Goal: Information Seeking & Learning: Learn about a topic

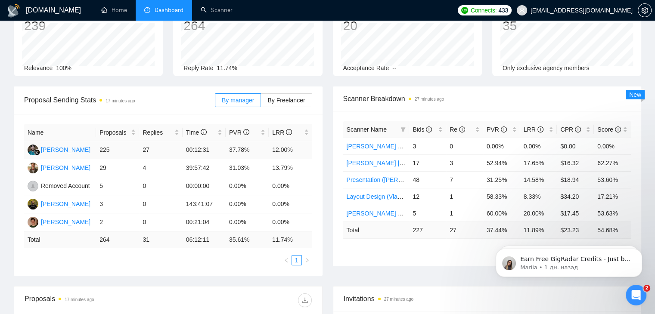
scroll to position [86, 0]
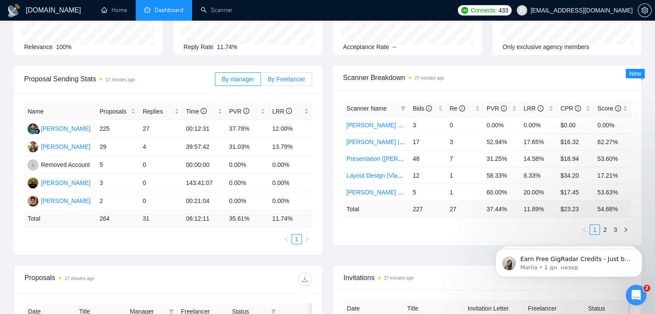
click at [271, 83] on label "By Freelancer" at bounding box center [286, 79] width 51 height 14
click at [261, 81] on input "By Freelancer" at bounding box center [261, 81] width 0 height 0
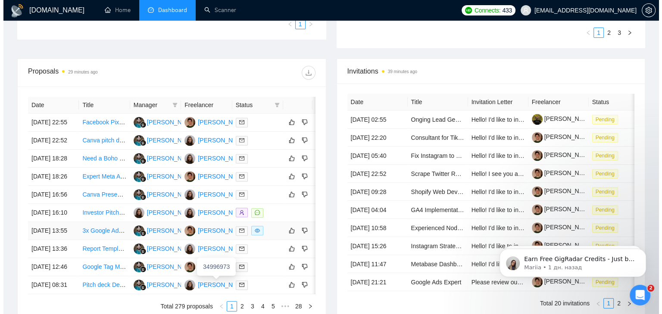
scroll to position [283, 0]
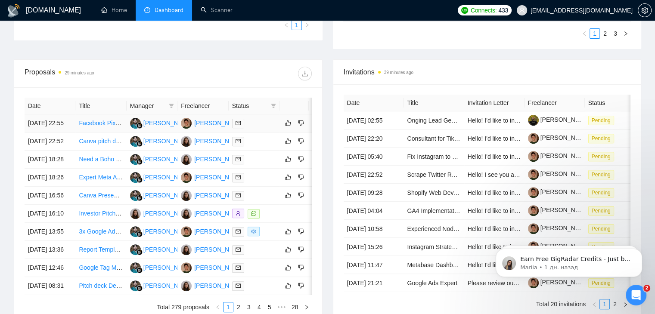
click at [104, 133] on td "Facebook Pixel &amp; Shopify Integration – Audit, Fix, and Optimize Tracking" at bounding box center [100, 124] width 51 height 18
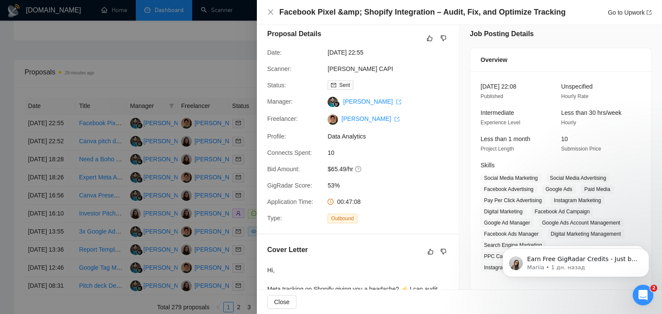
scroll to position [0, 0]
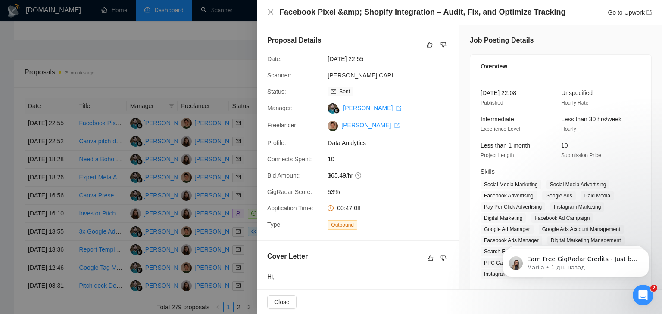
click at [378, 14] on h4 "Facebook Pixel &amp; Shopify Integration – Audit, Fix, and Optimize Tracking" at bounding box center [422, 12] width 286 height 11
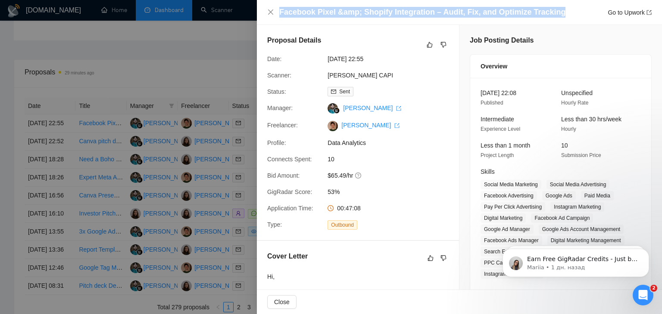
click at [378, 14] on h4 "Facebook Pixel &amp; Shopify Integration – Audit, Fix, and Optimize Tracking" at bounding box center [422, 12] width 286 height 11
copy h4 "Facebook Pixel &amp; Shopify Integration – Audit, Fix, and Optimize Tracking"
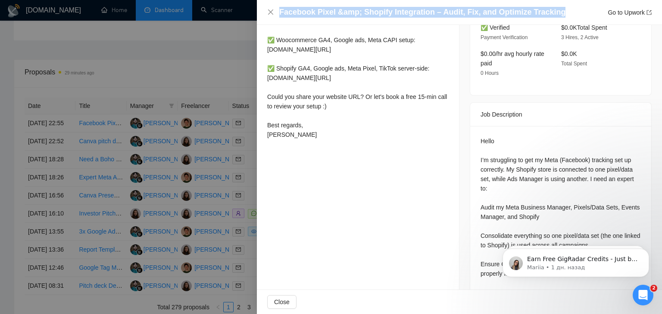
scroll to position [393, 0]
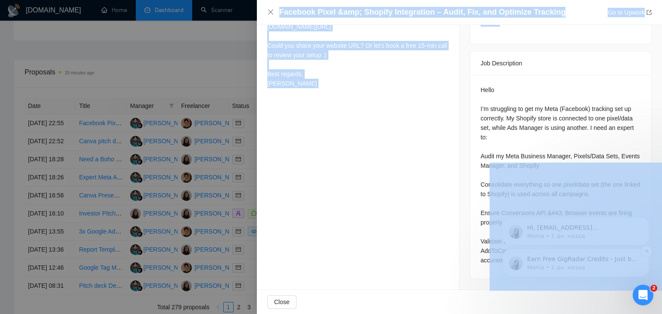
drag, startPoint x: 965, startPoint y: 221, endPoint x: 579, endPoint y: 249, distance: 387.0
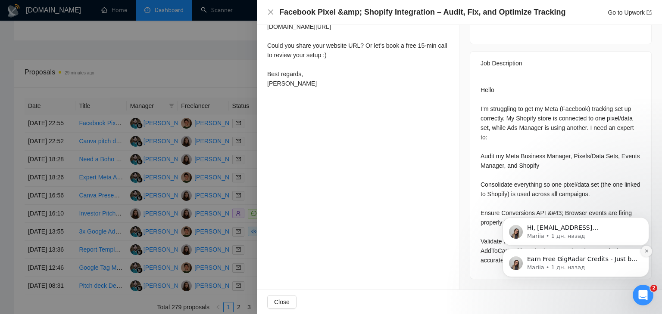
click at [646, 252] on icon "Dismiss notification" at bounding box center [645, 251] width 3 height 3
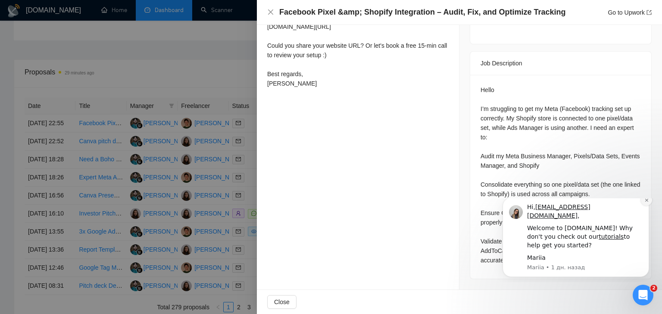
click at [646, 202] on icon "Dismiss notification" at bounding box center [645, 200] width 3 height 3
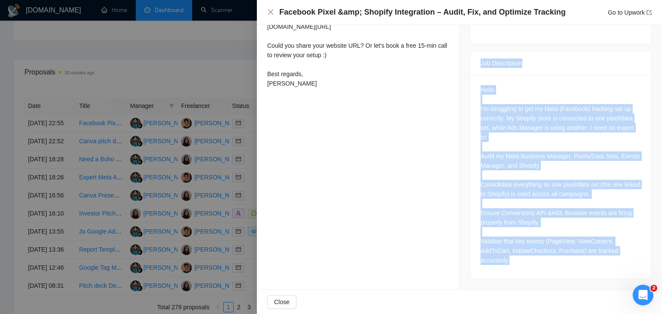
drag, startPoint x: 515, startPoint y: 261, endPoint x: 473, endPoint y: 65, distance: 200.3
click at [473, 65] on div "Job Description Hello I’m struggling to get my Meta (Facebook) tracking set up …" at bounding box center [560, 165] width 182 height 228
copy div "Job Description Hello I’m struggling to get my Meta (Facebook) tracking set up …"
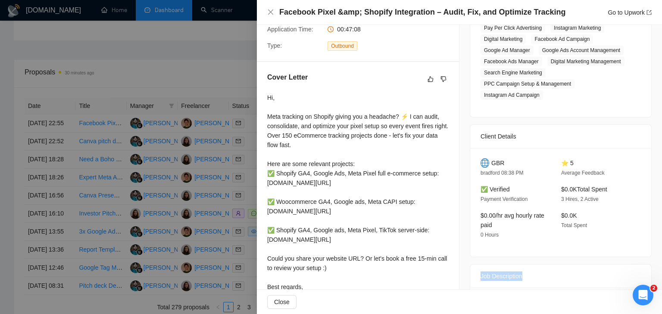
scroll to position [134, 0]
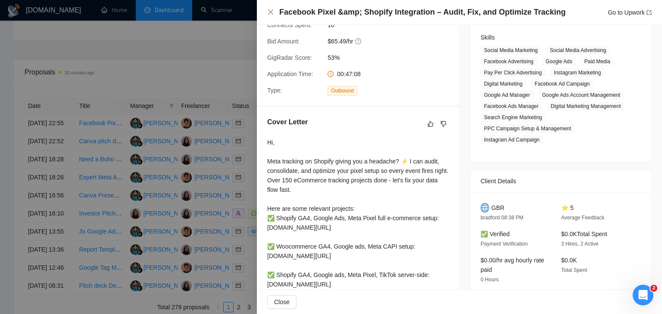
drag, startPoint x: 286, startPoint y: 239, endPoint x: 267, endPoint y: 138, distance: 102.1
click at [267, 138] on div "Cover Letter Hi, Meta tracking on Shopify giving you a headache? ⚡ I can audit,…" at bounding box center [358, 233] width 202 height 253
copy div "Cover Letter Hi, Meta tracking on Shopify giving you a headache? ⚡ I can audit,…"
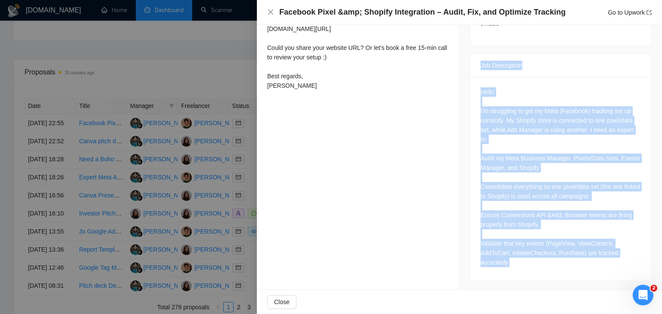
scroll to position [393, 0]
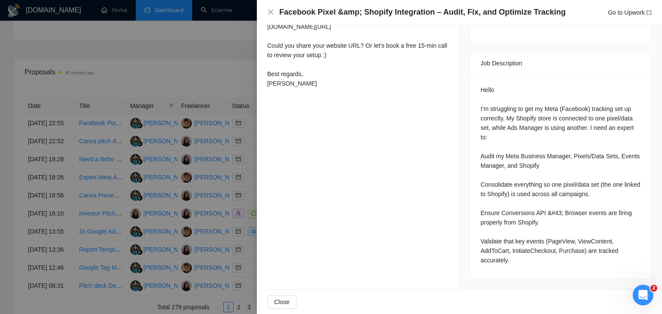
click at [245, 190] on div at bounding box center [331, 157] width 662 height 314
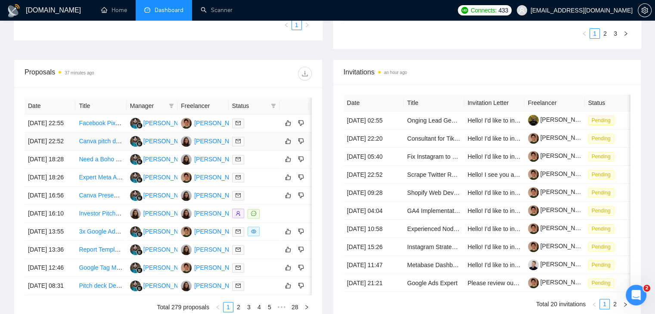
click at [71, 151] on td "[DATE] 22:52" at bounding box center [50, 142] width 51 height 18
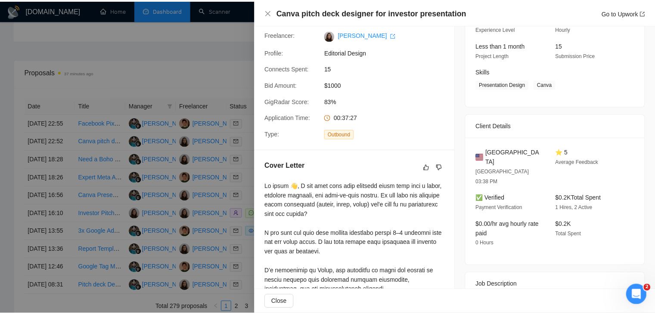
scroll to position [91, 0]
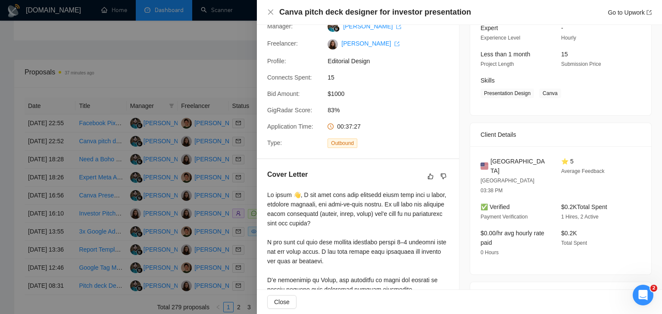
click at [102, 248] on div at bounding box center [331, 157] width 662 height 314
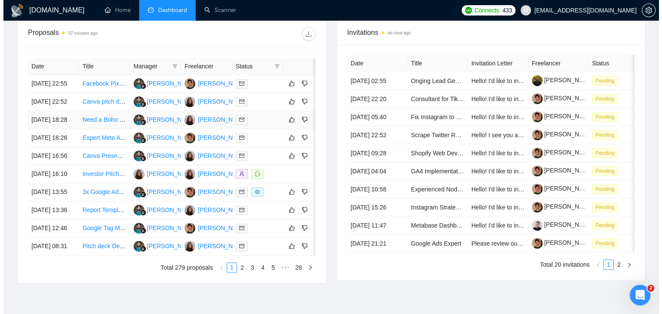
scroll to position [326, 0]
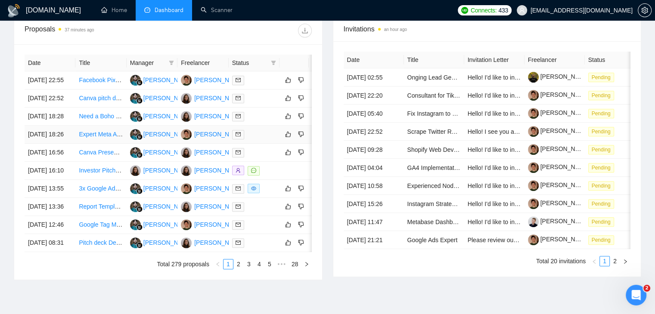
click at [68, 144] on td "[DATE] 18:26" at bounding box center [50, 135] width 51 height 18
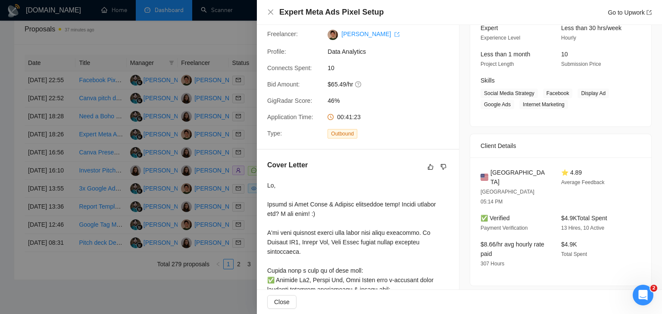
click at [333, 12] on h4 "Expert Meta Ads Pixel Setup" at bounding box center [331, 12] width 104 height 11
copy h4 "Expert Meta Ads Pixel Setup"
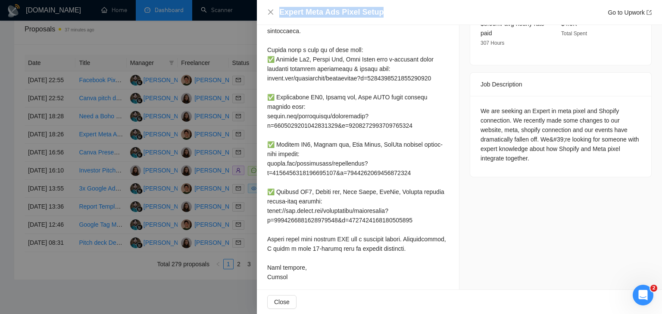
scroll to position [285, 0]
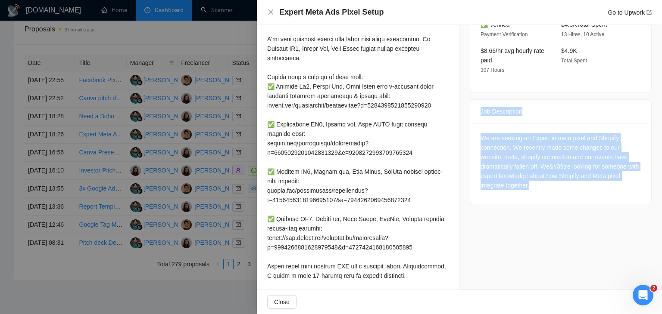
drag, startPoint x: 529, startPoint y: 168, endPoint x: 470, endPoint y: 98, distance: 91.1
click at [470, 99] on div "Job Description We are seeking an Expert in meta pixel and Shopify connection. …" at bounding box center [560, 151] width 182 height 105
copy div "Job Description We are seeking an Expert in meta pixel and Shopify connection. …"
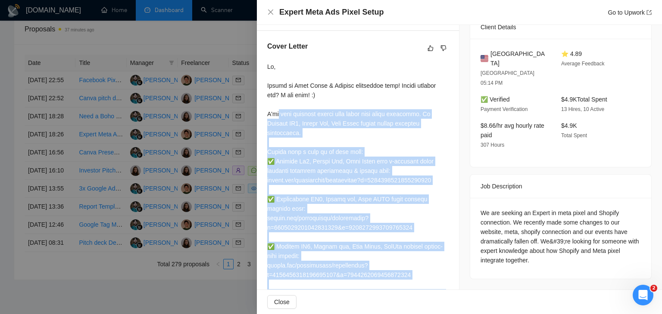
scroll to position [199, 0]
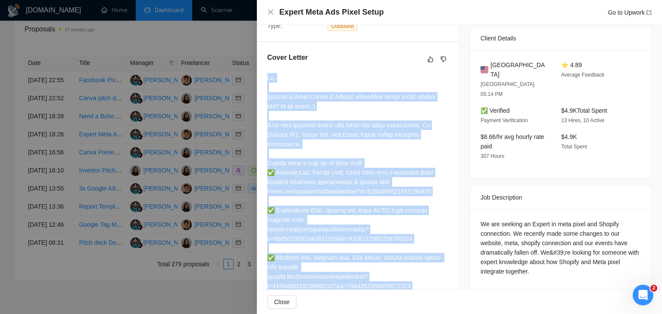
drag, startPoint x: 290, startPoint y: 267, endPoint x: 264, endPoint y: 88, distance: 181.2
click at [264, 88] on div "Cover Letter" at bounding box center [358, 225] width 202 height 367
click at [273, 88] on div at bounding box center [357, 234] width 181 height 322
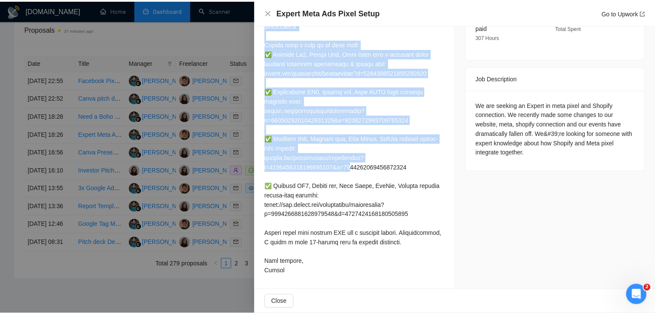
scroll to position [328, 0]
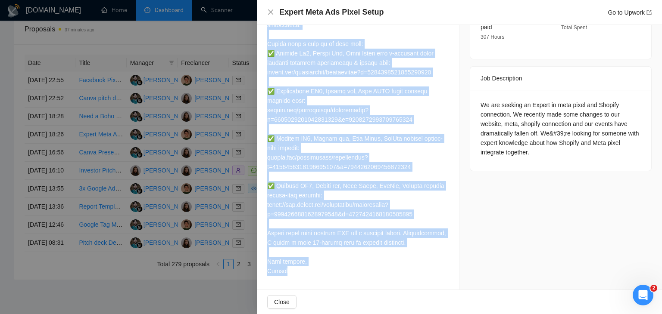
drag, startPoint x: 267, startPoint y: 64, endPoint x: 310, endPoint y: 267, distance: 207.5
click at [310, 267] on div "Cover Letter" at bounding box center [358, 106] width 202 height 367
copy div "Lorem Ipsumd Si, Ametco ad Elit Seddo & Eiusmod temporinci utla! Etdolo magnaal…"
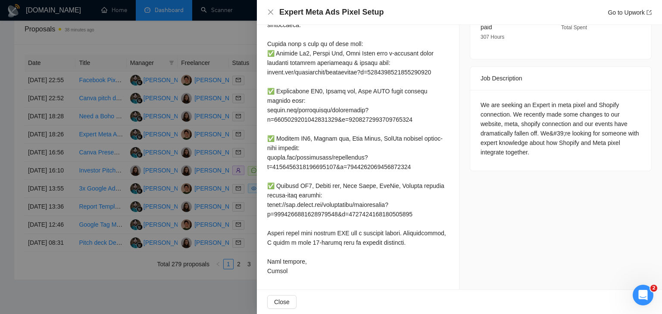
click at [202, 116] on div at bounding box center [331, 157] width 662 height 314
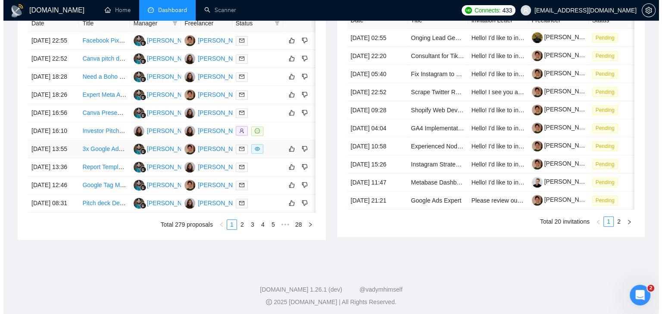
scroll to position [369, 0]
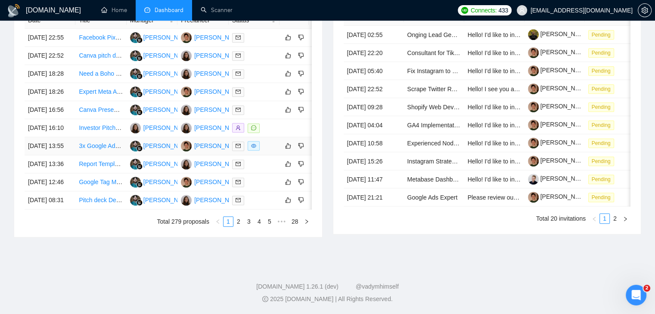
click at [64, 155] on td "[DATE] 13:55" at bounding box center [50, 146] width 51 height 18
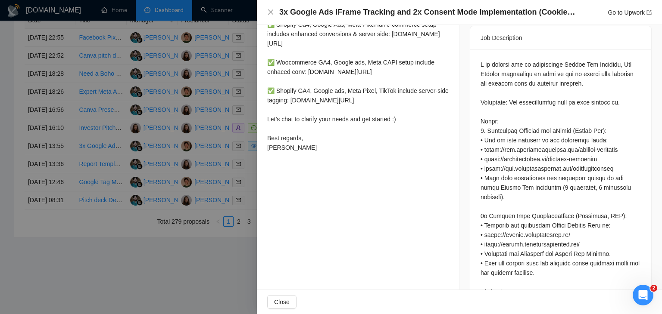
click at [346, 11] on h4 "3x Google Ads iFrame Tracking and 2x Consent Mode Implementation (Cookiebot, GT…" at bounding box center [427, 12] width 297 height 11
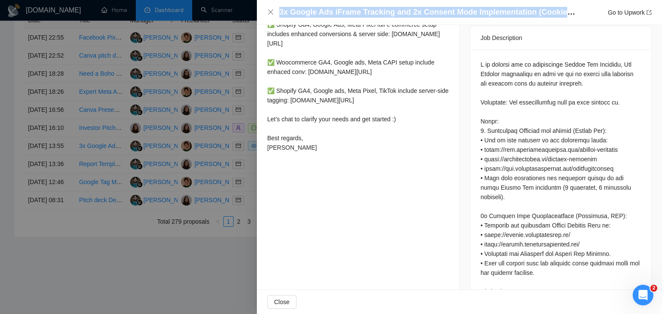
click at [346, 11] on h4 "3x Google Ads iFrame Tracking and 2x Consent Mode Implementation (Cookiebot, GT…" at bounding box center [427, 12] width 297 height 11
copy h4 "3x Google Ads iFrame Tracking and 2x Consent Mode Implementation (Cookiebot, GT…"
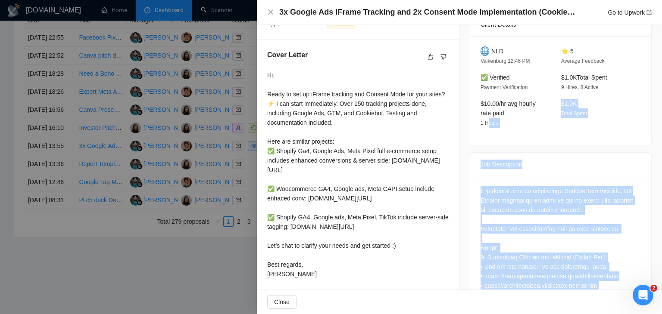
scroll to position [201, 0]
drag, startPoint x: 631, startPoint y: 258, endPoint x: 477, endPoint y: 165, distance: 179.7
copy div "Lor Ipsumdolors A co adipisc eli se doeiusmodte Incidi Utl Etdolore, Mag Aliqua…"
drag, startPoint x: 292, startPoint y: 221, endPoint x: 264, endPoint y: 70, distance: 153.4
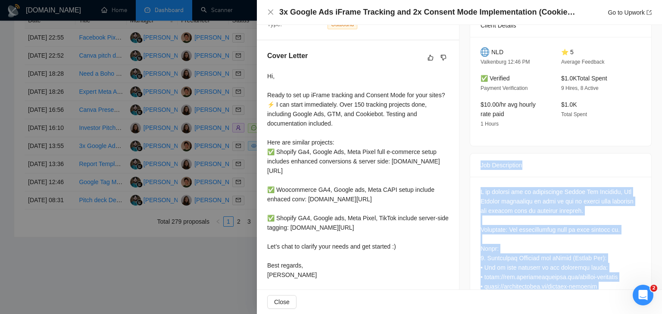
click at [264, 70] on div "Cover Letter Hi, Ready to set up iFrame tracking and Consent Mode for your site…" at bounding box center [358, 166] width 202 height 253
copy div "Cover Letter Hi, Ready to set up iFrame tracking and Consent Mode for your site…"
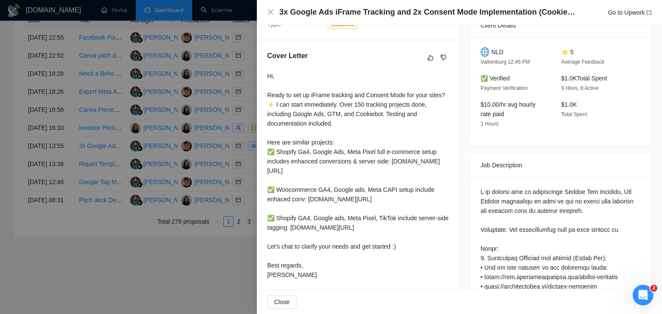
click at [232, 130] on div at bounding box center [331, 157] width 662 height 314
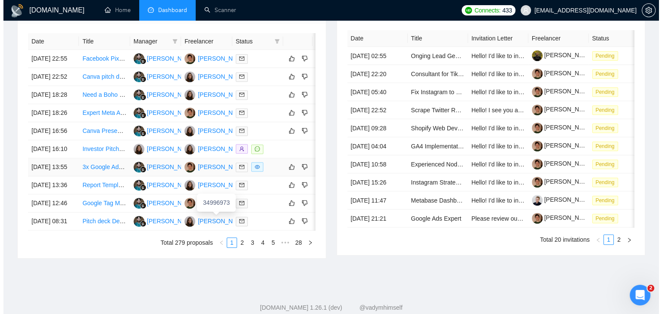
scroll to position [369, 0]
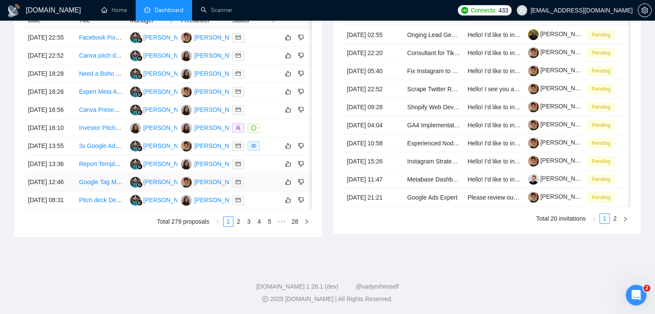
click at [84, 192] on td "Google Tag Manager and Google Analytics Expert for WordPress and Insights Setup" at bounding box center [100, 183] width 51 height 18
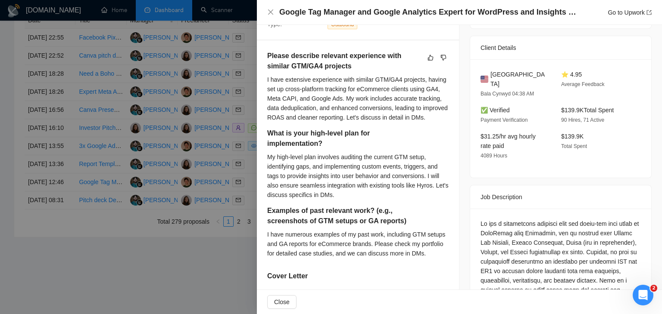
click at [401, 12] on h4 "Google Tag Manager and Google Analytics Expert for WordPress and Insights Setup" at bounding box center [427, 12] width 297 height 11
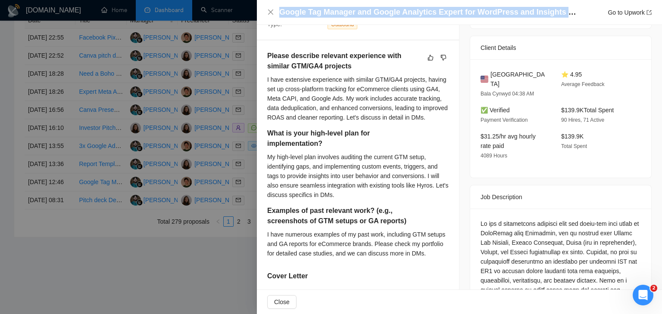
click at [401, 12] on h4 "Google Tag Manager and Google Analytics Expert for WordPress and Insights Setup" at bounding box center [427, 12] width 297 height 11
copy h4 "Google Tag Manager and Google Analytics Expert for WordPress and Insights Setup"
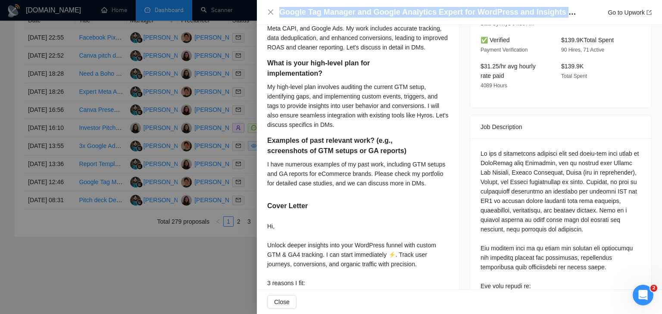
scroll to position [287, 0]
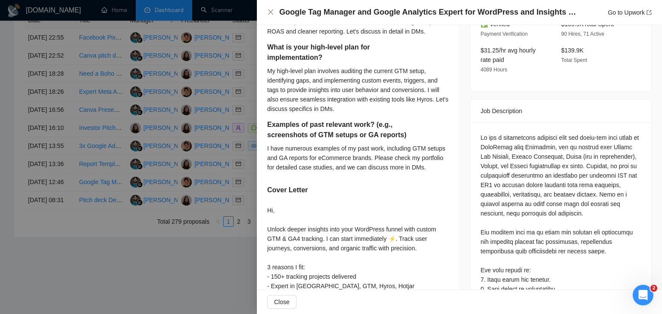
click at [480, 103] on div "Job Description" at bounding box center [560, 110] width 160 height 23
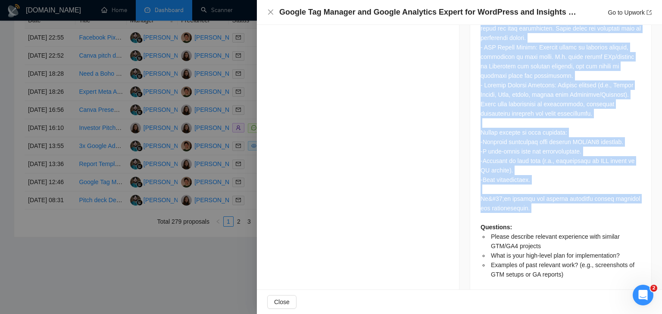
scroll to position [764, 0]
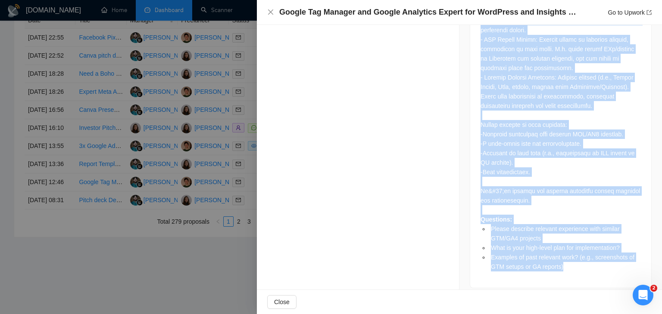
drag, startPoint x: 476, startPoint y: 103, endPoint x: 560, endPoint y: 259, distance: 177.7
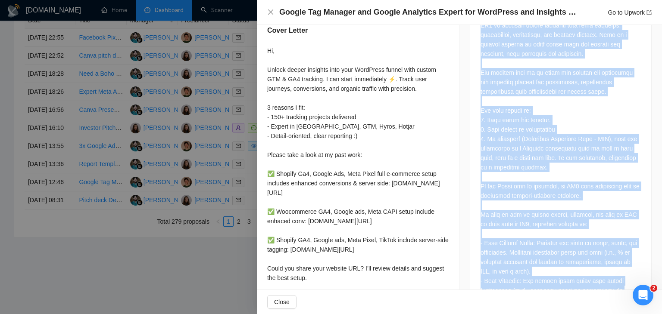
scroll to position [420, 0]
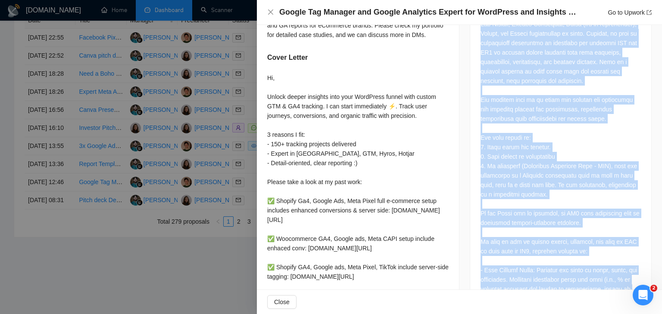
drag, startPoint x: 295, startPoint y: 131, endPoint x: 264, endPoint y: 80, distance: 60.1
click at [264, 80] on div "Please describe relevant experience with similar GTM/GA4 projects I have extens…" at bounding box center [358, 97] width 202 height 550
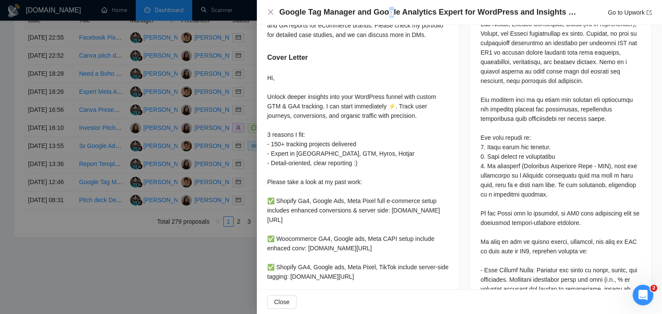
click at [388, 13] on h4 "Google Tag Manager and Google Analytics Expert for WordPress and Insights Setup" at bounding box center [427, 12] width 297 height 11
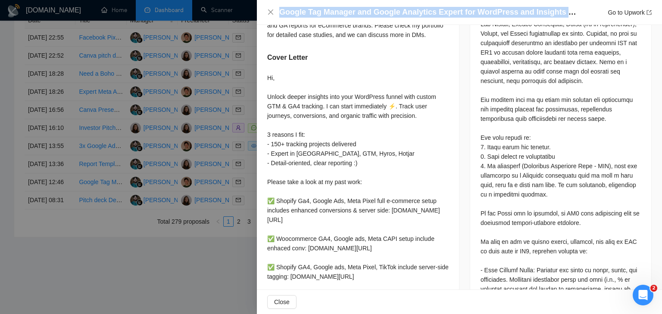
click at [388, 13] on h4 "Google Tag Manager and Google Analytics Expert for WordPress and Insights Setup" at bounding box center [427, 12] width 297 height 11
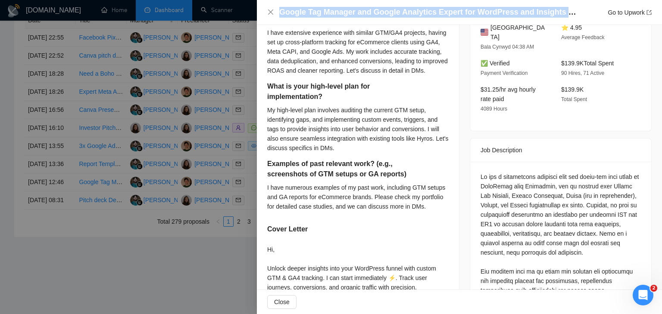
scroll to position [247, 0]
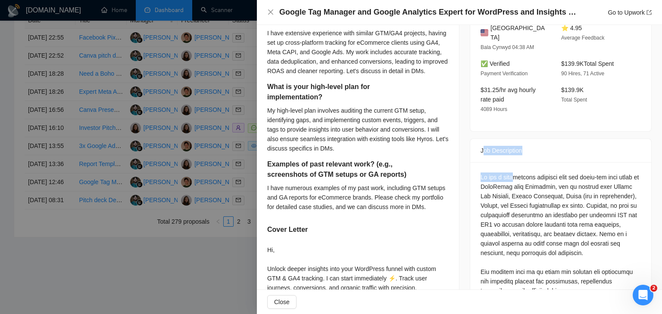
drag, startPoint x: 479, startPoint y: 142, endPoint x: 504, endPoint y: 156, distance: 29.1
click at [491, 146] on div "Job Description" at bounding box center [560, 150] width 160 height 23
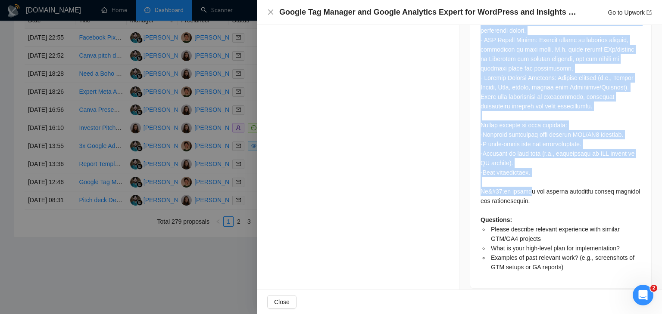
scroll to position [764, 0]
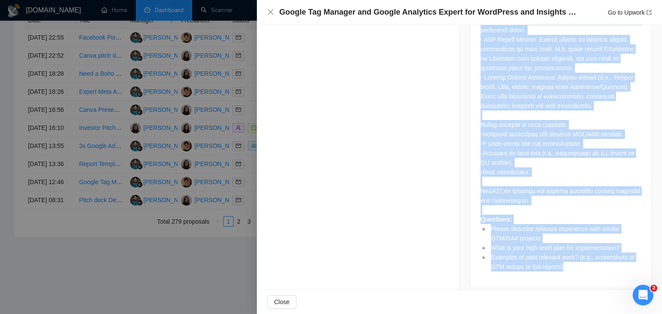
drag, startPoint x: 471, startPoint y: 134, endPoint x: 563, endPoint y: 267, distance: 162.1
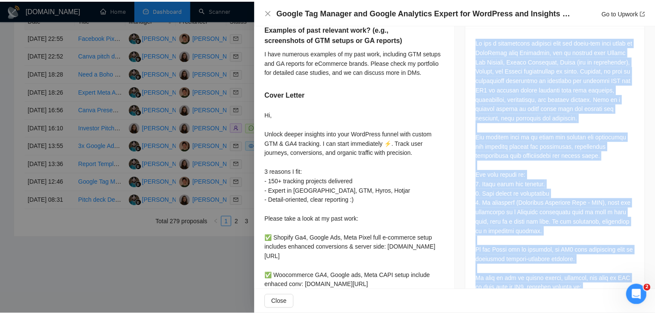
scroll to position [376, 0]
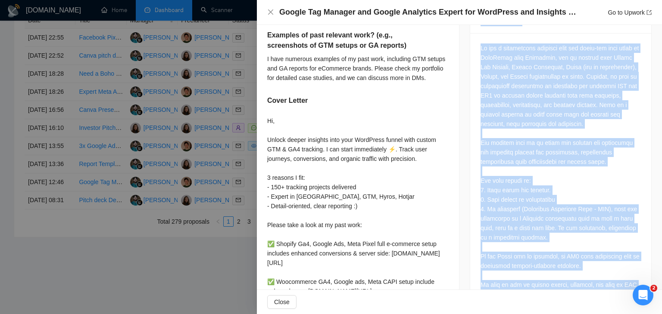
drag, startPoint x: 300, startPoint y: 186, endPoint x: 264, endPoint y: 118, distance: 76.3
click at [264, 118] on div "Please describe relevant experience with similar GTM/GA4 projects I have extens…" at bounding box center [358, 140] width 202 height 550
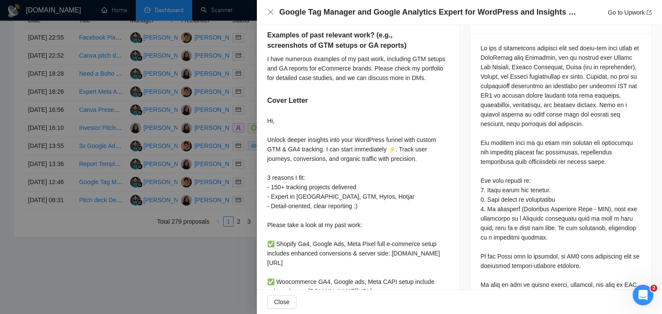
click at [131, 159] on div at bounding box center [331, 157] width 662 height 314
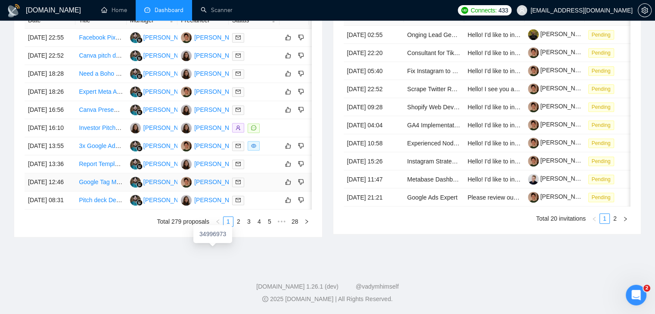
scroll to position [412, 0]
click at [239, 227] on link "2" at bounding box center [238, 221] width 9 height 9
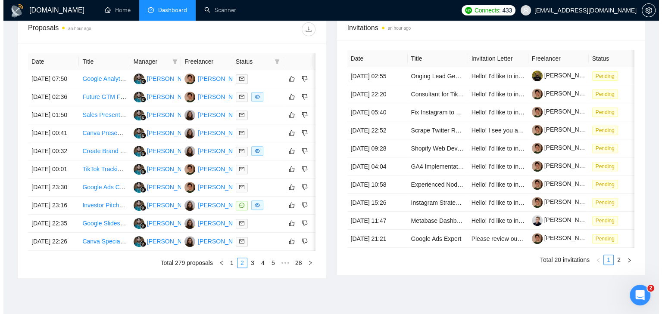
scroll to position [326, 0]
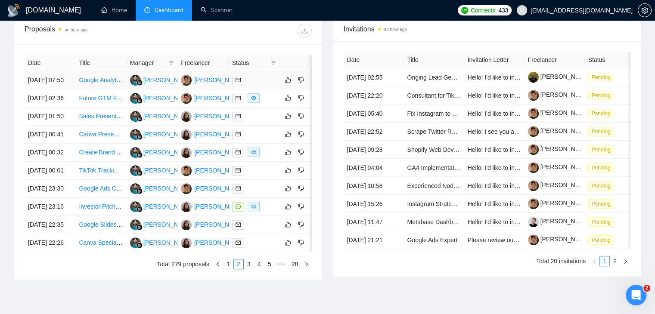
click at [70, 88] on td "[DATE] 07:50" at bounding box center [50, 80] width 51 height 18
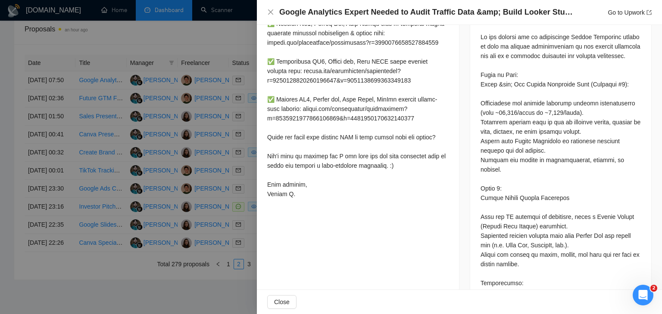
click at [374, 10] on h4 "Google Analytics Expert Needed to Audit Traffic Data &amp; Build Looker Studio …" at bounding box center [427, 12] width 297 height 11
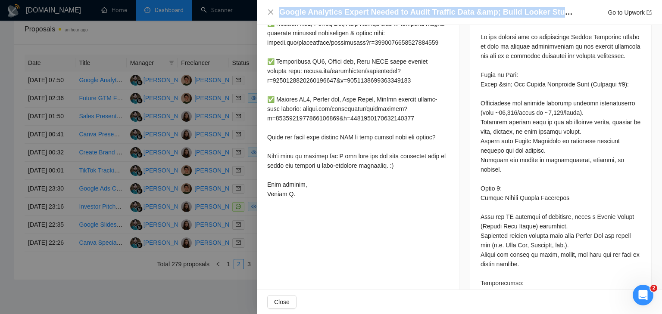
click at [374, 10] on h4 "Google Analytics Expert Needed to Audit Traffic Data &amp; Build Looker Studio …" at bounding box center [427, 12] width 297 height 11
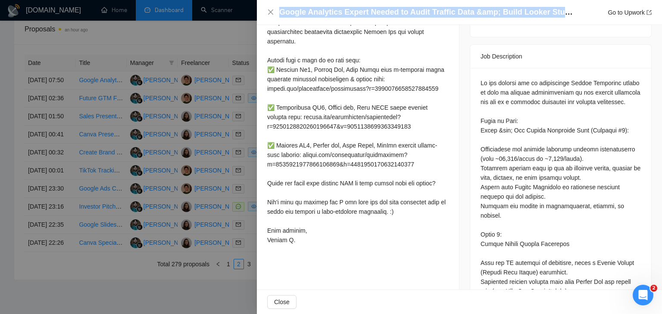
scroll to position [290, 0]
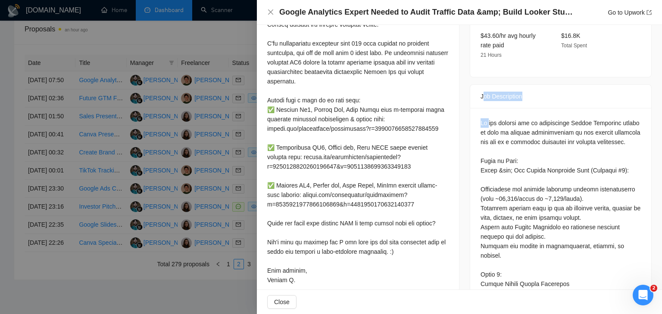
drag, startPoint x: 479, startPoint y: 86, endPoint x: 488, endPoint y: 101, distance: 17.0
click at [480, 85] on div "Job Description" at bounding box center [560, 96] width 160 height 23
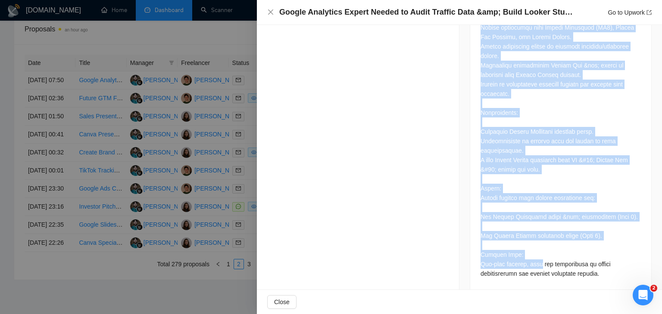
scroll to position [693, 0]
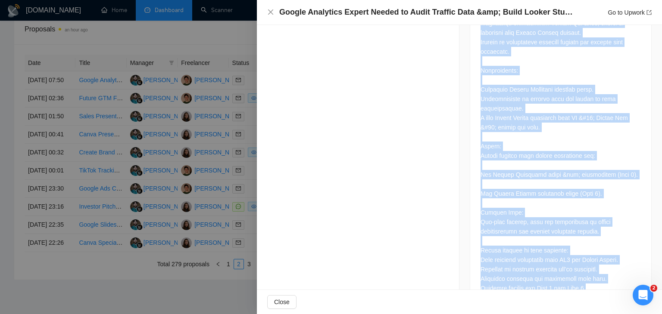
drag, startPoint x: 476, startPoint y: 85, endPoint x: 585, endPoint y: 264, distance: 209.9
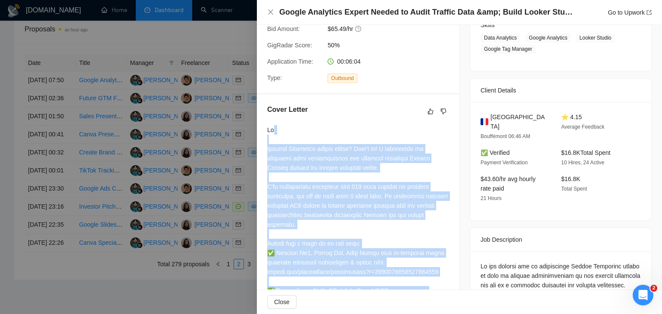
scroll to position [134, 0]
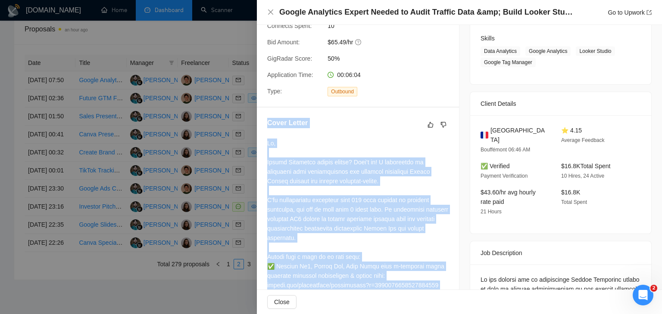
drag, startPoint x: 295, startPoint y: 188, endPoint x: 266, endPoint y: 136, distance: 59.4
click at [266, 136] on div "Cover Letter" at bounding box center [358, 282] width 202 height 348
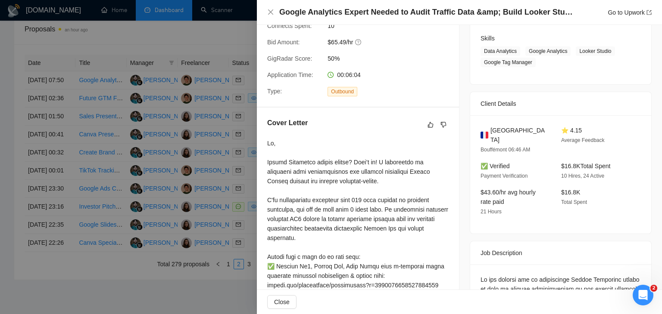
click at [206, 160] on div at bounding box center [331, 157] width 662 height 314
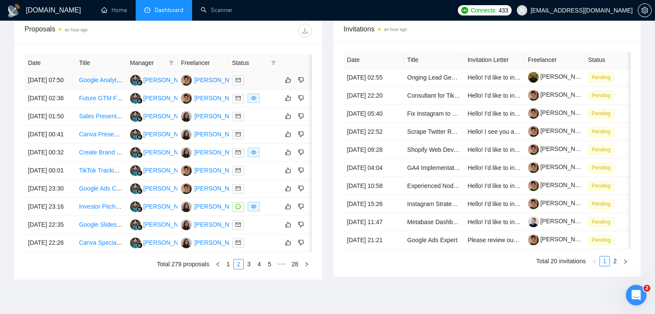
click at [92, 90] on td "Google Analytics Expert Needed to Audit Traffic Data &amp; Build Looker Studio …" at bounding box center [100, 80] width 51 height 18
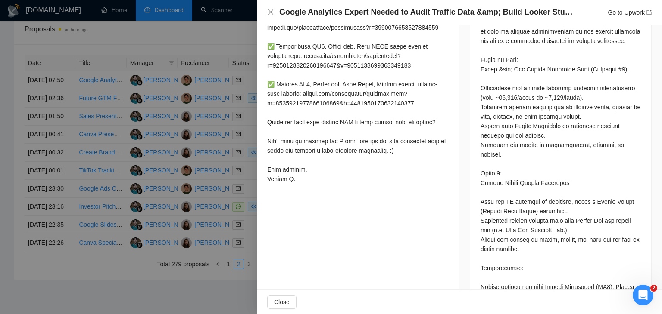
scroll to position [392, 0]
click at [159, 102] on div at bounding box center [331, 157] width 662 height 314
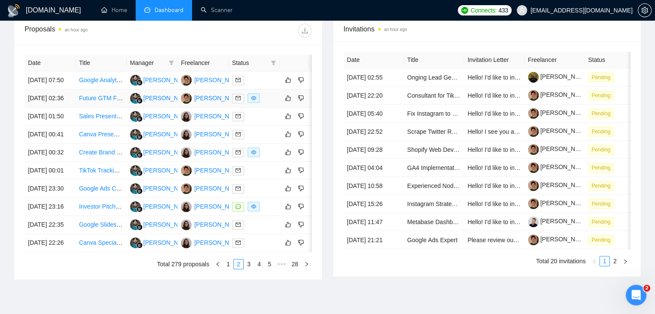
click at [99, 108] on td "Future GTM Funnel – External Benchmarking" at bounding box center [100, 99] width 51 height 18
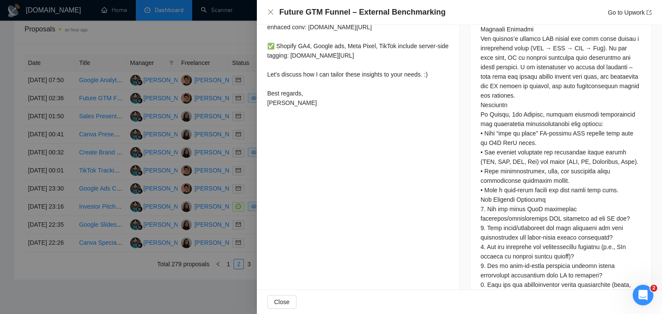
click at [341, 11] on h4 "Future GTM Funnel – External Benchmarking" at bounding box center [362, 12] width 166 height 11
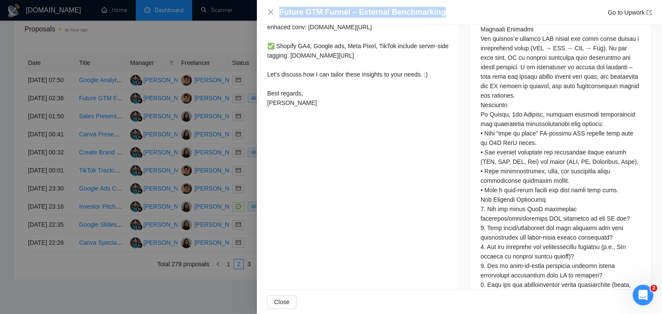
click at [341, 11] on h4 "Future GTM Funnel – External Benchmarking" at bounding box center [362, 12] width 166 height 11
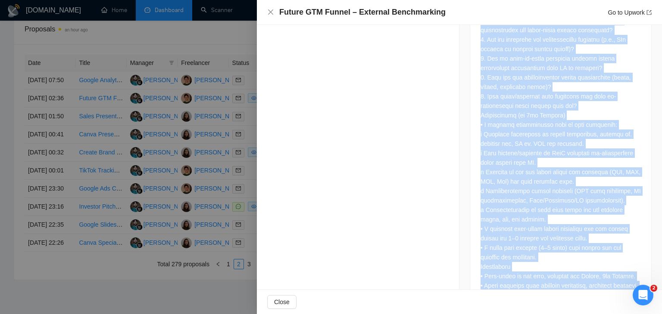
scroll to position [673, 0]
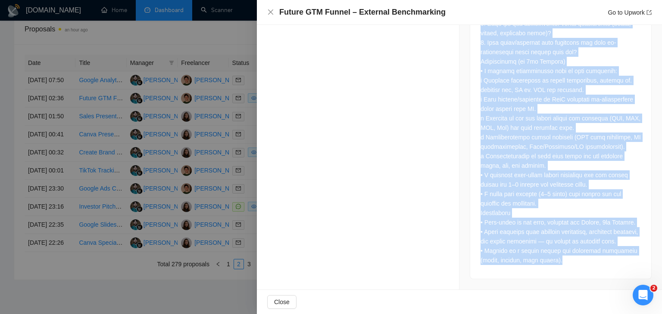
drag, startPoint x: 470, startPoint y: 234, endPoint x: 543, endPoint y: 263, distance: 78.5
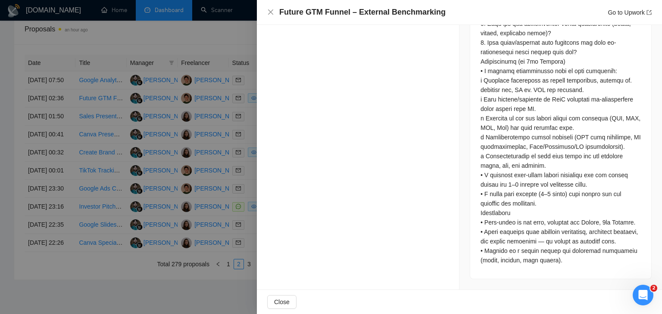
click at [364, 12] on h4 "Future GTM Funnel – External Benchmarking" at bounding box center [362, 12] width 166 height 11
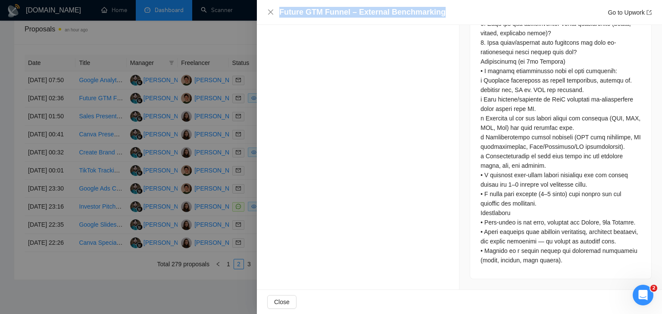
click at [364, 12] on h4 "Future GTM Funnel – External Benchmarking" at bounding box center [362, 12] width 166 height 11
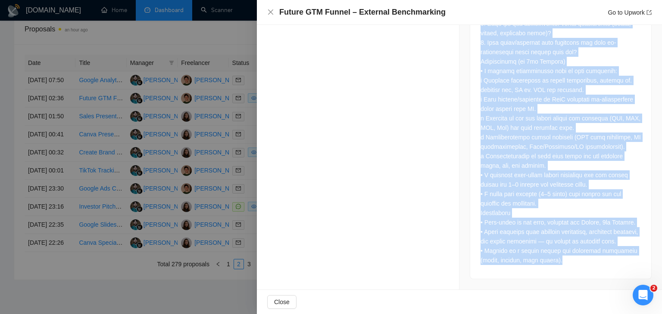
drag, startPoint x: 481, startPoint y: 131, endPoint x: 547, endPoint y: 265, distance: 149.1
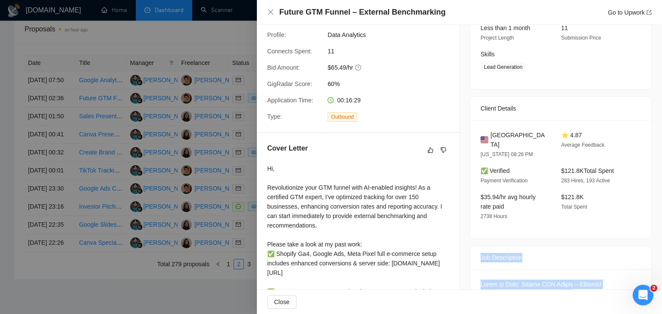
scroll to position [113, 0]
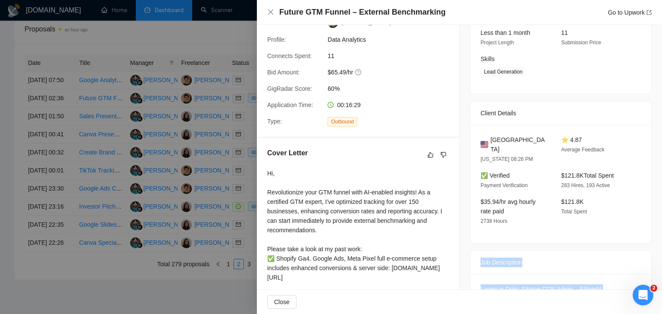
drag, startPoint x: 287, startPoint y: 238, endPoint x: 264, endPoint y: 162, distance: 79.6
click at [264, 162] on div "Cover Letter Hi, Revolutionize your GTM funnel with AI-enabled insights! As a c…" at bounding box center [358, 269] width 202 height 263
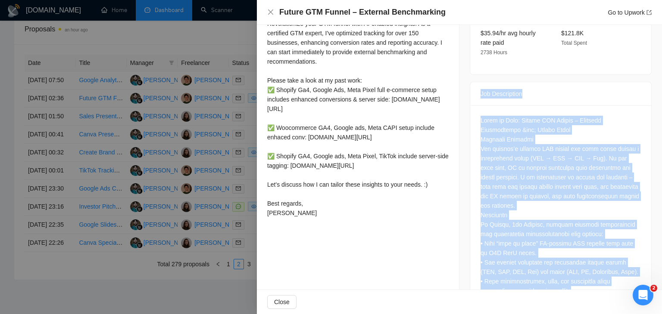
scroll to position [285, 0]
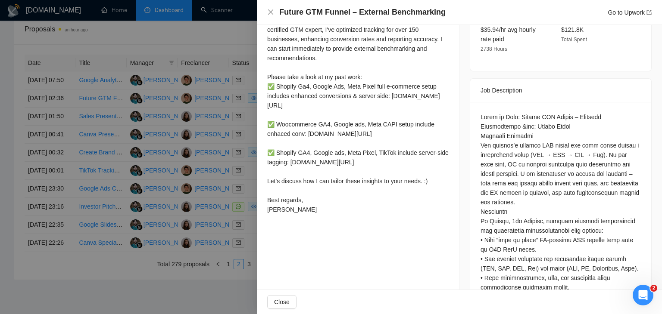
click at [183, 144] on div at bounding box center [331, 157] width 662 height 314
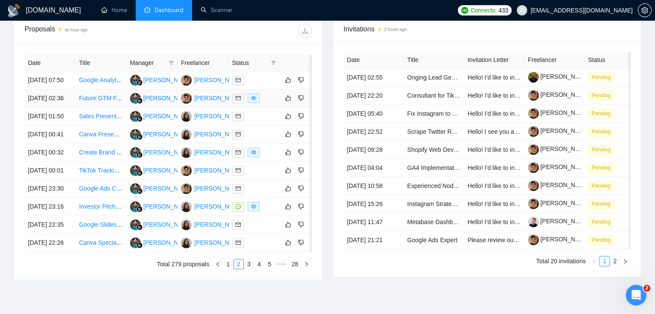
click at [80, 108] on td "Future GTM Funnel – External Benchmarking" at bounding box center [100, 99] width 51 height 18
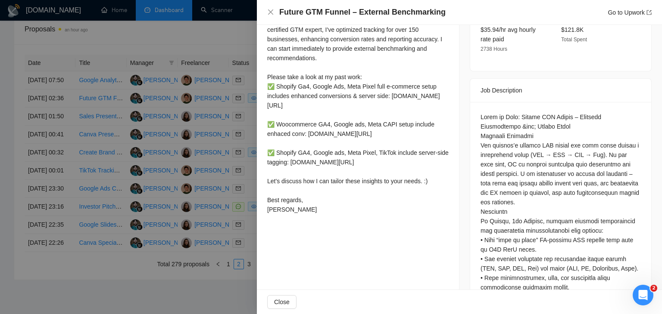
click at [129, 117] on div at bounding box center [331, 157] width 662 height 314
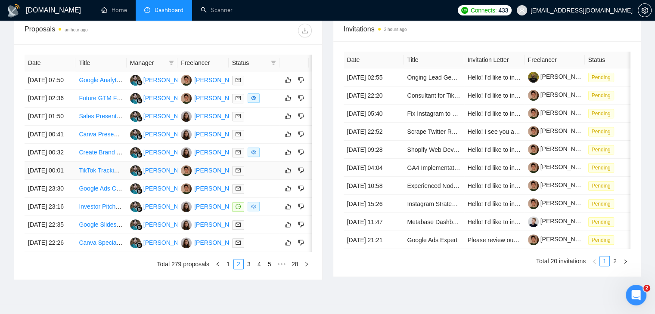
click at [74, 180] on td "[DATE] 00:01" at bounding box center [50, 171] width 51 height 18
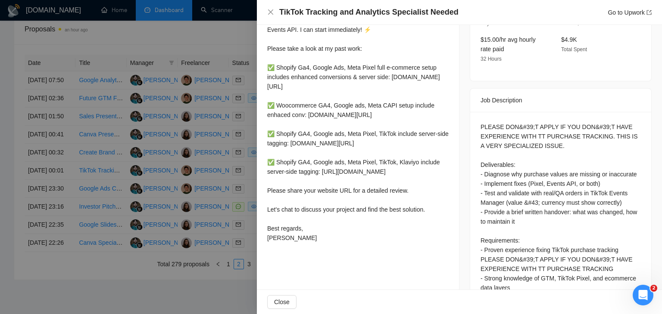
click at [361, 11] on h4 "TikTok Tracking and Analytics Specialist Needed" at bounding box center [368, 12] width 179 height 11
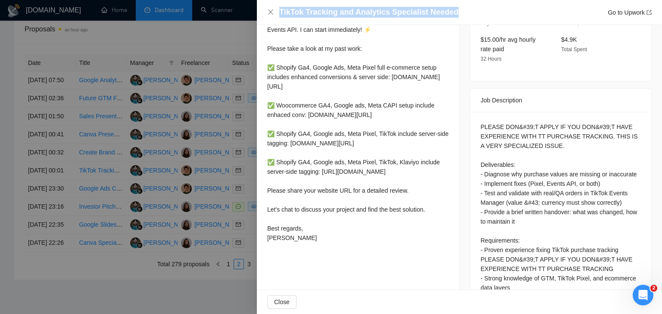
click at [361, 11] on h4 "TikTok Tracking and Analytics Specialist Needed" at bounding box center [368, 12] width 179 height 11
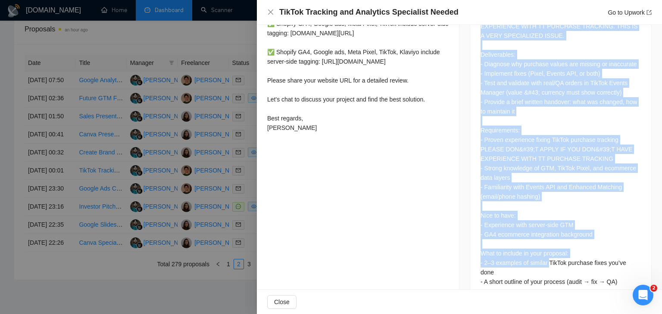
scroll to position [398, 0]
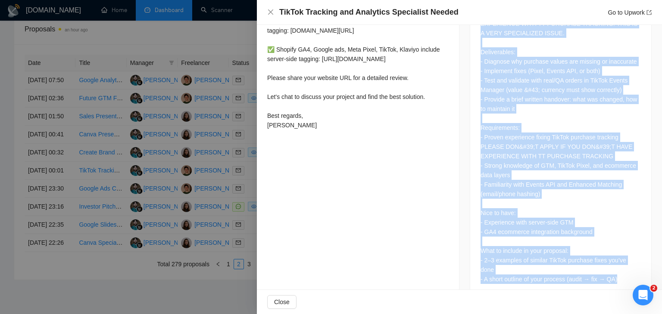
drag, startPoint x: 475, startPoint y: 83, endPoint x: 615, endPoint y: 262, distance: 227.4
click at [615, 262] on div "Job Description PLEASE DON&#39;T APPLY IF YOU DON&#39;T HAVE EXPERIENCE WITH TT…" at bounding box center [560, 136] width 182 height 323
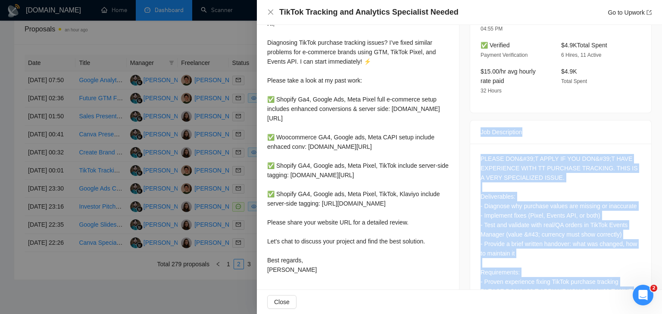
scroll to position [226, 0]
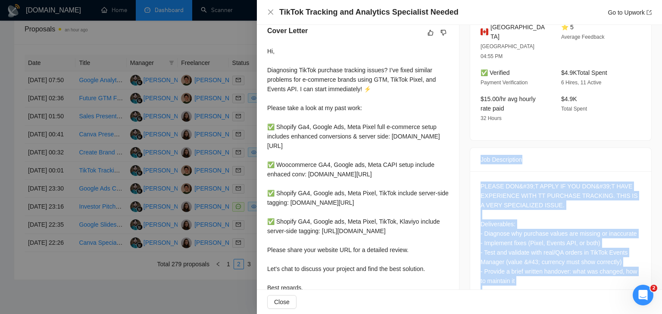
drag, startPoint x: 310, startPoint y: 174, endPoint x: 260, endPoint y: 65, distance: 120.8
click at [260, 65] on div "Cover Letter Hi, Diagnosing TikTok purchase tracking issues? I’ve fixed similar…" at bounding box center [358, 166] width 202 height 301
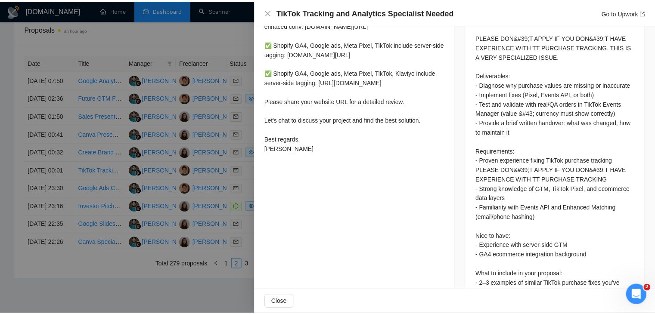
scroll to position [398, 0]
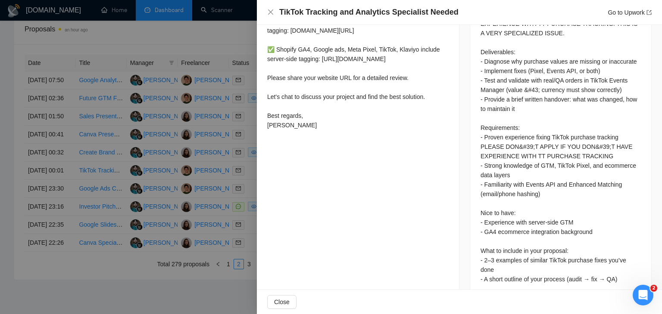
drag, startPoint x: 266, startPoint y: 37, endPoint x: 286, endPoint y: 172, distance: 137.2
click at [192, 144] on div at bounding box center [331, 157] width 662 height 314
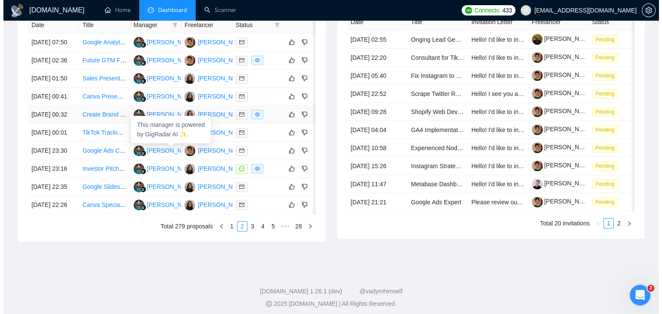
scroll to position [369, 0]
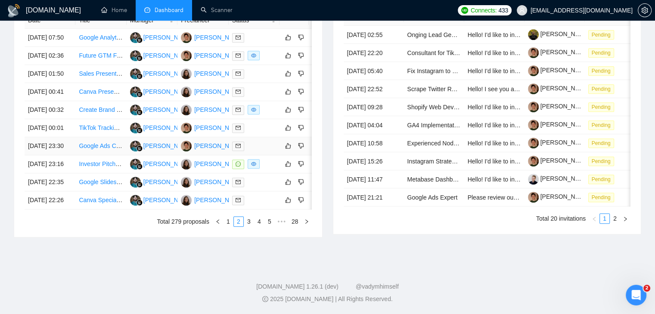
click at [62, 155] on td "[DATE] 23:30" at bounding box center [50, 146] width 51 height 18
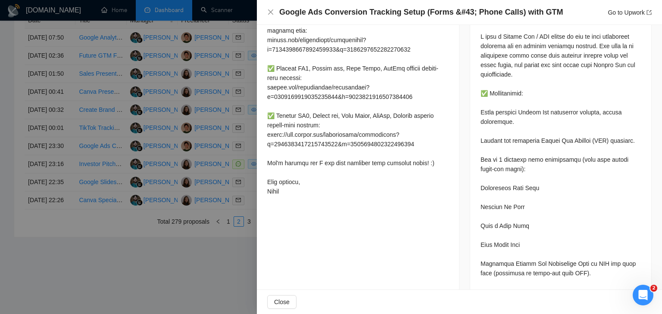
click at [388, 15] on h4 "Google Ads Conversion Tracking Setup (Forms &#43; Phone Calls) with GTM" at bounding box center [420, 12] width 283 height 11
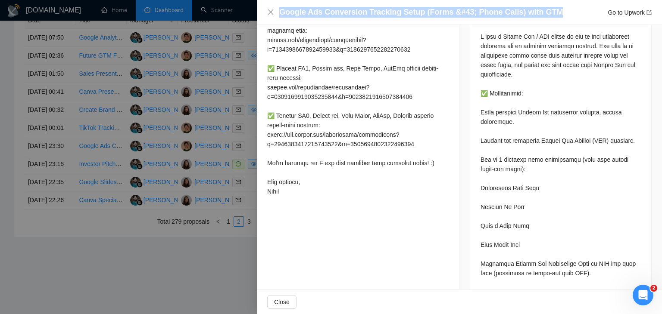
click at [388, 15] on h4 "Google Ads Conversion Tracking Setup (Forms &#43; Phone Calls) with GTM" at bounding box center [420, 12] width 283 height 11
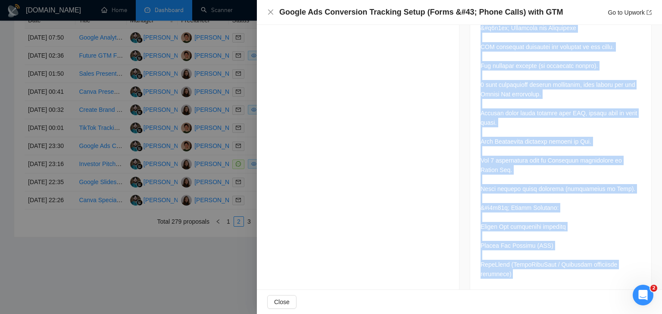
scroll to position [818, 0]
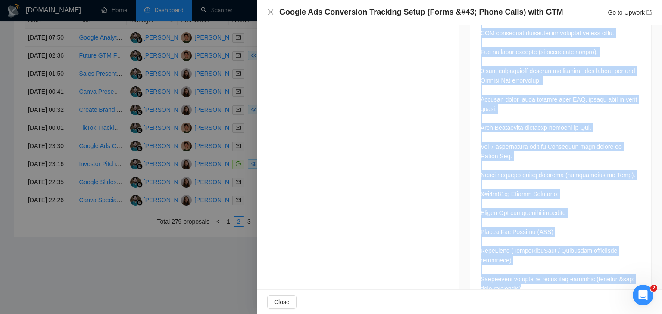
drag, startPoint x: 475, startPoint y: 206, endPoint x: 520, endPoint y: 261, distance: 71.9
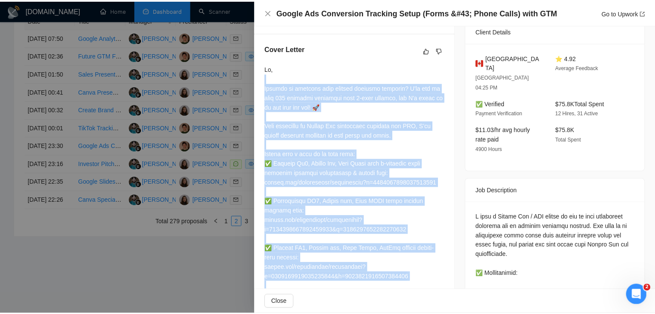
scroll to position [215, 0]
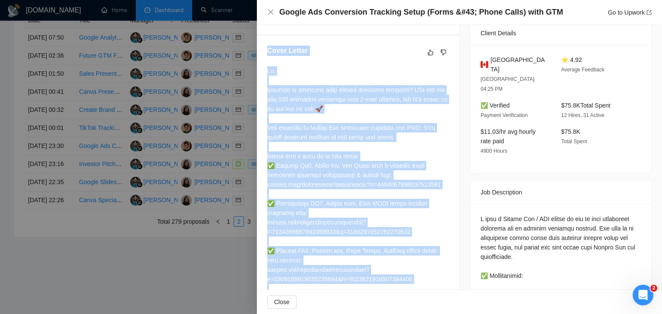
drag, startPoint x: 288, startPoint y: 100, endPoint x: 265, endPoint y: 58, distance: 48.2
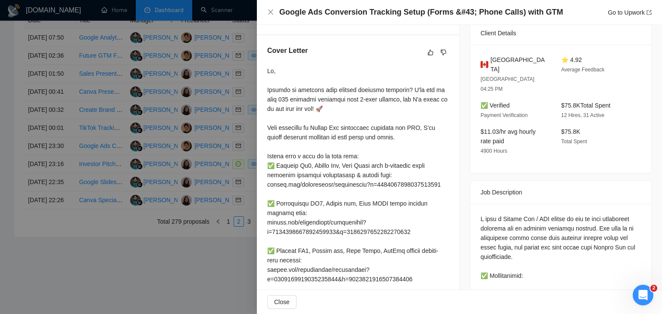
click at [212, 196] on div at bounding box center [331, 157] width 662 height 314
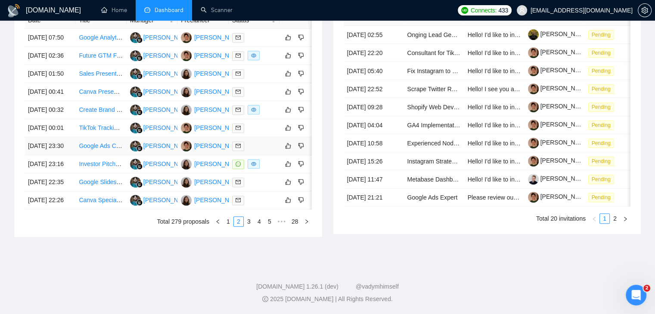
click at [78, 155] on td "Google Ads Conversion Tracking Setup (Forms &#43; Phone Calls) with GTM" at bounding box center [100, 146] width 51 height 18
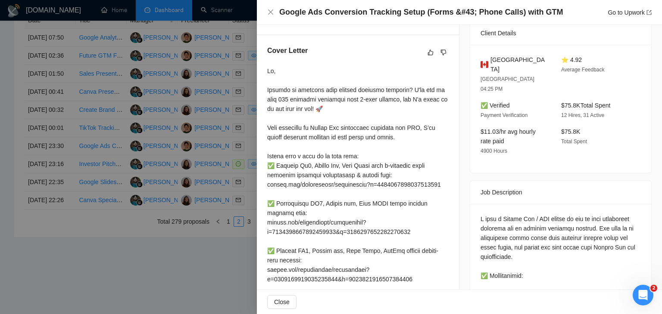
click at [159, 176] on div at bounding box center [331, 157] width 662 height 314
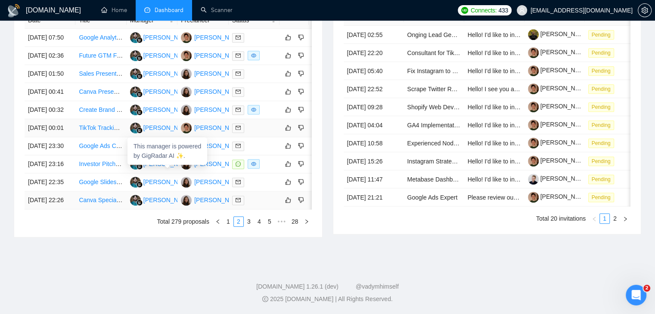
scroll to position [455, 0]
click at [247, 223] on link "3" at bounding box center [248, 221] width 9 height 9
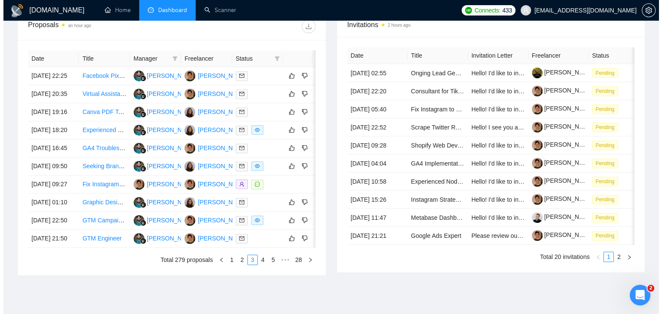
scroll to position [326, 0]
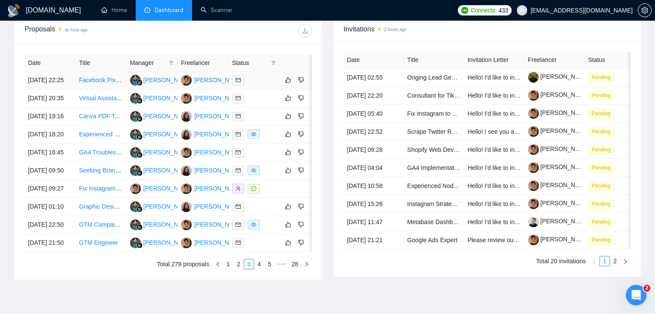
click at [62, 84] on td "[DATE] 22:25" at bounding box center [50, 80] width 51 height 18
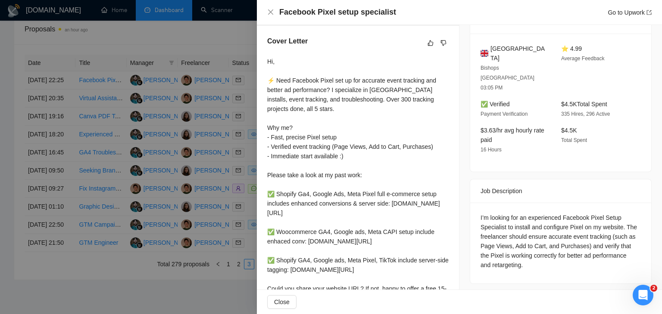
click at [345, 12] on h4 "Facebook Pixel setup specialist" at bounding box center [337, 12] width 117 height 11
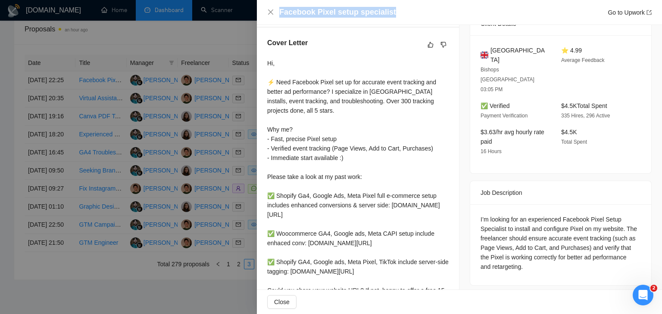
scroll to position [215, 0]
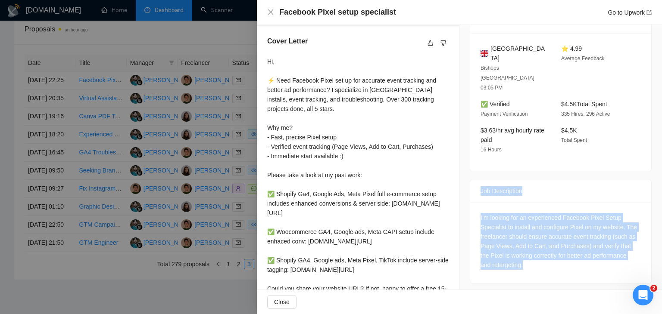
drag, startPoint x: 474, startPoint y: 162, endPoint x: 534, endPoint y: 246, distance: 103.0
click at [534, 246] on div "Job Description I’m looking for an experienced Facebook Pixel Setup Specialist …" at bounding box center [560, 231] width 182 height 105
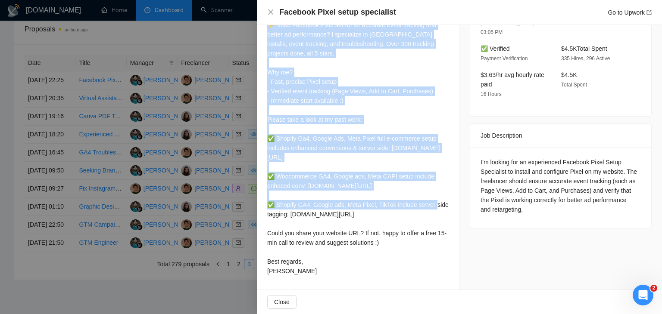
scroll to position [290, 0]
drag, startPoint x: 264, startPoint y: 46, endPoint x: 309, endPoint y: 281, distance: 239.7
click at [309, 281] on div "Cover Letter Hi, ⚡ Need Facebook Pixel set up for accurate event tracking and b…" at bounding box center [358, 130] width 202 height 320
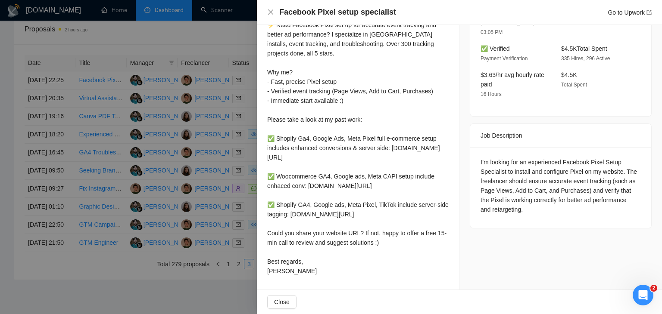
click at [200, 103] on div at bounding box center [331, 157] width 662 height 314
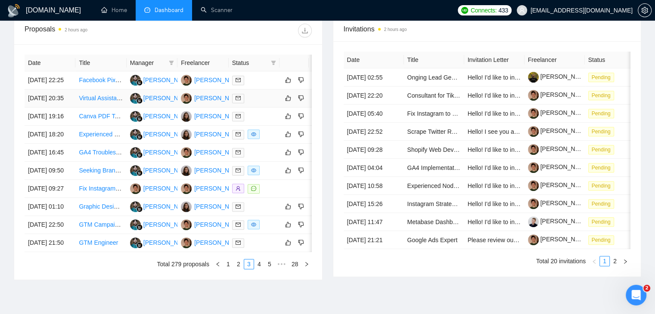
click at [62, 108] on td "[DATE] 20:35" at bounding box center [50, 99] width 51 height 18
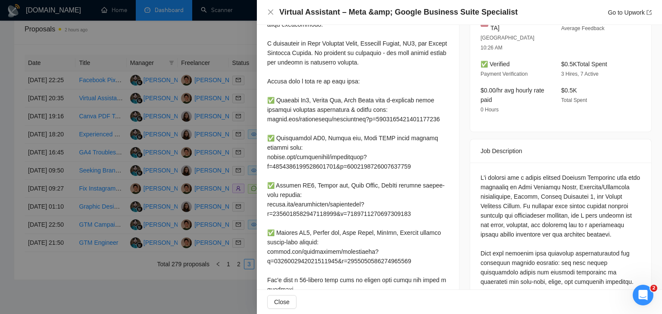
click at [370, 12] on h4 "Virtual Assistant – Meta &amp; Google Business Suite Specialist" at bounding box center [398, 12] width 238 height 11
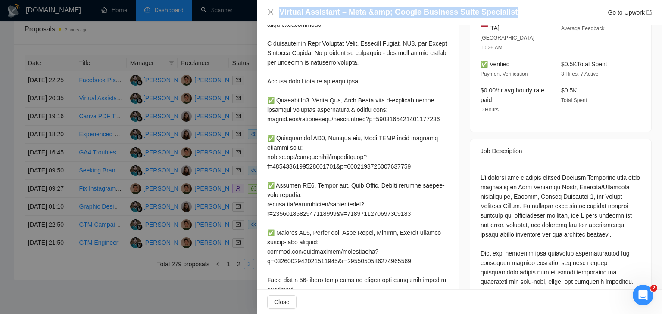
click at [370, 12] on h4 "Virtual Assistant – Meta &amp; Google Business Suite Specialist" at bounding box center [398, 12] width 238 height 11
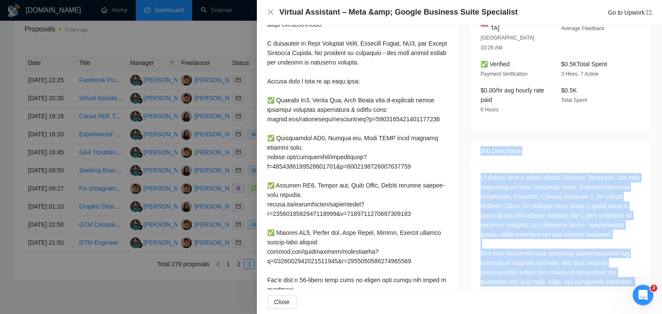
drag, startPoint x: 477, startPoint y: 132, endPoint x: 574, endPoint y: 282, distance: 178.2
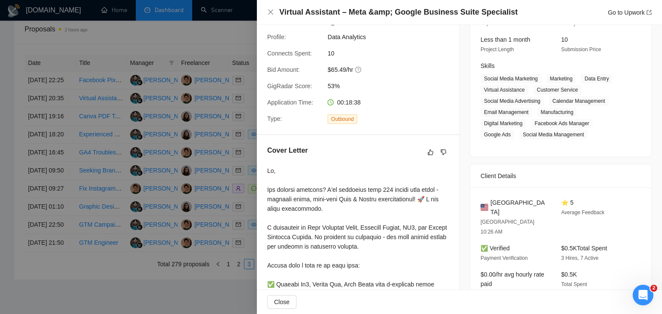
scroll to position [118, 0]
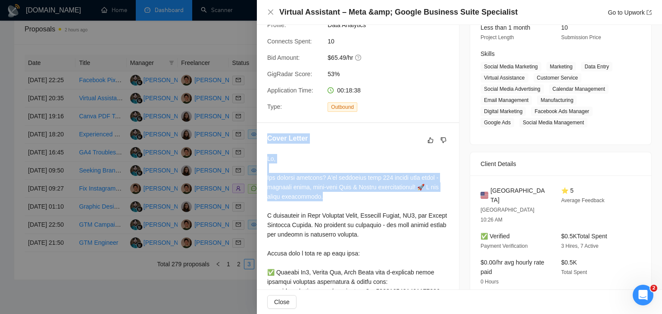
drag, startPoint x: 261, startPoint y: 149, endPoint x: 332, endPoint y: 205, distance: 89.5
click at [332, 205] on div "Cover Letter" at bounding box center [358, 316] width 202 height 386
click at [269, 144] on h5 "Cover Letter" at bounding box center [287, 139] width 40 height 10
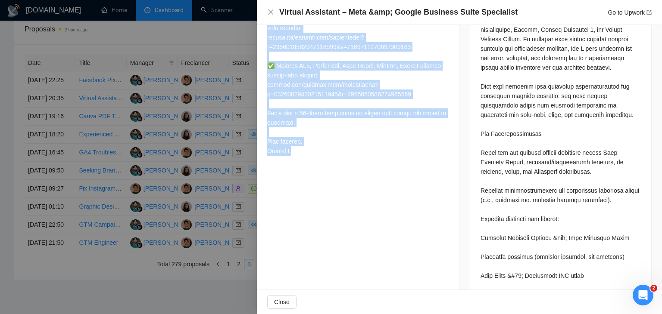
scroll to position [463, 0]
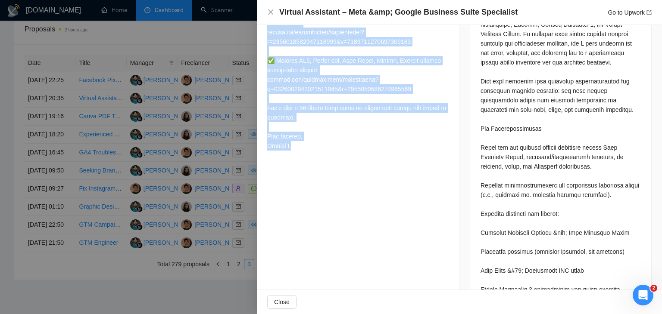
drag, startPoint x: 267, startPoint y: 147, endPoint x: 293, endPoint y: 159, distance: 28.9
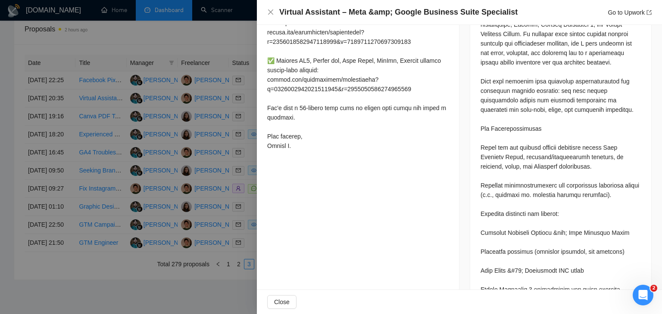
click at [233, 136] on div at bounding box center [331, 157] width 662 height 314
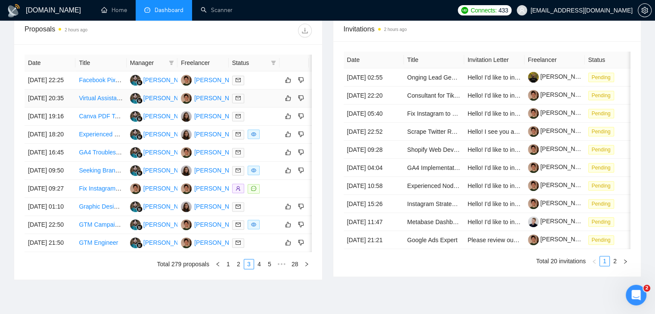
click at [62, 108] on td "[DATE] 20:35" at bounding box center [50, 99] width 51 height 18
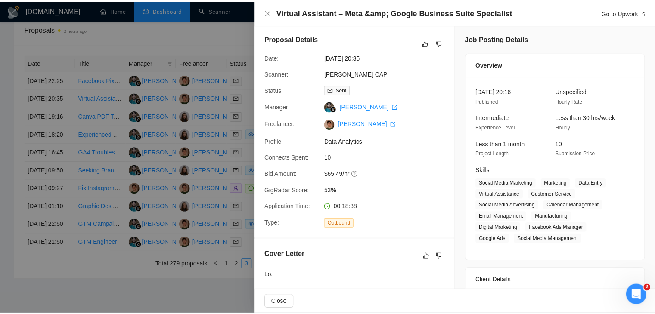
scroll to position [0, 0]
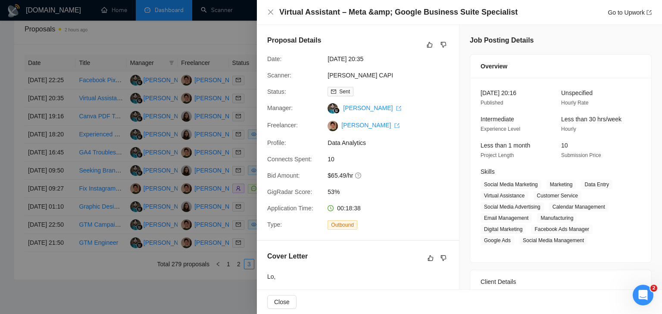
click at [184, 137] on div at bounding box center [331, 157] width 662 height 314
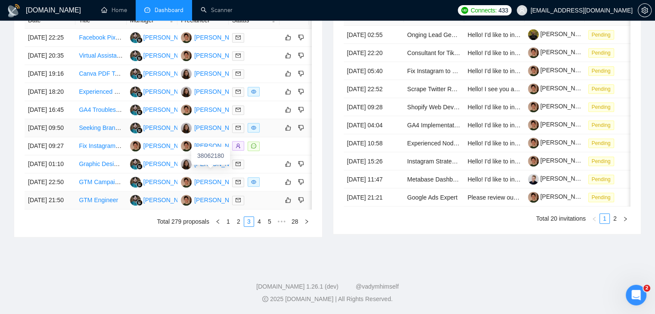
scroll to position [455, 0]
click at [230, 219] on link "1" at bounding box center [228, 221] width 9 height 9
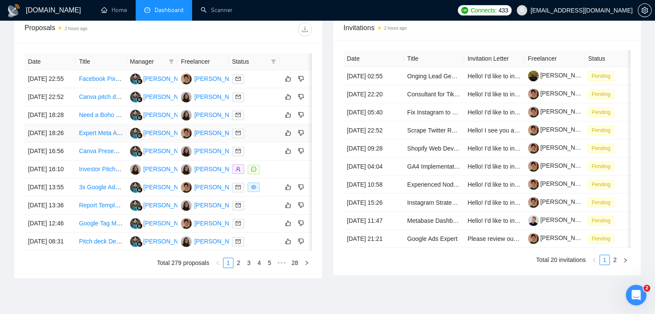
scroll to position [326, 0]
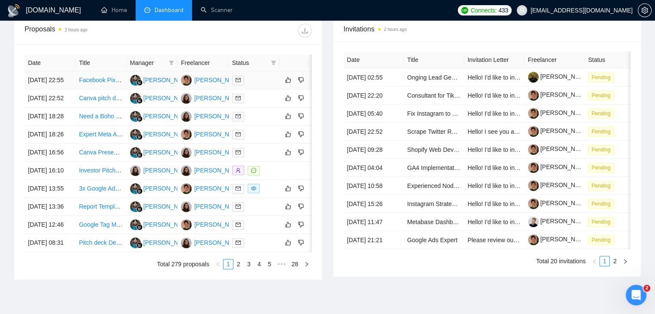
click at [65, 87] on td "[DATE] 22:55" at bounding box center [50, 80] width 51 height 18
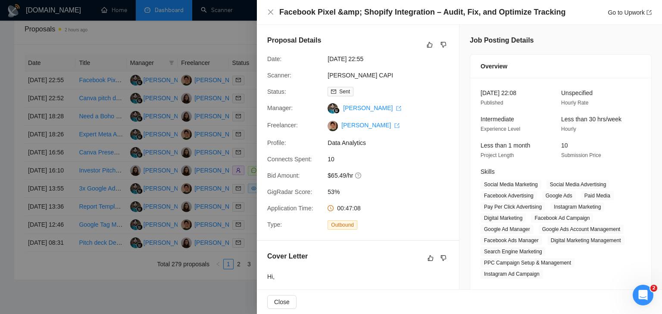
drag, startPoint x: 389, startPoint y: 75, endPoint x: 264, endPoint y: 73, distance: 125.3
click at [264, 73] on div "Scanner: [PERSON_NAME] CAPI" at bounding box center [354, 75] width 181 height 9
click at [224, 98] on div at bounding box center [331, 157] width 662 height 314
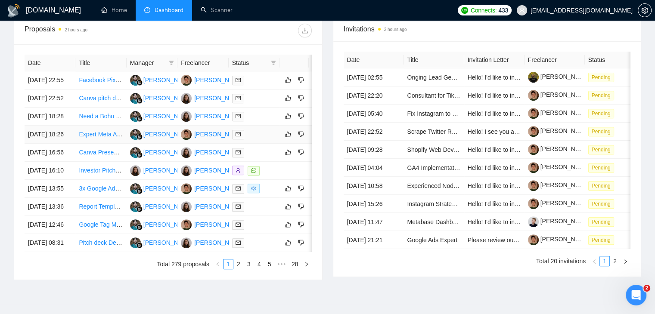
click at [55, 144] on td "[DATE] 18:26" at bounding box center [50, 135] width 51 height 18
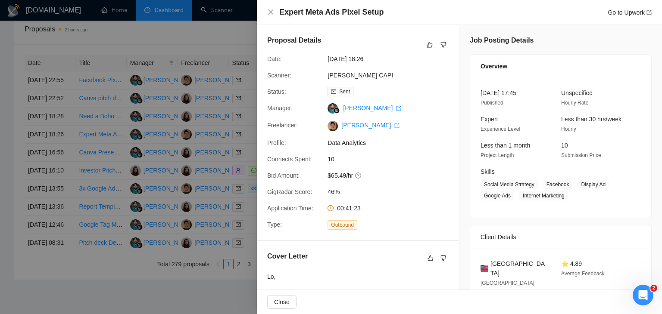
drag, startPoint x: 386, startPoint y: 76, endPoint x: 322, endPoint y: 76, distance: 64.2
click at [322, 76] on div "Scanner: [PERSON_NAME] CAPI" at bounding box center [354, 75] width 181 height 9
drag, startPoint x: 264, startPoint y: 72, endPoint x: 387, endPoint y: 69, distance: 123.6
click at [387, 69] on div "Proposal Details Date: [DATE] 18:26 Scanner: [PERSON_NAME] CAPI Status: Sent Ma…" at bounding box center [358, 132] width 202 height 215
click at [205, 152] on div at bounding box center [331, 157] width 662 height 314
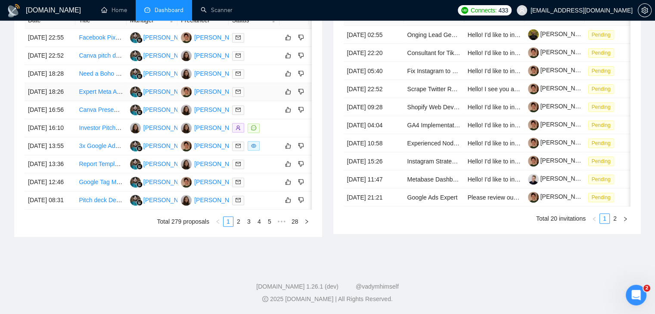
scroll to position [455, 0]
click at [244, 220] on li "3" at bounding box center [249, 222] width 10 height 10
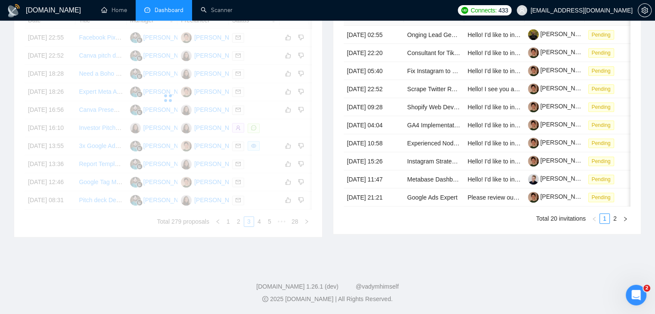
click at [241, 221] on div "Date Title Manager Freelancer Status [DATE] 22:55 Facebook Pixel &amp; Shopify …" at bounding box center [168, 119] width 287 height 215
click at [240, 222] on div "Date Title Manager Freelancer Status [DATE] 22:55 Facebook Pixel &amp; Shopify …" at bounding box center [168, 119] width 287 height 215
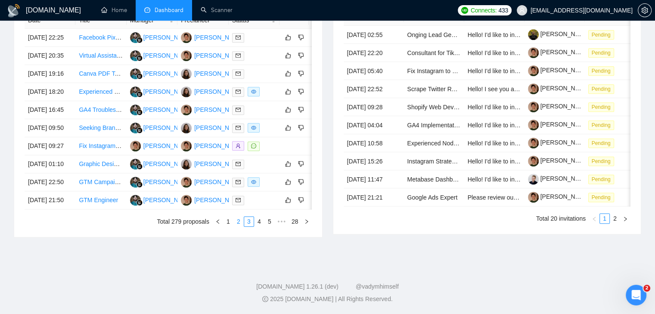
click at [236, 225] on link "2" at bounding box center [238, 221] width 9 height 9
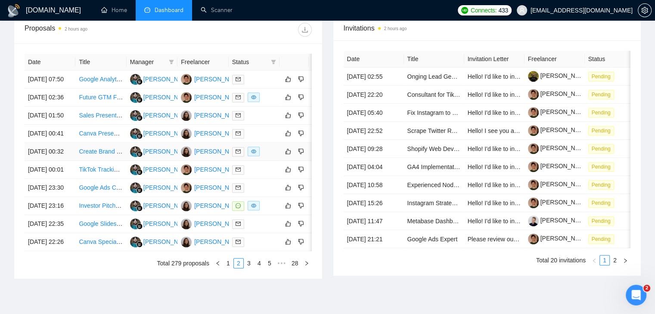
scroll to position [326, 0]
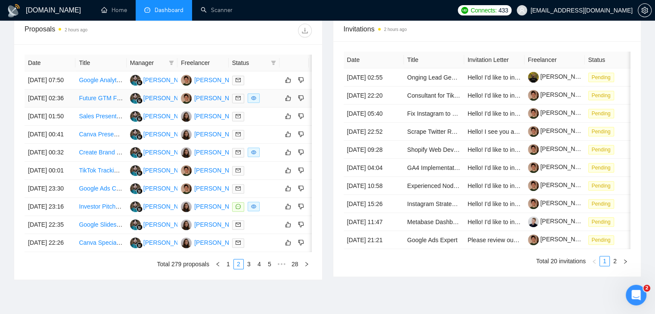
click at [71, 108] on td "[DATE] 02:36" at bounding box center [50, 99] width 51 height 18
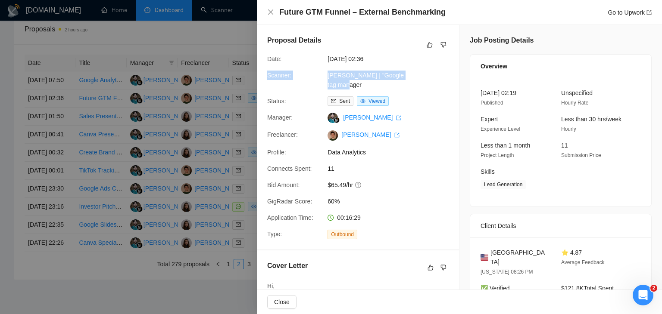
drag, startPoint x: 267, startPoint y: 75, endPoint x: 360, endPoint y: 84, distance: 93.5
click at [360, 84] on div "Scanner: [PERSON_NAME] | "Google tag manager" at bounding box center [354, 80] width 181 height 19
click at [228, 141] on div at bounding box center [331, 157] width 662 height 314
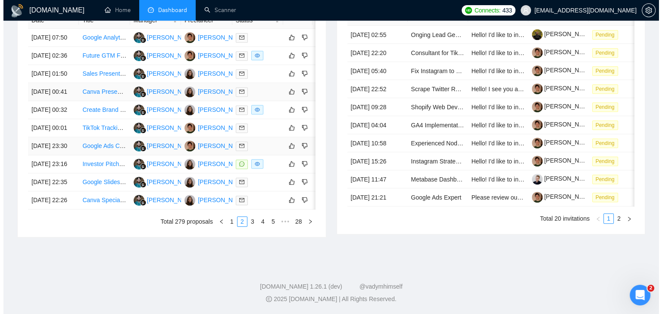
scroll to position [455, 0]
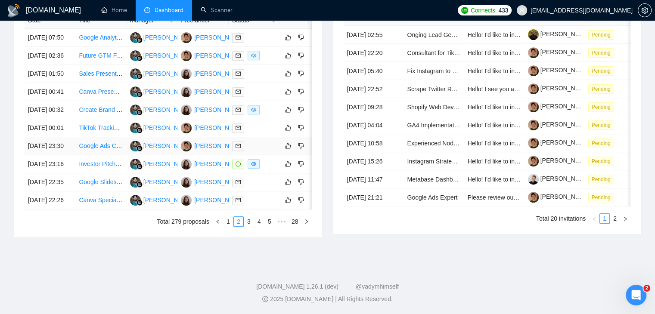
click at [68, 137] on td "[DATE] 23:30" at bounding box center [50, 146] width 51 height 18
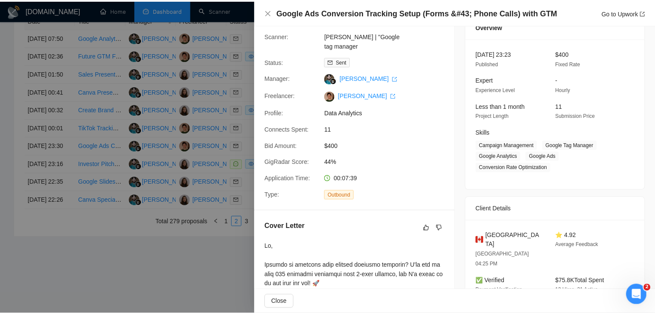
scroll to position [43, 0]
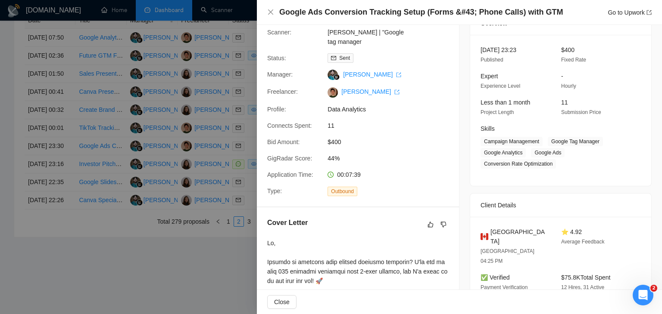
click at [84, 239] on div at bounding box center [331, 157] width 662 height 314
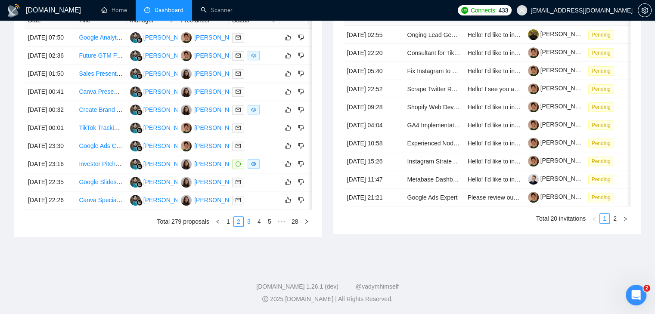
click at [246, 220] on link "3" at bounding box center [248, 221] width 9 height 9
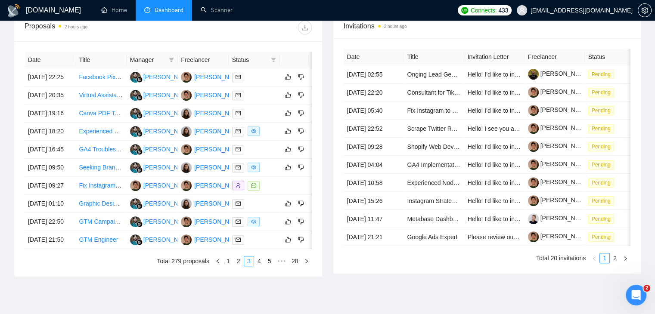
scroll to position [326, 0]
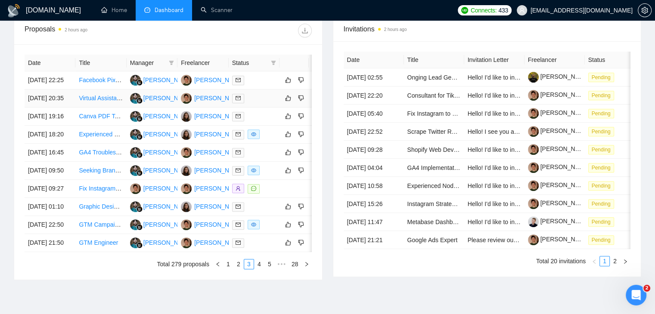
click at [70, 108] on td "[DATE] 20:35" at bounding box center [50, 99] width 51 height 18
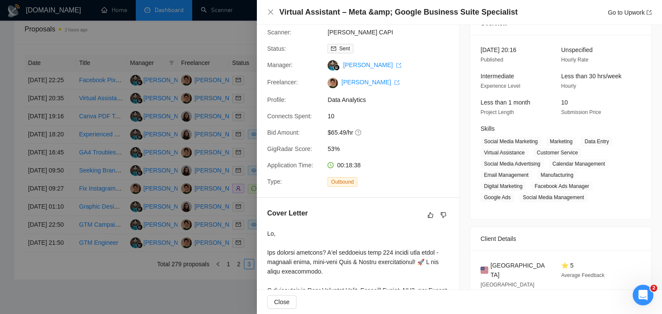
click at [234, 119] on div at bounding box center [331, 157] width 662 height 314
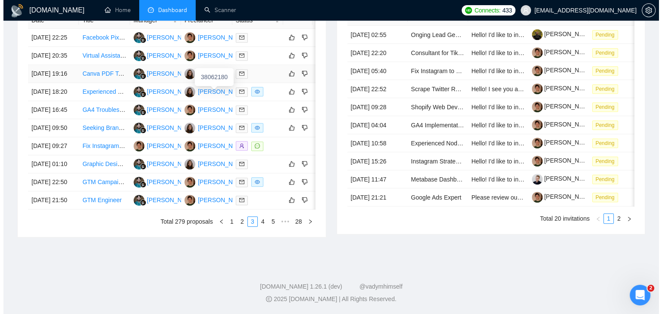
scroll to position [412, 0]
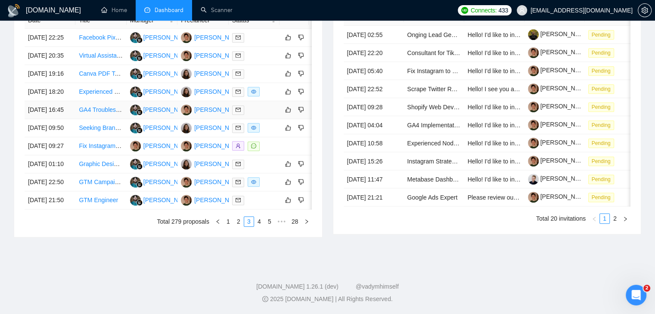
click at [72, 106] on td "[DATE] 16:45" at bounding box center [50, 110] width 51 height 18
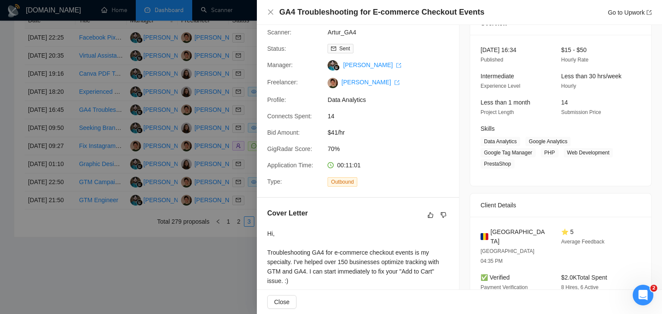
click at [342, 9] on h4 "GA4 Troubleshooting for E-commerce Checkout Events" at bounding box center [381, 12] width 205 height 11
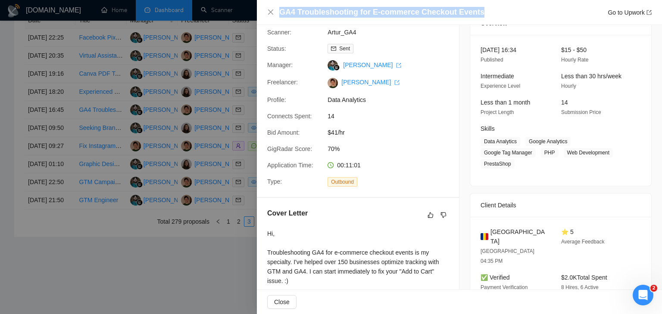
click at [342, 9] on h4 "GA4 Troubleshooting for E-commerce Checkout Events" at bounding box center [381, 12] width 205 height 11
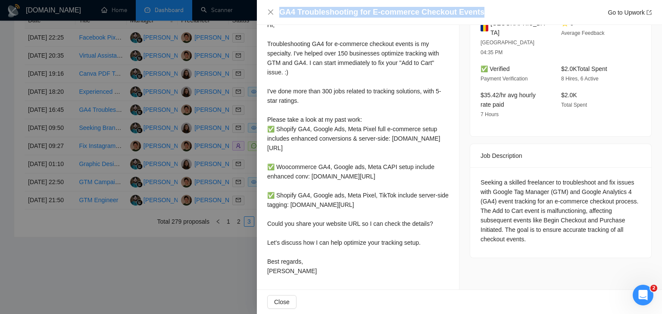
scroll to position [281, 0]
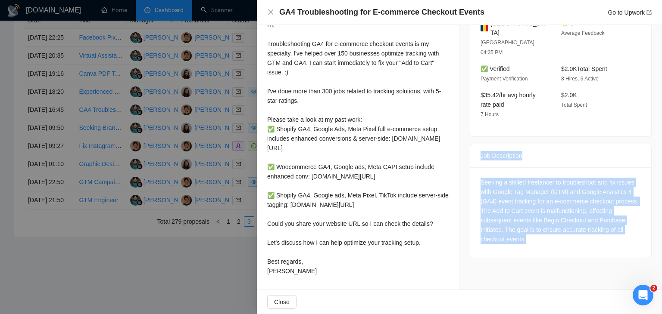
drag, startPoint x: 470, startPoint y: 108, endPoint x: 529, endPoint y: 194, distance: 104.2
click at [529, 194] on div "Job Description Seeking a skilled freelancer to troubleshoot and fix issues wit…" at bounding box center [560, 201] width 182 height 115
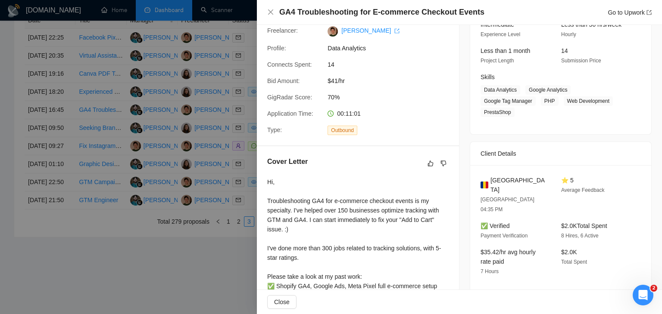
scroll to position [65, 0]
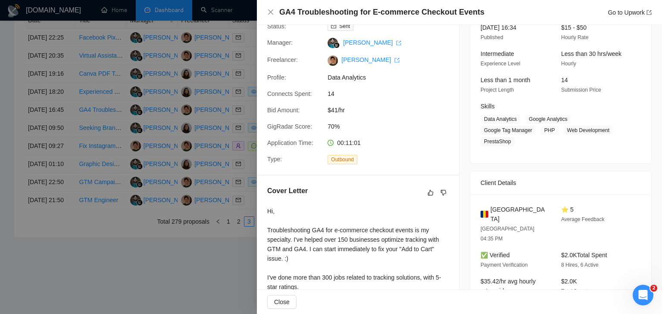
drag, startPoint x: 293, startPoint y: 276, endPoint x: 265, endPoint y: 200, distance: 80.8
click at [158, 133] on div at bounding box center [331, 157] width 662 height 314
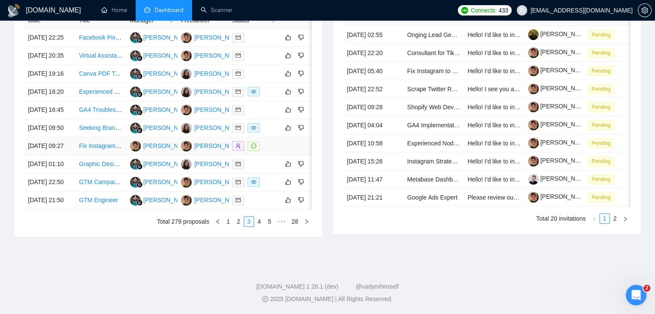
click at [71, 153] on td "[DATE] 09:27" at bounding box center [50, 146] width 51 height 18
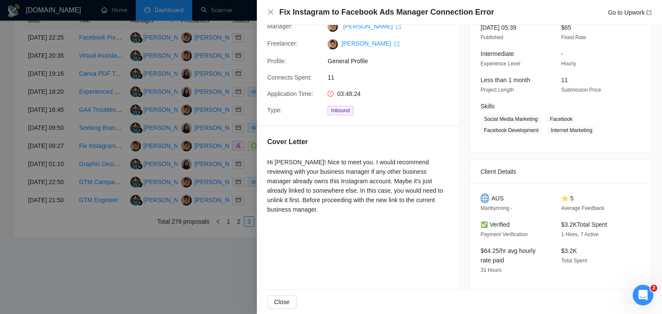
click at [365, 12] on h4 "Fix Instagram to Facebook Ads Manager Connection Error" at bounding box center [386, 12] width 214 height 11
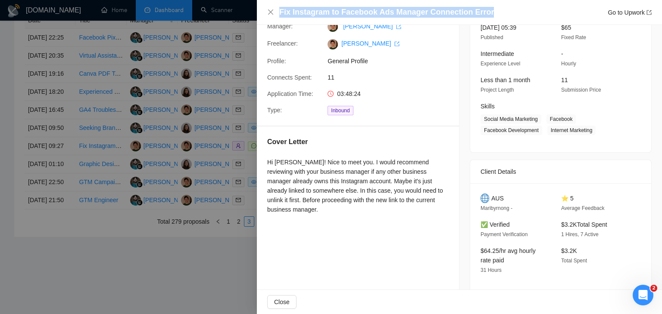
click at [365, 12] on h4 "Fix Instagram to Facebook Ads Manager Connection Error" at bounding box center [386, 12] width 214 height 11
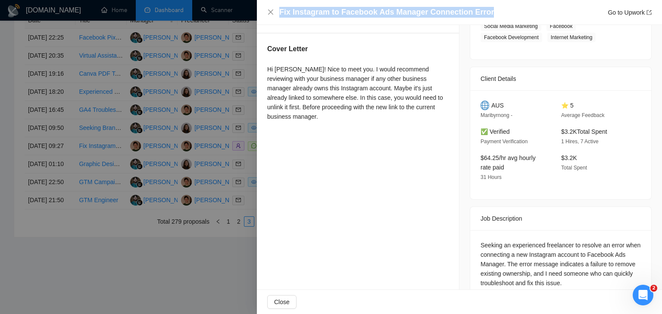
scroll to position [182, 0]
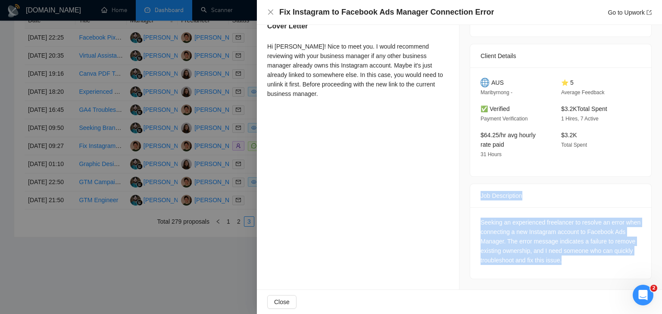
drag, startPoint x: 475, startPoint y: 195, endPoint x: 594, endPoint y: 266, distance: 139.2
click at [594, 266] on div "Job Description Seeking an experienced freelancer to resolve an error when conn…" at bounding box center [560, 232] width 182 height 96
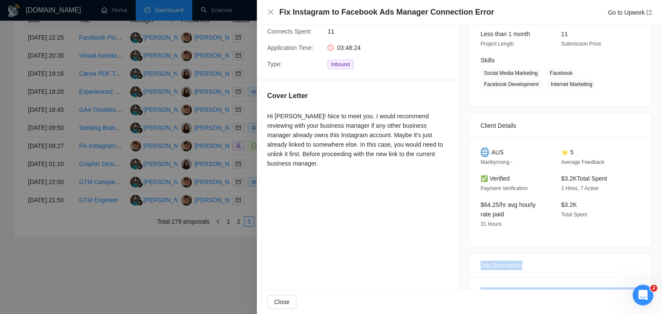
scroll to position [96, 0]
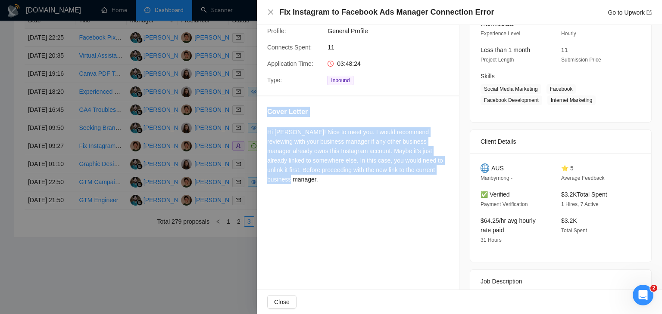
drag, startPoint x: 298, startPoint y: 180, endPoint x: 264, endPoint y: 115, distance: 73.4
click at [264, 115] on div "Cover Letter Hi [PERSON_NAME]! Nice to meet you. I would recommend reviewing wi…" at bounding box center [358, 147] width 202 height 102
click at [303, 186] on div "Hi [PERSON_NAME]! Nice to meet you. I would recommend reviewing with your busin…" at bounding box center [357, 157] width 181 height 60
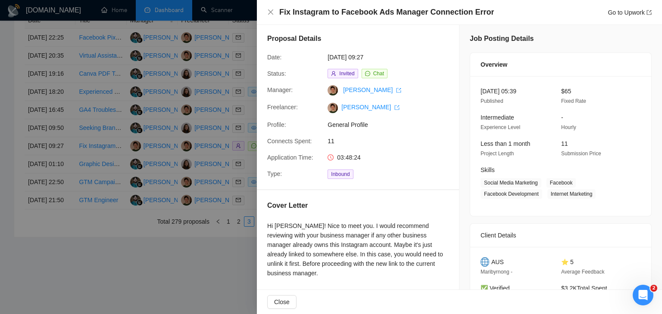
scroll to position [0, 0]
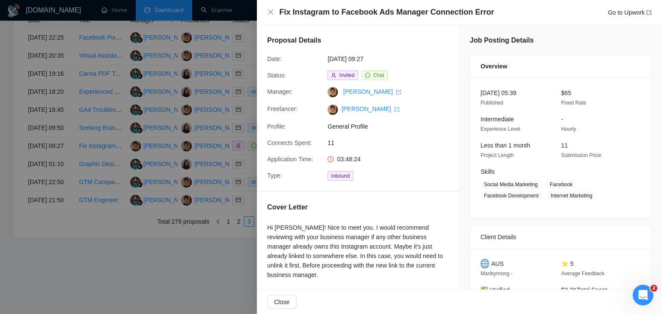
click at [226, 133] on div at bounding box center [331, 157] width 662 height 314
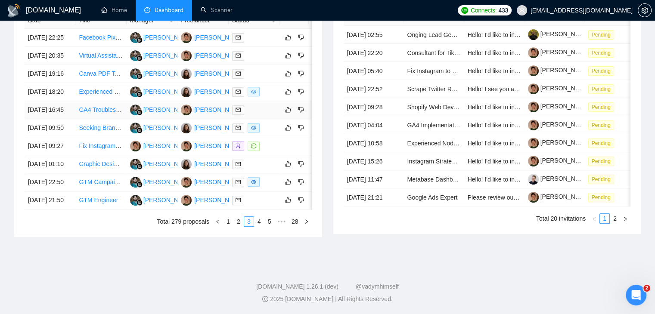
click at [65, 109] on td "[DATE] 16:45" at bounding box center [50, 110] width 51 height 18
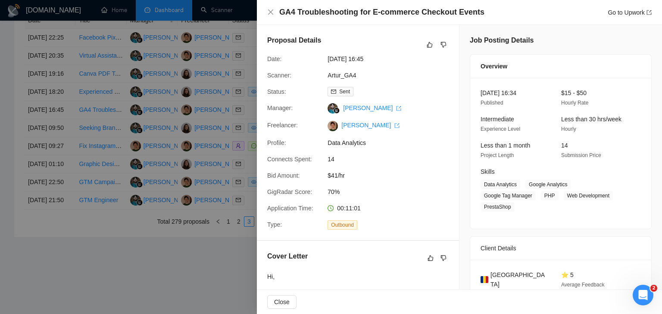
click at [76, 109] on div at bounding box center [331, 157] width 662 height 314
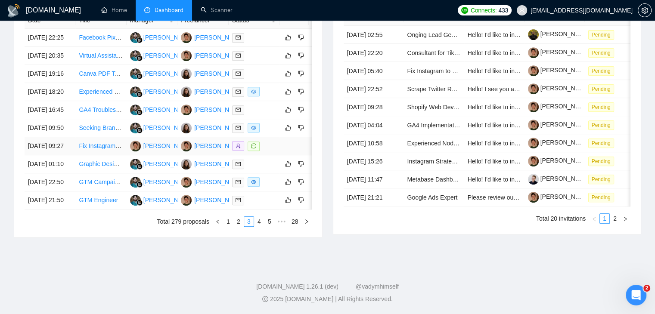
click at [82, 148] on td "Fix Instagram to Facebook Ads Manager Connection Error" at bounding box center [100, 146] width 51 height 18
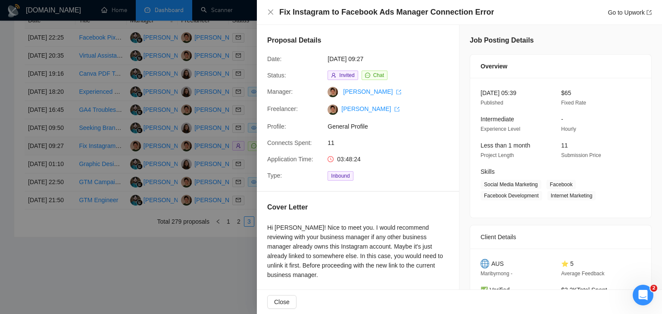
click at [82, 148] on div at bounding box center [331, 157] width 662 height 314
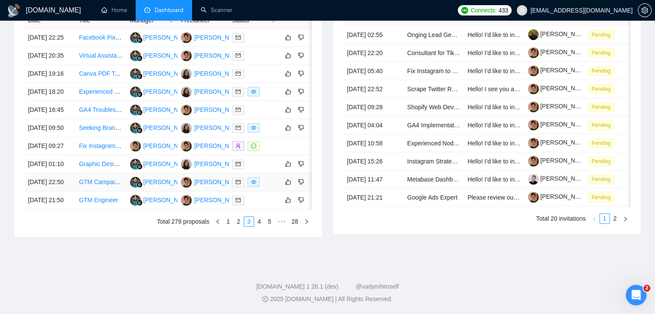
click at [78, 192] on td "GTM Campaign - Email and Phone numbers with personalized messaging" at bounding box center [100, 183] width 51 height 18
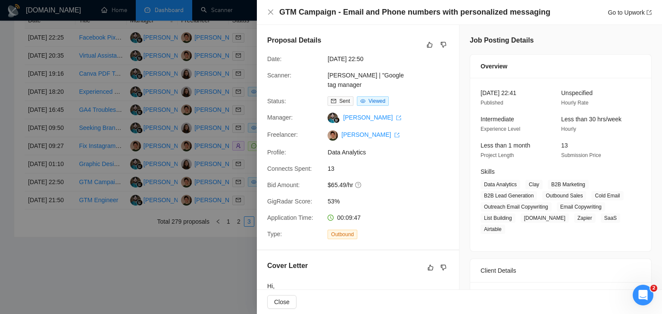
click at [370, 16] on h4 "GTM Campaign - Email and Phone numbers with personalized messaging" at bounding box center [414, 12] width 271 height 11
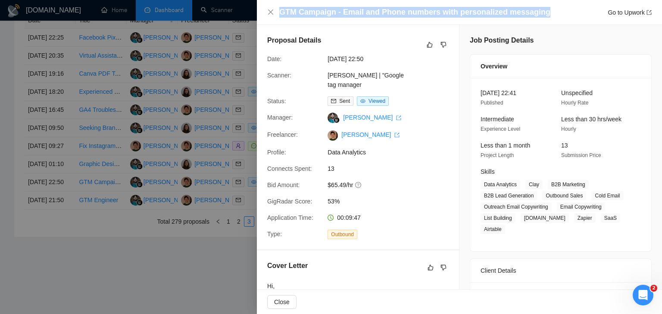
click at [370, 16] on h4 "GTM Campaign - Email and Phone numbers with personalized messaging" at bounding box center [414, 12] width 271 height 11
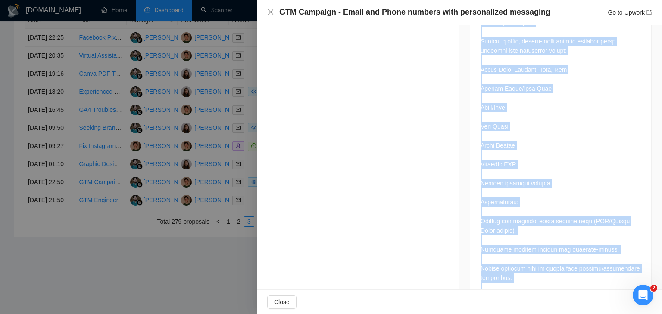
scroll to position [860, 0]
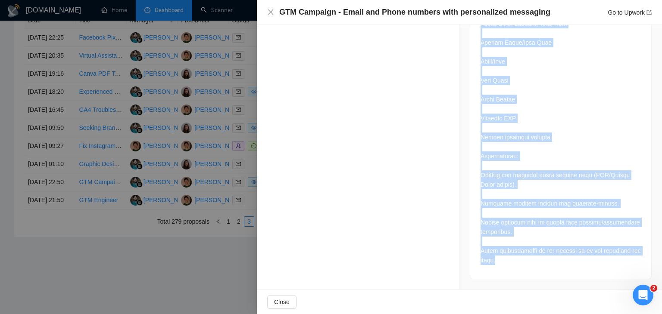
drag, startPoint x: 472, startPoint y: 109, endPoint x: 514, endPoint y: 267, distance: 164.4
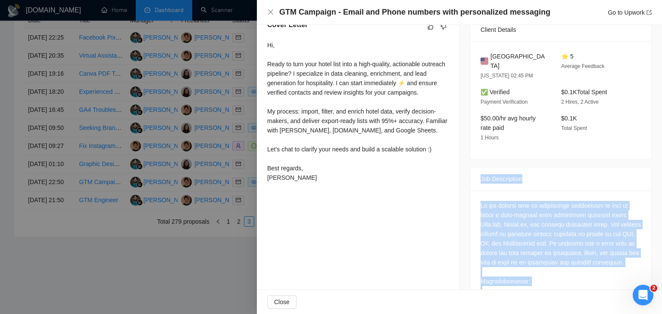
scroll to position [214, 0]
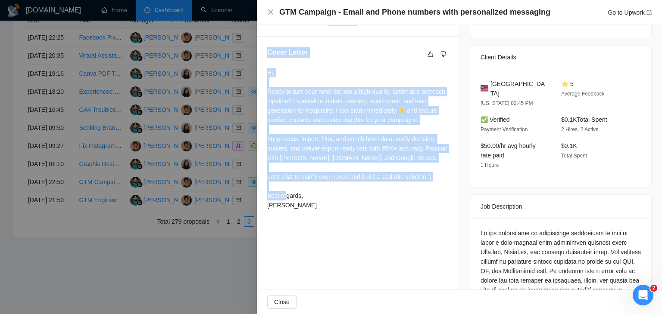
drag, startPoint x: 289, startPoint y: 213, endPoint x: 262, endPoint y: 64, distance: 151.1
click at [262, 64] on div "Cover Letter Hi, Ready to turn your hotel list into a high-quality, actionable …" at bounding box center [358, 130] width 202 height 187
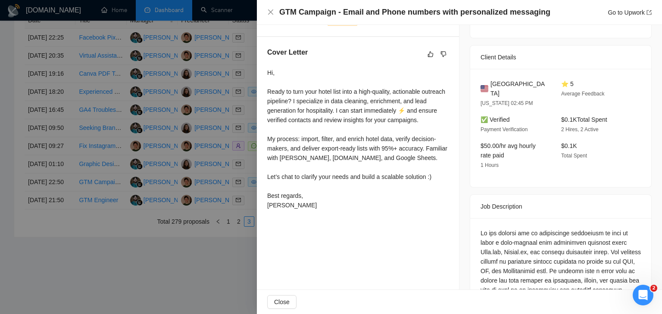
click at [180, 133] on div at bounding box center [331, 157] width 662 height 314
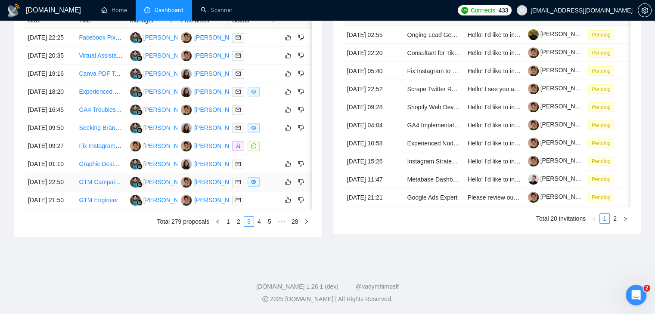
click at [98, 186] on link "GTM Campaign - Email and Phone numbers with personalized messaging" at bounding box center [178, 182] width 198 height 7
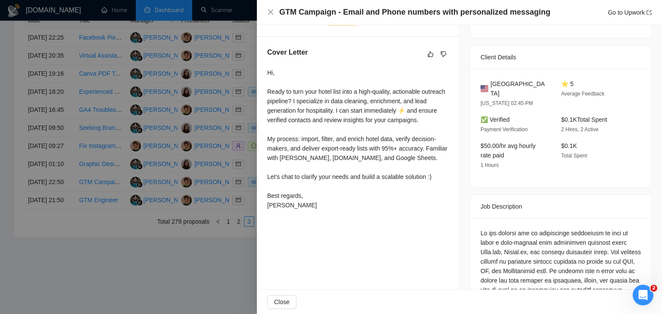
click at [115, 189] on div at bounding box center [331, 157] width 662 height 314
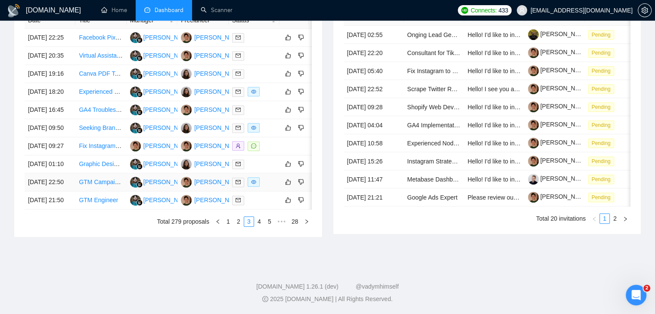
click at [67, 192] on td "[DATE] 22:50" at bounding box center [50, 183] width 51 height 18
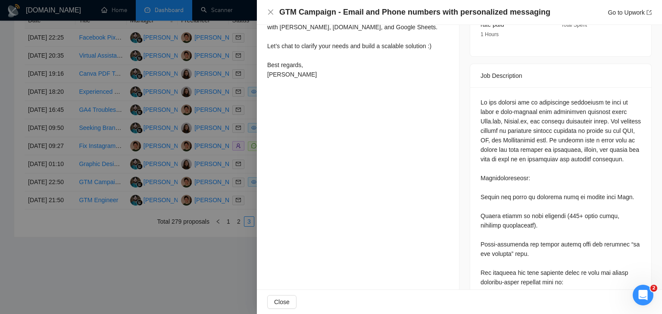
scroll to position [386, 0]
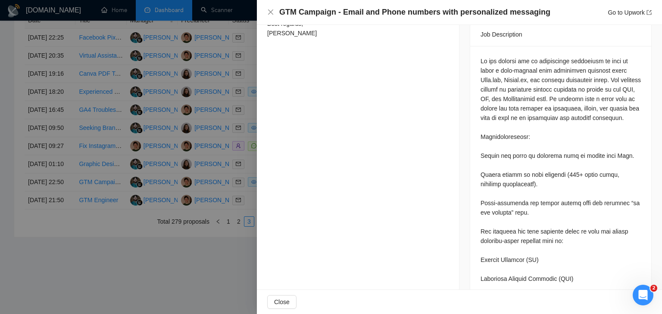
click at [112, 192] on div at bounding box center [331, 157] width 662 height 314
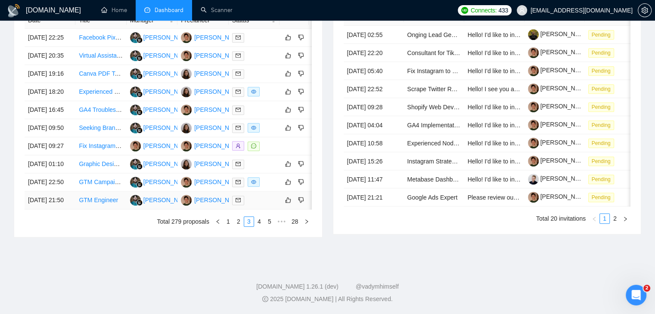
click at [61, 210] on td "[DATE] 21:50" at bounding box center [50, 201] width 51 height 18
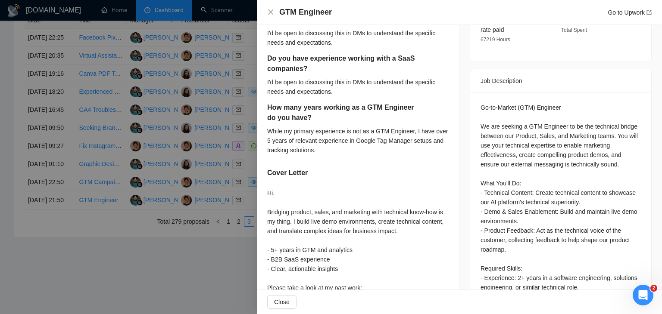
scroll to position [300, 0]
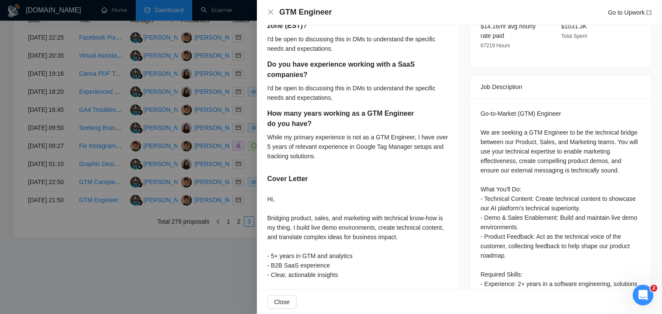
click at [307, 14] on h4 "GTM Engineer" at bounding box center [305, 12] width 53 height 11
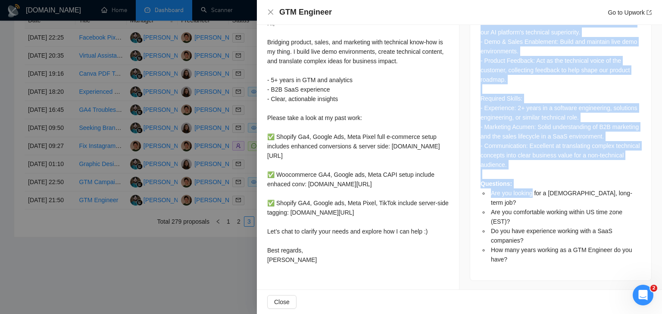
scroll to position [483, 0]
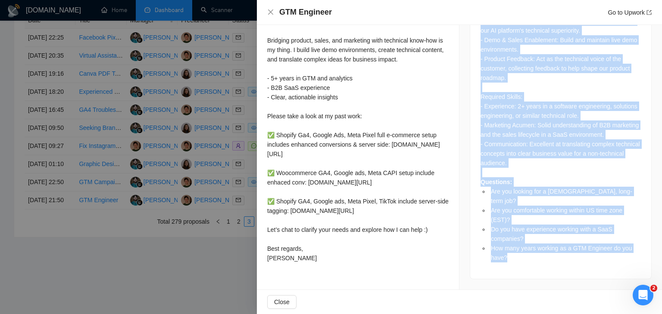
drag, startPoint x: 476, startPoint y: 76, endPoint x: 514, endPoint y: 233, distance: 160.9
click at [514, 233] on div "Job Description Go-to-Market (GTM) Engineer We are seeking a GTM Engineer to be…" at bounding box center [560, 88] width 182 height 382
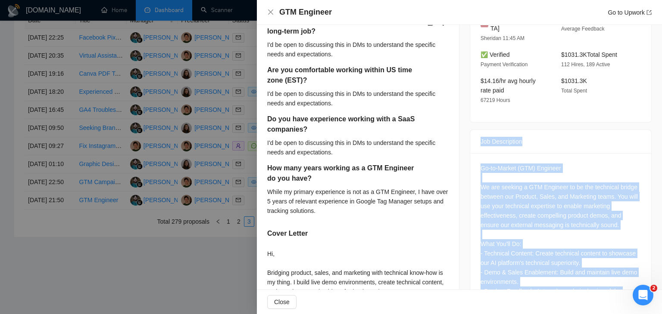
scroll to position [311, 0]
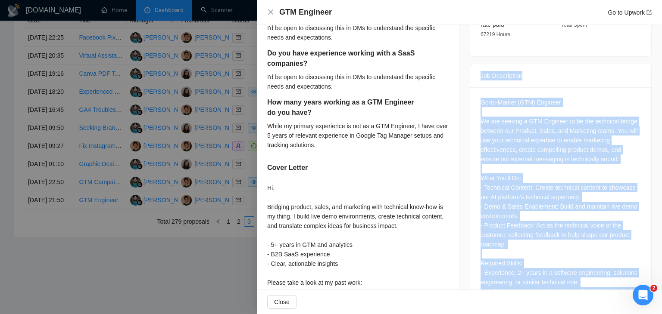
drag, startPoint x: 277, startPoint y: 241, endPoint x: 265, endPoint y: 166, distance: 75.4
click at [265, 166] on div "Are you looking for a [DEMOGRAPHIC_DATA], long-term job? I'd be open to discuss…" at bounding box center [358, 192] width 202 height 504
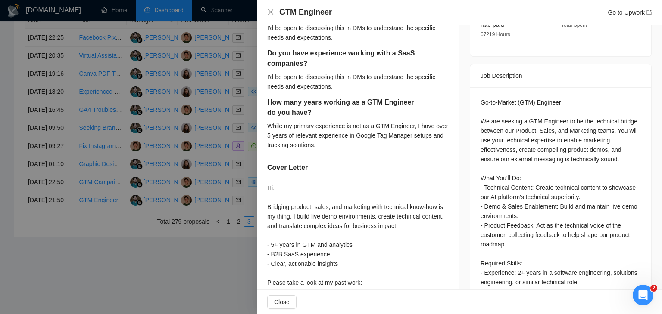
click at [306, 15] on h4 "GTM Engineer" at bounding box center [305, 12] width 53 height 11
click at [306, 14] on h4 "GTM Engineer" at bounding box center [305, 12] width 53 height 11
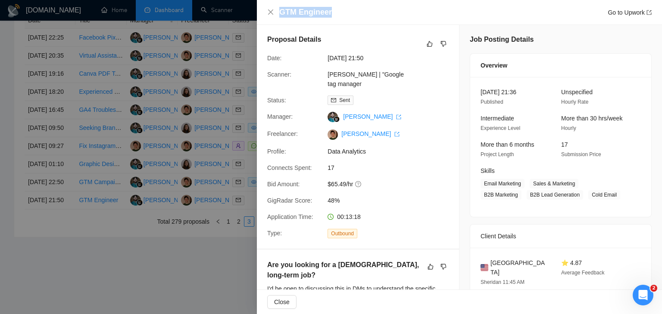
scroll to position [0, 0]
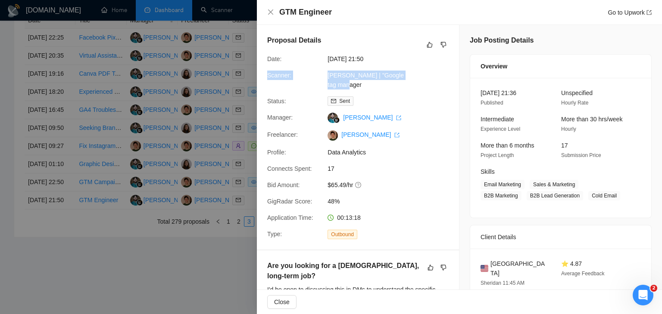
drag, startPoint x: 289, startPoint y: 76, endPoint x: 355, endPoint y: 83, distance: 66.3
click at [355, 83] on div "Scanner: [PERSON_NAME] | "Google tag manager" at bounding box center [354, 80] width 181 height 19
click at [429, 140] on div "Freelancer: [PERSON_NAME]" at bounding box center [354, 135] width 181 height 10
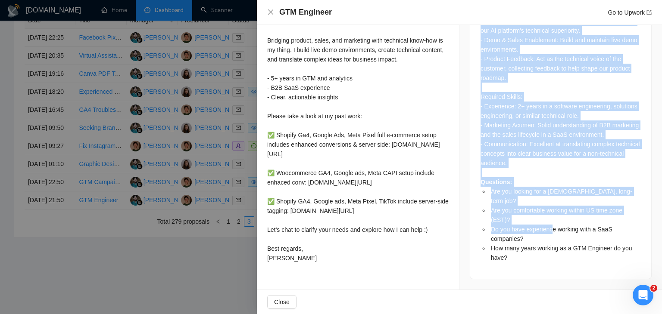
scroll to position [483, 0]
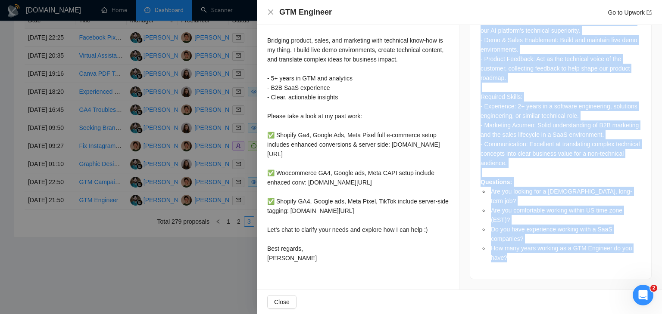
drag, startPoint x: 476, startPoint y: 76, endPoint x: 512, endPoint y: 231, distance: 159.4
click at [512, 231] on div "Job Description Go-to-Market (GTM) Engineer We are seeking a GTM Engineer to be…" at bounding box center [560, 88] width 182 height 382
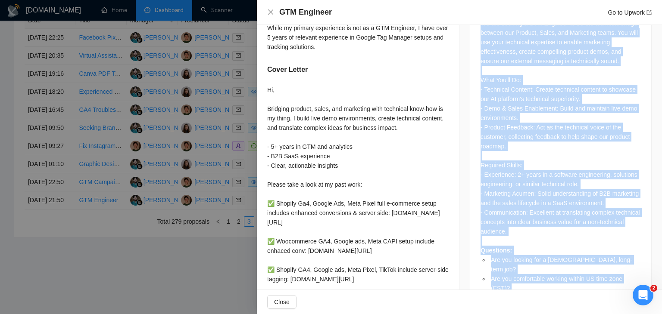
scroll to position [397, 0]
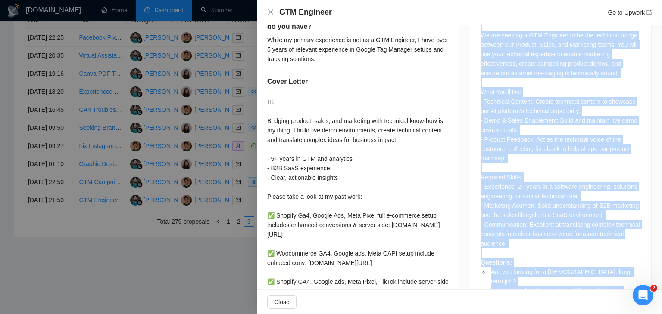
drag, startPoint x: 287, startPoint y: 274, endPoint x: 262, endPoint y: 83, distance: 192.8
click at [262, 83] on div "Are you looking for a [DEMOGRAPHIC_DATA], long-term job? I'd be open to discuss…" at bounding box center [358, 106] width 202 height 504
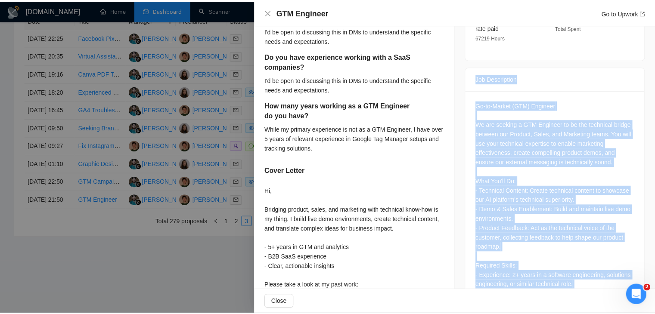
scroll to position [311, 0]
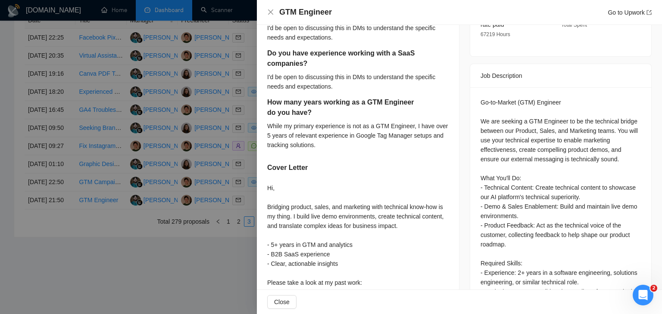
click at [158, 146] on div at bounding box center [331, 157] width 662 height 314
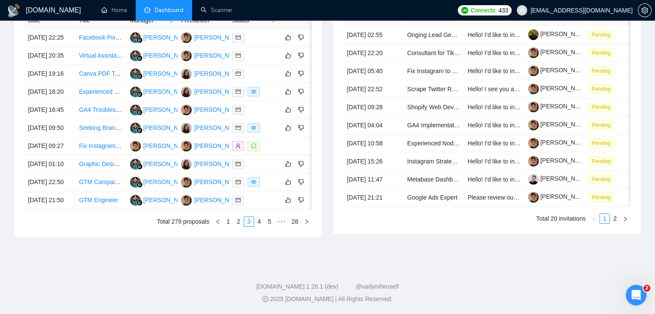
scroll to position [455, 0]
click at [259, 223] on link "4" at bounding box center [259, 221] width 9 height 9
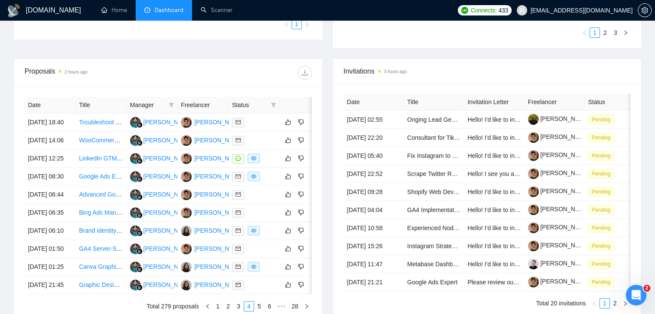
scroll to position [283, 0]
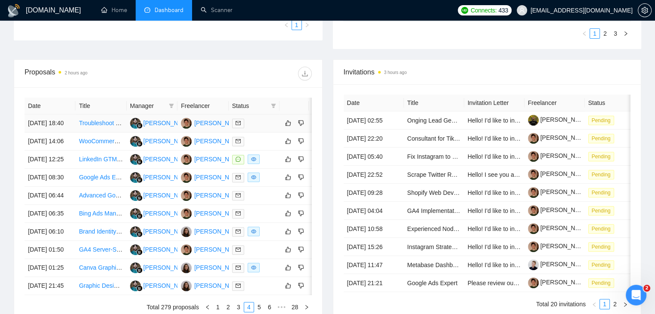
click at [84, 131] on td "Troubleshoot Online Appointment Scheduling Meta Conversion API and GA4 issue" at bounding box center [100, 124] width 51 height 18
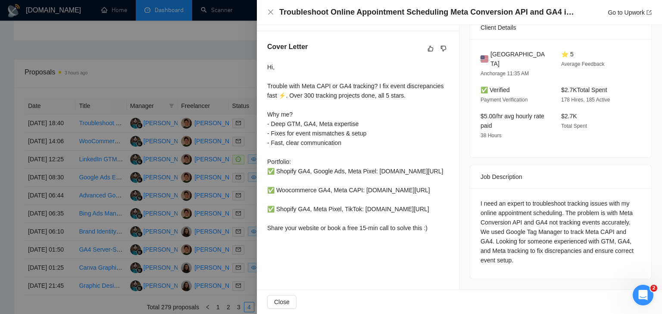
click at [374, 12] on h4 "Troubleshoot Online Appointment Scheduling Meta Conversion API and GA4 issue" at bounding box center [427, 12] width 297 height 11
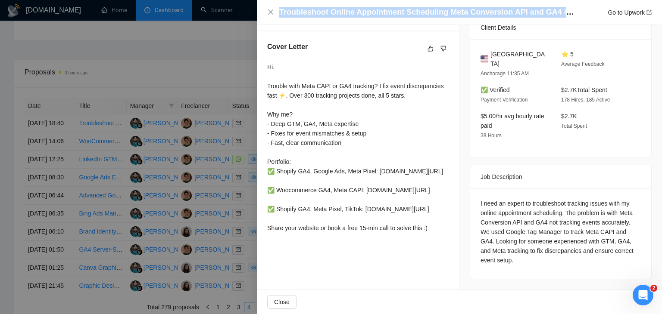
click at [374, 12] on h4 "Troubleshoot Online Appointment Scheduling Meta Conversion API and GA4 issue" at bounding box center [427, 12] width 297 height 11
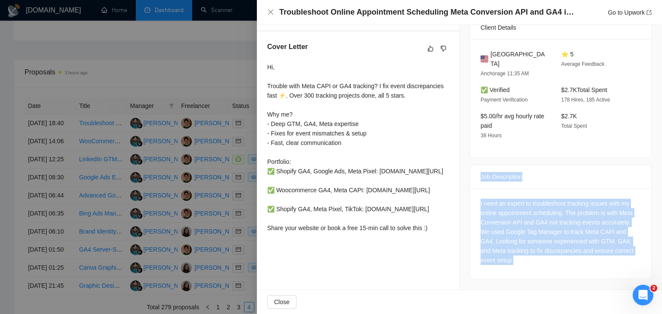
drag, startPoint x: 478, startPoint y: 154, endPoint x: 525, endPoint y: 237, distance: 96.1
click at [525, 237] on div "Job Description I need an expert to troubleshoot tracking issues with my online…" at bounding box center [560, 222] width 182 height 115
drag, startPoint x: 263, startPoint y: 43, endPoint x: 426, endPoint y: 268, distance: 277.6
click at [426, 247] on div "Cover Letter Hi, Trouble with Meta CAPI or GA4 tracking? I fix event discrepanc…" at bounding box center [358, 138] width 202 height 215
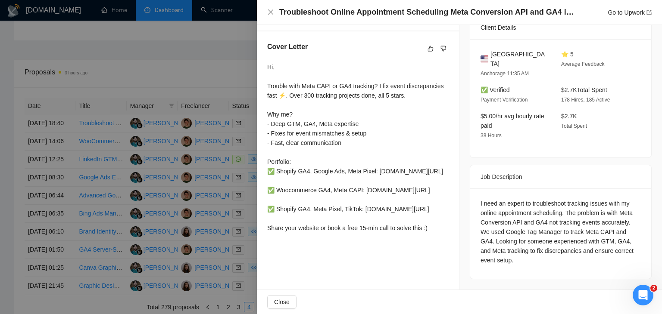
click at [219, 143] on div at bounding box center [331, 157] width 662 height 314
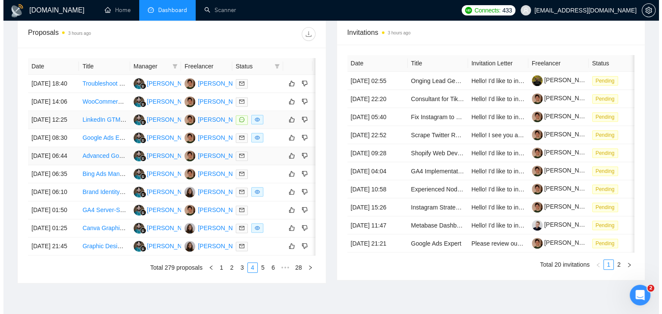
scroll to position [326, 0]
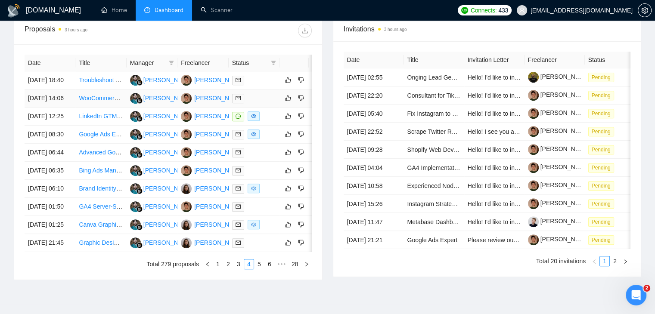
click at [68, 108] on td "[DATE] 14:06" at bounding box center [50, 99] width 51 height 18
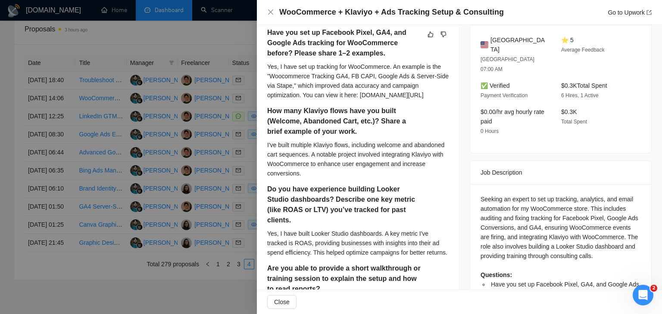
click at [350, 9] on h4 "WooCommerce + Klaviyo + Ads Tracking Setup & Consulting" at bounding box center [391, 12] width 224 height 11
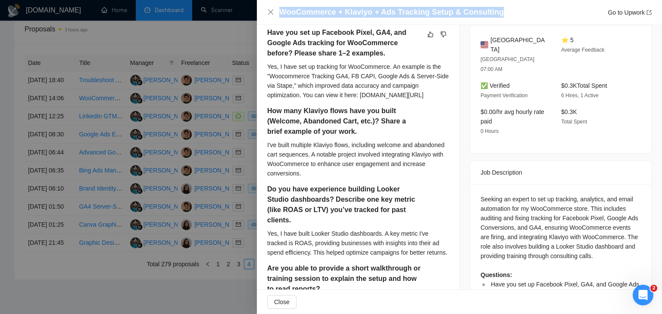
click at [350, 9] on h4 "WooCommerce + Klaviyo + Ads Tracking Setup & Consulting" at bounding box center [391, 12] width 224 height 11
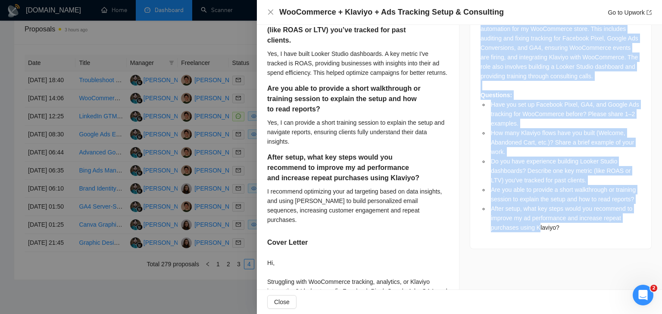
scroll to position [439, 0]
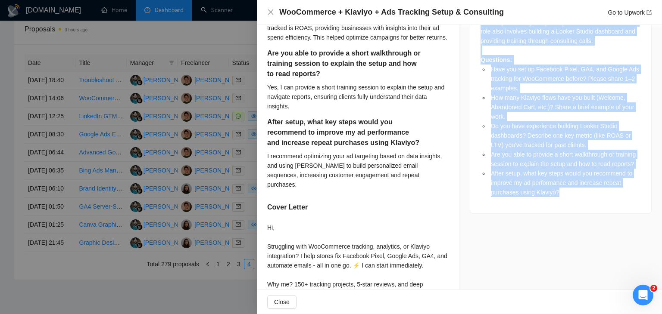
drag, startPoint x: 472, startPoint y: 151, endPoint x: 564, endPoint y: 183, distance: 96.9
click at [564, 183] on div "Job Description Seeking an expert to set up tracking, analytics, and email auto…" at bounding box center [560, 79] width 182 height 269
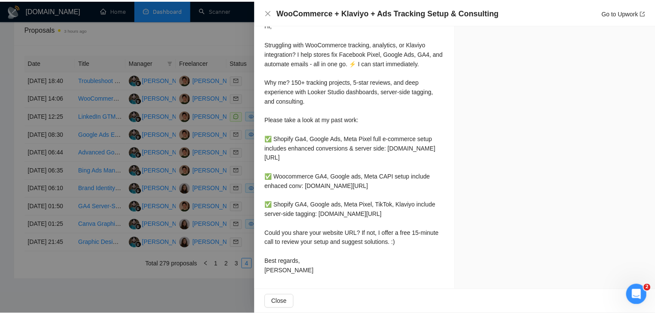
scroll to position [680, 0]
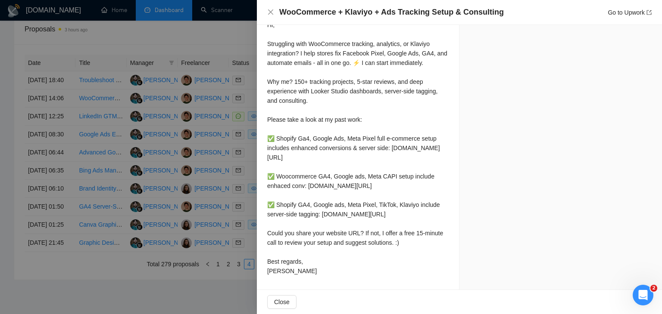
drag, startPoint x: 266, startPoint y: 183, endPoint x: 286, endPoint y: 270, distance: 89.2
click at [214, 130] on div at bounding box center [331, 157] width 662 height 314
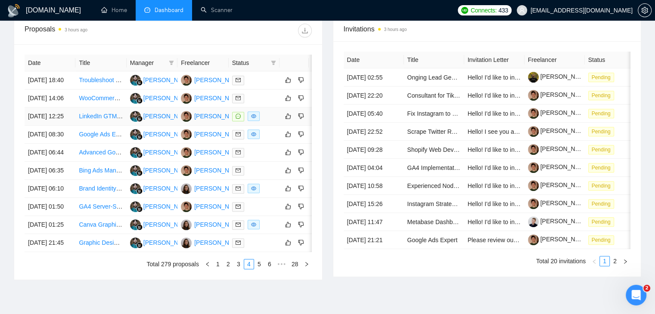
click at [65, 126] on td "[DATE] 12:25" at bounding box center [50, 117] width 51 height 18
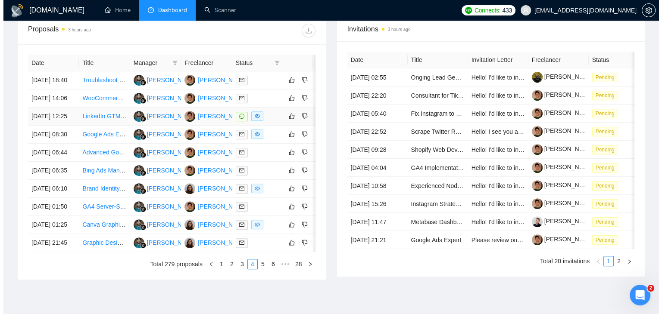
scroll to position [309, 0]
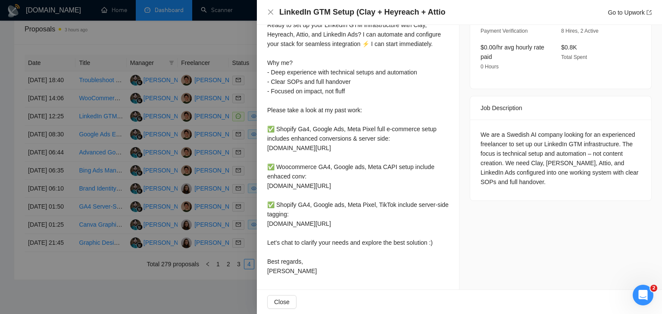
click at [326, 9] on h4 "LinkedIn GTM Setup (Clay + Heyreach + Attio" at bounding box center [362, 12] width 166 height 11
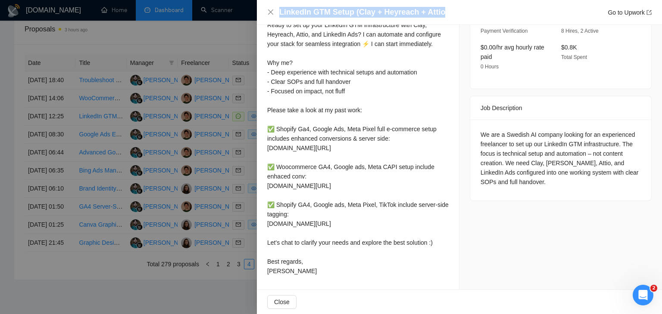
click at [326, 9] on h4 "LinkedIn GTM Setup (Clay + Heyreach + Attio" at bounding box center [362, 12] width 166 height 11
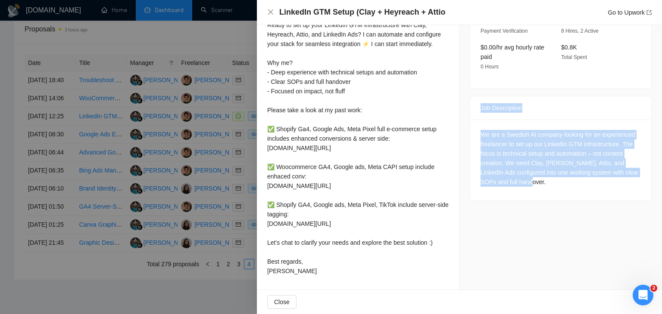
drag, startPoint x: 476, startPoint y: 76, endPoint x: 535, endPoint y: 159, distance: 101.6
click at [535, 159] on div "Job Description We are a Swedish AI company looking for an experienced freelanc…" at bounding box center [560, 148] width 182 height 105
drag, startPoint x: 266, startPoint y: 135, endPoint x: 301, endPoint y: 271, distance: 140.6
click at [301, 271] on div "Cover Letter Hi, Ready to set up your LinkedIn GTM infrastructure with Clay, He…" at bounding box center [358, 130] width 202 height 320
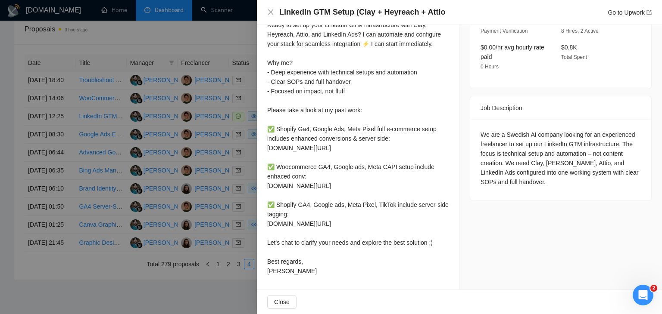
click at [211, 101] on div at bounding box center [331, 157] width 662 height 314
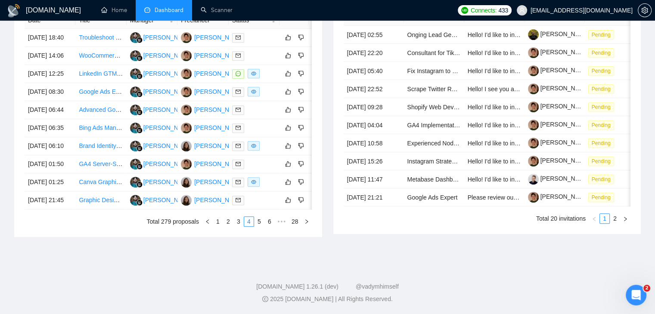
scroll to position [446, 0]
drag, startPoint x: 3, startPoint y: 128, endPoint x: 3, endPoint y: 123, distance: 5.2
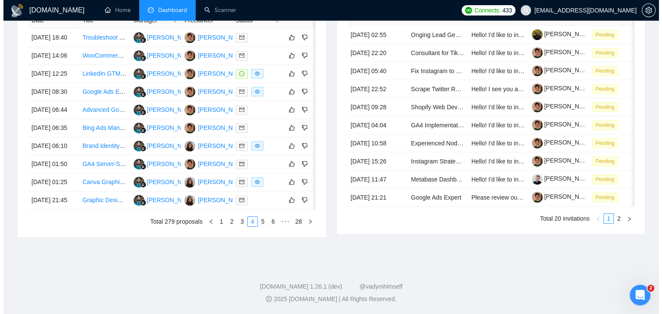
scroll to position [432, 0]
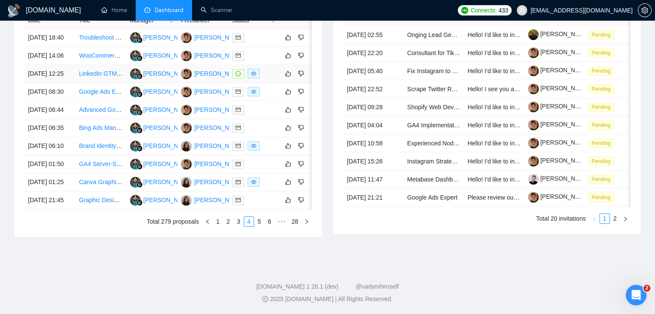
click at [92, 70] on link "LinkedIn GTM Setup (Clay + Heyreach + Attio" at bounding box center [140, 73] width 122 height 7
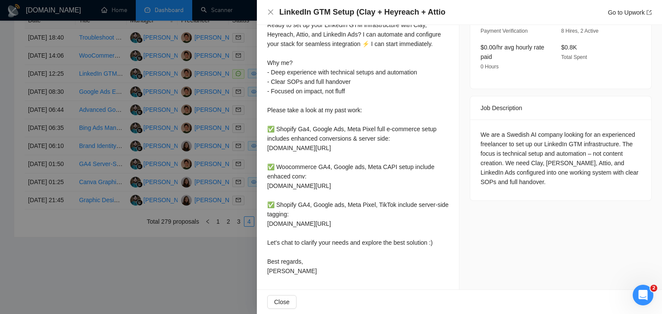
click at [326, 14] on h4 "LinkedIn GTM Setup (Clay + Heyreach + Attio" at bounding box center [362, 12] width 166 height 11
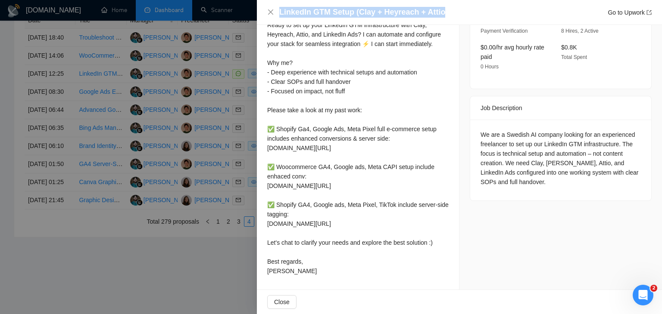
click at [326, 14] on h4 "LinkedIn GTM Setup (Clay + Heyreach + Attio" at bounding box center [362, 12] width 166 height 11
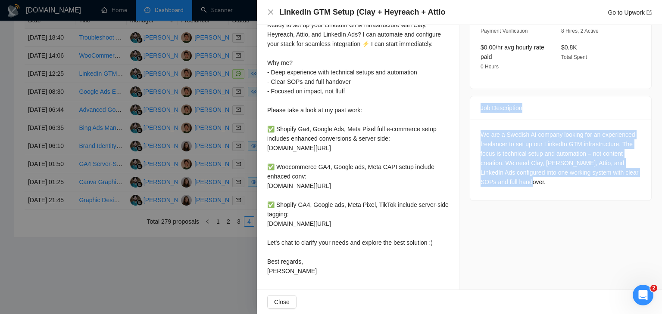
drag, startPoint x: 520, startPoint y: 153, endPoint x: 472, endPoint y: 84, distance: 84.5
click at [472, 96] on div "Job Description We are a Swedish AI company looking for an experienced freelanc…" at bounding box center [560, 148] width 182 height 105
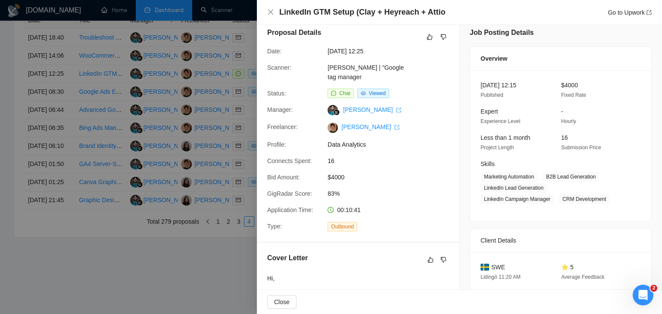
scroll to position [0, 0]
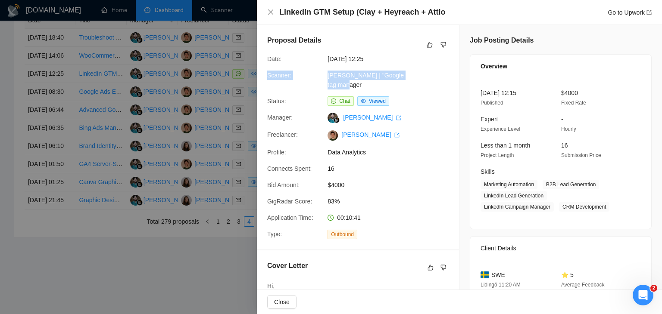
drag, startPoint x: 267, startPoint y: 74, endPoint x: 356, endPoint y: 86, distance: 89.5
click at [356, 86] on div "Scanner: [PERSON_NAME] | "Google tag manager" at bounding box center [354, 80] width 181 height 19
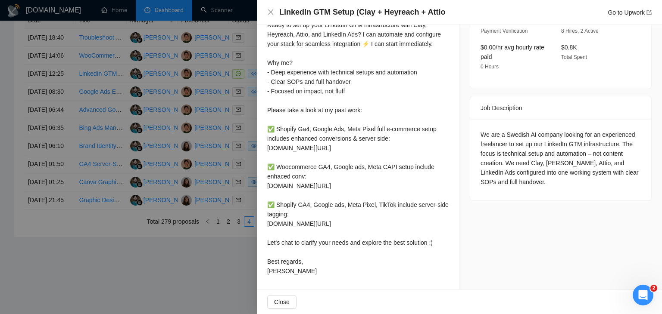
scroll to position [309, 0]
drag, startPoint x: 266, startPoint y: 62, endPoint x: 289, endPoint y: 277, distance: 216.2
click at [289, 277] on div "Cover Letter Hi, Ready to set up your LinkedIn GTM infrastructure with Clay, He…" at bounding box center [358, 130] width 202 height 320
click at [218, 161] on div at bounding box center [331, 157] width 662 height 314
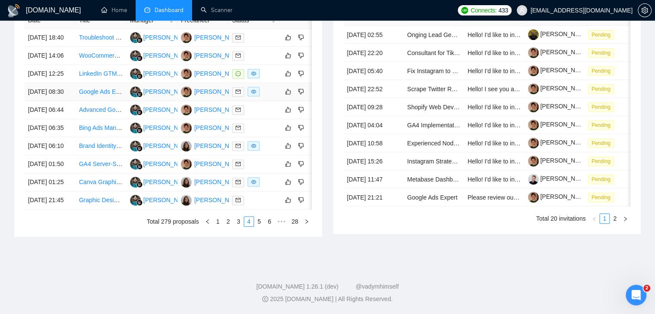
click at [72, 83] on td "[DATE] 08:30" at bounding box center [50, 92] width 51 height 18
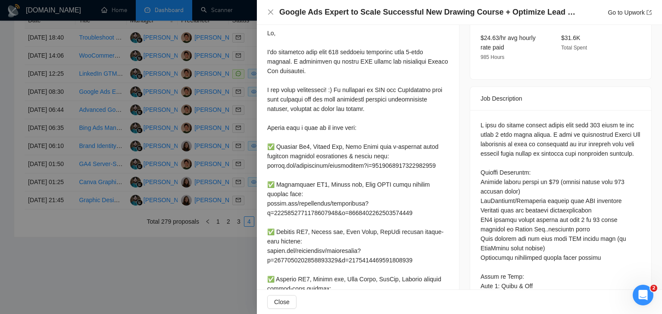
click at [389, 7] on h4 "Google Ads Expert to Scale Successful New Drawing Course + Optimize Lead Gen + …" at bounding box center [427, 12] width 297 height 11
click at [387, 12] on h4 "Google Ads Expert to Scale Successful New Drawing Course + Optimize Lead Gen + …" at bounding box center [427, 12] width 297 height 11
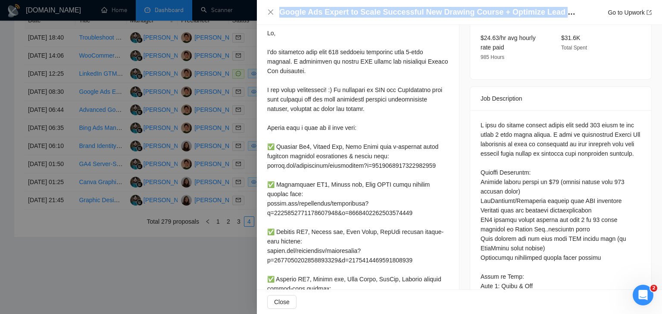
click at [387, 12] on h4 "Google Ads Expert to Scale Successful New Drawing Course + Optimize Lead Gen + …" at bounding box center [427, 12] width 297 height 11
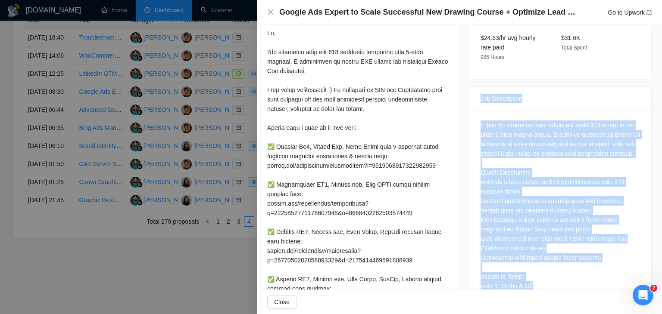
drag, startPoint x: 473, startPoint y: 77, endPoint x: 562, endPoint y: 281, distance: 223.2
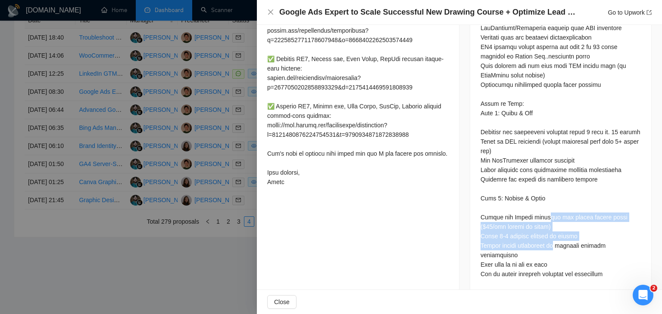
scroll to position [525, 0]
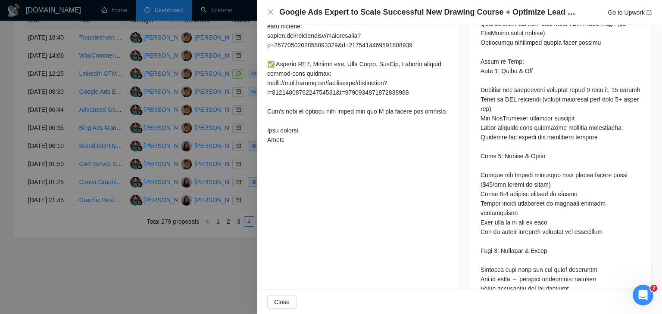
drag, startPoint x: 544, startPoint y: 220, endPoint x: 577, endPoint y: 135, distance: 90.9
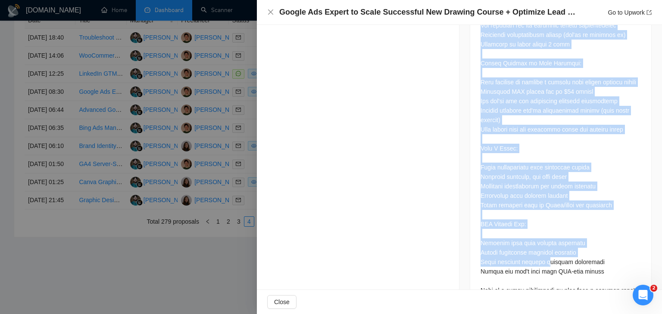
scroll to position [1020, 0]
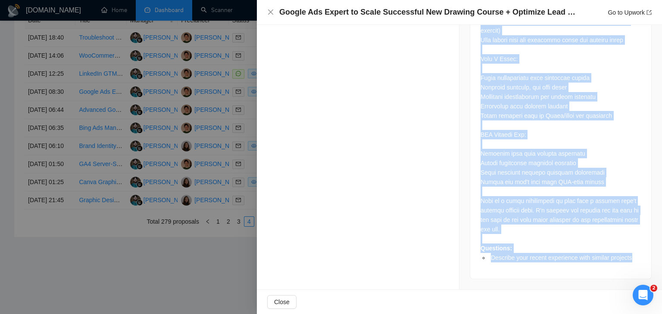
drag, startPoint x: 477, startPoint y: 77, endPoint x: 641, endPoint y: 259, distance: 244.9
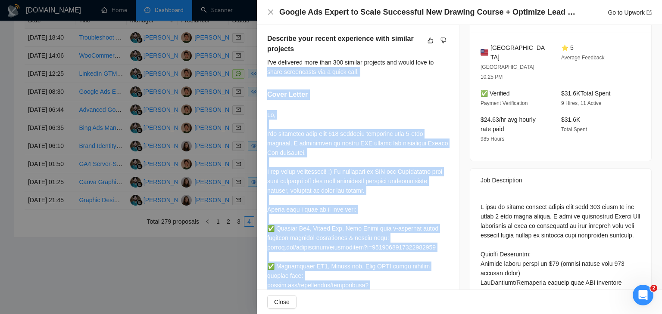
scroll to position [202, 0]
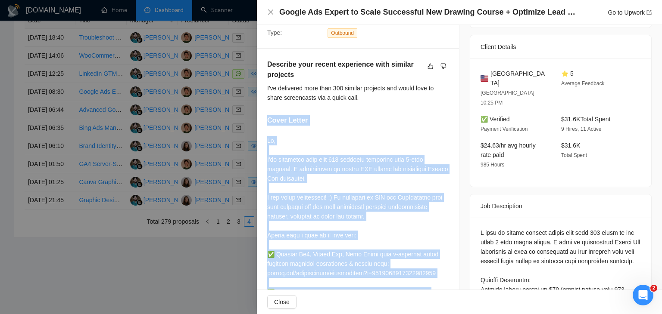
drag, startPoint x: 287, startPoint y: 139, endPoint x: 265, endPoint y: 125, distance: 25.9
click at [264, 125] on div "Describe your recent experience with similar projects I've delivered more than …" at bounding box center [358, 265] width 202 height 432
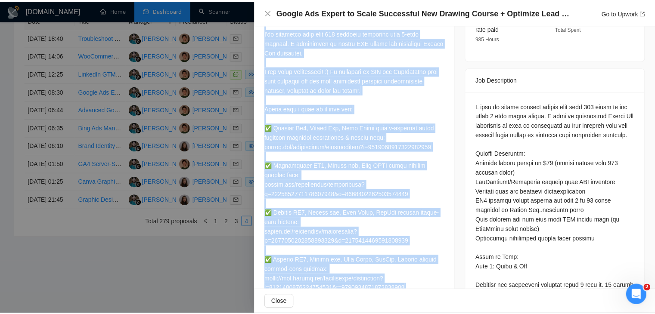
scroll to position [331, 0]
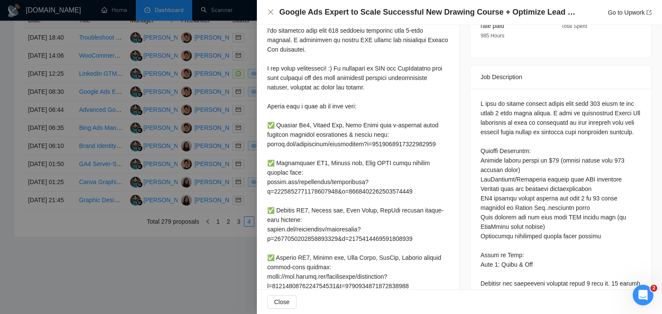
click at [240, 157] on div at bounding box center [331, 157] width 662 height 314
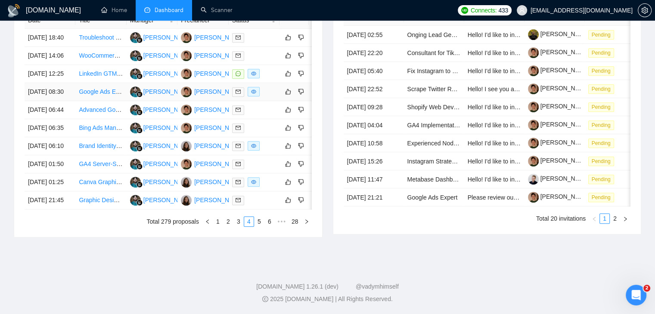
click at [72, 83] on td "[DATE] 08:30" at bounding box center [50, 92] width 51 height 18
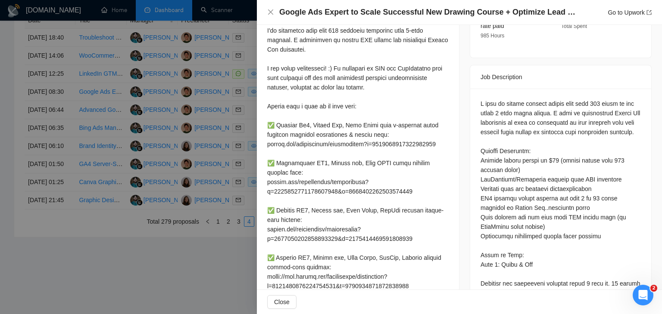
click at [96, 116] on div at bounding box center [331, 157] width 662 height 314
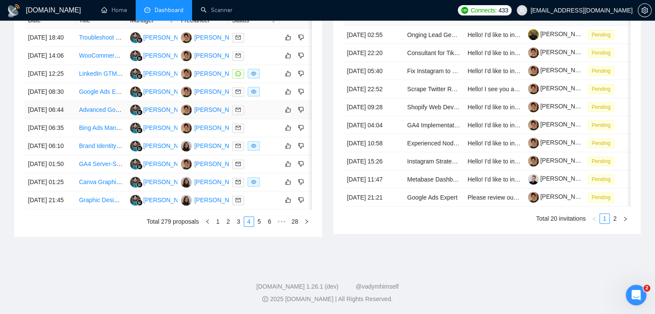
click at [59, 101] on td "[DATE] 06:44" at bounding box center [50, 110] width 51 height 18
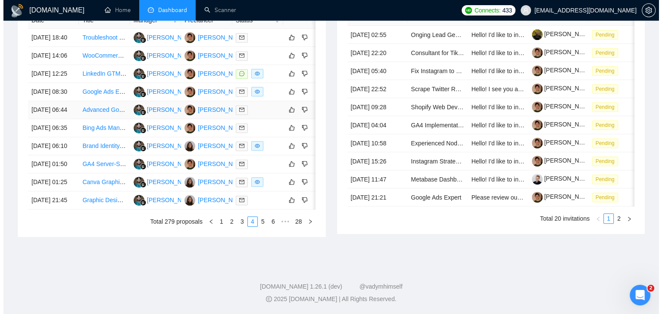
scroll to position [328, 0]
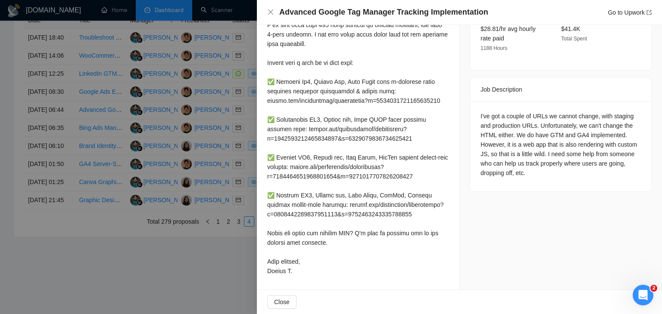
click at [367, 13] on h4 "Advanced Google Tag Manager Tracking Implementation" at bounding box center [383, 12] width 209 height 11
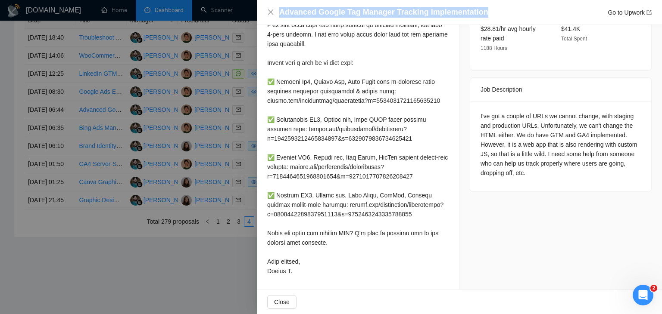
click at [367, 13] on h4 "Advanced Google Tag Manager Tracking Implementation" at bounding box center [383, 12] width 209 height 11
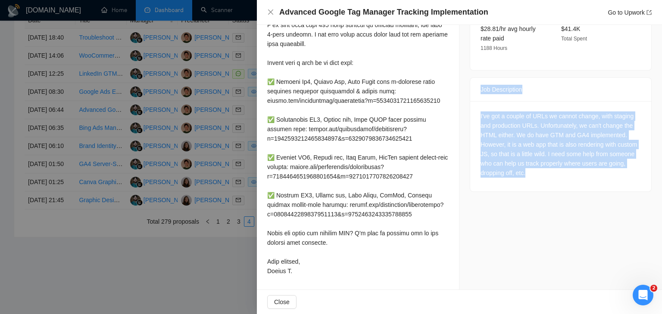
drag, startPoint x: 529, startPoint y: 149, endPoint x: 469, endPoint y: 61, distance: 106.6
click at [469, 78] on div "Job Description I've got a couple of URLs we cannot change, with staging and pr…" at bounding box center [560, 135] width 182 height 115
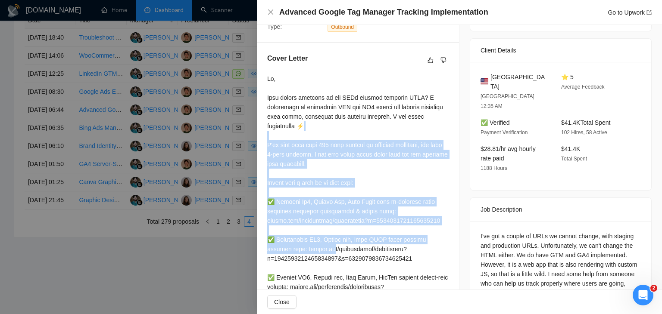
scroll to position [199, 0]
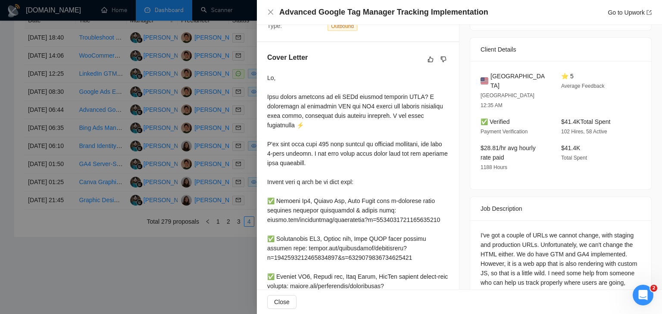
drag, startPoint x: 334, startPoint y: 259, endPoint x: 248, endPoint y: 91, distance: 188.4
click at [242, 92] on div at bounding box center [331, 157] width 662 height 314
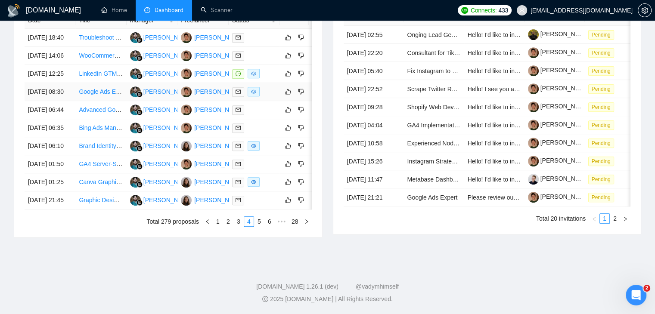
click at [71, 83] on td "[DATE] 08:30" at bounding box center [50, 92] width 51 height 18
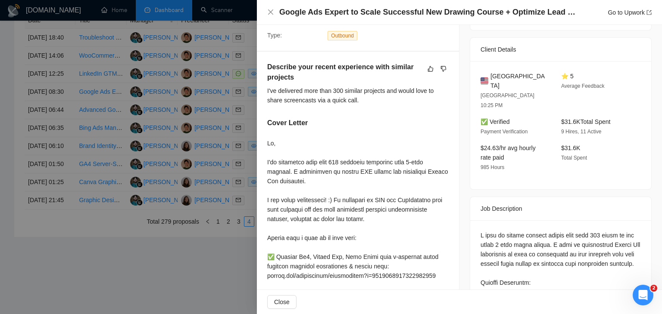
click at [59, 108] on div at bounding box center [331, 157] width 662 height 314
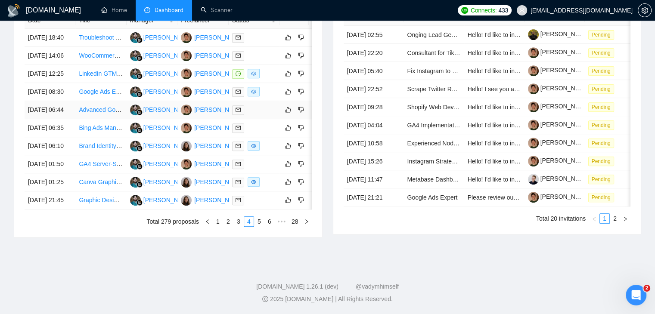
click at [64, 101] on td "[DATE] 06:44" at bounding box center [50, 110] width 51 height 18
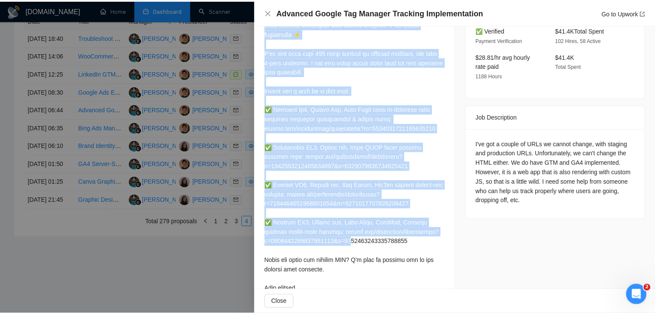
scroll to position [328, 0]
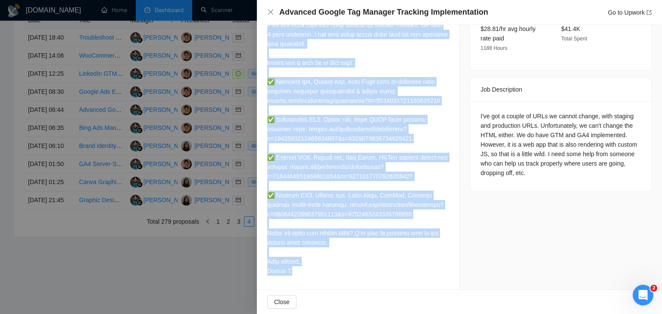
drag, startPoint x: 264, startPoint y: 69, endPoint x: 319, endPoint y: 271, distance: 209.2
click at [319, 271] on div "Cover Letter" at bounding box center [358, 106] width 202 height 367
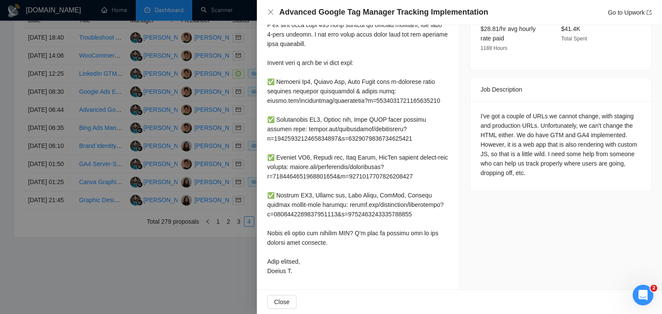
click at [200, 131] on div at bounding box center [331, 157] width 662 height 314
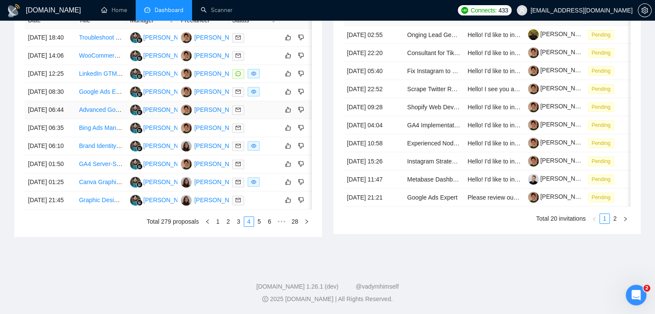
click at [73, 101] on td "[DATE] 06:44" at bounding box center [50, 110] width 51 height 18
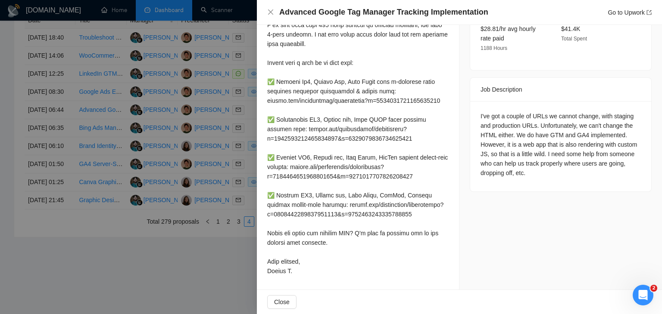
click at [128, 95] on div at bounding box center [331, 157] width 662 height 314
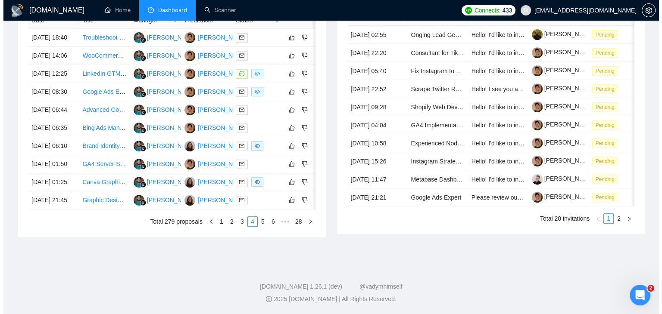
scroll to position [455, 0]
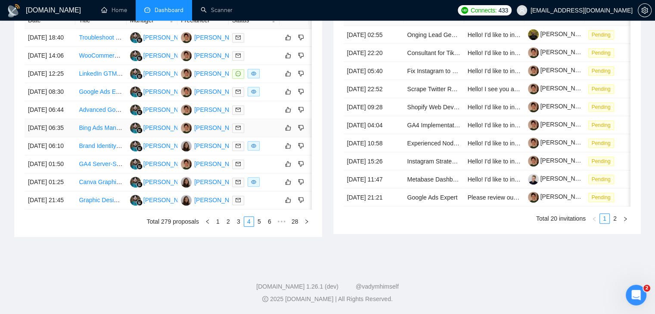
click at [75, 119] on td "[DATE] 06:35" at bounding box center [50, 128] width 51 height 18
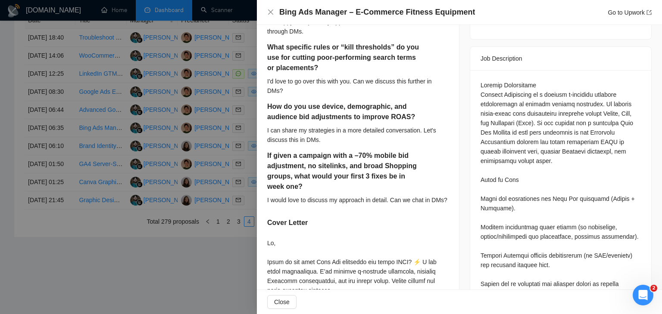
click at [333, 15] on h4 "Bing Ads Manager – E-Commerce Fitness Equipment" at bounding box center [377, 12] width 196 height 11
click at [335, 15] on h4 "Bing Ads Manager – E-Commerce Fitness Equipment" at bounding box center [377, 12] width 196 height 11
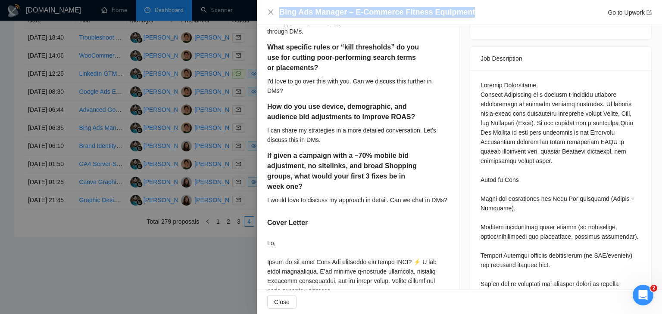
click at [335, 15] on h4 "Bing Ads Manager – E-Commerce Fitness Equipment" at bounding box center [377, 12] width 196 height 11
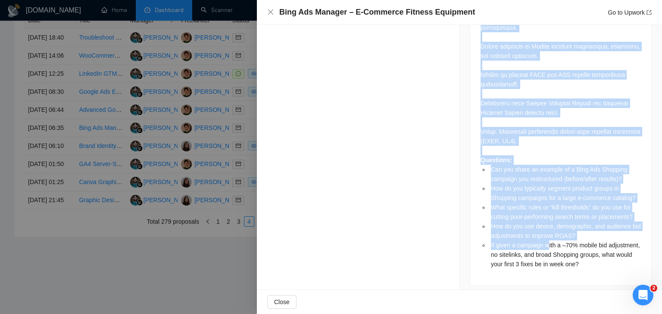
scroll to position [895, 0]
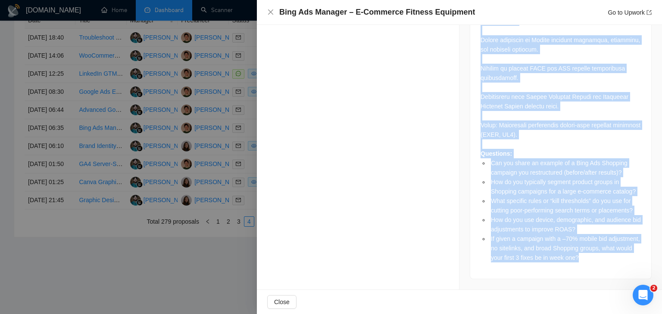
drag, startPoint x: 473, startPoint y: 47, endPoint x: 612, endPoint y: 257, distance: 251.5
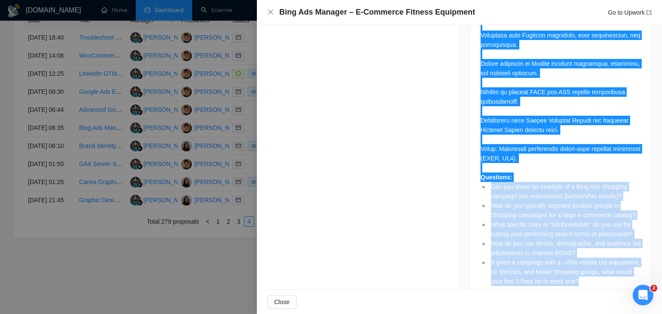
scroll to position [680, 0]
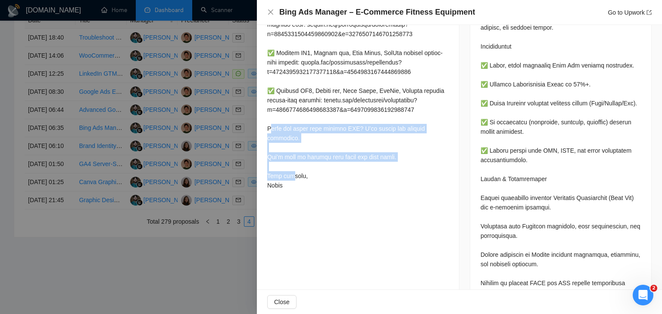
drag, startPoint x: 290, startPoint y: 189, endPoint x: 273, endPoint y: 168, distance: 27.3
click at [270, 142] on div at bounding box center [357, 38] width 181 height 303
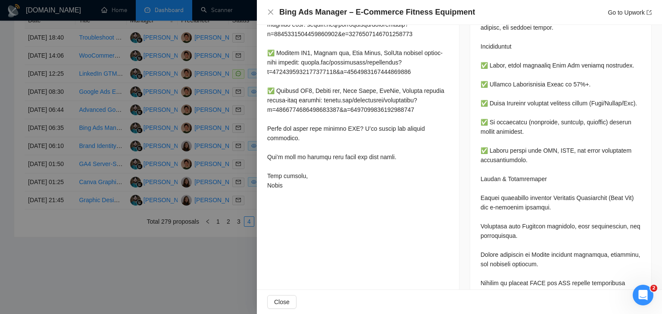
drag, startPoint x: 290, startPoint y: 200, endPoint x: 286, endPoint y: 193, distance: 7.7
click at [289, 194] on div at bounding box center [357, 40] width 181 height 307
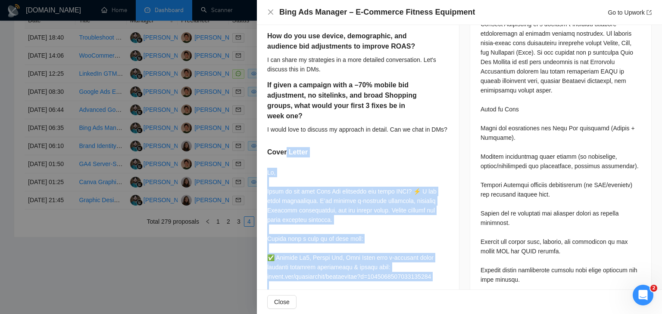
scroll to position [421, 0]
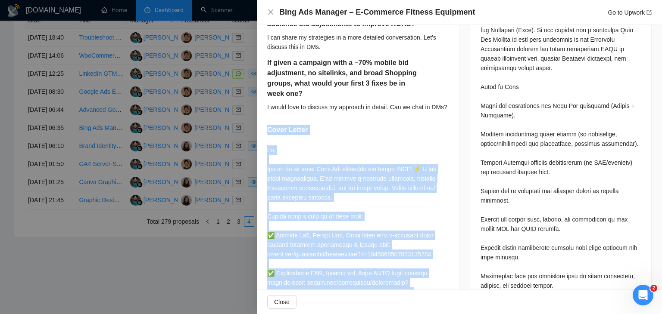
drag, startPoint x: 286, startPoint y: 193, endPoint x: 265, endPoint y: 141, distance: 56.6
click at [265, 141] on div "Can you share an example of a Bing Ads Shopping campaign you restructured (befo…" at bounding box center [358, 141] width 202 height 643
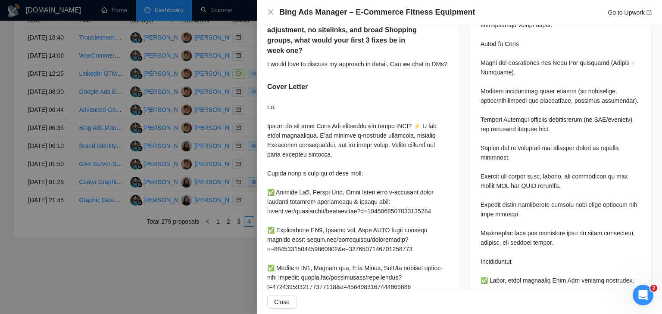
drag, startPoint x: 191, startPoint y: 159, endPoint x: 184, endPoint y: 154, distance: 8.9
click at [191, 159] on div at bounding box center [331, 157] width 662 height 314
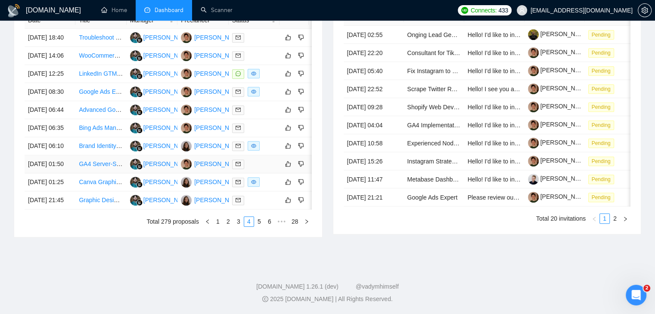
click at [75, 155] on td "[DATE] 01:50" at bounding box center [50, 164] width 51 height 18
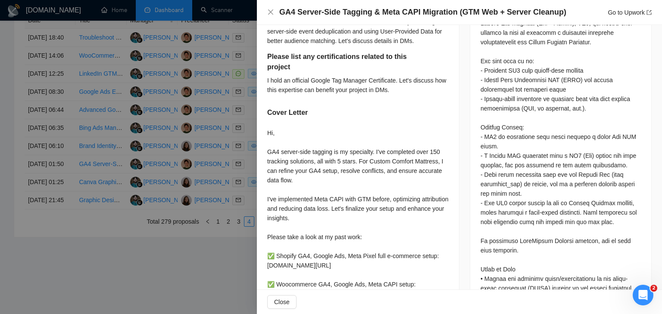
click at [361, 12] on h4 "GA4 Server-Side Tagging & Meta CAPI Migration (GTM Web + Server Cleanup)" at bounding box center [422, 12] width 287 height 11
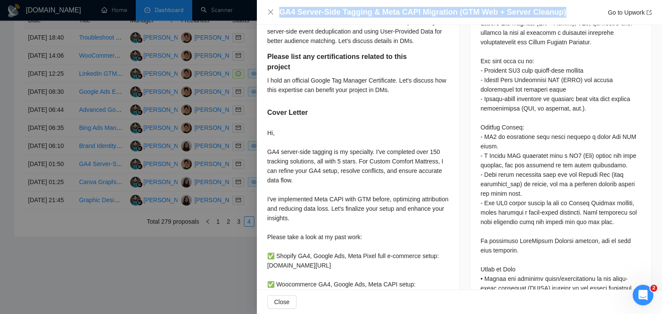
click at [361, 12] on h4 "GA4 Server-Side Tagging & Meta CAPI Migration (GTM Web + Server Cleanup)" at bounding box center [422, 12] width 287 height 11
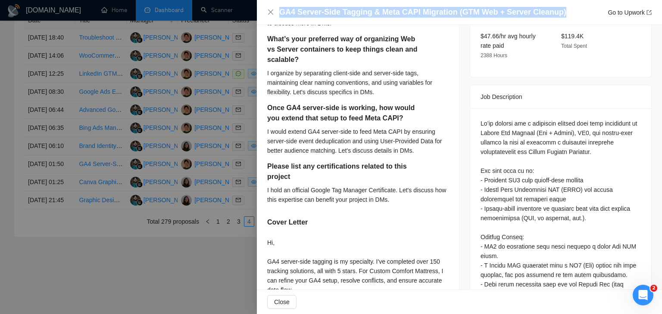
scroll to position [292, 0]
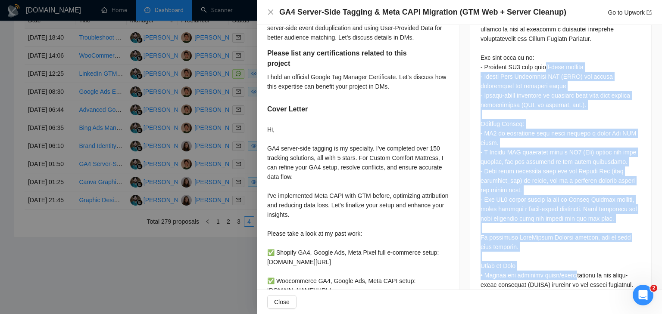
drag, startPoint x: 559, startPoint y: 237, endPoint x: 566, endPoint y: 257, distance: 21.1
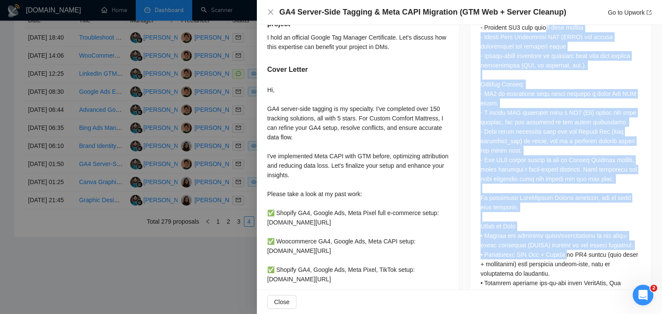
drag, startPoint x: 566, startPoint y: 257, endPoint x: 512, endPoint y: 121, distance: 146.7
click at [512, 121] on div "Questions: What’s your experience setting up the GA4 (Web) client in a server c…" at bounding box center [560, 293] width 160 height 654
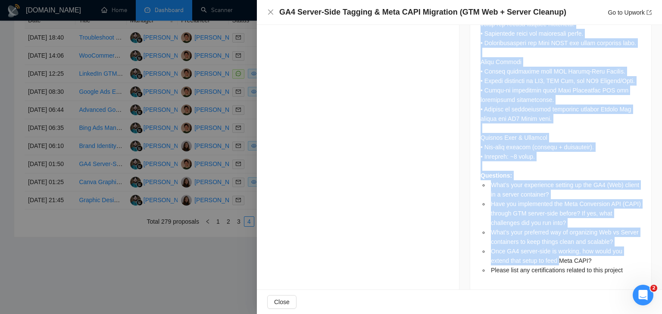
scroll to position [855, 0]
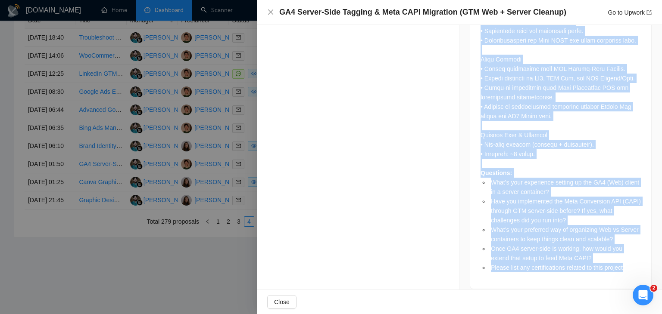
drag, startPoint x: 477, startPoint y: 130, endPoint x: 622, endPoint y: 259, distance: 194.0
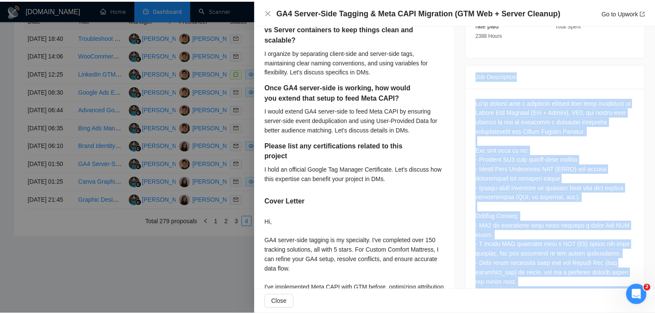
scroll to position [381, 0]
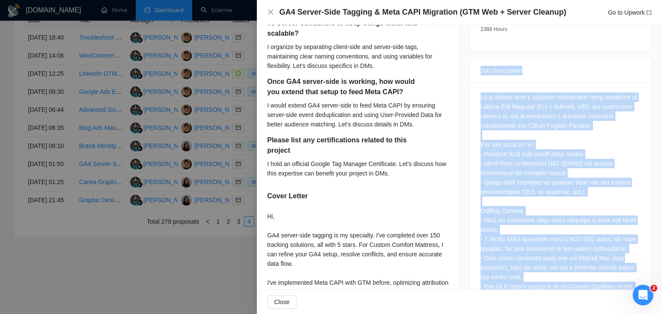
drag, startPoint x: 292, startPoint y: 244, endPoint x: 264, endPoint y: 208, distance: 45.7
click at [264, 208] on div "What’s your experience setting up the GA4 (Web) client in a server container? I…" at bounding box center [358, 175] width 202 height 631
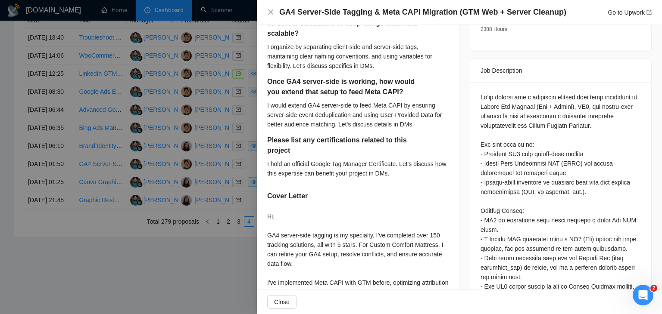
click at [228, 151] on div at bounding box center [331, 157] width 662 height 314
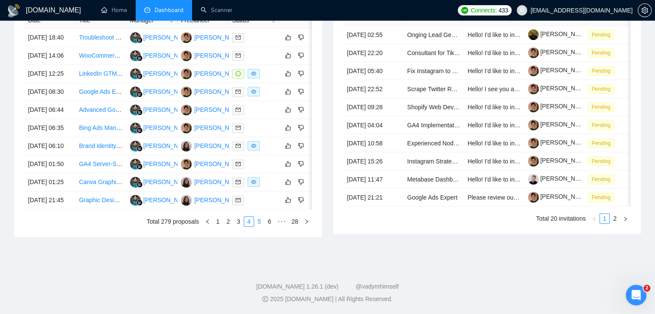
click at [262, 224] on link "5" at bounding box center [259, 221] width 9 height 9
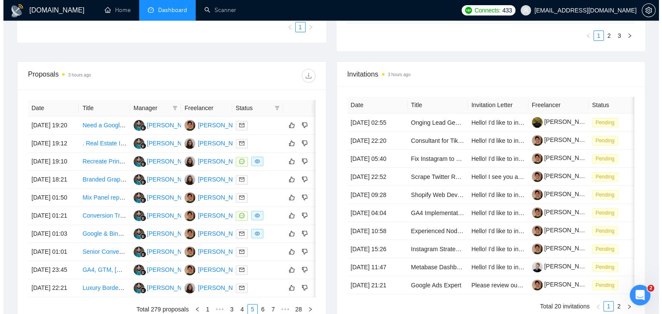
scroll to position [283, 0]
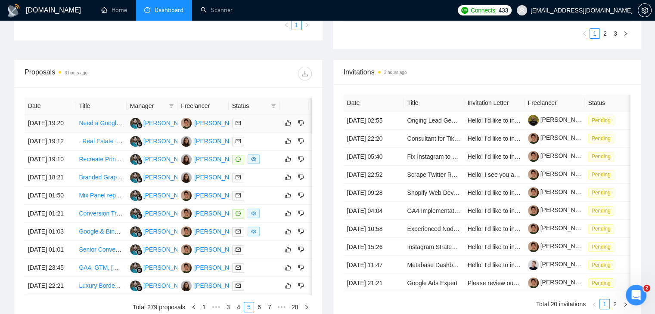
click at [62, 132] on td "[DATE] 19:20" at bounding box center [50, 124] width 51 height 18
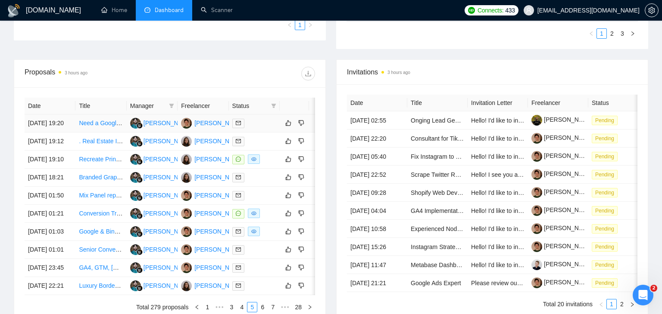
scroll to position [271, 0]
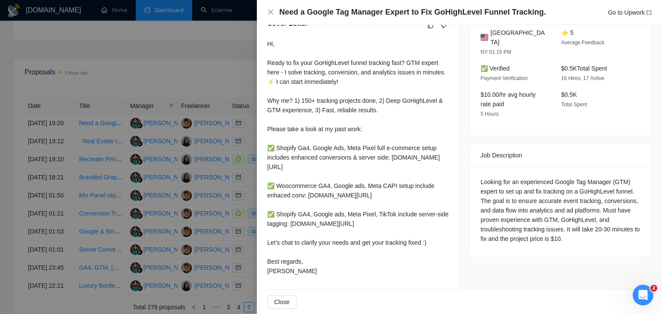
click at [363, 14] on h4 "Need a Google Tag Manager Expert to Fix GoHighLevel Funnel Tracking." at bounding box center [412, 12] width 267 height 11
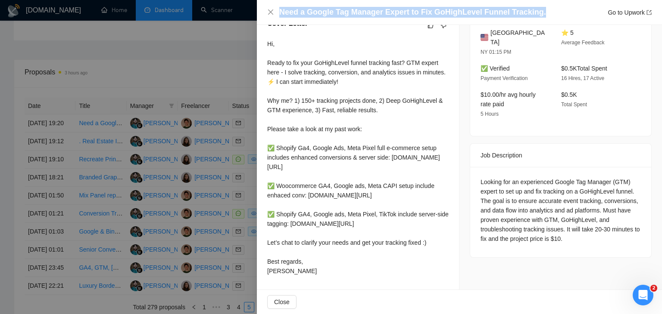
click at [363, 14] on h4 "Need a Google Tag Manager Expert to Fix GoHighLevel Funnel Tracking." at bounding box center [412, 12] width 267 height 11
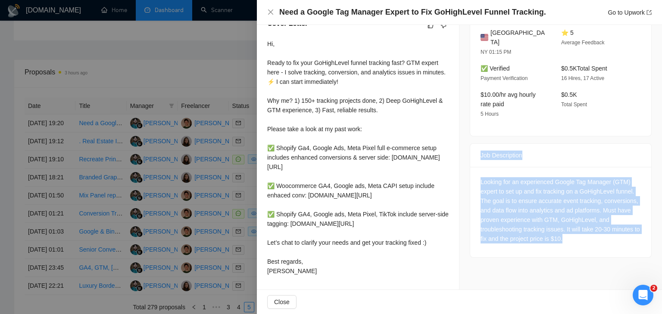
drag, startPoint x: 478, startPoint y: 118, endPoint x: 579, endPoint y: 208, distance: 136.1
click at [579, 208] on div "Job Description Looking for an experienced Google Tag Manager (GTM) expert to s…" at bounding box center [560, 200] width 182 height 115
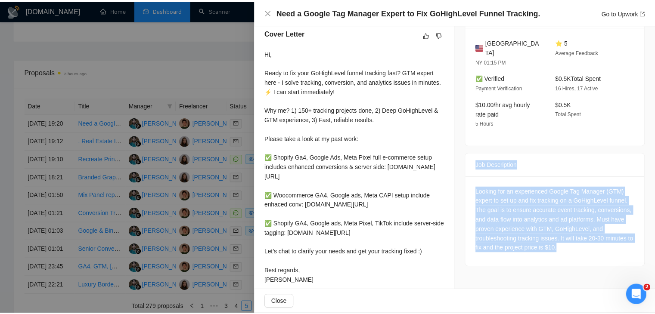
scroll to position [228, 0]
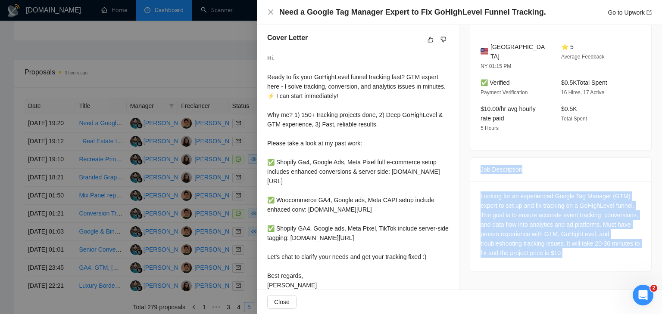
drag, startPoint x: 282, startPoint y: 269, endPoint x: 264, endPoint y: 53, distance: 216.5
click at [264, 53] on div "Cover Letter Hi, Ready to fix your GoHighLevel funnel tracking fast? GTM expert…" at bounding box center [358, 163] width 202 height 282
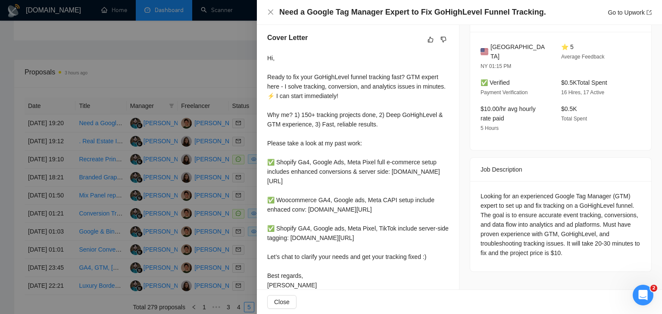
click at [597, 195] on div "Looking for an experienced Google Tag Manager (GTM) expert to set up and fix tr…" at bounding box center [560, 225] width 160 height 66
drag, startPoint x: 562, startPoint y: 233, endPoint x: 573, endPoint y: 242, distance: 14.3
click at [573, 242] on div "Looking for an experienced Google Tag Manager (GTM) expert to set up and fix tr…" at bounding box center [560, 225] width 160 height 66
click at [227, 193] on div at bounding box center [331, 157] width 662 height 314
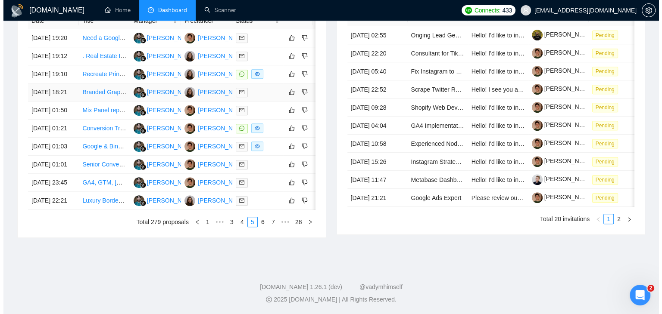
scroll to position [369, 0]
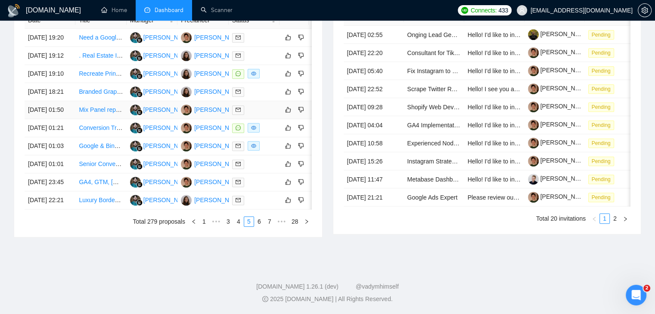
click at [71, 119] on td "[DATE] 01:50" at bounding box center [50, 110] width 51 height 18
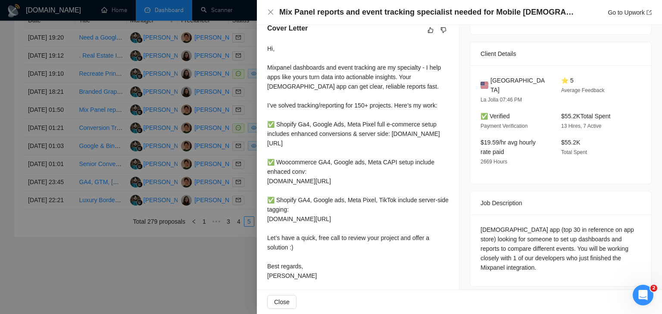
click at [388, 11] on h4 "Mix Panel reports and event tracking specialist needed for Mobile [DEMOGRAPHIC_…" at bounding box center [427, 12] width 297 height 11
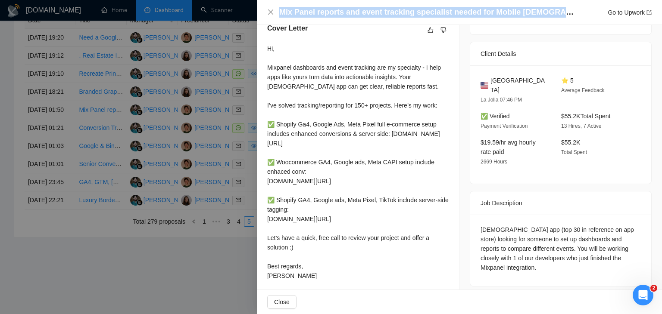
click at [388, 11] on h4 "Mix Panel reports and event tracking specialist needed for Mobile [DEMOGRAPHIC_…" at bounding box center [427, 12] width 297 height 11
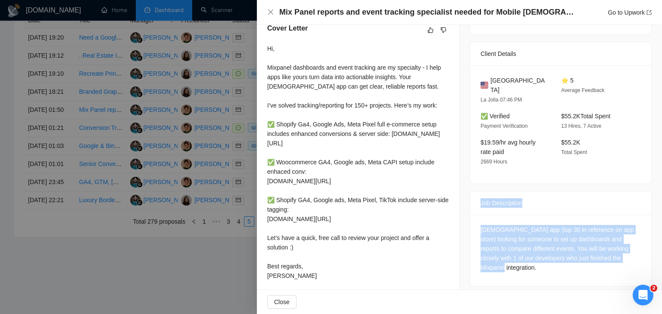
drag, startPoint x: 475, startPoint y: 196, endPoint x: 626, endPoint y: 258, distance: 163.1
click at [626, 258] on div "Job Description [DEMOGRAPHIC_DATA] app (top 30 in reference on app store) looki…" at bounding box center [560, 239] width 182 height 96
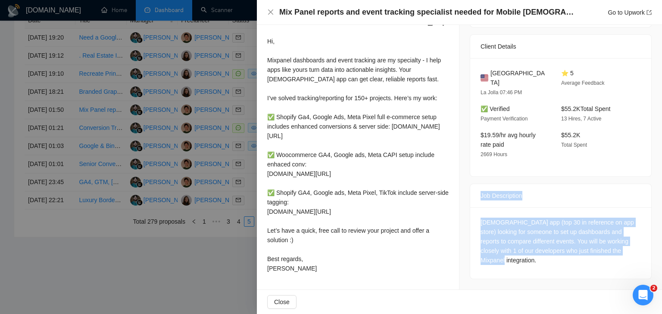
scroll to position [262, 0]
drag, startPoint x: 269, startPoint y: 38, endPoint x: 285, endPoint y: 270, distance: 232.7
click at [285, 270] on div "Cover Letter Hi, Mixpanel dashboards and event tracking are my specialty - I he…" at bounding box center [358, 147] width 202 height 282
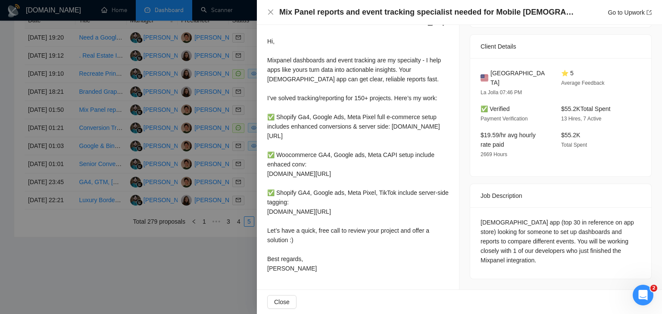
click at [243, 100] on div at bounding box center [331, 157] width 662 height 314
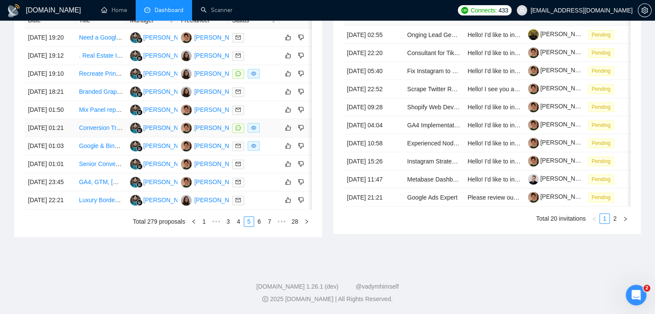
click at [79, 137] on td "Conversion Tracking Auditor (GTM Web/Server, Meta & X CAPI, Segment, Mix panel)…" at bounding box center [100, 128] width 51 height 18
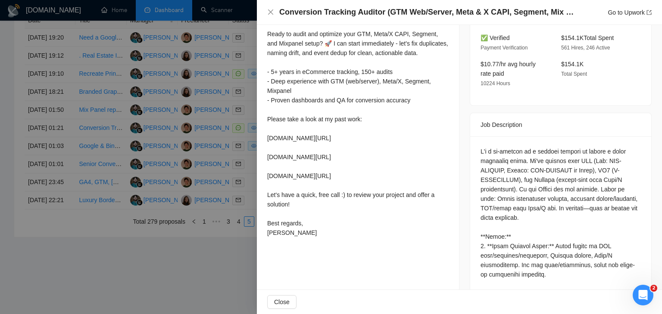
click at [364, 11] on h4 "Conversion Tracking Auditor (GTM Web/Server, Meta & X CAPI, Segment, Mix panel)…" at bounding box center [427, 12] width 297 height 11
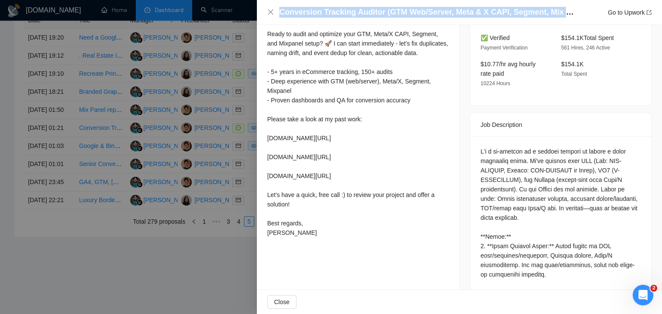
click at [364, 11] on h4 "Conversion Tracking Auditor (GTM Web/Server, Meta & X CAPI, Segment, Mix panel)…" at bounding box center [427, 12] width 297 height 11
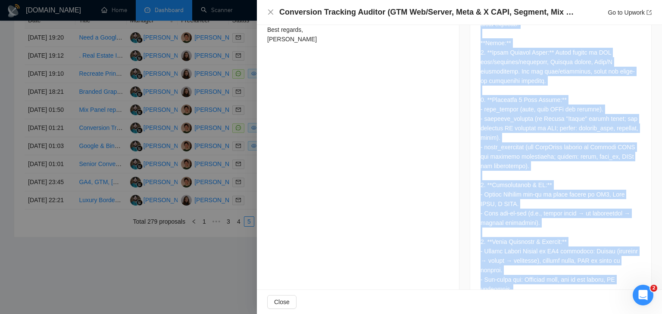
scroll to position [599, 0]
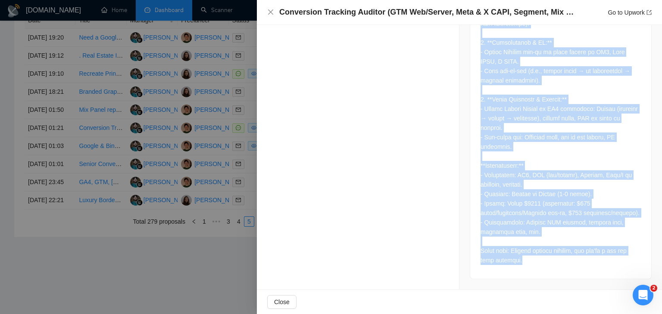
drag, startPoint x: 475, startPoint y: 117, endPoint x: 524, endPoint y: 274, distance: 164.7
click at [524, 274] on div "Job Description" at bounding box center [560, 27] width 182 height 503
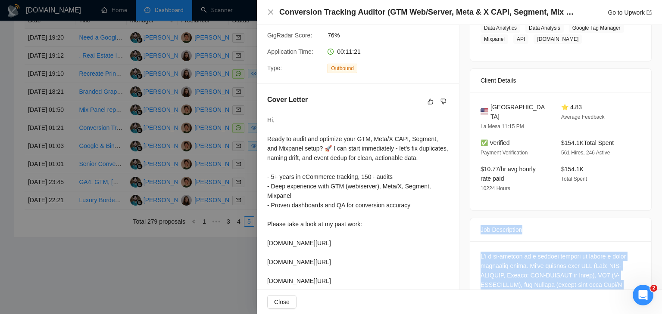
scroll to position [125, 0]
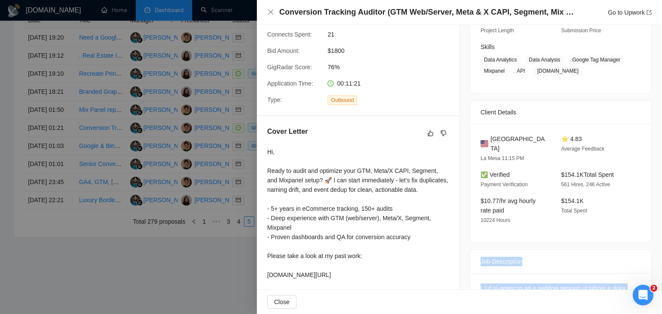
drag, startPoint x: 288, startPoint y: 155, endPoint x: 265, endPoint y: 145, distance: 24.7
click at [265, 145] on div "Cover Letter Hi, Ready to audit and optimize your GTM, Meta/X CAPI, Segment, an…" at bounding box center [358, 252] width 202 height 272
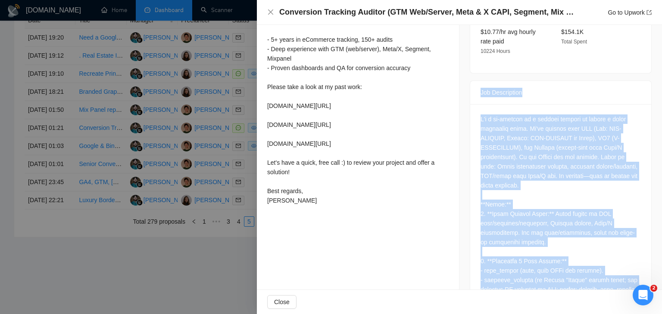
scroll to position [297, 0]
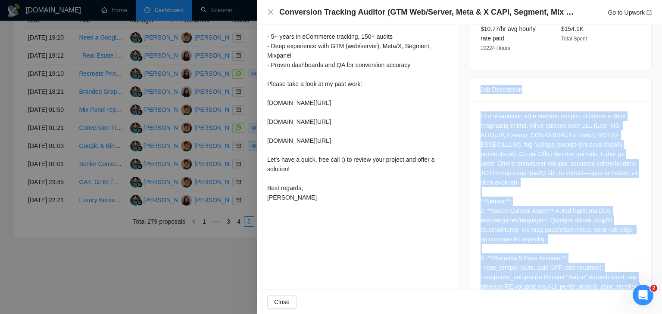
click at [316, 165] on div "Hi, Ready to audit and optimize your GTM, Meta/X CAPI, Segment, and Mixpanel se…" at bounding box center [357, 88] width 181 height 227
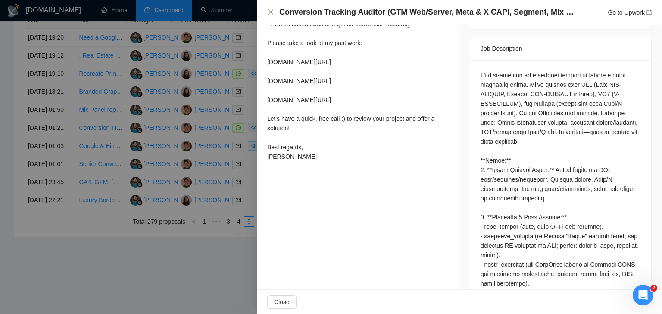
scroll to position [340, 0]
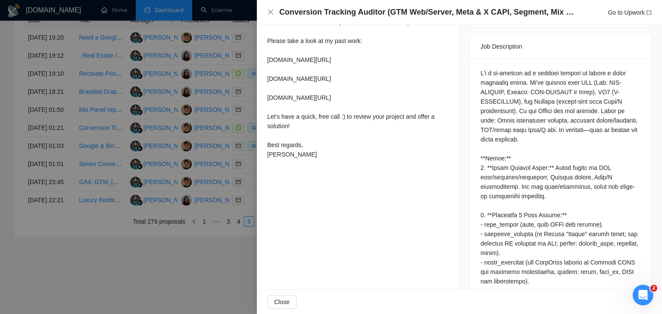
click at [181, 87] on div at bounding box center [331, 157] width 662 height 314
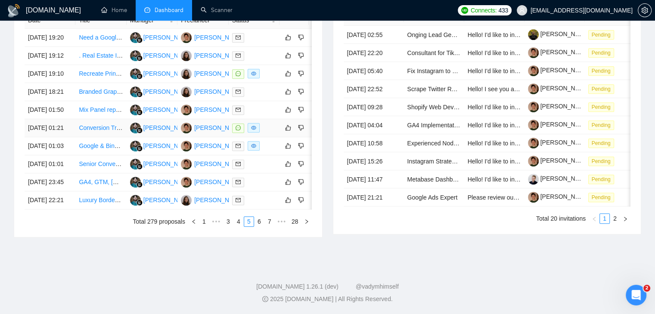
click at [78, 137] on td "Conversion Tracking Auditor (GTM Web/Server, Meta & X CAPI, Segment, Mix panel)…" at bounding box center [100, 128] width 51 height 18
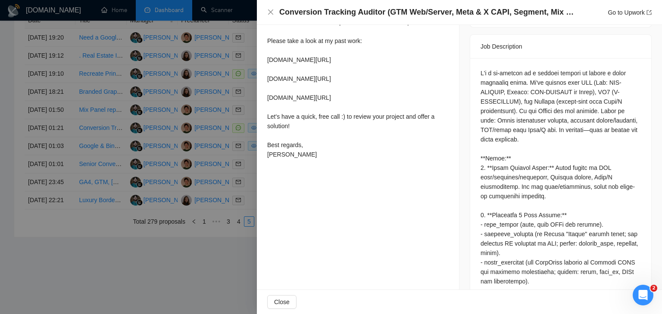
click at [74, 174] on div at bounding box center [331, 157] width 662 height 314
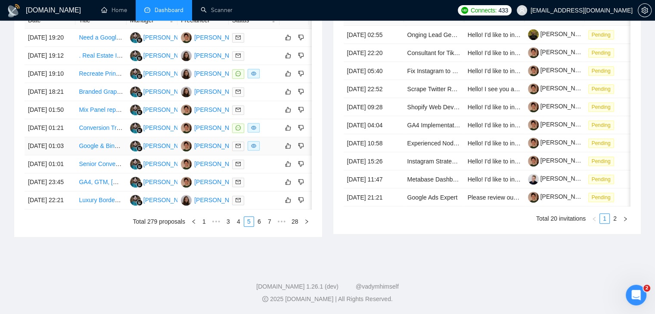
click at [72, 155] on td "[DATE] 01:03" at bounding box center [50, 146] width 51 height 18
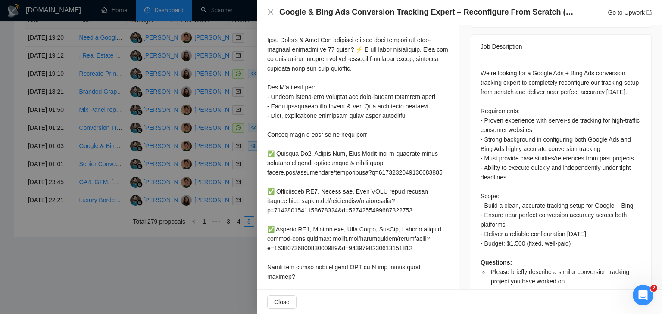
click at [398, 12] on h4 "Google & Bing Ads Conversion Tracking Expert – Reconfigure From Scratch (48hr D…" at bounding box center [427, 12] width 297 height 11
click at [396, 11] on h4 "Google & Bing Ads Conversion Tracking Expert – Reconfigure From Scratch (48hr D…" at bounding box center [427, 12] width 297 height 11
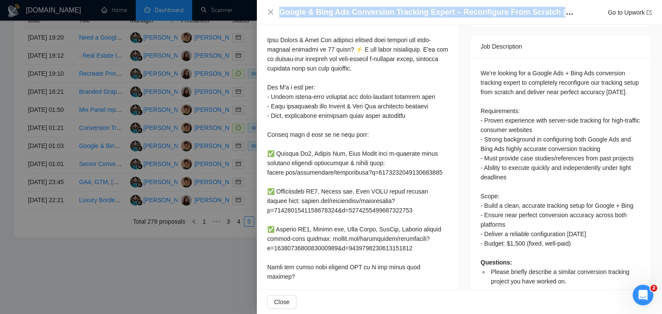
click at [396, 11] on h4 "Google & Bing Ads Conversion Tracking Expert – Reconfigure From Scratch (48hr D…" at bounding box center [427, 12] width 297 height 11
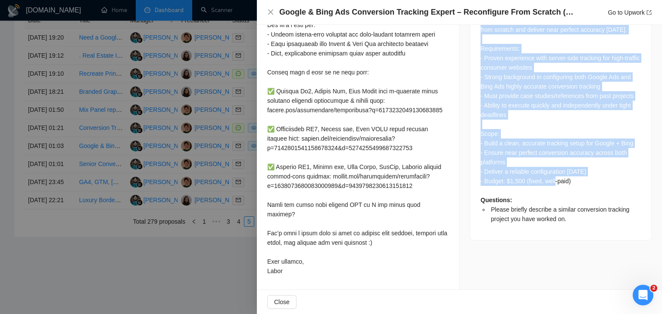
scroll to position [403, 0]
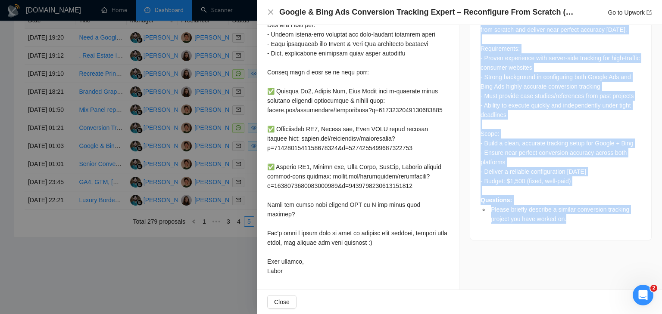
drag, startPoint x: 474, startPoint y: 114, endPoint x: 570, endPoint y: 226, distance: 147.5
click at [570, 226] on div "Job Description We’re looking for a Google Ads + Bing Ads conversion tracking e…" at bounding box center [560, 106] width 182 height 269
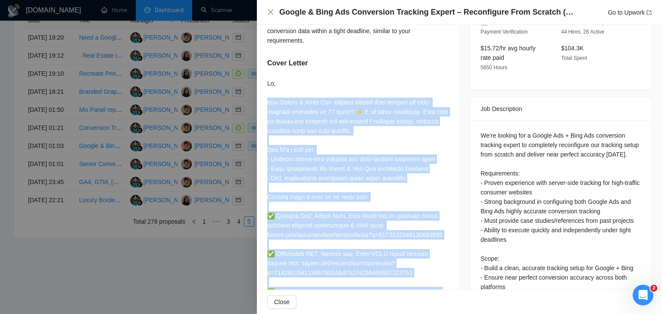
scroll to position [274, 0]
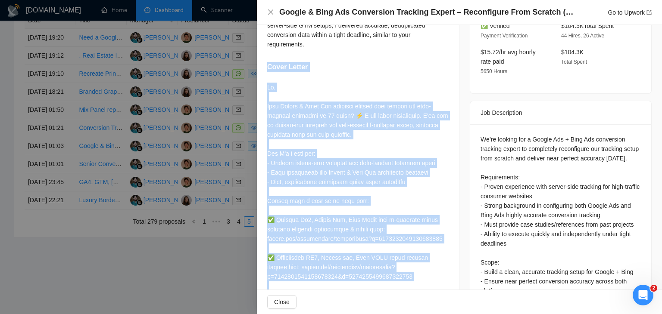
drag, startPoint x: 292, startPoint y: 272, endPoint x: 265, endPoint y: 79, distance: 194.8
click at [265, 79] on div "Please briefly describe a similar conversion tracking project you have worked o…" at bounding box center [358, 192] width 202 height 451
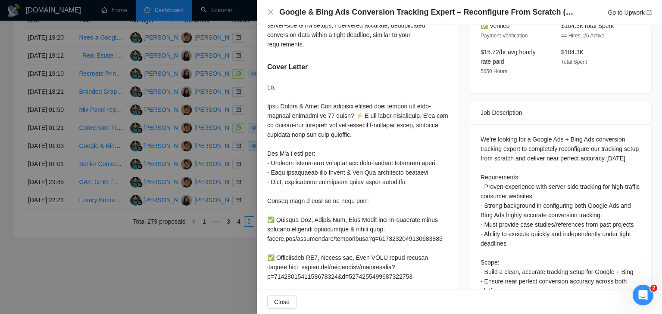
click at [203, 181] on div at bounding box center [331, 157] width 662 height 314
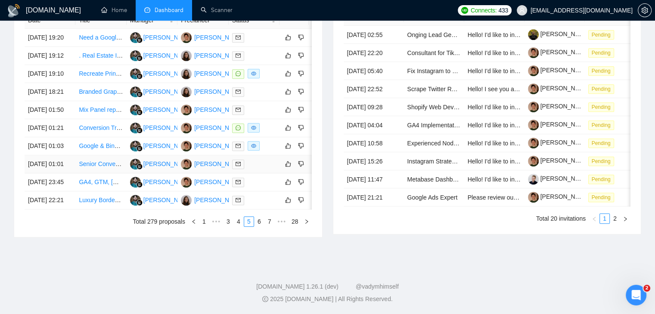
click at [71, 174] on td "[DATE] 01:01" at bounding box center [50, 164] width 51 height 18
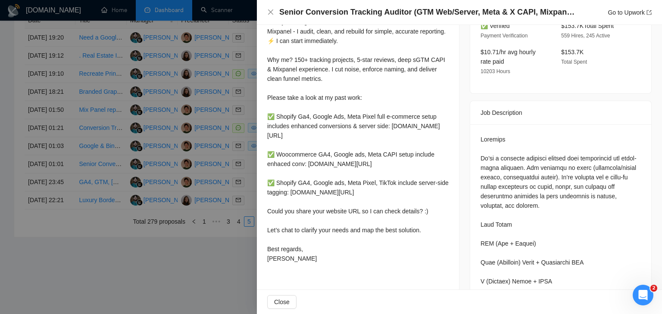
click at [388, 12] on h4 "Senior Conversion Tracking Auditor (GTM Web/Server, Meta & X CAPI, Mixpanel) — …" at bounding box center [427, 12] width 297 height 11
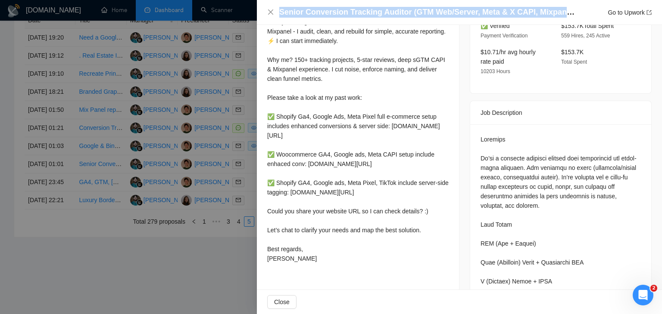
click at [388, 12] on h4 "Senior Conversion Tracking Auditor (GTM Web/Server, Meta & X CAPI, Mixpanel) — …" at bounding box center [427, 12] width 297 height 11
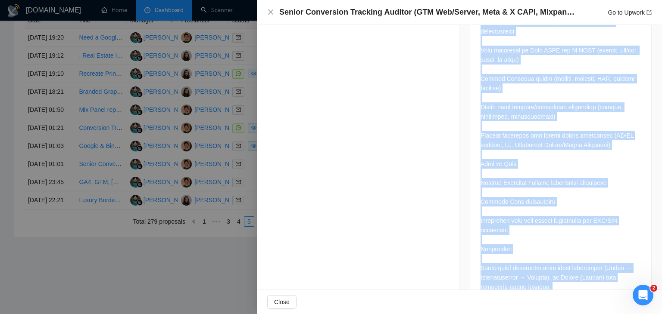
scroll to position [1812, 0]
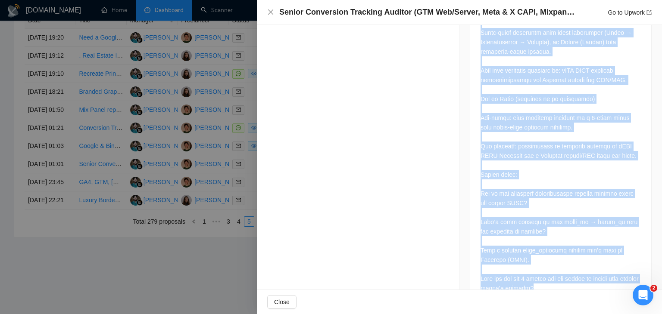
drag, startPoint x: 469, startPoint y: 99, endPoint x: 566, endPoint y: 268, distance: 194.5
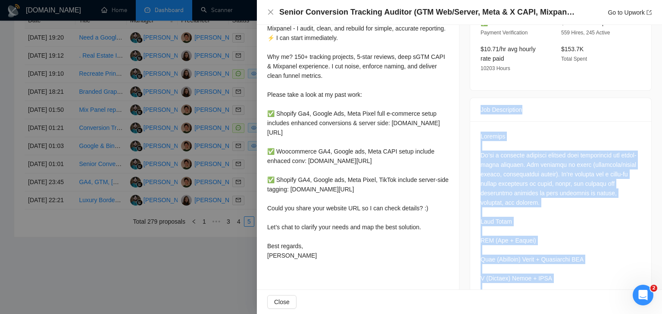
scroll to position [304, 0]
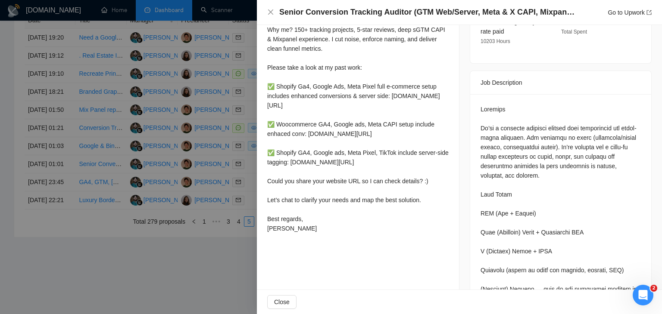
click at [286, 237] on div "Hi, Messy tracking? I fix that. GTM web/server, Meta & X CAPI, Mixpanel - I aud…" at bounding box center [357, 102] width 181 height 269
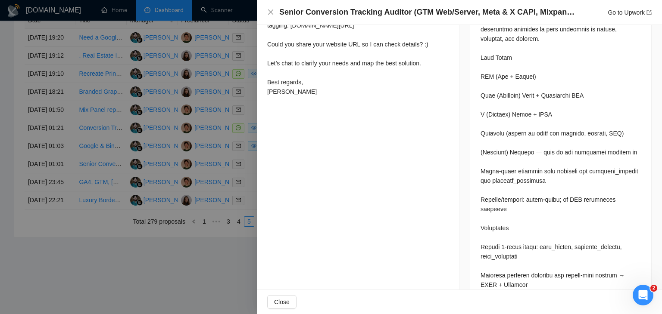
scroll to position [476, 0]
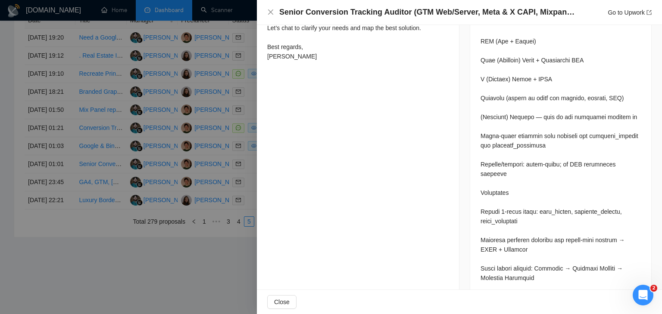
drag, startPoint x: 262, startPoint y: 219, endPoint x: 297, endPoint y: 92, distance: 132.3
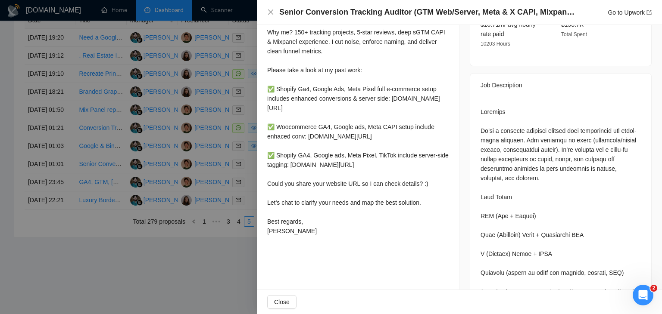
scroll to position [304, 0]
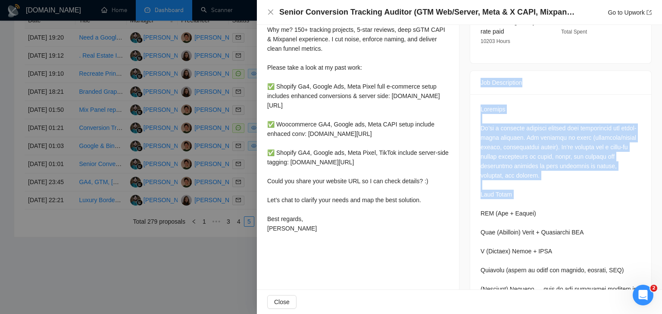
drag, startPoint x: 473, startPoint y: 68, endPoint x: 525, endPoint y: 163, distance: 108.1
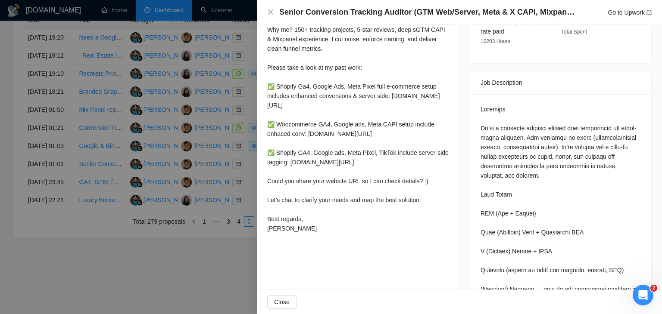
click at [374, 12] on h4 "Senior Conversion Tracking Auditor (GTM Web/Server, Meta & X CAPI, Mixpanel) — …" at bounding box center [427, 12] width 297 height 11
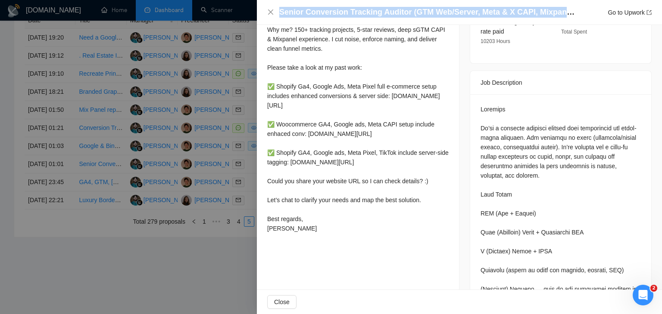
click at [374, 12] on h4 "Senior Conversion Tracking Auditor (GTM Web/Server, Meta & X CAPI, Mixpanel) — …" at bounding box center [427, 12] width 297 height 11
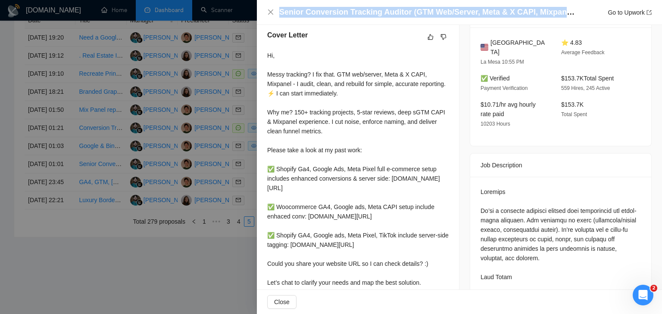
scroll to position [218, 0]
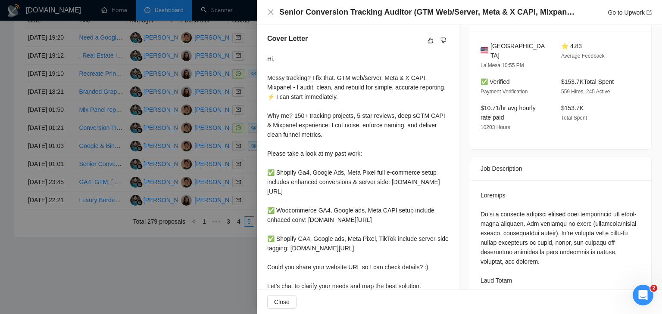
click at [179, 119] on div at bounding box center [331, 157] width 662 height 314
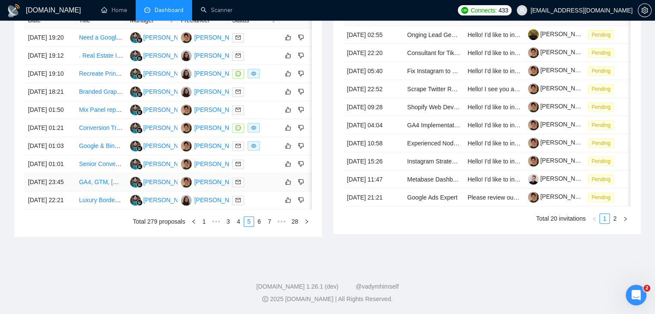
click at [69, 192] on td "[DATE] 23:45" at bounding box center [50, 183] width 51 height 18
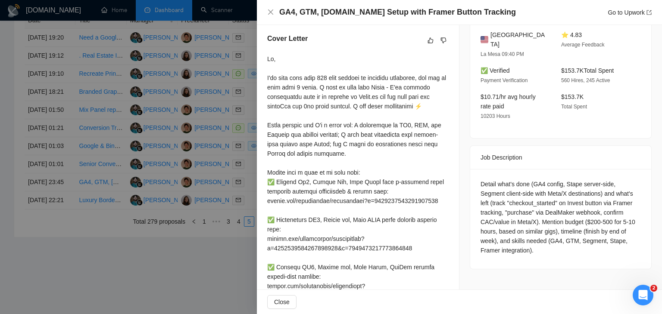
drag, startPoint x: 341, startPoint y: 6, endPoint x: 336, endPoint y: 12, distance: 7.7
click at [341, 7] on h4 "GA4, GTM, [DOMAIN_NAME] Setup with Framer Button Tracking" at bounding box center [397, 12] width 236 height 11
click at [336, 12] on h4 "GA4, GTM, [DOMAIN_NAME] Setup with Framer Button Tracking" at bounding box center [397, 12] width 236 height 11
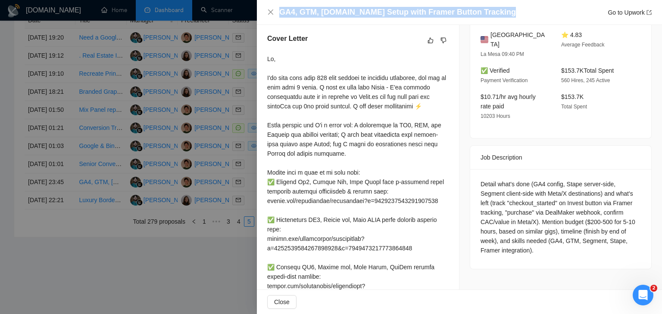
click at [336, 12] on h4 "GA4, GTM, [DOMAIN_NAME] Setup with Framer Button Tracking" at bounding box center [397, 12] width 236 height 11
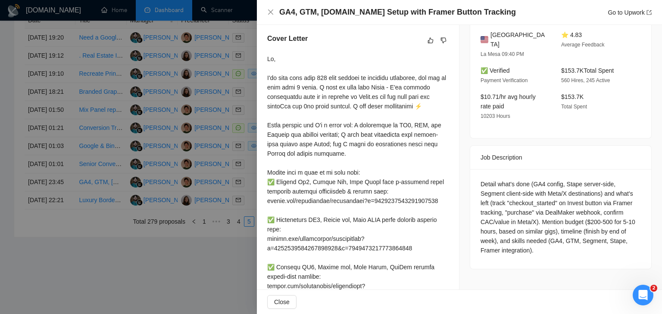
drag, startPoint x: 467, startPoint y: 157, endPoint x: 479, endPoint y: 152, distance: 13.4
click at [479, 153] on div "Job Description" at bounding box center [560, 158] width 181 height 24
click at [482, 155] on div "Job Description" at bounding box center [560, 157] width 160 height 23
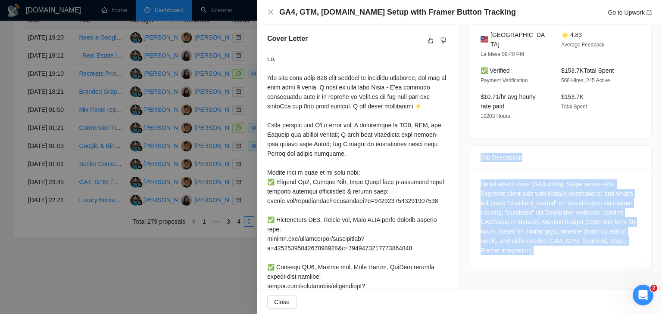
drag, startPoint x: 470, startPoint y: 145, endPoint x: 576, endPoint y: 263, distance: 158.0
click at [576, 263] on div "Job Posting Details Overview [DATE] 23:32 Published $350 Fixed Rate Expert Expe…" at bounding box center [560, 89] width 202 height 564
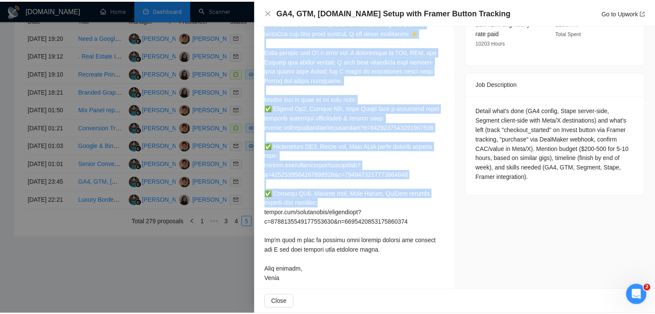
scroll to position [309, 0]
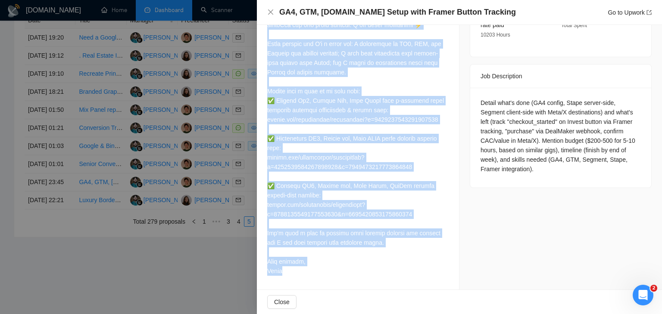
drag, startPoint x: 265, startPoint y: 49, endPoint x: 307, endPoint y: 271, distance: 226.1
click at [307, 271] on div "Cover Letter" at bounding box center [358, 116] width 202 height 348
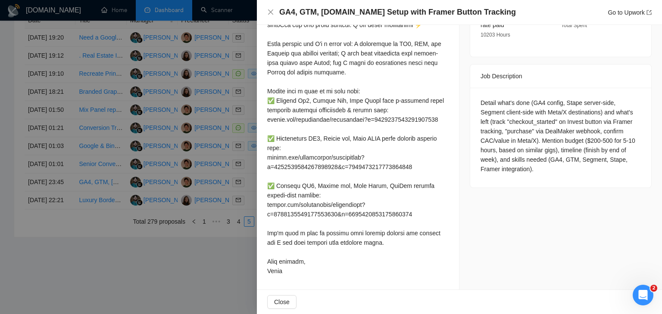
click at [247, 142] on div at bounding box center [331, 157] width 662 height 314
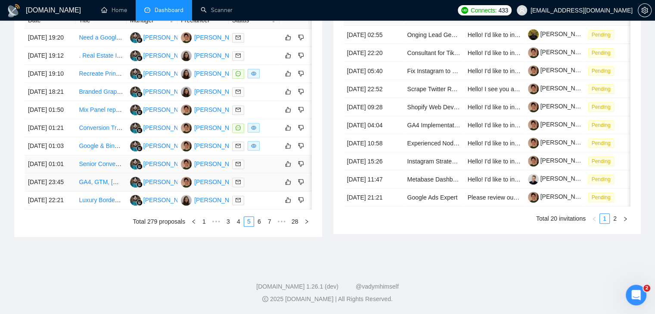
scroll to position [412, 0]
click at [259, 227] on link "6" at bounding box center [259, 221] width 9 height 9
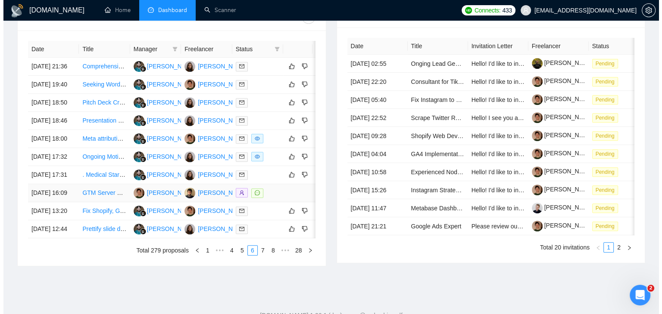
scroll to position [326, 0]
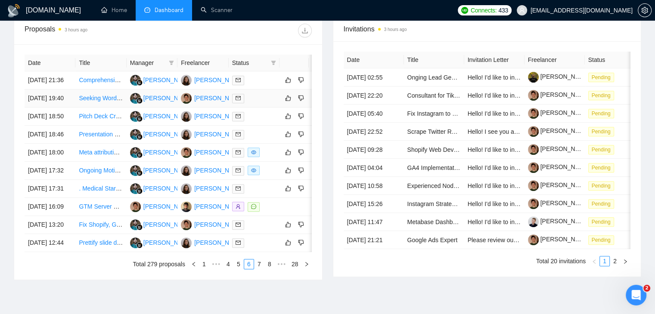
click at [73, 108] on td "[DATE] 19:40" at bounding box center [50, 99] width 51 height 18
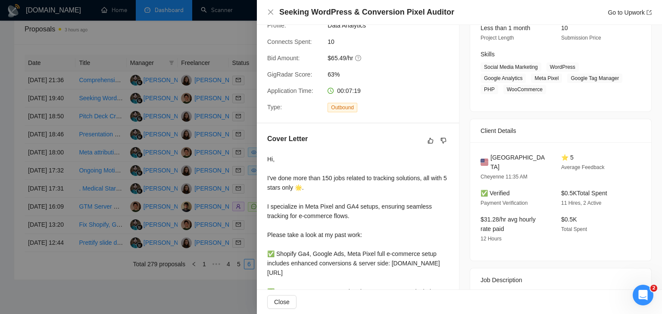
scroll to position [94, 0]
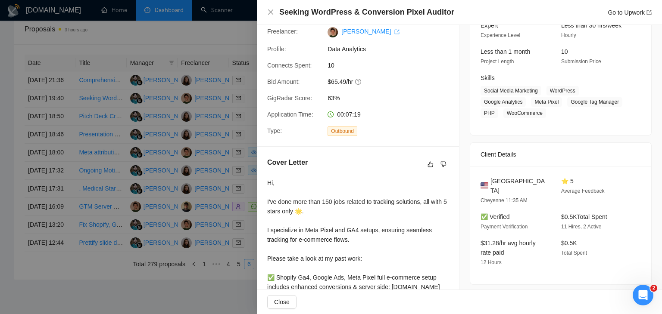
click at [339, 14] on h4 "Seeking WordPress & Conversion Pixel Auditor" at bounding box center [366, 12] width 175 height 11
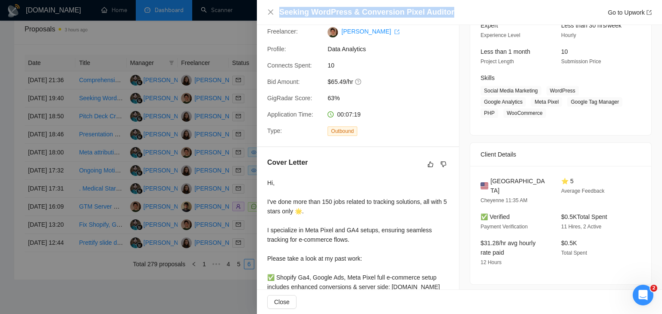
click at [339, 14] on h4 "Seeking WordPress & Conversion Pixel Auditor" at bounding box center [366, 12] width 175 height 11
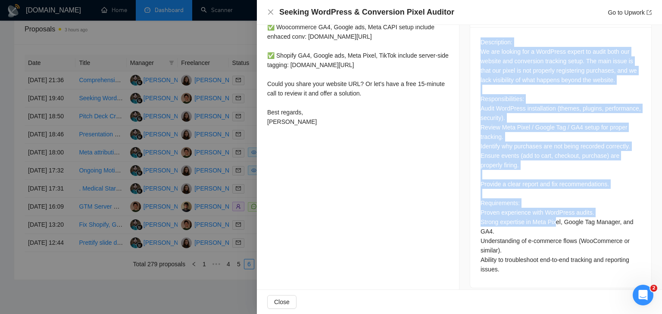
scroll to position [382, 0]
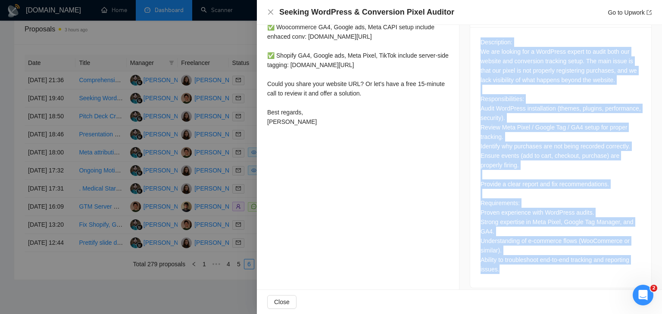
drag, startPoint x: 475, startPoint y: 81, endPoint x: 521, endPoint y: 261, distance: 185.7
click at [521, 261] on div "Job Description Description: We are looking for a WordPress expert to audit bot…" at bounding box center [560, 145] width 182 height 285
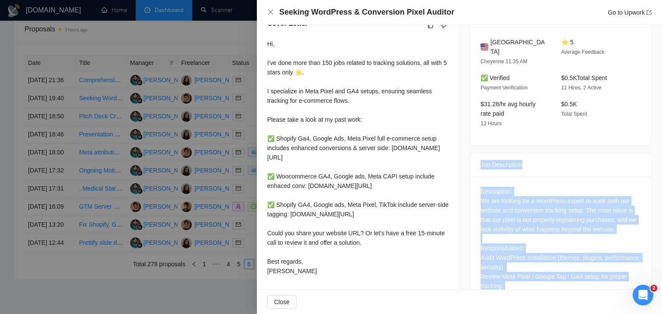
scroll to position [167, 0]
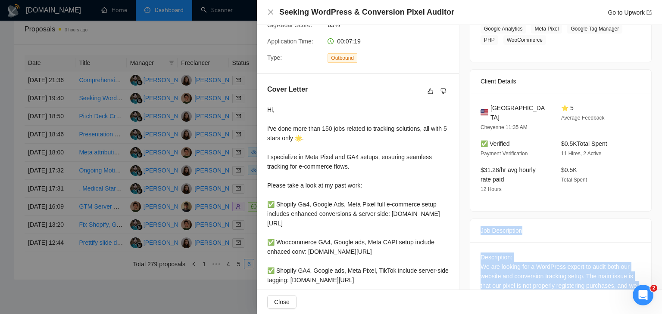
drag, startPoint x: 298, startPoint y: 153, endPoint x: 267, endPoint y: 99, distance: 62.9
click at [267, 99] on div "Cover Letter Hi, I've done more than 150 jobs related to tracking solutions, al…" at bounding box center [358, 215] width 202 height 282
click at [380, 165] on div "Hi, I've done more than 150 jobs related to tracking solutions, all with 5 star…" at bounding box center [357, 223] width 181 height 237
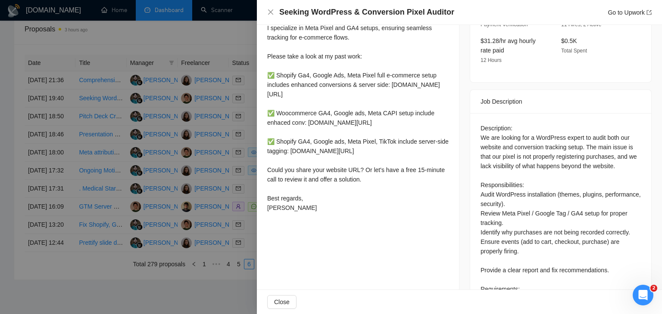
scroll to position [296, 0]
drag, startPoint x: 294, startPoint y: 236, endPoint x: 287, endPoint y: 180, distance: 56.9
click at [287, 180] on div "Hi, I've done more than 150 jobs related to tracking solutions, all with 5 star…" at bounding box center [357, 94] width 181 height 237
click at [312, 216] on div "Hi, I've done more than 150 jobs related to tracking solutions, all with 5 star…" at bounding box center [357, 96] width 181 height 240
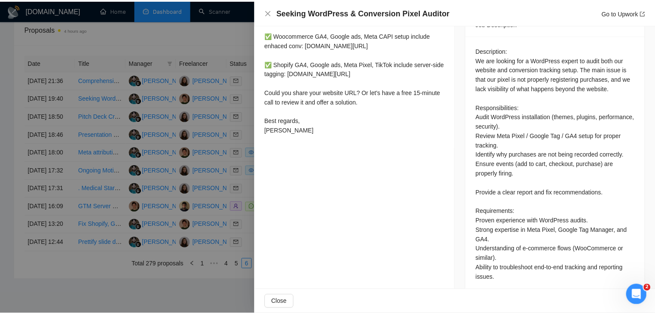
scroll to position [382, 0]
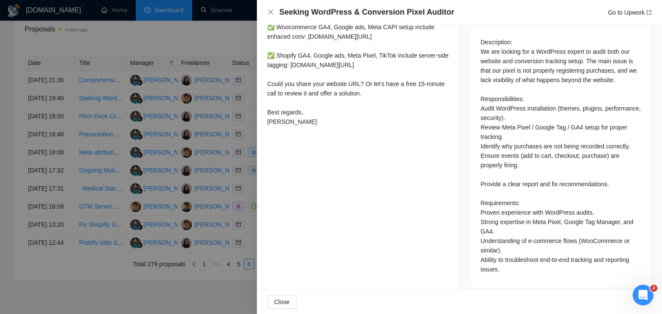
drag, startPoint x: 268, startPoint y: 56, endPoint x: 303, endPoint y: 149, distance: 100.2
click at [303, 140] on div "Cover Letter Hi, I've done more than 150 jobs related to tracking solutions, al…" at bounding box center [358, 0] width 202 height 282
click at [209, 191] on div at bounding box center [331, 157] width 662 height 314
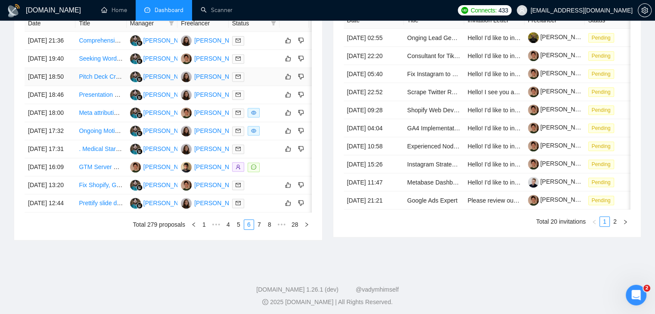
scroll to position [369, 0]
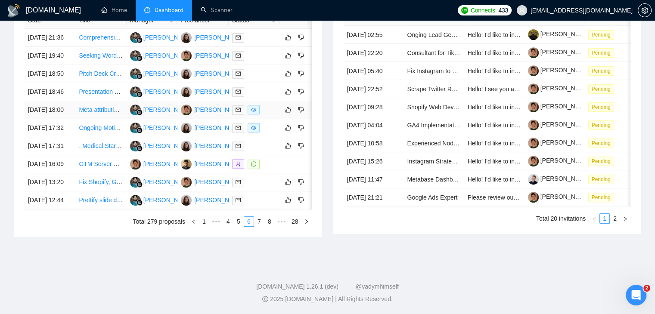
click at [66, 119] on td "[DATE] 18:00" at bounding box center [50, 110] width 51 height 18
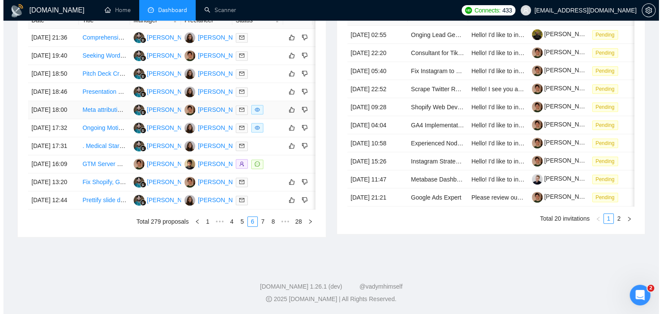
scroll to position [309, 0]
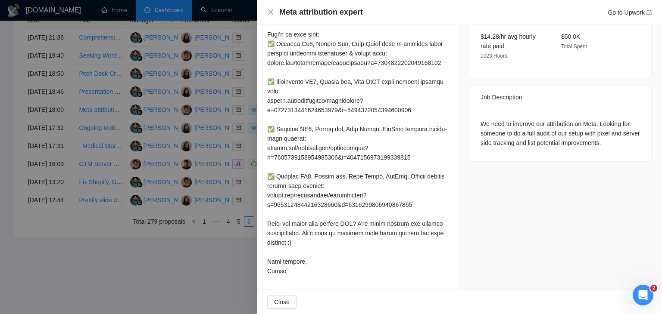
click at [330, 7] on h4 "Meta attribution expert" at bounding box center [321, 12] width 84 height 11
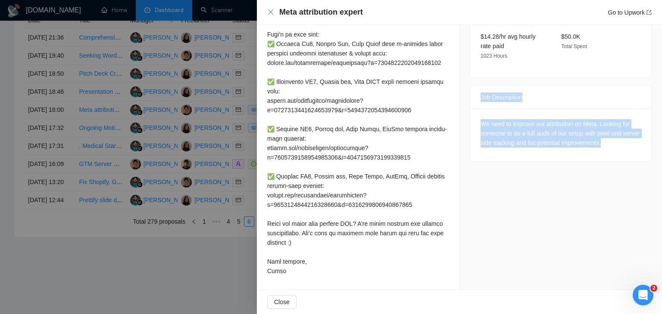
drag, startPoint x: 468, startPoint y: 63, endPoint x: 628, endPoint y: 125, distance: 171.0
click at [628, 125] on div "Job Description We need to improve our attribution on Meta. Looking for someone…" at bounding box center [560, 123] width 182 height 77
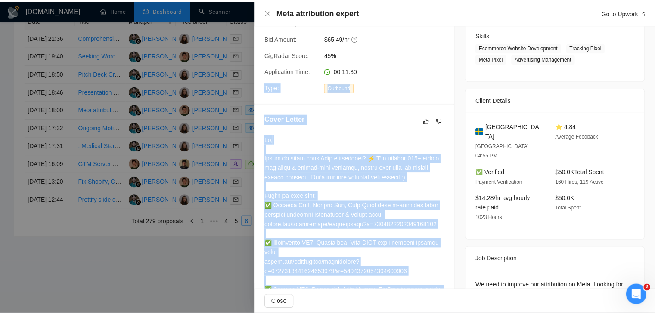
scroll to position [137, 0]
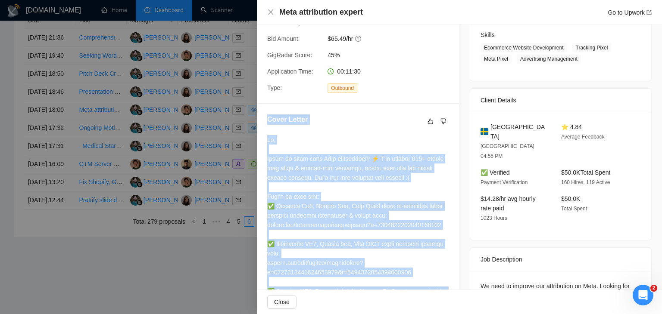
drag, startPoint x: 283, startPoint y: 271, endPoint x: 266, endPoint y: 130, distance: 142.7
click at [266, 130] on div "Cover Letter" at bounding box center [358, 278] width 202 height 348
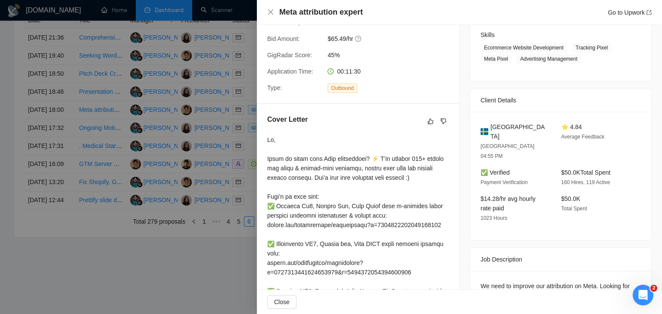
click at [208, 169] on div at bounding box center [331, 157] width 662 height 314
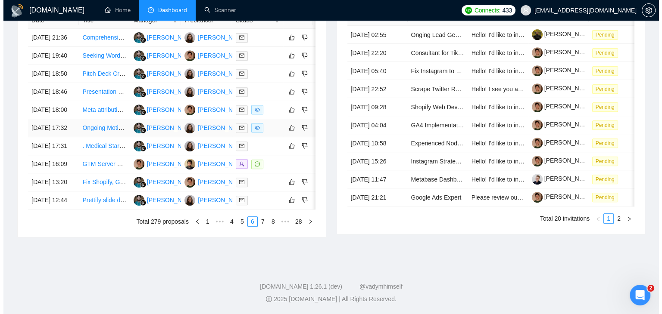
scroll to position [412, 0]
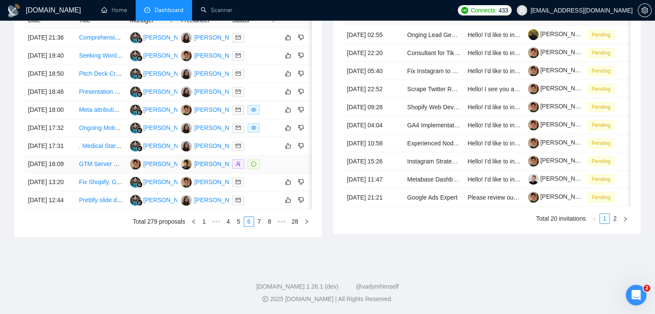
click at [65, 174] on td "[DATE] 16:09" at bounding box center [50, 164] width 51 height 18
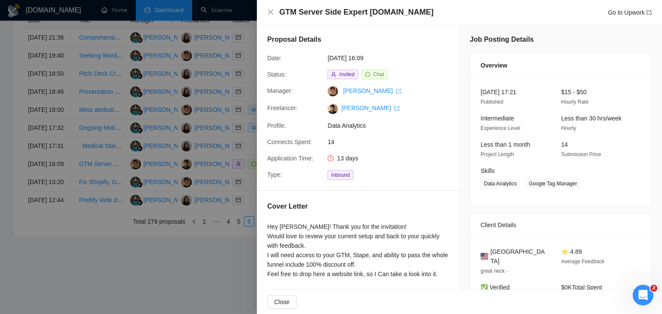
scroll to position [0, 0]
click at [211, 193] on div at bounding box center [331, 157] width 662 height 314
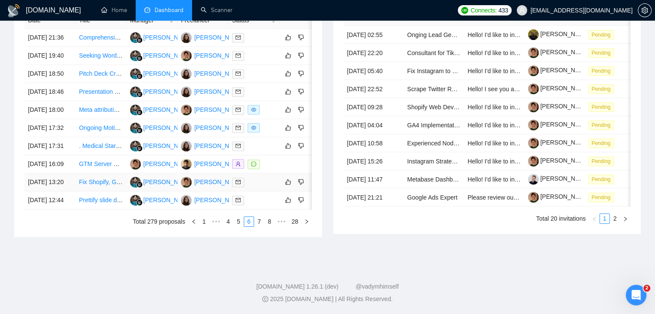
click at [65, 192] on td "[DATE] 13:20" at bounding box center [50, 183] width 51 height 18
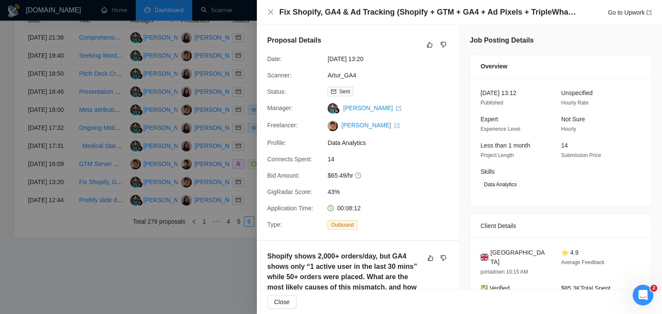
click at [376, 16] on h4 "Fix Shopify, GA4 & Ad Tracking (Shopify + GTM + GA4 + Ad Pixels + TripleWhale)" at bounding box center [427, 12] width 297 height 11
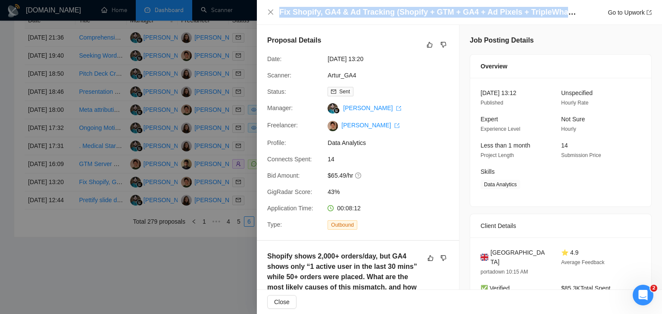
click at [376, 16] on h4 "Fix Shopify, GA4 & Ad Tracking (Shopify + GTM + GA4 + Ad Pixels + TripleWhale)" at bounding box center [427, 12] width 297 height 11
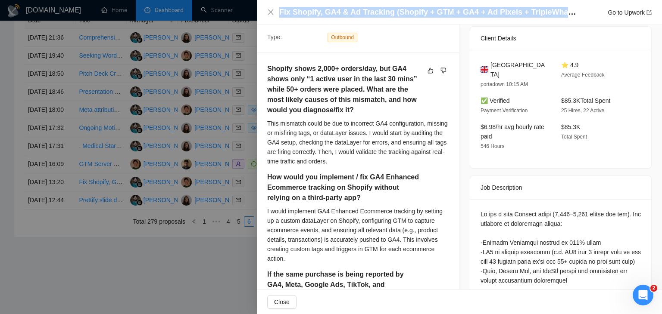
scroll to position [172, 0]
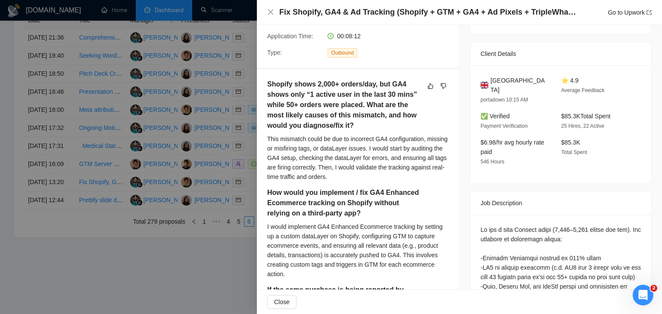
click at [219, 148] on div at bounding box center [331, 157] width 662 height 314
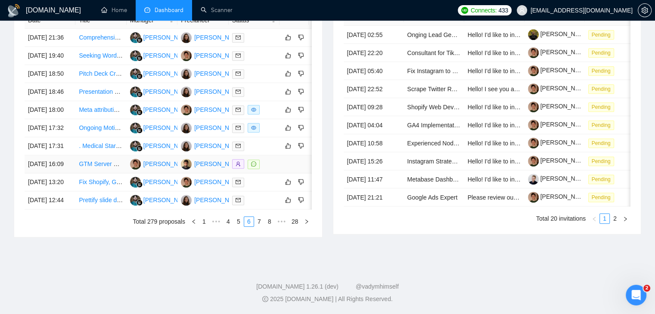
click at [73, 174] on td "[DATE] 16:09" at bounding box center [50, 164] width 51 height 18
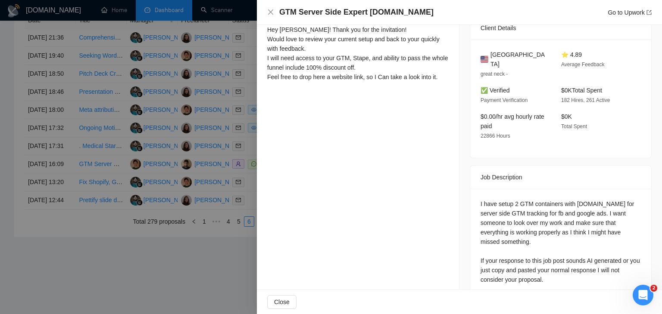
scroll to position [199, 0]
click at [322, 14] on h4 "GTM Server Side Expert [DOMAIN_NAME]" at bounding box center [356, 12] width 154 height 11
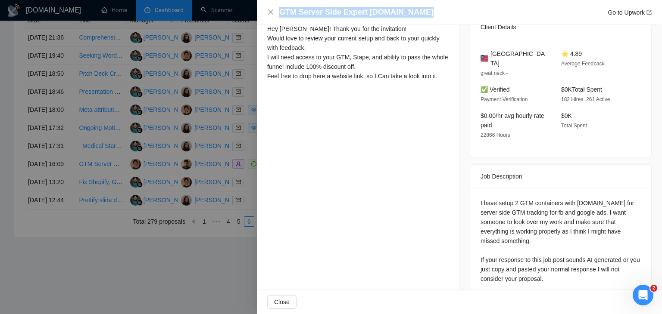
click at [322, 14] on h4 "GTM Server Side Expert [DOMAIN_NAME]" at bounding box center [356, 12] width 154 height 11
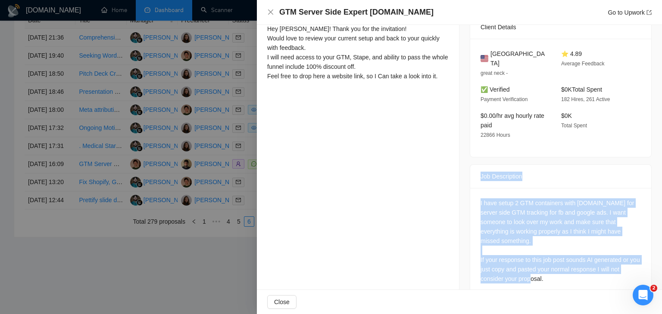
drag, startPoint x: 478, startPoint y: 165, endPoint x: 549, endPoint y: 262, distance: 120.5
click at [549, 262] on div "Job Description I have setup 2 GTM containers with [DOMAIN_NAME] for server sid…" at bounding box center [560, 232] width 182 height 134
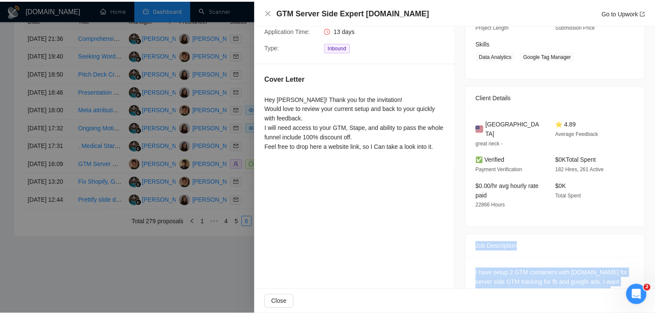
scroll to position [113, 0]
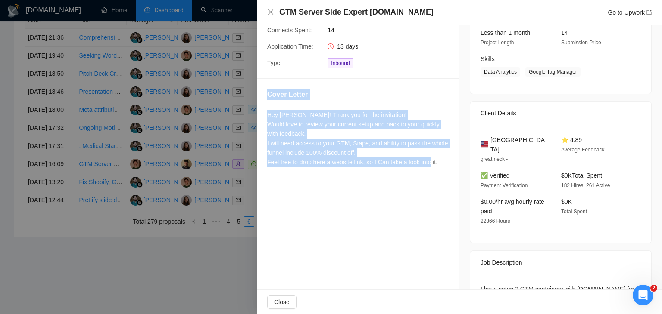
drag, startPoint x: 265, startPoint y: 102, endPoint x: 441, endPoint y: 179, distance: 192.1
click at [441, 179] on div "Cover Letter Hey [PERSON_NAME]! Thank you for the invitation! Would love to rev…" at bounding box center [358, 130] width 202 height 102
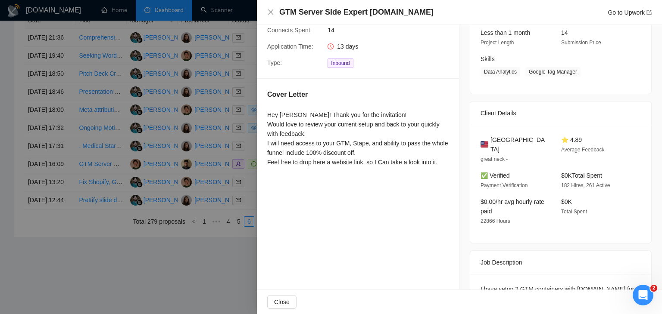
click at [191, 113] on div at bounding box center [331, 157] width 662 height 314
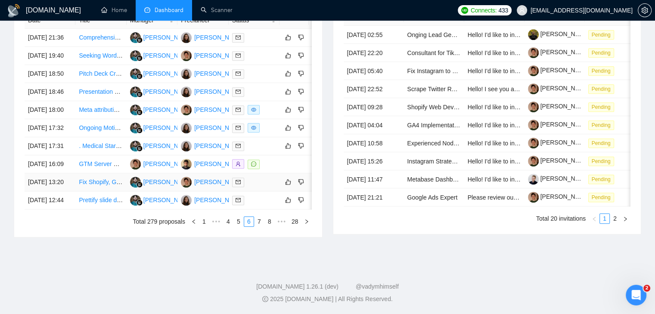
click at [65, 192] on td "[DATE] 13:20" at bounding box center [50, 183] width 51 height 18
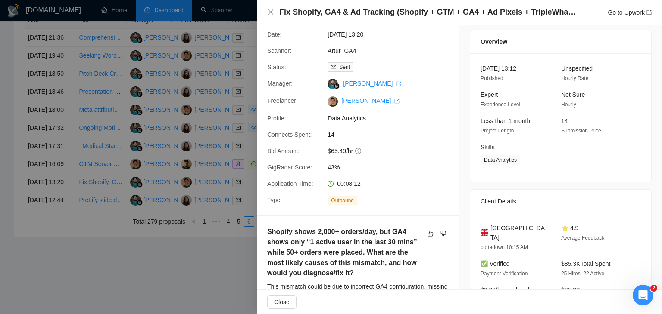
scroll to position [23, 0]
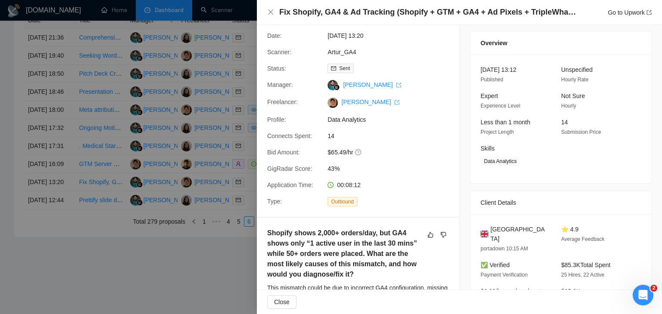
click at [368, 12] on h4 "Fix Shopify, GA4 & Ad Tracking (Shopify + GTM + GA4 + Ad Pixels + TripleWhale)" at bounding box center [427, 12] width 297 height 11
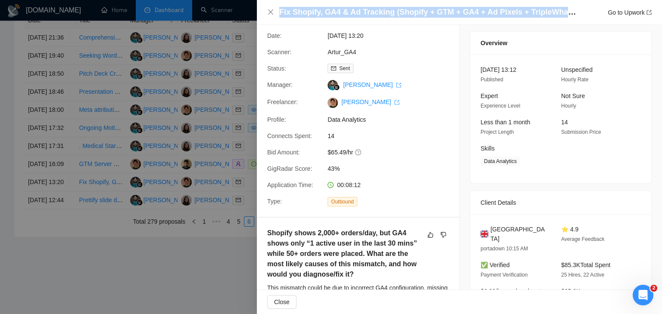
click at [368, 12] on h4 "Fix Shopify, GA4 & Ad Tracking (Shopify + GTM + GA4 + Ad Pixels + TripleWhale)" at bounding box center [427, 12] width 297 height 11
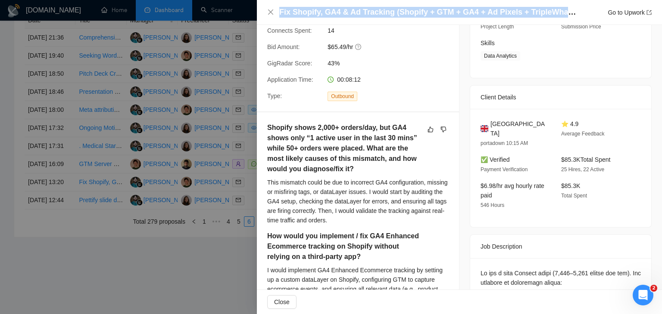
scroll to position [239, 0]
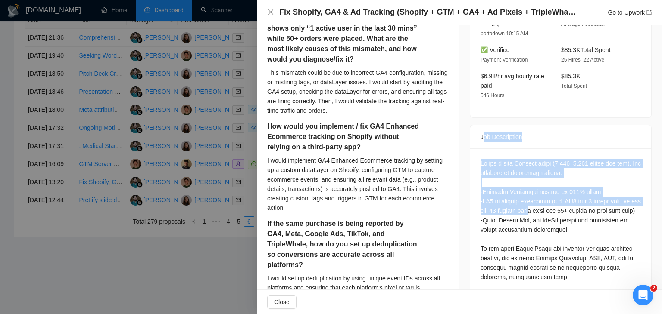
drag, startPoint x: 479, startPoint y: 127, endPoint x: 541, endPoint y: 205, distance: 99.4
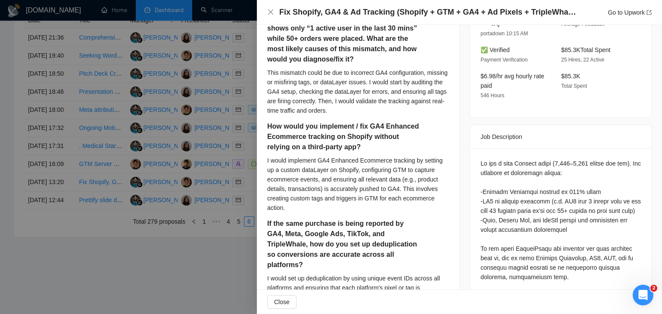
click at [475, 126] on div "Job Description" at bounding box center [560, 137] width 181 height 24
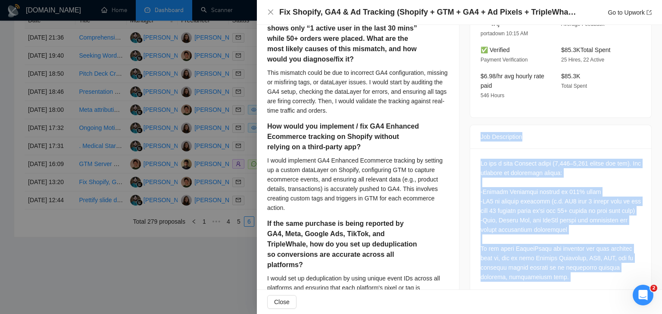
drag, startPoint x: 475, startPoint y: 126, endPoint x: 541, endPoint y: 280, distance: 166.7
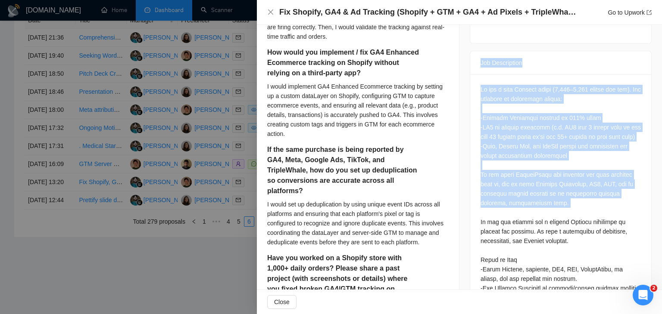
scroll to position [325, 0]
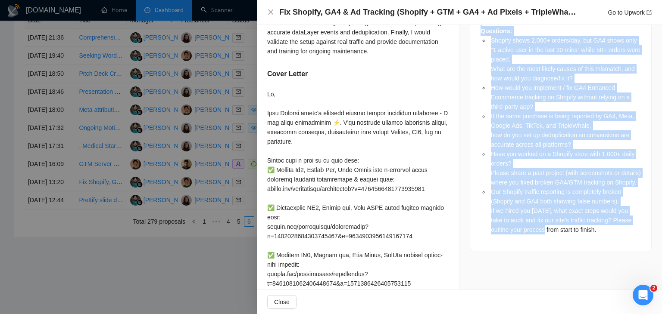
scroll to position [842, 0]
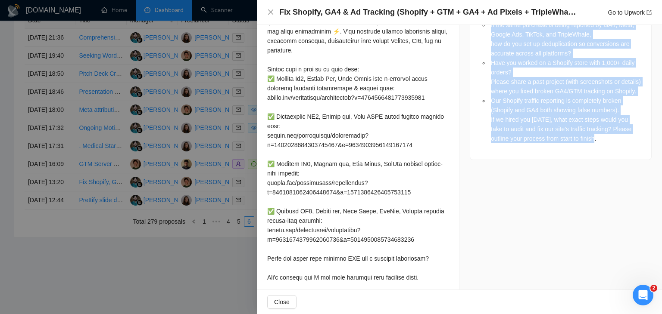
drag, startPoint x: 472, startPoint y: 41, endPoint x: 600, endPoint y: 147, distance: 166.4
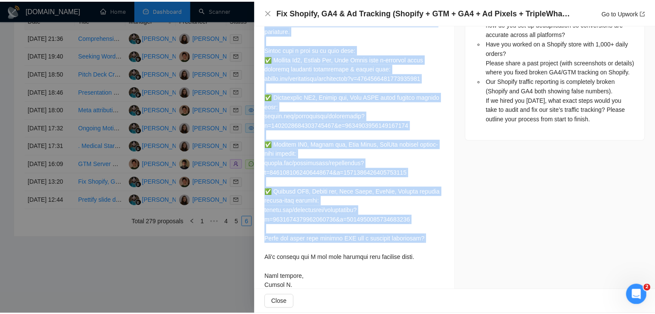
scroll to position [866, 0]
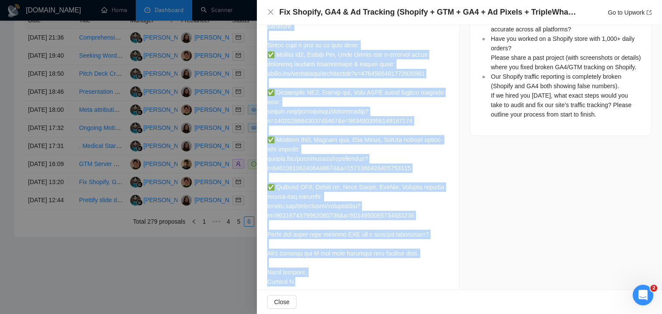
drag, startPoint x: 266, startPoint y: 212, endPoint x: 298, endPoint y: 269, distance: 65.0
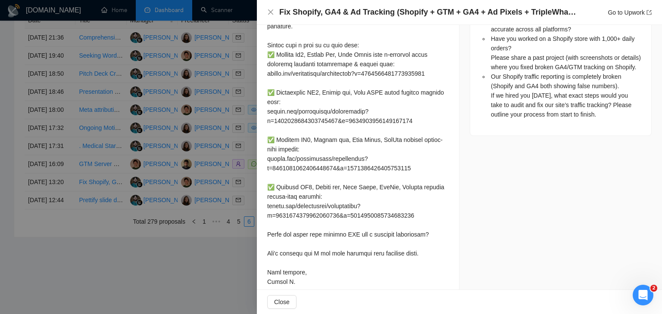
click at [235, 133] on div at bounding box center [331, 157] width 662 height 314
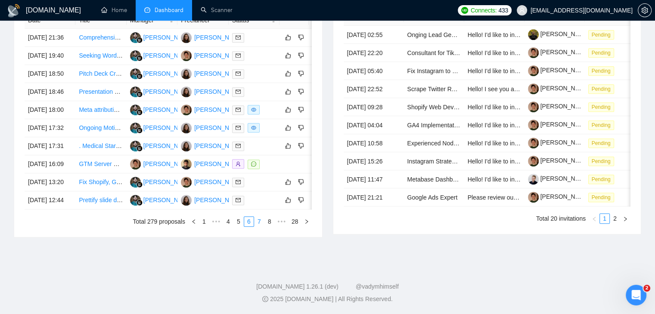
click at [258, 227] on link "7" at bounding box center [259, 221] width 9 height 9
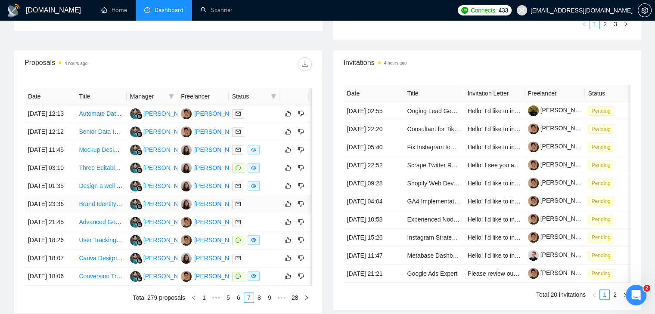
scroll to position [283, 0]
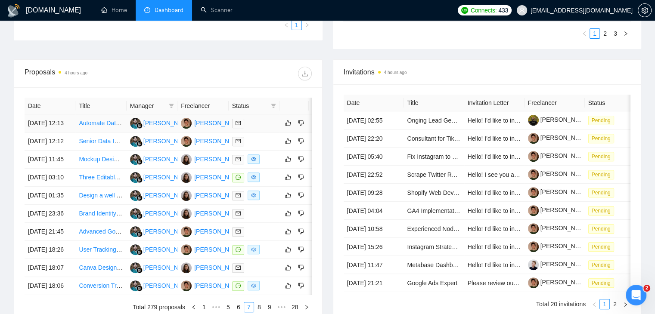
click at [69, 130] on td "[DATE] 12:13" at bounding box center [50, 124] width 51 height 18
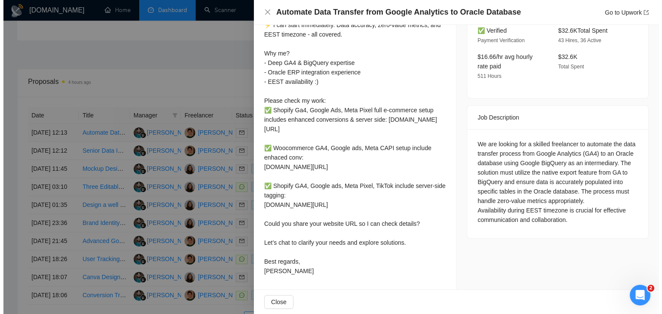
scroll to position [309, 0]
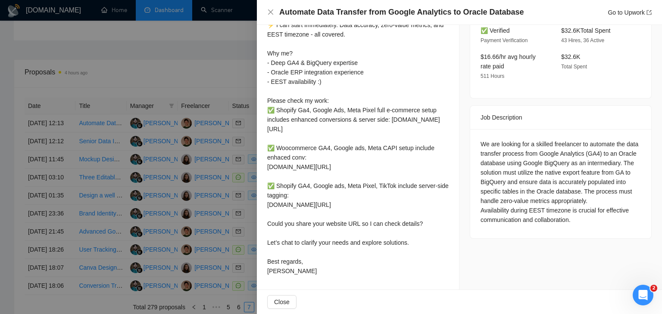
click at [381, 12] on h4 "Automate Data Transfer from Google Analytics to Oracle Database" at bounding box center [401, 12] width 245 height 11
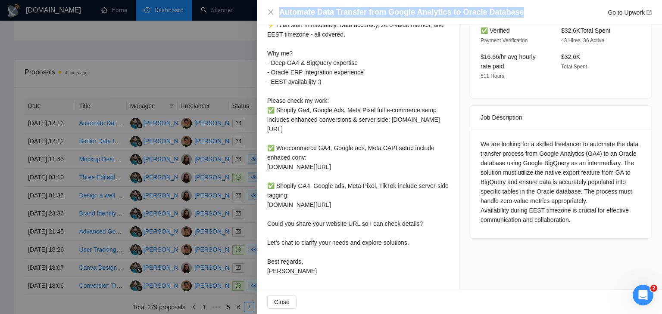
click at [381, 12] on h4 "Automate Data Transfer from Google Analytics to Oracle Database" at bounding box center [401, 12] width 245 height 11
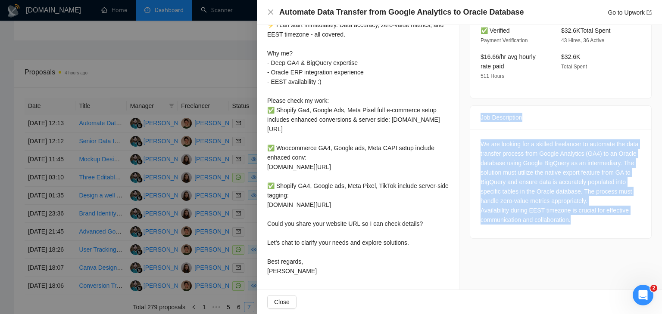
drag, startPoint x: 471, startPoint y: 78, endPoint x: 578, endPoint y: 188, distance: 153.5
click at [578, 188] on div "Job Description We are looking for a skilled freelancer to automate the data tr…" at bounding box center [560, 173] width 182 height 134
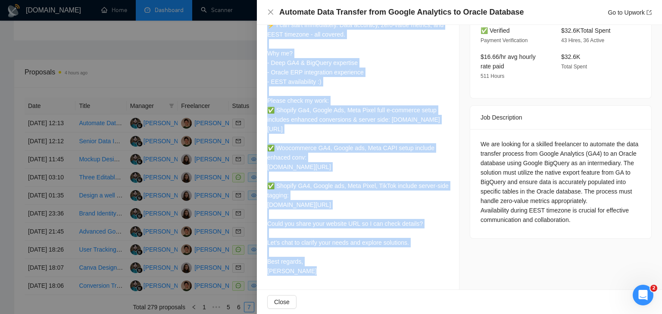
drag, startPoint x: 268, startPoint y: 43, endPoint x: 306, endPoint y: 279, distance: 239.5
click at [306, 279] on div "Cover Letter Hi, Automating GA4 to Oracle ERP via BigQuery? I’ve done this befo…" at bounding box center [358, 125] width 202 height 329
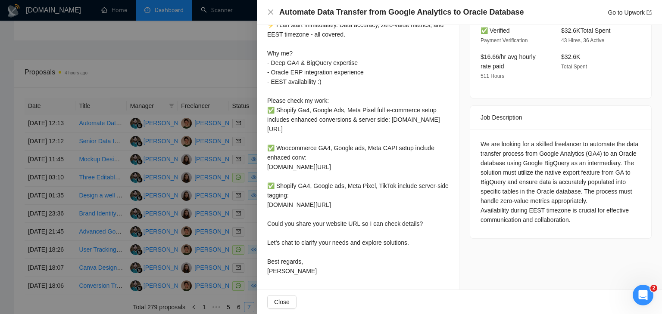
click at [222, 151] on div at bounding box center [331, 157] width 662 height 314
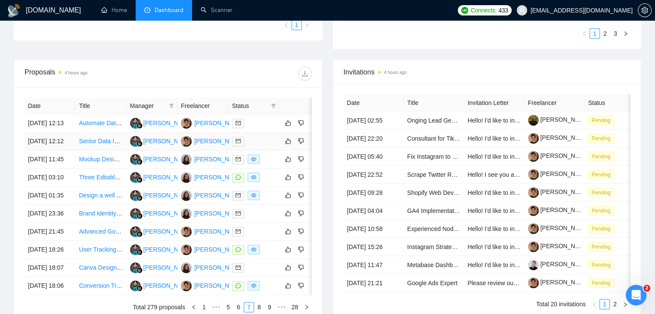
click at [59, 151] on td "[DATE] 12:12" at bounding box center [50, 142] width 51 height 18
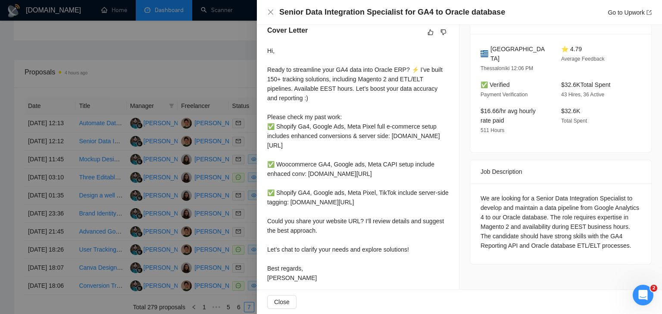
scroll to position [262, 0]
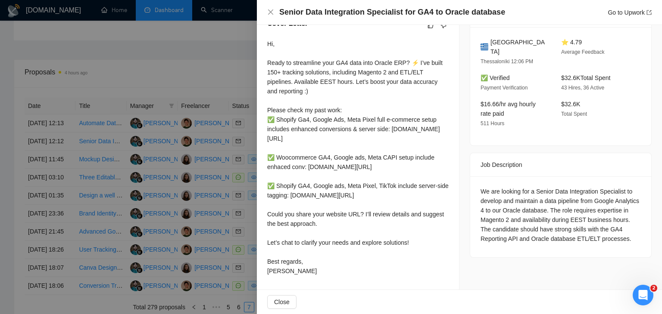
click at [370, 13] on h4 "Senior Data Integration Specialist for GA4 to Oracle database" at bounding box center [392, 12] width 226 height 11
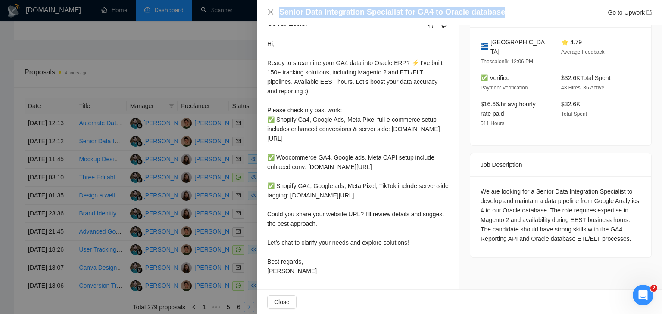
click at [370, 13] on h4 "Senior Data Integration Specialist for GA4 to Oracle database" at bounding box center [392, 12] width 226 height 11
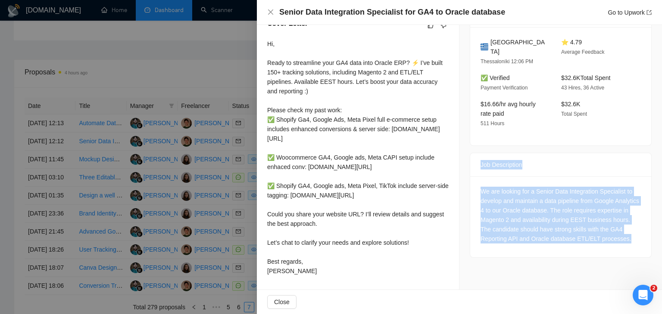
drag, startPoint x: 470, startPoint y: 127, endPoint x: 515, endPoint y: 209, distance: 93.7
click at [515, 209] on div "Job Description We are looking for a Senior Data Integration Specialist to deve…" at bounding box center [560, 205] width 182 height 105
drag, startPoint x: 265, startPoint y: 92, endPoint x: 301, endPoint y: 270, distance: 181.6
click at [301, 270] on div "Cover Letter Hi, Ready to streamline your GA4 data into Oracle ERP? ⚡️ I’ve bui…" at bounding box center [358, 149] width 202 height 282
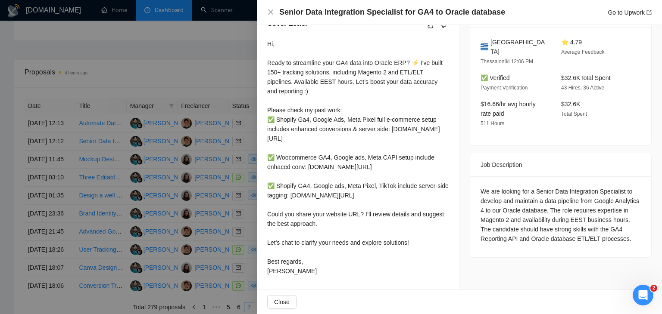
click at [208, 160] on div at bounding box center [331, 157] width 662 height 314
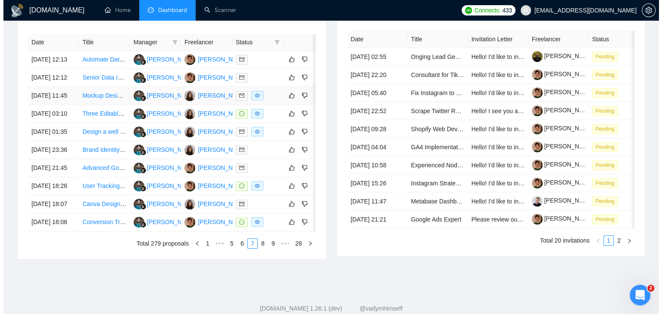
scroll to position [369, 0]
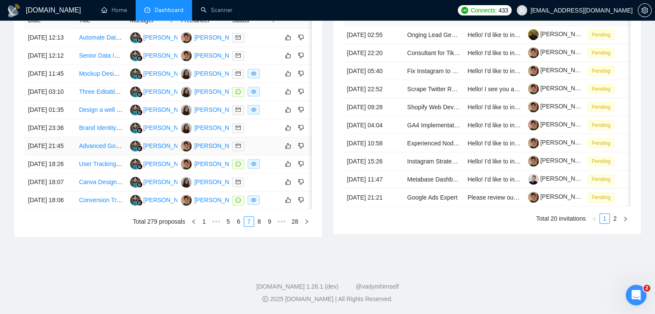
click at [62, 155] on td "[DATE] 21:45" at bounding box center [50, 146] width 51 height 18
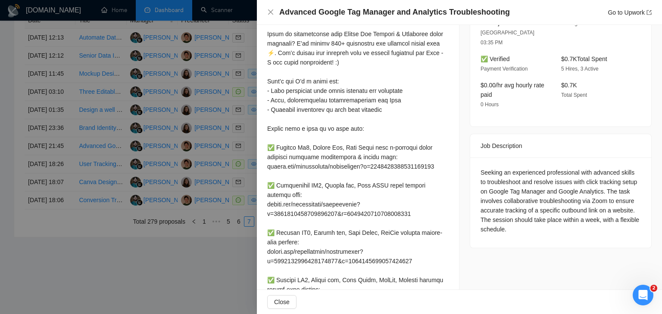
click at [355, 10] on h4 "Advanced Google Tag Manager and Analytics Troubleshooting" at bounding box center [394, 12] width 230 height 11
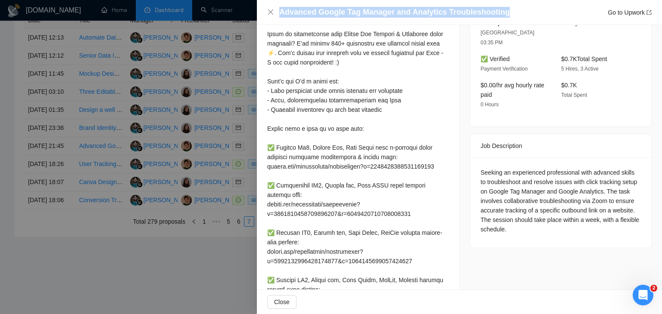
click at [355, 10] on h4 "Advanced Google Tag Manager and Analytics Troubleshooting" at bounding box center [394, 12] width 230 height 11
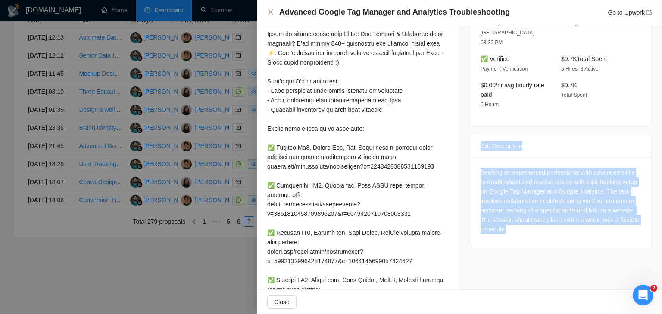
drag, startPoint x: 475, startPoint y: 124, endPoint x: 537, endPoint y: 225, distance: 117.7
click at [537, 225] on div "Job Description Seeking an experienced professional with advanced skills to tro…" at bounding box center [560, 191] width 182 height 115
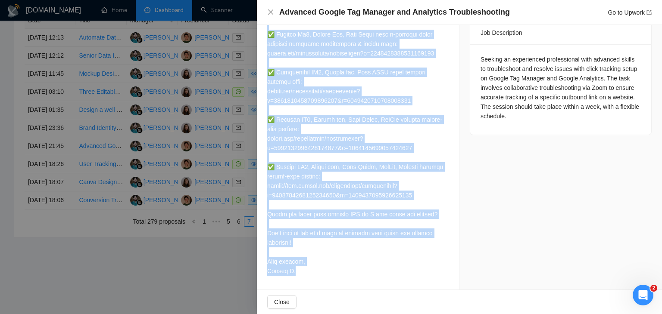
scroll to position [385, 0]
drag, startPoint x: 265, startPoint y: 103, endPoint x: 303, endPoint y: 277, distance: 177.8
click at [303, 277] on div "Cover Letter" at bounding box center [358, 78] width 202 height 424
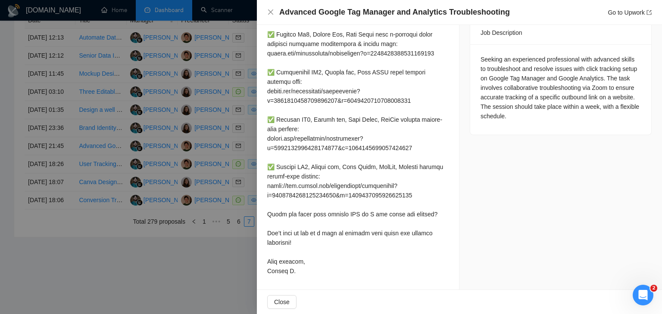
click at [221, 112] on div at bounding box center [331, 157] width 662 height 314
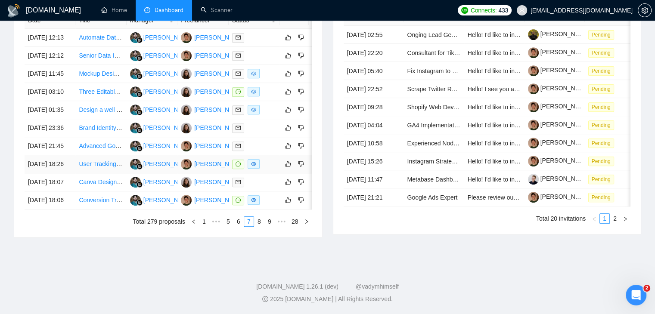
click at [75, 174] on td "[DATE] 18:26" at bounding box center [50, 164] width 51 height 18
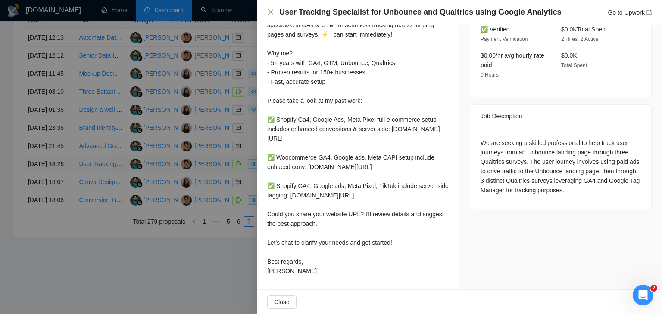
scroll to position [309, 0]
click at [345, 12] on h4 "User Tracking Specialist for Unbounce and Qualtrics using Google Analytics" at bounding box center [420, 12] width 282 height 11
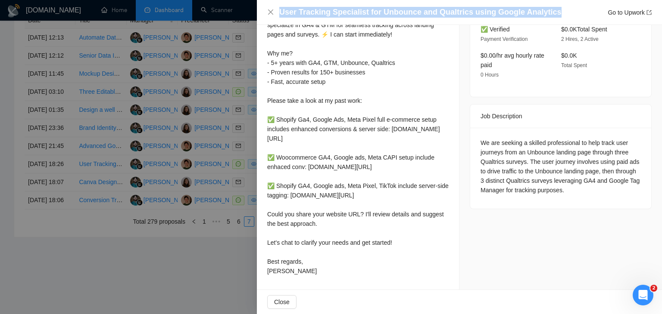
click at [345, 12] on h4 "User Tracking Specialist for Unbounce and Qualtrics using Google Analytics" at bounding box center [420, 12] width 282 height 11
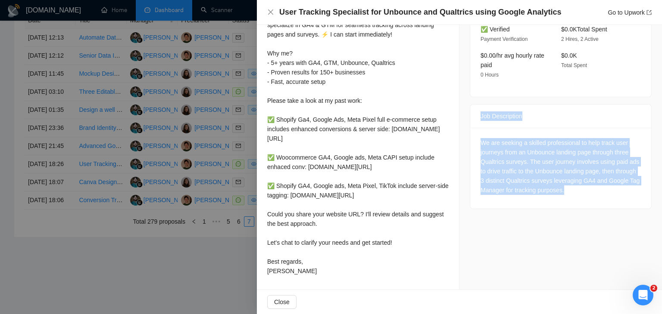
drag, startPoint x: 472, startPoint y: 68, endPoint x: 606, endPoint y: 147, distance: 155.3
click at [606, 147] on div "Job Description We are seeking a skilled professional to help track user journe…" at bounding box center [560, 156] width 182 height 105
drag, startPoint x: 263, startPoint y: 127, endPoint x: 307, endPoint y: 273, distance: 152.6
click at [307, 273] on div "Cover Letter Hi, Ready to track user journeys from Unbounce to Qualtrics? I spe…" at bounding box center [358, 125] width 202 height 329
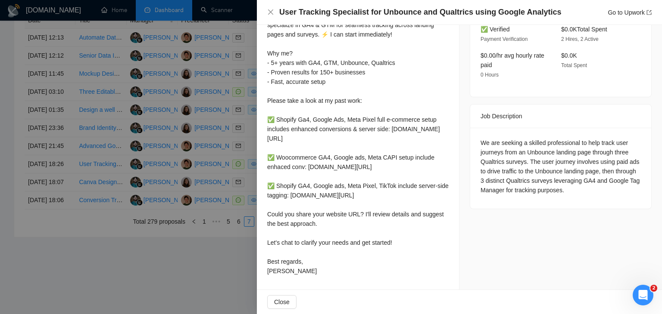
click at [165, 185] on div at bounding box center [331, 157] width 662 height 314
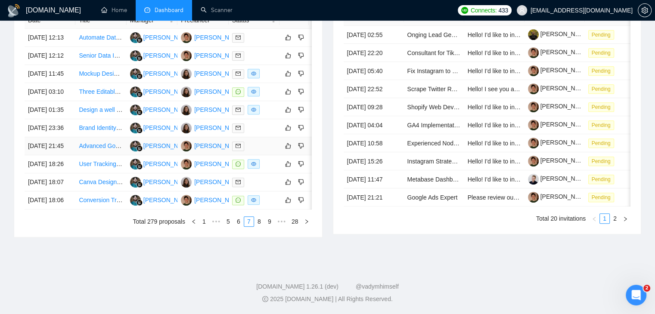
click at [78, 155] on td "Advanced Google Tag Manager and Analytics Troubleshooting" at bounding box center [100, 146] width 51 height 18
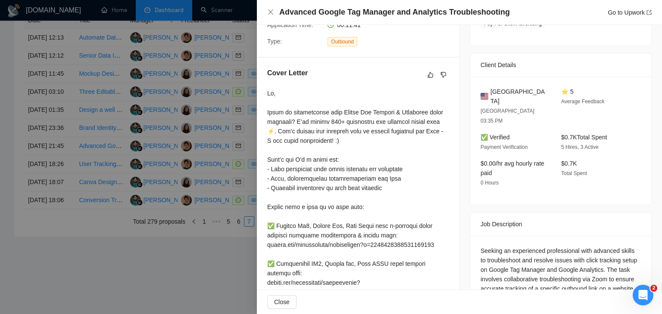
scroll to position [180, 0]
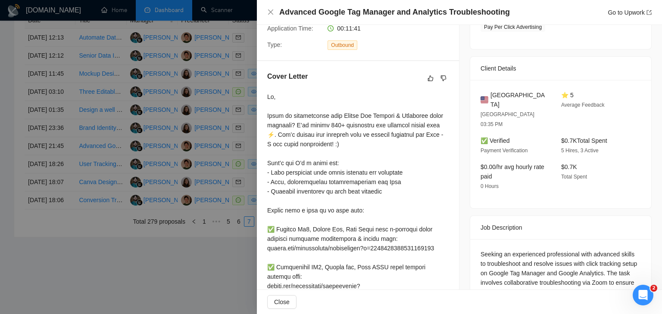
click at [104, 183] on div at bounding box center [331, 157] width 662 height 314
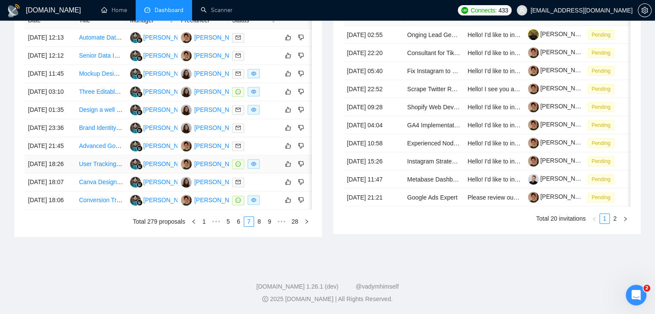
click at [68, 174] on td "[DATE] 18:26" at bounding box center [50, 164] width 51 height 18
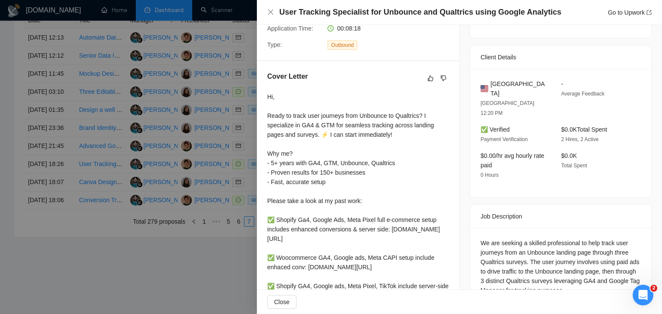
click at [202, 214] on div at bounding box center [331, 157] width 662 height 314
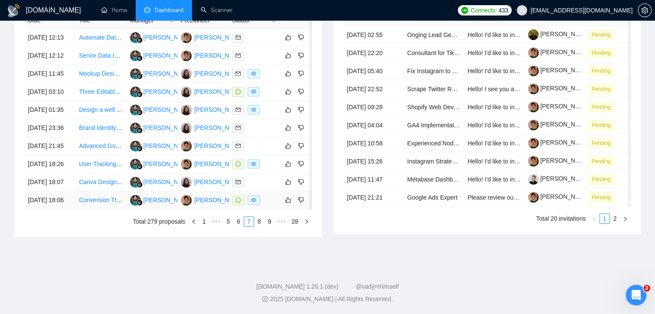
click at [68, 210] on td "[DATE] 18:06" at bounding box center [50, 201] width 51 height 18
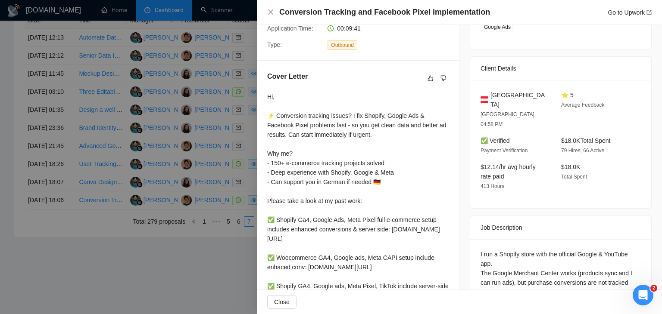
click at [345, 13] on h4 "Conversion Tracking and Facebook Pixel implementation" at bounding box center [384, 12] width 211 height 11
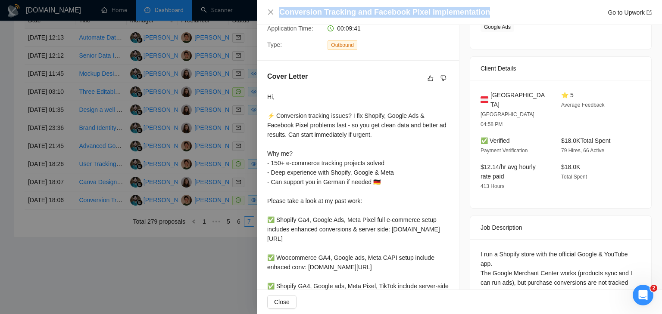
click at [345, 13] on h4 "Conversion Tracking and Facebook Pixel implementation" at bounding box center [384, 12] width 211 height 11
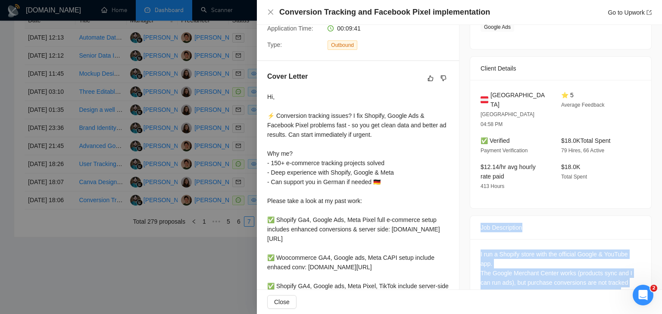
scroll to position [290, 0]
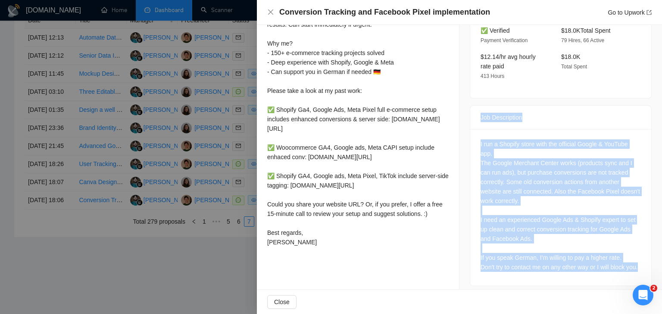
drag, startPoint x: 471, startPoint y: 210, endPoint x: 535, endPoint y: 263, distance: 82.8
click at [535, 263] on div "Job Description I run a Shopify store with the official Google & YouTube app. T…" at bounding box center [560, 196] width 182 height 181
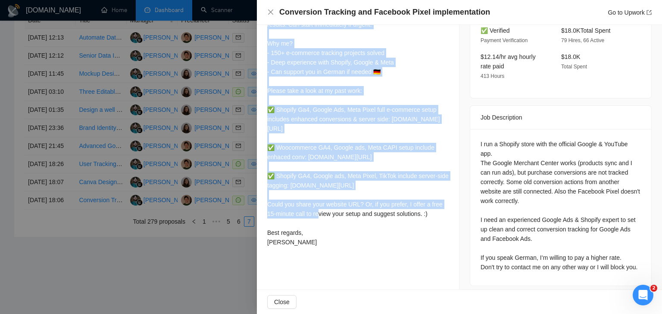
drag, startPoint x: 266, startPoint y: 57, endPoint x: 307, endPoint y: 280, distance: 226.7
click at [307, 261] on div "Cover Letter Hi, ⚡️ Conversion tracking issues? I fix Shopify, Google Ads & Fac…" at bounding box center [358, 106] width 202 height 310
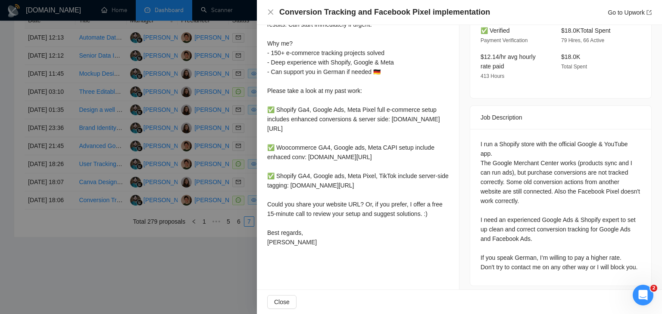
click at [240, 131] on div at bounding box center [331, 157] width 662 height 314
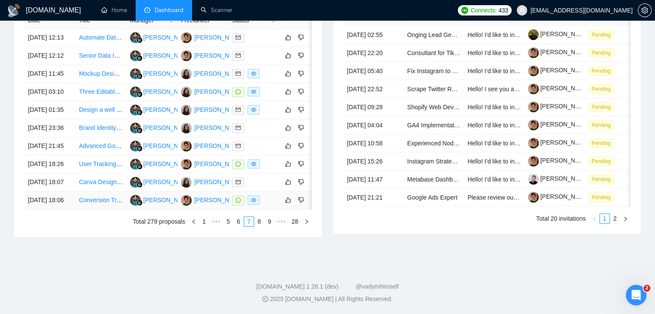
click at [70, 210] on td "[DATE] 18:06" at bounding box center [50, 201] width 51 height 18
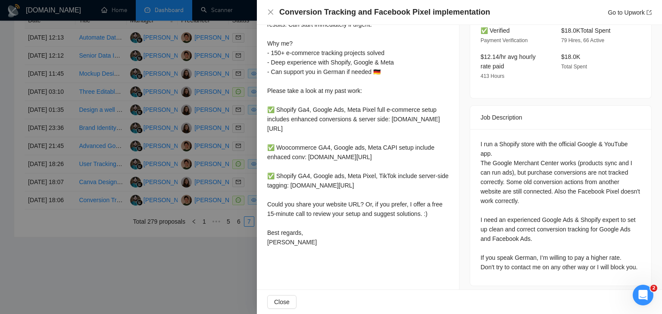
click at [50, 189] on div at bounding box center [331, 157] width 662 height 314
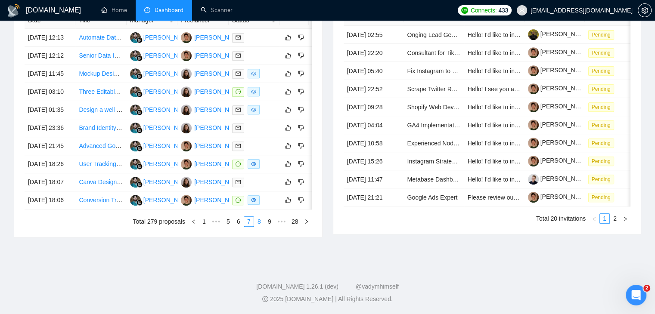
click at [258, 227] on link "8" at bounding box center [259, 221] width 9 height 9
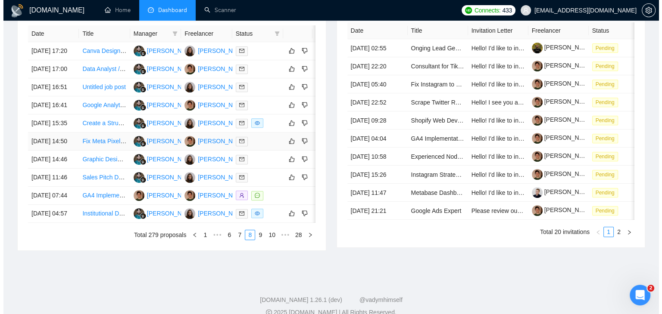
scroll to position [283, 0]
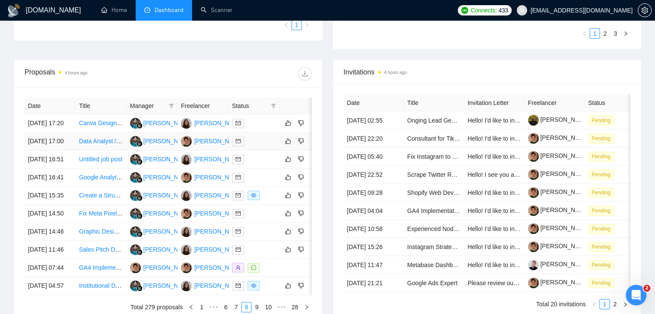
click at [70, 149] on td "[DATE] 17:00" at bounding box center [50, 142] width 51 height 18
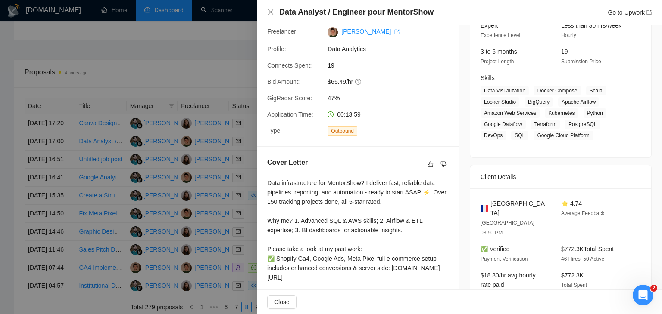
scroll to position [43, 0]
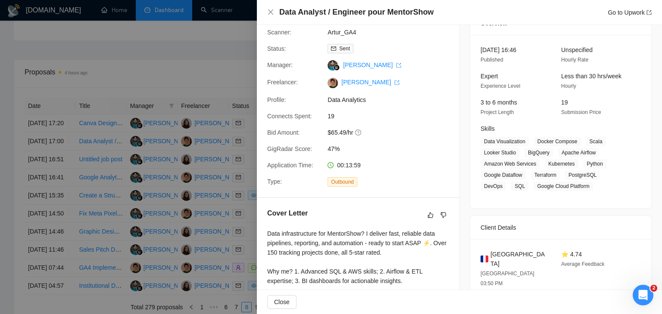
click at [342, 11] on h4 "Data Analyst / Engineer pour MentorShow" at bounding box center [356, 12] width 154 height 11
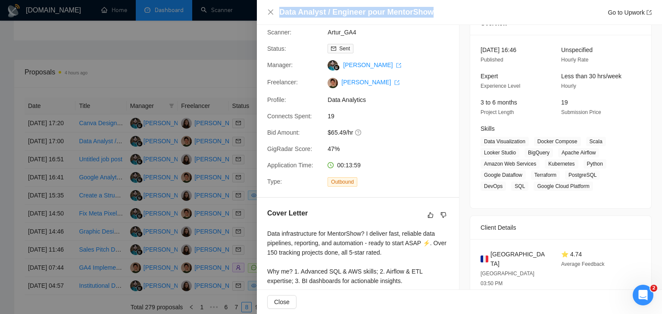
click at [342, 11] on h4 "Data Analyst / Engineer pour MentorShow" at bounding box center [356, 12] width 154 height 11
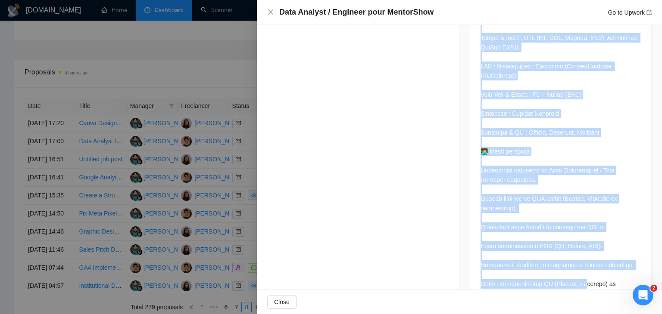
scroll to position [765, 0]
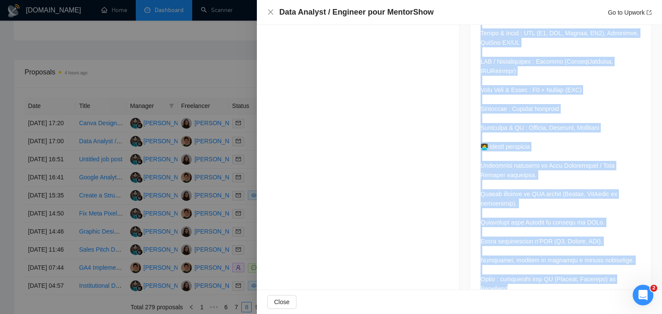
drag, startPoint x: 472, startPoint y: 67, endPoint x: 631, endPoint y: 259, distance: 249.6
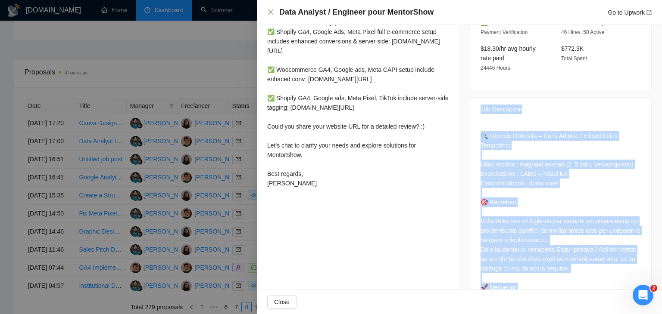
scroll to position [323, 0]
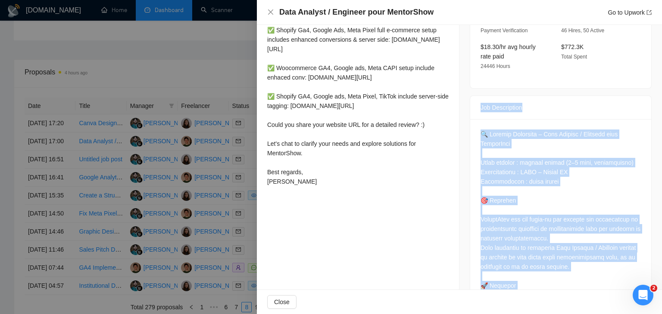
drag, startPoint x: 260, startPoint y: 143, endPoint x: 288, endPoint y: 222, distance: 84.5
click at [288, 200] on div "Cover Letter Data infrastructure for MentorShow? I deliver fast, reliable data …" at bounding box center [358, 60] width 202 height 282
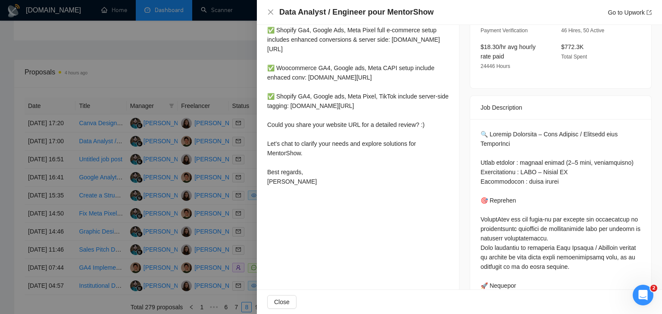
click at [346, 7] on h4 "Data Analyst / Engineer pour MentorShow" at bounding box center [356, 12] width 154 height 11
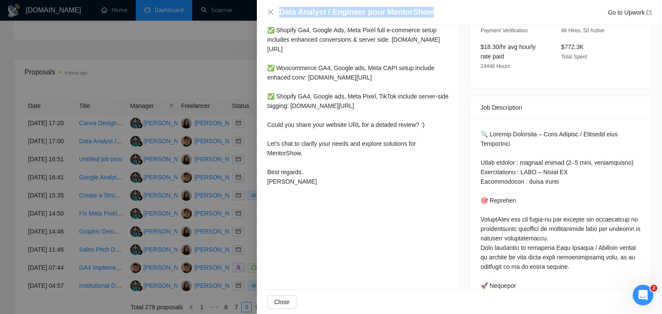
click at [346, 7] on h4 "Data Analyst / Engineer pour MentorShow" at bounding box center [356, 12] width 154 height 11
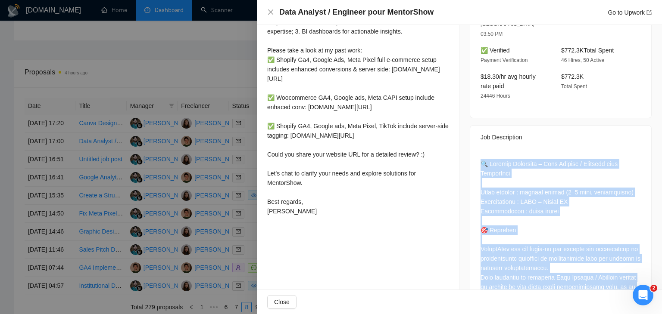
scroll to position [248, 0]
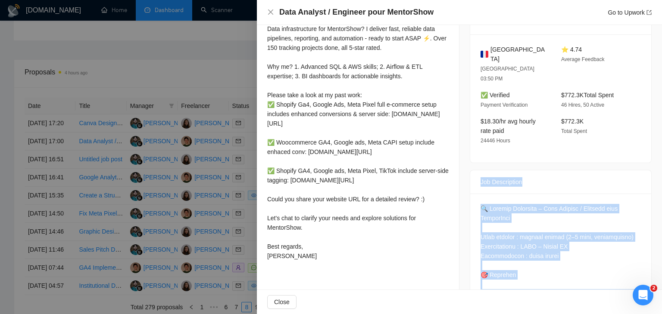
drag, startPoint x: 631, startPoint y: 264, endPoint x: 471, endPoint y: 164, distance: 188.1
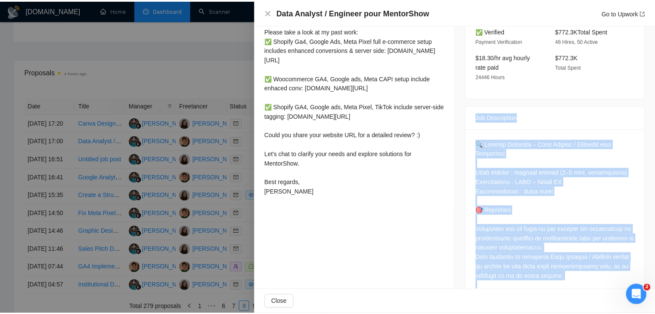
scroll to position [334, 0]
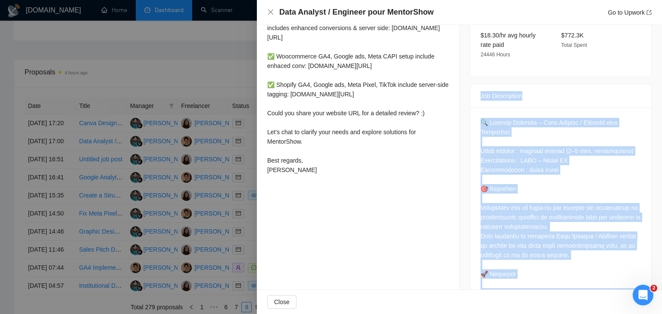
drag, startPoint x: 262, startPoint y: 191, endPoint x: 293, endPoint y: 196, distance: 31.4
click at [293, 189] on div "Cover Letter Data infrastructure for MentorShow? I deliver fast, reliable data …" at bounding box center [358, 48] width 202 height 282
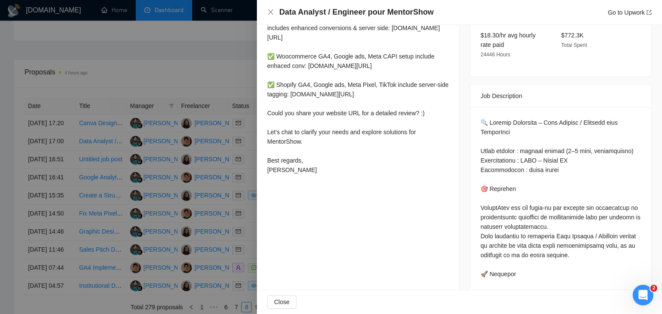
click at [241, 136] on div at bounding box center [331, 157] width 662 height 314
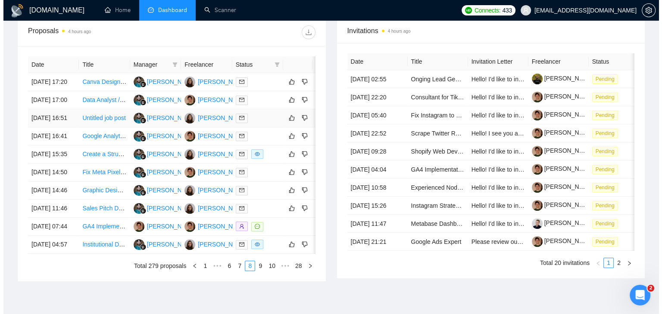
scroll to position [326, 0]
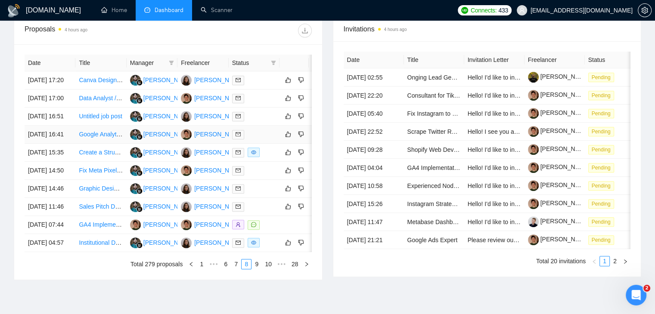
click at [48, 144] on td "[DATE] 16:41" at bounding box center [50, 135] width 51 height 18
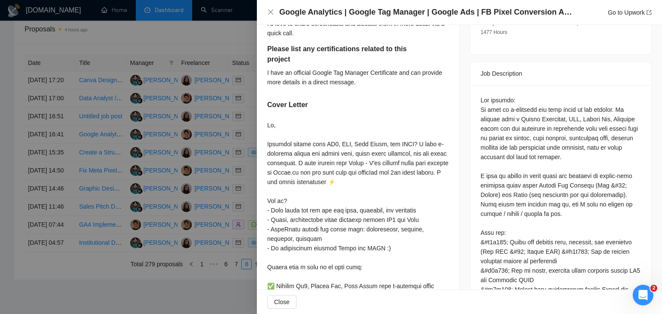
click at [378, 15] on h4 "Google Analytics | Google Tag Manager | Google Ads | FB Pixel Conversion API Re…" at bounding box center [427, 12] width 297 height 11
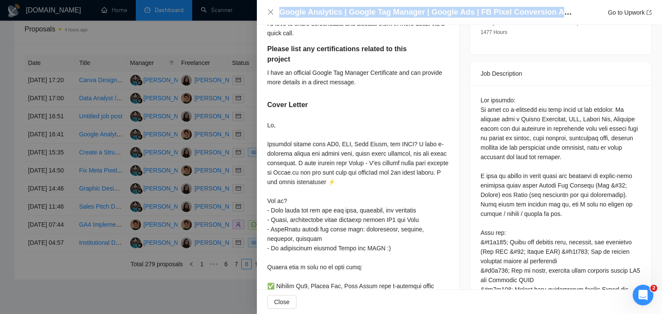
click at [378, 15] on h4 "Google Analytics | Google Tag Manager | Google Ads | FB Pixel Conversion API Re…" at bounding box center [427, 12] width 297 height 11
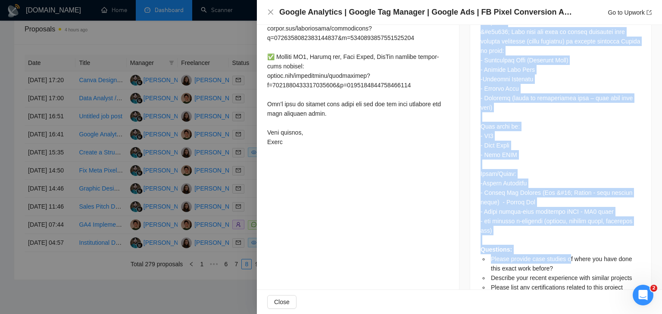
scroll to position [650, 0]
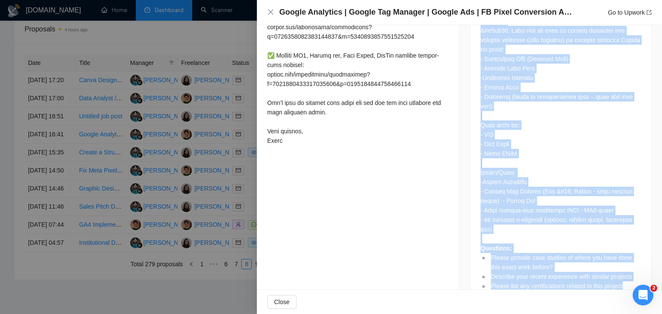
drag, startPoint x: 475, startPoint y: 50, endPoint x: 629, endPoint y: 259, distance: 259.5
click at [629, 259] on div "Job Description Questions: Please provide case studies of where you have done t…" at bounding box center [560, 26] width 182 height 562
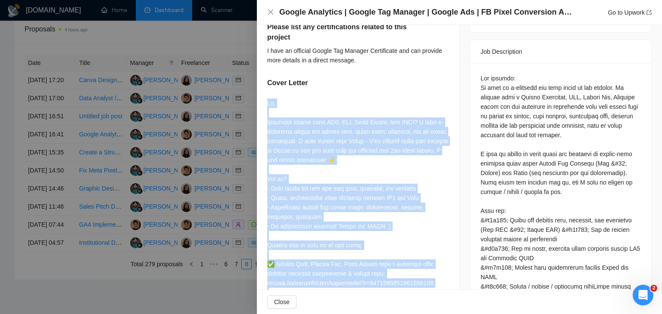
scroll to position [349, 0]
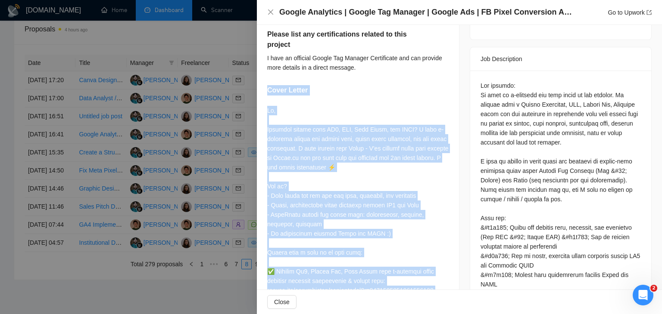
drag, startPoint x: 291, startPoint y: 200, endPoint x: 259, endPoint y: 93, distance: 111.5
click at [259, 93] on div "Please provide case studies of where you have done this exact work before? I ha…" at bounding box center [358, 176] width 202 height 569
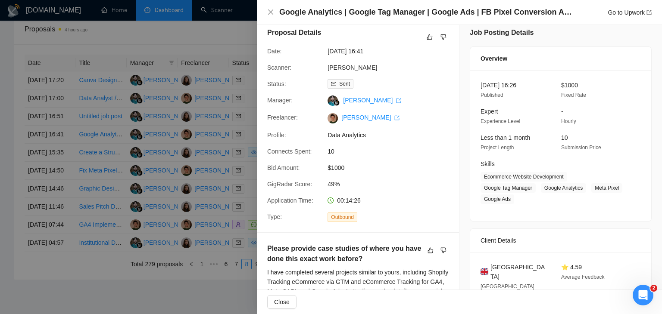
scroll to position [0, 0]
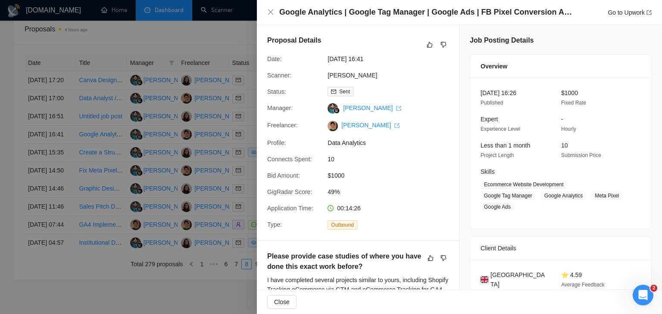
click at [67, 168] on div at bounding box center [331, 157] width 662 height 314
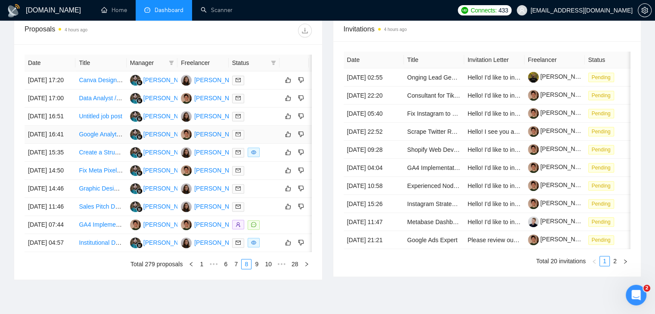
click at [67, 144] on td "[DATE] 16:41" at bounding box center [50, 135] width 51 height 18
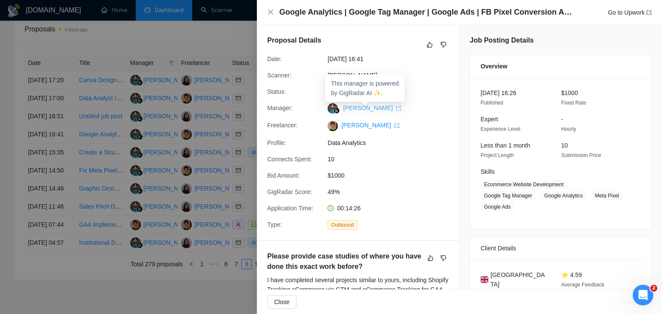
click at [372, 110] on link "[PERSON_NAME]" at bounding box center [372, 108] width 58 height 7
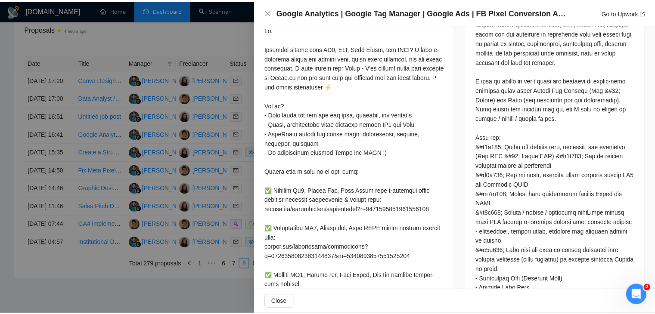
scroll to position [431, 0]
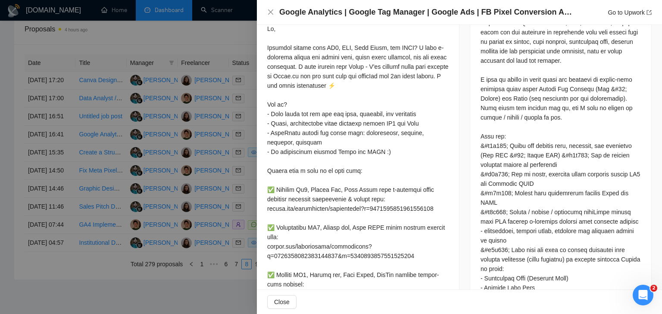
click at [186, 151] on div at bounding box center [331, 157] width 662 height 314
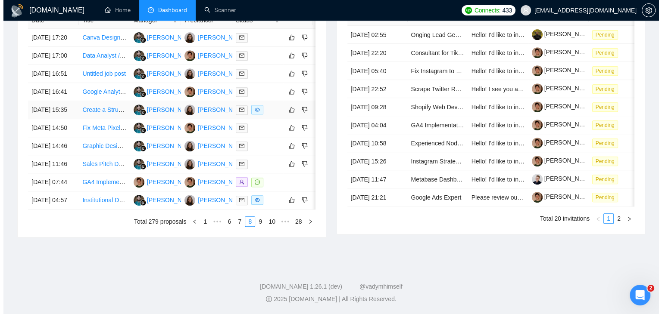
scroll to position [412, 0]
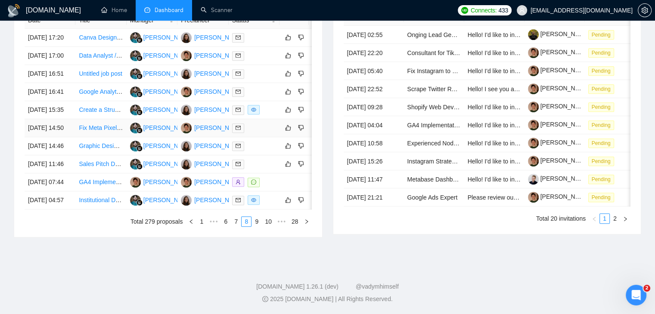
click at [74, 127] on td "[DATE] 14:50" at bounding box center [50, 128] width 51 height 18
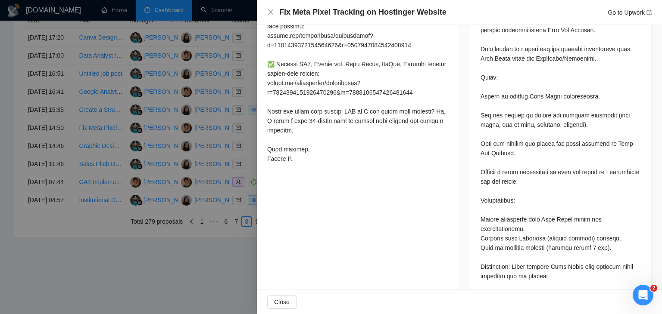
click at [353, 14] on h4 "Fix Meta Pixel Tracking on Hostinger Website" at bounding box center [362, 12] width 167 height 11
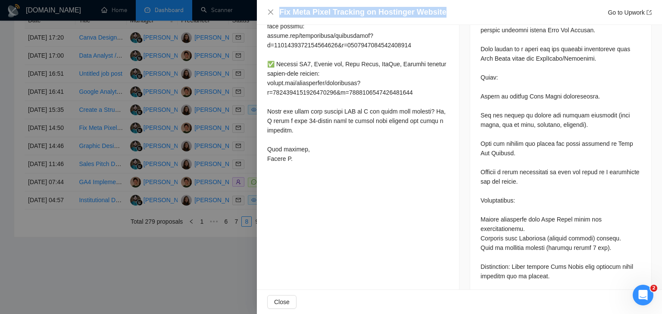
click at [353, 14] on h4 "Fix Meta Pixel Tracking on Hostinger Website" at bounding box center [362, 12] width 167 height 11
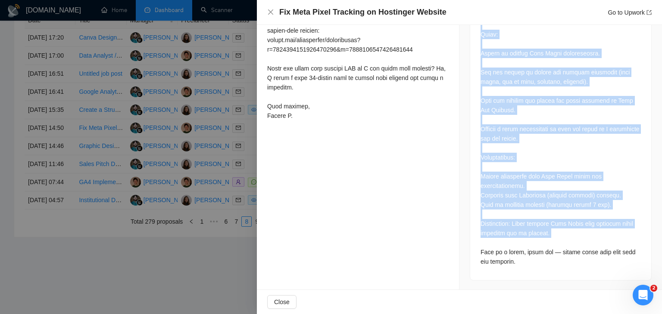
scroll to position [475, 0]
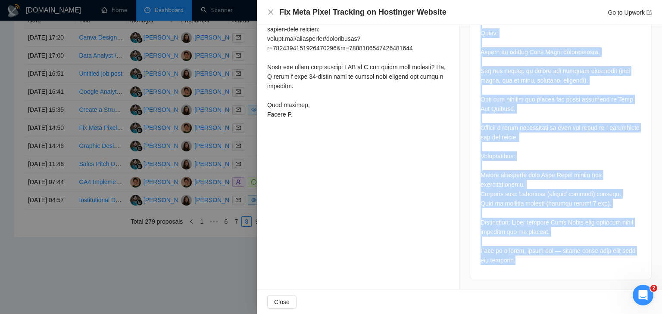
drag, startPoint x: 471, startPoint y: 156, endPoint x: 520, endPoint y: 273, distance: 126.1
click at [520, 273] on div "Job Description" at bounding box center [560, 84] width 182 height 389
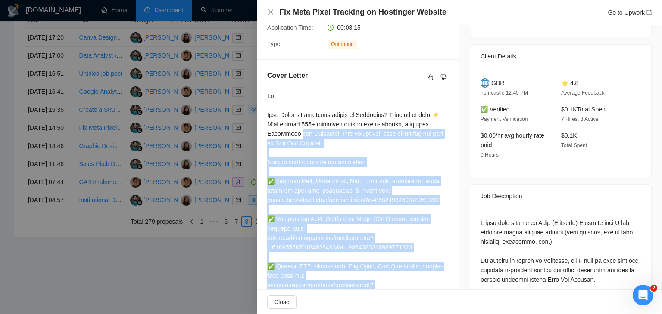
scroll to position [174, 0]
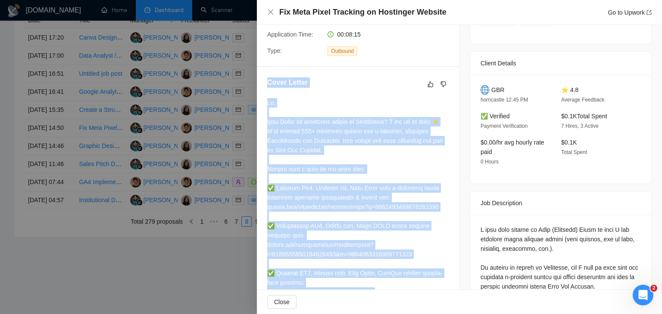
drag, startPoint x: 297, startPoint y: 136, endPoint x: 265, endPoint y: 97, distance: 49.9
click at [265, 97] on div "Cover Letter" at bounding box center [358, 250] width 202 height 367
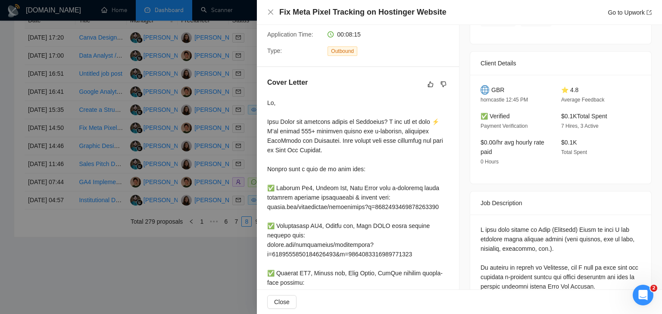
click at [237, 162] on div at bounding box center [331, 157] width 662 height 314
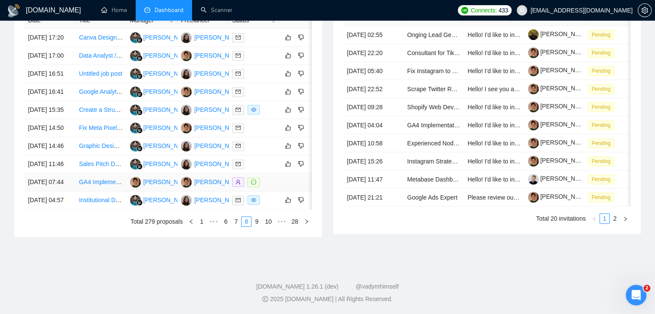
click at [72, 192] on td "[DATE] 07:44" at bounding box center [50, 183] width 51 height 18
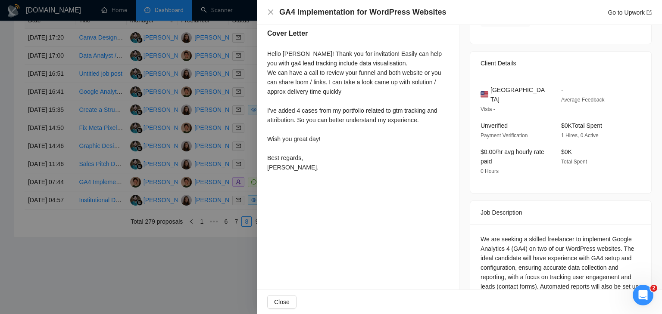
click at [333, 15] on h4 "GA4 Implementation for WordPress Websites" at bounding box center [362, 12] width 167 height 11
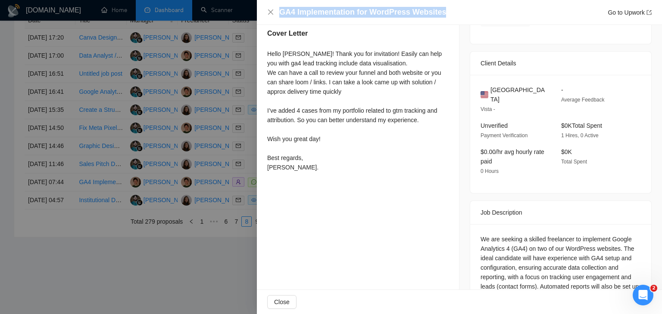
click at [333, 15] on h4 "GA4 Implementation for WordPress Websites" at bounding box center [362, 12] width 167 height 11
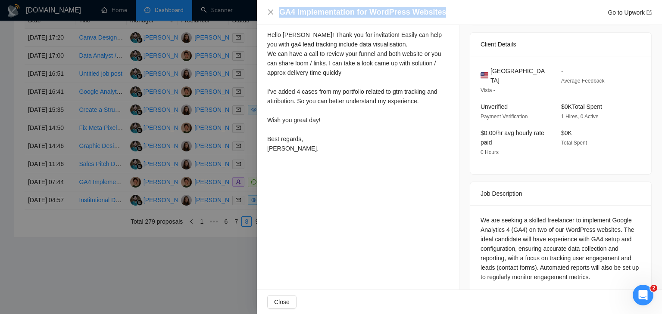
scroll to position [201, 0]
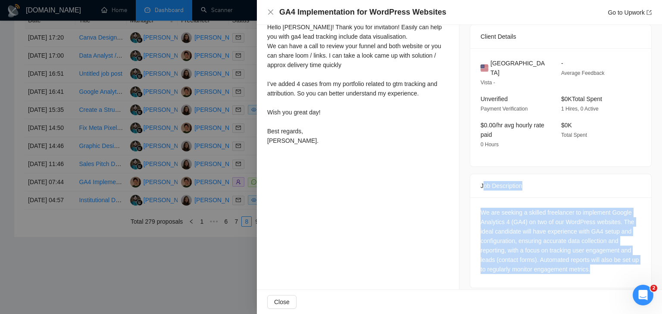
drag, startPoint x: 479, startPoint y: 177, endPoint x: 606, endPoint y: 269, distance: 157.0
click at [606, 269] on div "Job Description We are seeking a skilled freelancer to implement Google Analyti…" at bounding box center [560, 231] width 182 height 115
click at [606, 269] on div "We are seeking a skilled freelancer to implement Google Analytics 4 (GA4) on tw…" at bounding box center [560, 243] width 181 height 90
drag, startPoint x: 470, startPoint y: 175, endPoint x: 633, endPoint y: 266, distance: 186.2
click at [633, 266] on div "Job Description We are seeking a skilled freelancer to implement Google Analyti…" at bounding box center [560, 231] width 182 height 115
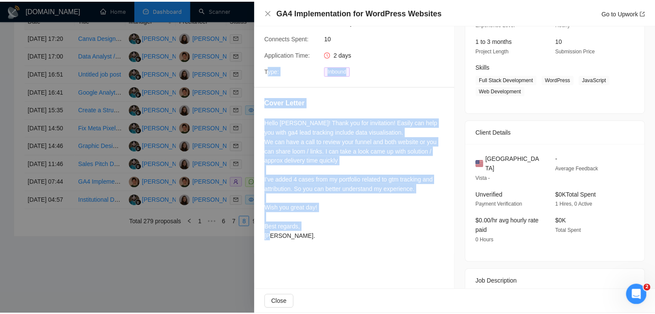
scroll to position [71, 0]
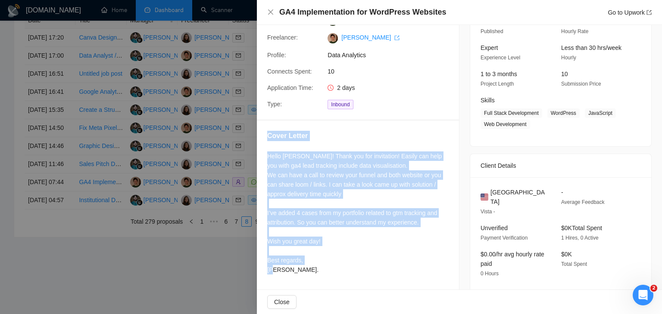
drag, startPoint x: 287, startPoint y: 145, endPoint x: 265, endPoint y: 138, distance: 23.0
click at [265, 138] on div "Cover Letter Hello [PERSON_NAME]! Thank you for invitation! Easily can help you…" at bounding box center [358, 205] width 202 height 168
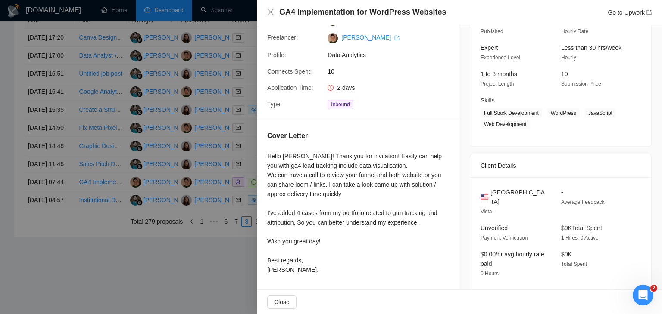
click at [193, 180] on div at bounding box center [331, 157] width 662 height 314
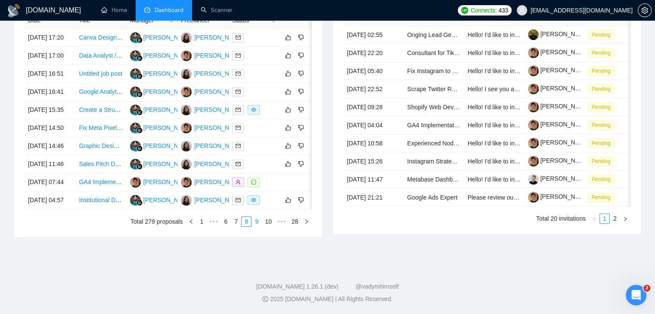
click at [258, 227] on link "9" at bounding box center [256, 221] width 9 height 9
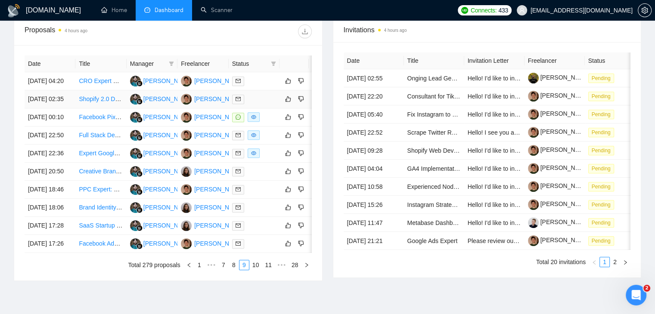
scroll to position [326, 0]
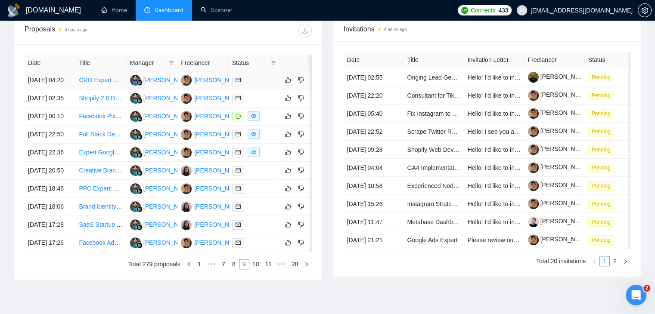
click at [62, 88] on td "[DATE] 04:20" at bounding box center [50, 80] width 51 height 18
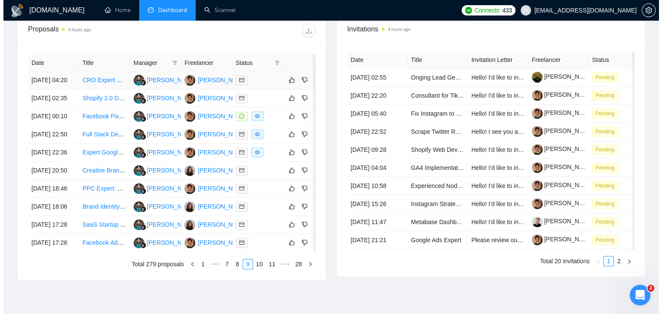
scroll to position [68, 0]
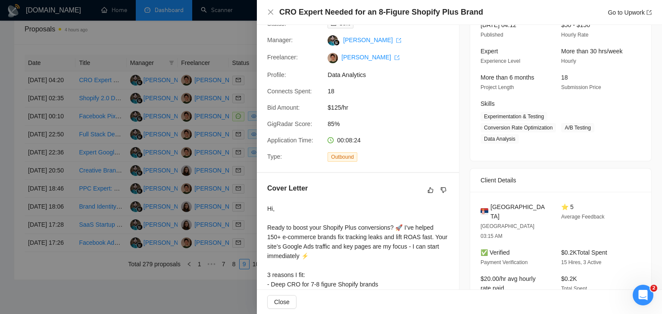
click at [342, 13] on h4 "CRO Expert Needed for an 8-Figure Shopify Plus Brand" at bounding box center [381, 12] width 204 height 11
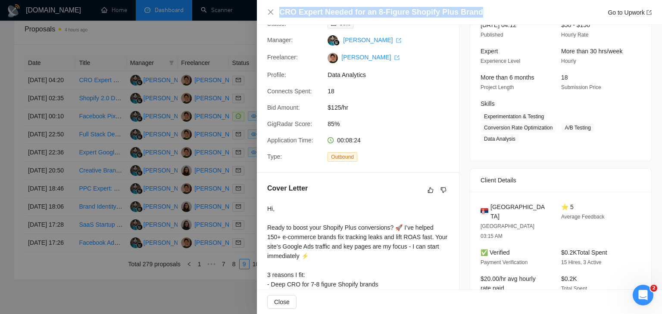
click at [342, 13] on h4 "CRO Expert Needed for an 8-Figure Shopify Plus Brand" at bounding box center [381, 12] width 204 height 11
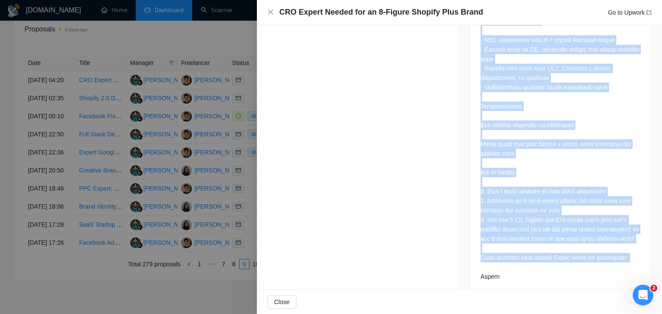
scroll to position [610, 0]
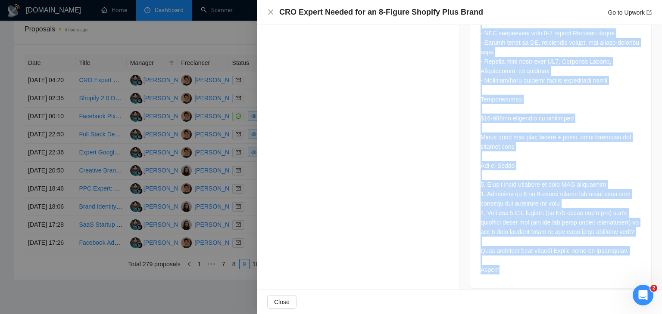
drag, startPoint x: 473, startPoint y: 61, endPoint x: 509, endPoint y: 257, distance: 199.6
click at [509, 257] on div "Job Description" at bounding box center [560, 37] width 182 height 503
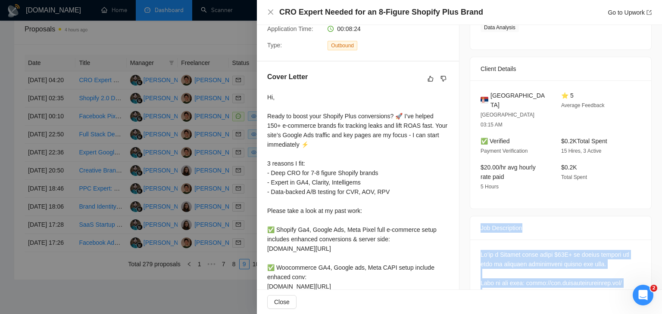
scroll to position [179, 0]
drag, startPoint x: 292, startPoint y: 266, endPoint x: 260, endPoint y: 91, distance: 177.7
click at [260, 91] on div "Cover Letter Hi, Ready to boost your Shopify Plus conversions? 🚀 I’ve helped 15…" at bounding box center [358, 226] width 202 height 329
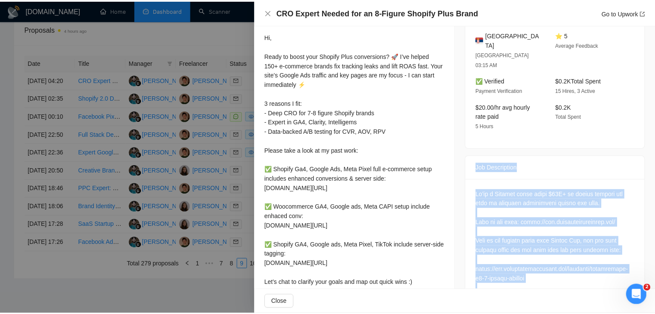
scroll to position [265, 0]
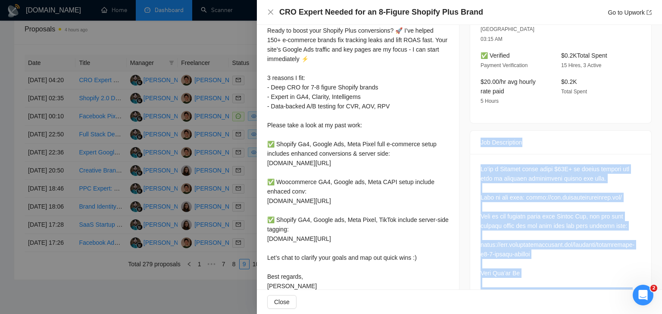
click at [364, 153] on div "Hi, Ready to boost your Shopify Plus conversions? 🚀 I’ve helped 150+ e-commerce…" at bounding box center [357, 149] width 181 height 284
click at [376, 125] on div "Hi, Ready to boost your Shopify Plus conversions? 🚀 I’ve helped 150+ e-commerce…" at bounding box center [357, 149] width 181 height 284
click at [364, 102] on div "Hi, Ready to boost your Shopify Plus conversions? 🚀 I’ve helped 150+ e-commerce…" at bounding box center [357, 149] width 181 height 284
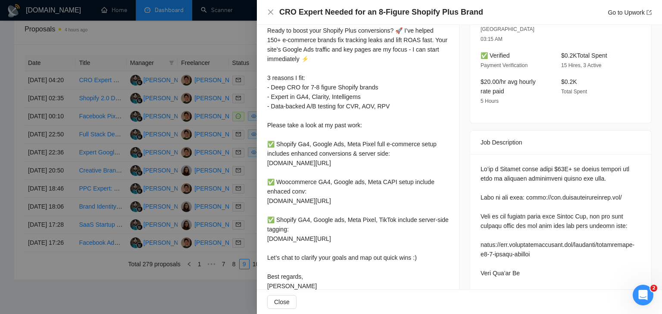
click at [238, 156] on div at bounding box center [331, 157] width 662 height 314
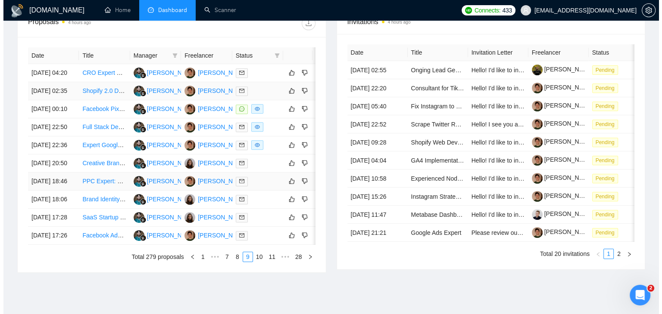
scroll to position [326, 0]
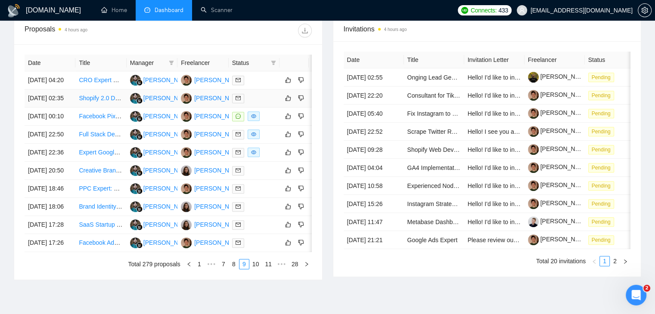
click at [74, 108] on td "[DATE] 02:35" at bounding box center [50, 99] width 51 height 18
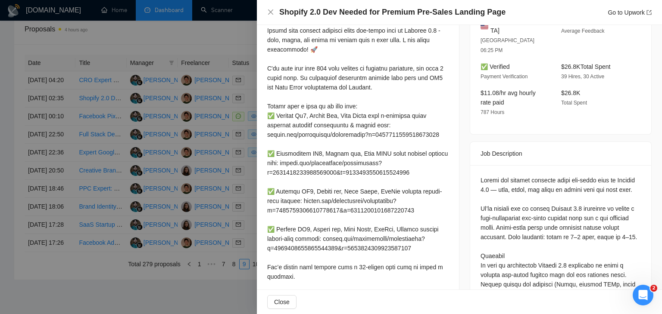
click at [351, 15] on h4 "Shopify 2.0 Dev Needed for Premium Pre-Sales Landing Page" at bounding box center [392, 12] width 226 height 11
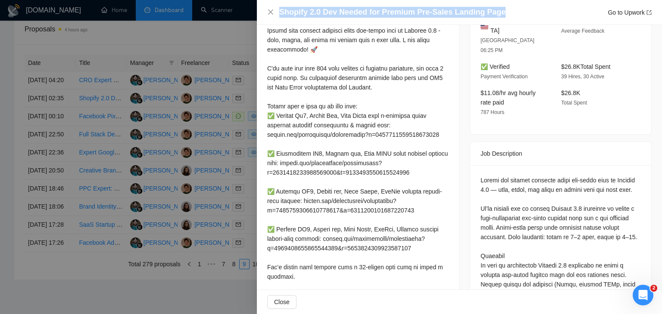
click at [351, 15] on h4 "Shopify 2.0 Dev Needed for Premium Pre-Sales Landing Page" at bounding box center [392, 12] width 226 height 11
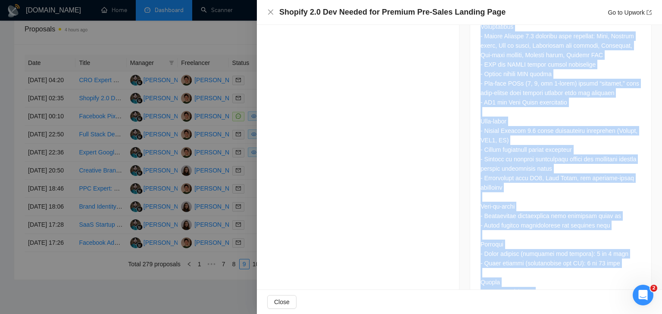
scroll to position [678, 0]
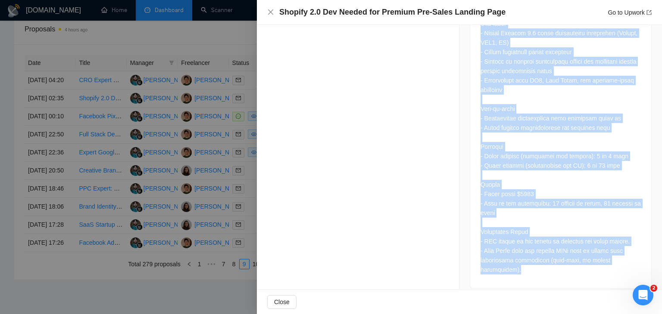
drag, startPoint x: 464, startPoint y: 128, endPoint x: 632, endPoint y: 259, distance: 213.1
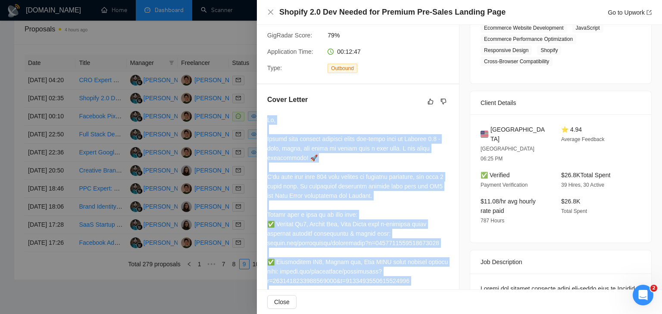
scroll to position [118, 0]
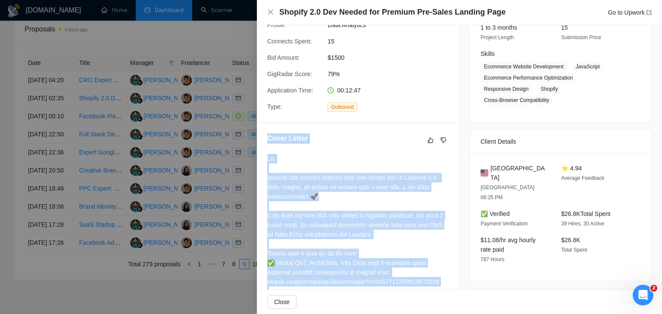
drag, startPoint x: 295, startPoint y: 203, endPoint x: 258, endPoint y: 137, distance: 75.4
click at [258, 137] on div "Cover Letter" at bounding box center [358, 297] width 202 height 348
click at [374, 147] on div "Cover Letter" at bounding box center [357, 141] width 181 height 14
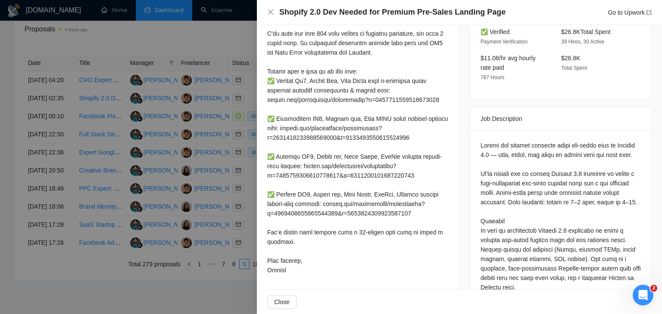
scroll to position [301, 0]
click at [351, 6] on div "Shopify 2.0 Dev Needed for Premium Pre-Sales Landing Page Go to Upwork" at bounding box center [459, 12] width 405 height 25
click at [351, 12] on h4 "Shopify 2.0 Dev Needed for Premium Pre-Sales Landing Page" at bounding box center [392, 12] width 226 height 11
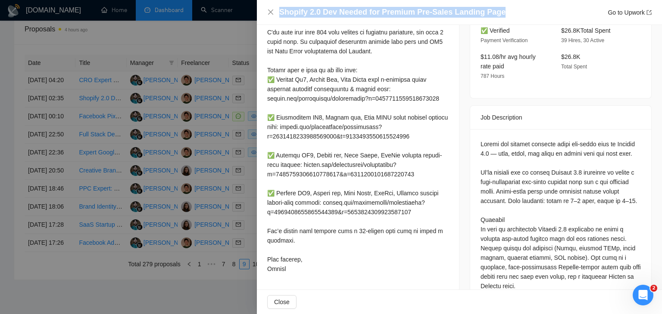
click at [351, 12] on h4 "Shopify 2.0 Dev Needed for Premium Pre-Sales Landing Page" at bounding box center [392, 12] width 226 height 11
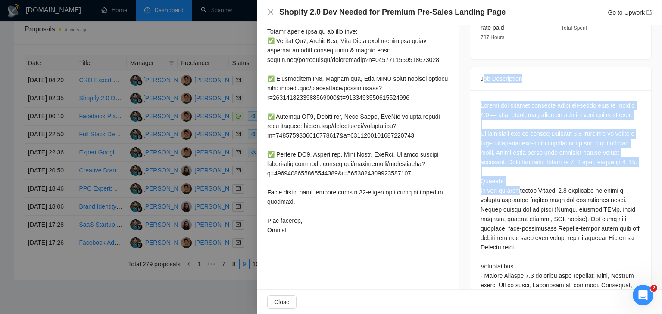
drag, startPoint x: 478, startPoint y: 100, endPoint x: 524, endPoint y: 199, distance: 108.7
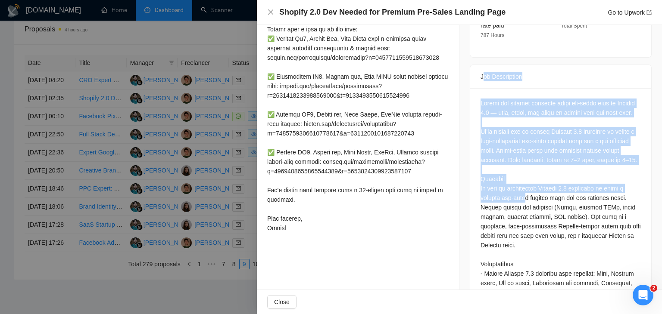
scroll to position [345, 0]
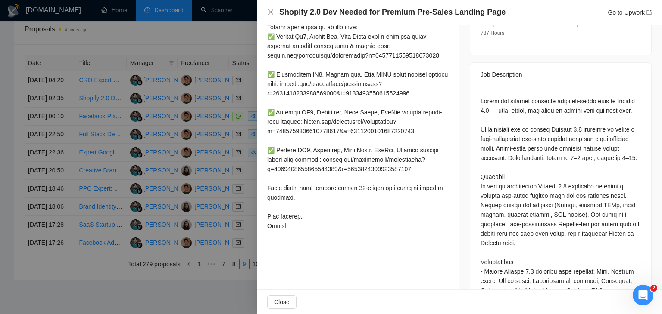
click at [474, 63] on div "Job Description" at bounding box center [560, 75] width 181 height 24
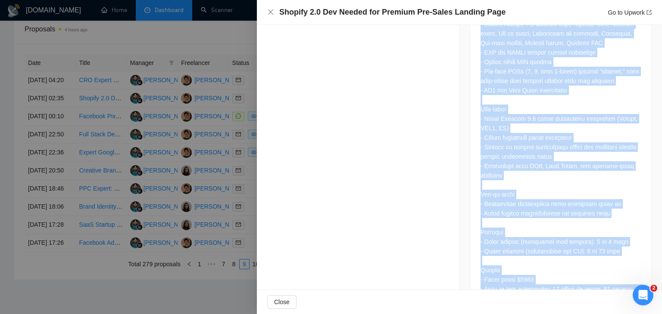
scroll to position [678, 0]
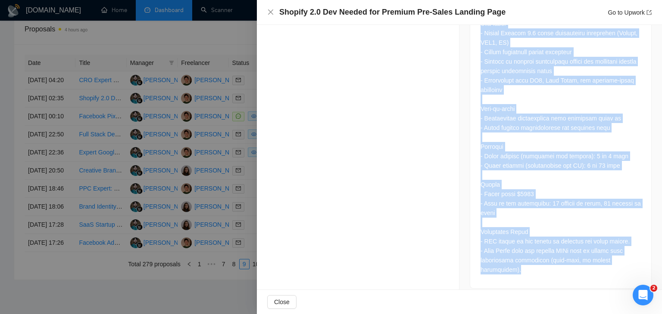
drag, startPoint x: 474, startPoint y: 49, endPoint x: 634, endPoint y: 264, distance: 267.7
click at [634, 264] on div "Job Description" at bounding box center [560, 9] width 182 height 560
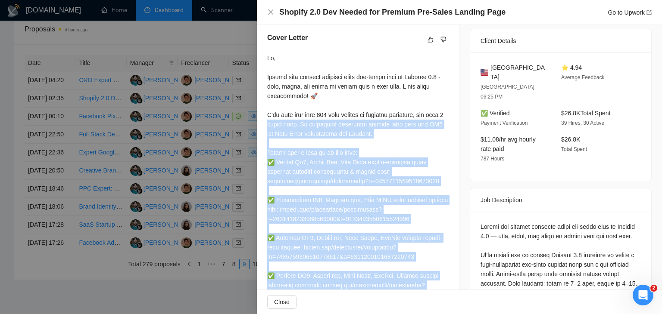
scroll to position [161, 0]
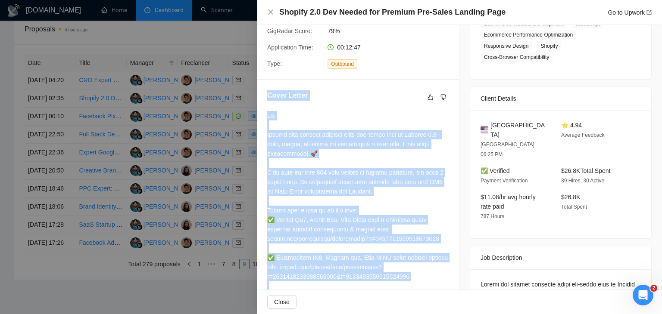
drag, startPoint x: 295, startPoint y: 255, endPoint x: 261, endPoint y: 103, distance: 155.9
click at [261, 103] on div "Cover Letter" at bounding box center [358, 254] width 202 height 348
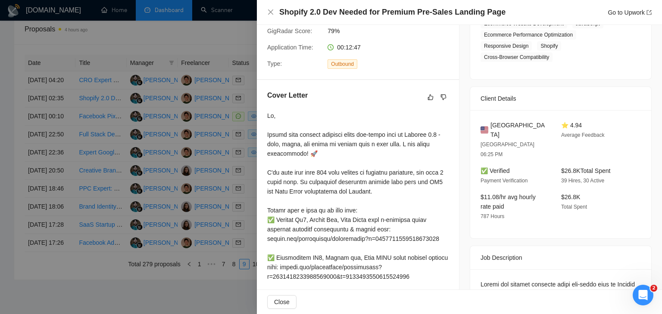
click at [211, 137] on div at bounding box center [331, 157] width 662 height 314
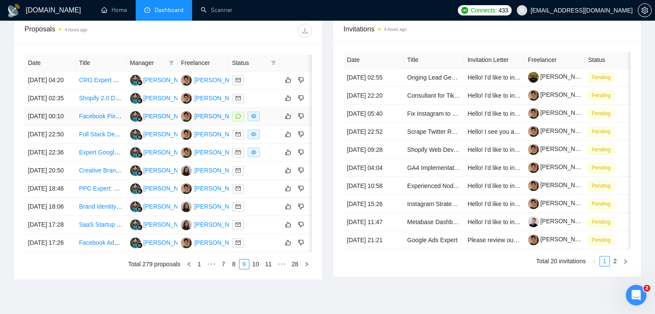
click at [62, 126] on td "[DATE] 00:10" at bounding box center [50, 117] width 51 height 18
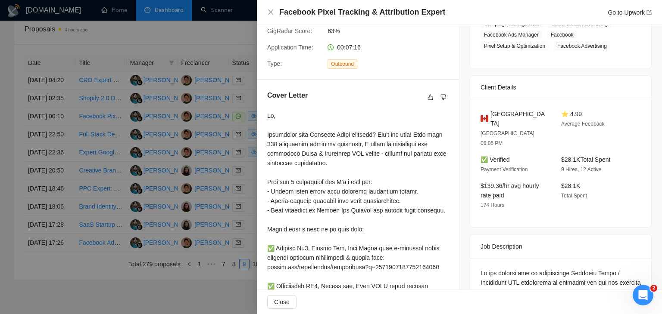
click at [347, 9] on h4 "Facebook Pixel Tracking & Attribution Expert" at bounding box center [362, 12] width 166 height 11
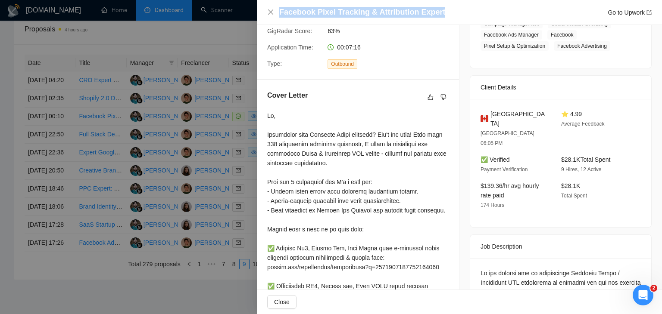
click at [347, 9] on h4 "Facebook Pixel Tracking & Attribution Expert" at bounding box center [362, 12] width 166 height 11
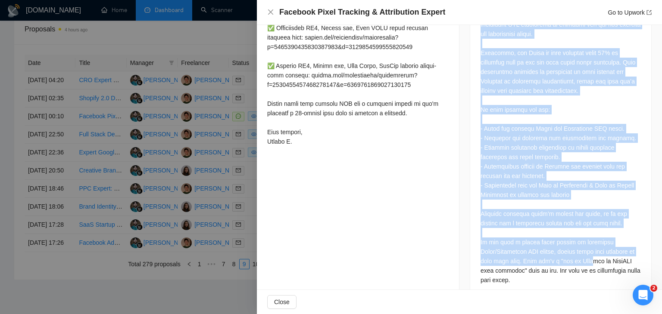
scroll to position [420, 0]
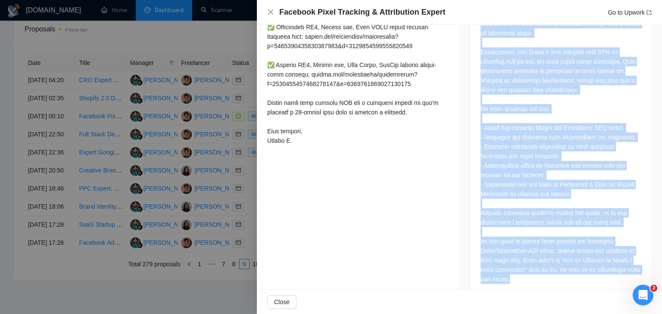
drag, startPoint x: 469, startPoint y: 48, endPoint x: 548, endPoint y: 280, distance: 244.9
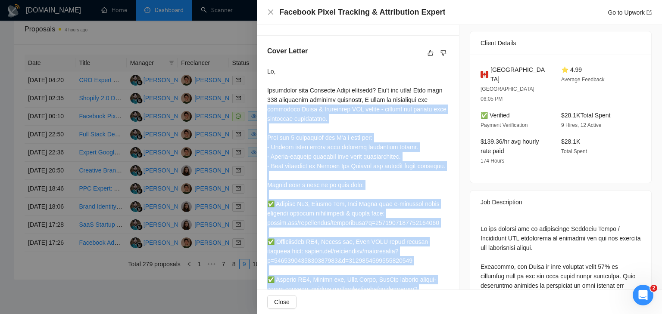
scroll to position [205, 0]
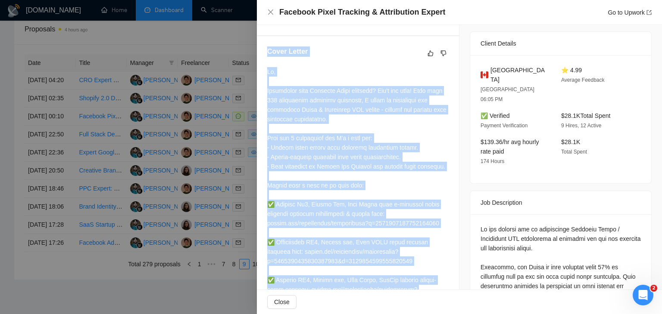
drag, startPoint x: 298, startPoint y: 164, endPoint x: 265, endPoint y: 62, distance: 107.1
click at [265, 62] on div "Cover Letter" at bounding box center [358, 205] width 202 height 339
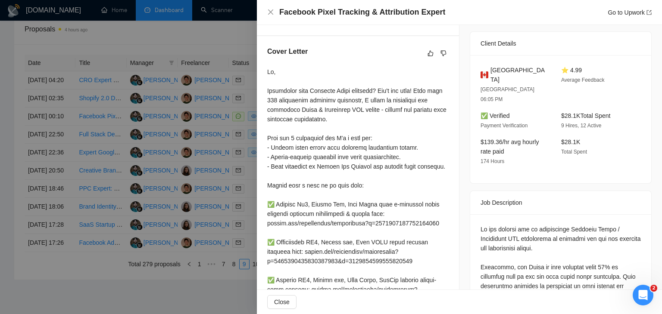
click at [207, 180] on div at bounding box center [331, 157] width 662 height 314
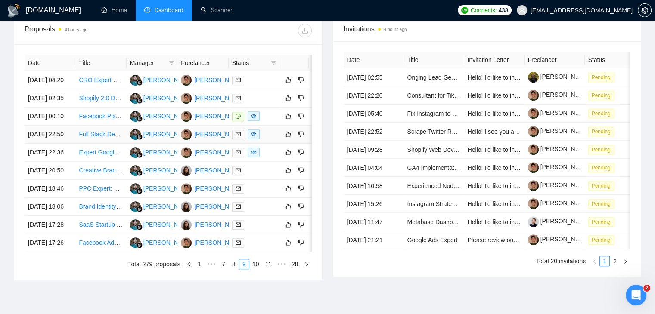
click at [62, 144] on td "[DATE] 22:50" at bounding box center [50, 135] width 51 height 18
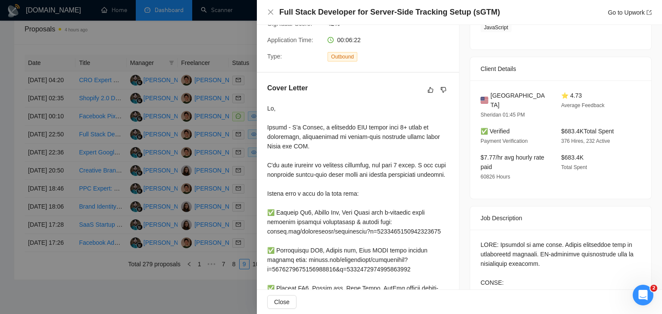
scroll to position [162, 0]
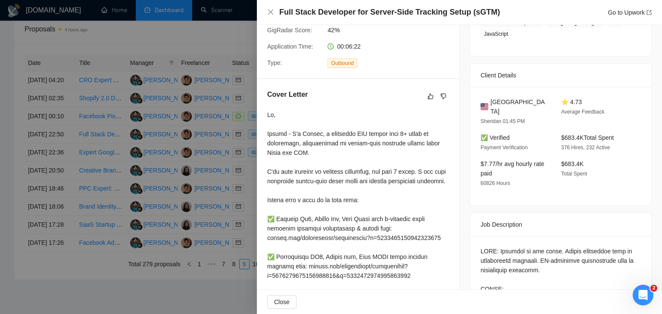
click at [353, 15] on h4 "Full Stack Developer for Server-Side Tracking Setup (sGTM)" at bounding box center [389, 12] width 221 height 11
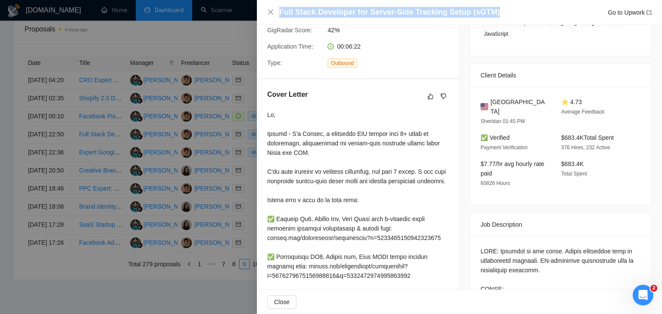
click at [353, 15] on h4 "Full Stack Developer for Server-Side Tracking Setup (sGTM)" at bounding box center [389, 12] width 221 height 11
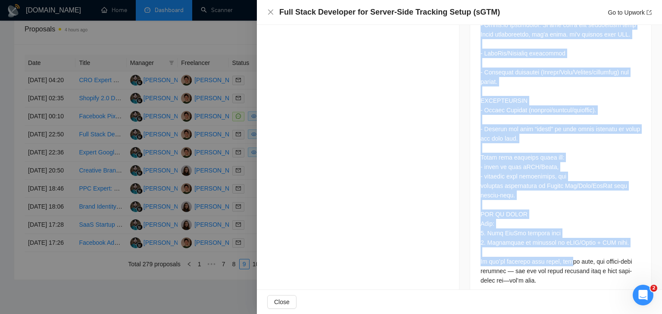
scroll to position [987, 0]
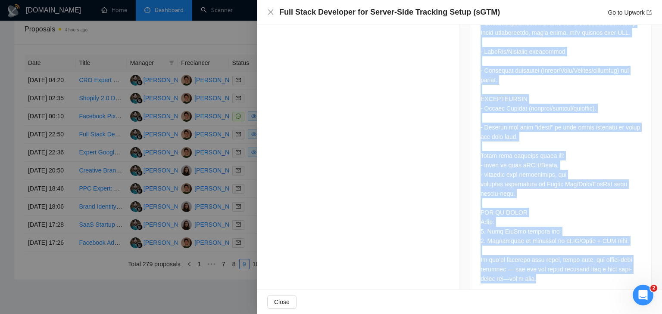
drag, startPoint x: 476, startPoint y: 218, endPoint x: 525, endPoint y: 265, distance: 67.9
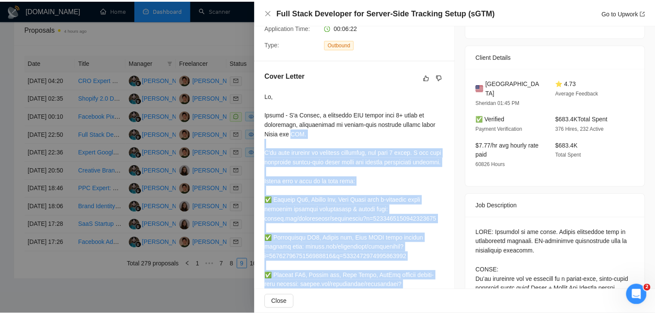
scroll to position [169, 0]
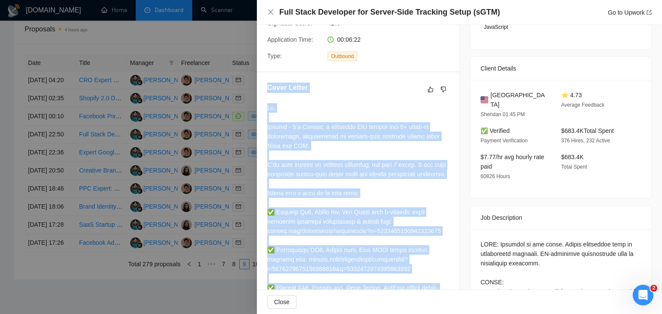
drag, startPoint x: 299, startPoint y: 165, endPoint x: 261, endPoint y: 97, distance: 77.3
click at [261, 97] on div "Cover Letter" at bounding box center [358, 250] width 202 height 357
click at [290, 125] on div at bounding box center [357, 259] width 181 height 313
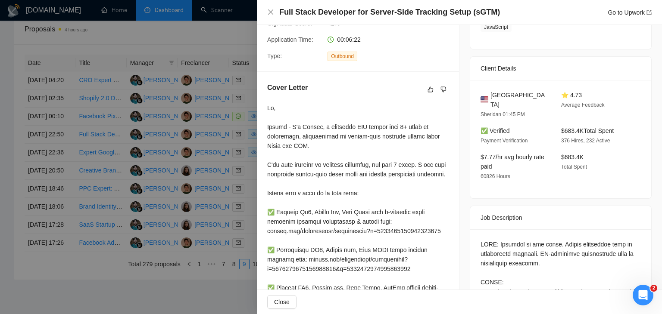
click at [232, 140] on div at bounding box center [331, 157] width 662 height 314
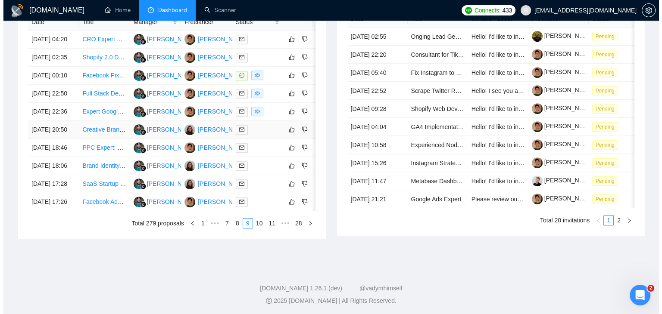
scroll to position [369, 0]
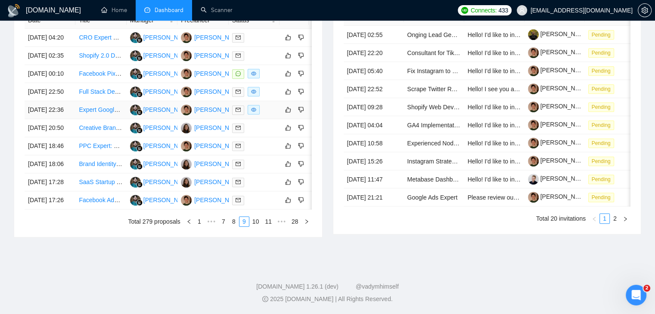
click at [54, 119] on td "[DATE] 22:36" at bounding box center [50, 110] width 51 height 18
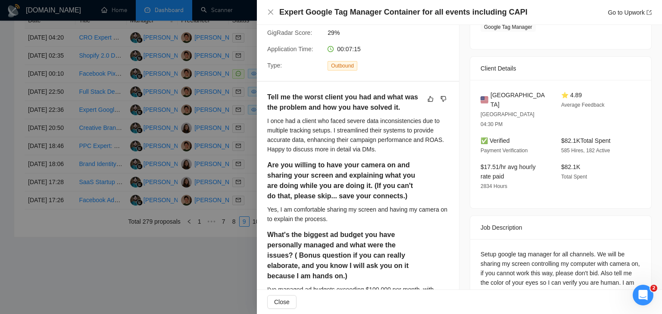
click at [99, 112] on div at bounding box center [331, 157] width 662 height 314
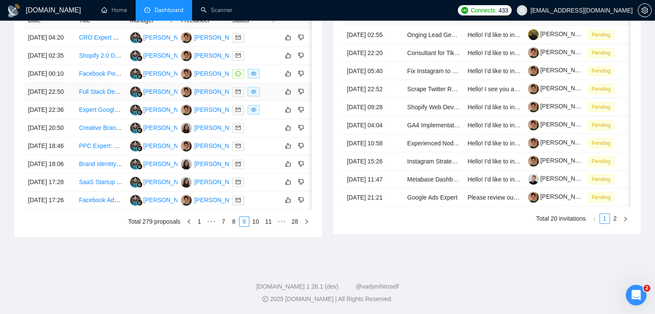
click at [54, 101] on td "[DATE] 22:50" at bounding box center [50, 92] width 51 height 18
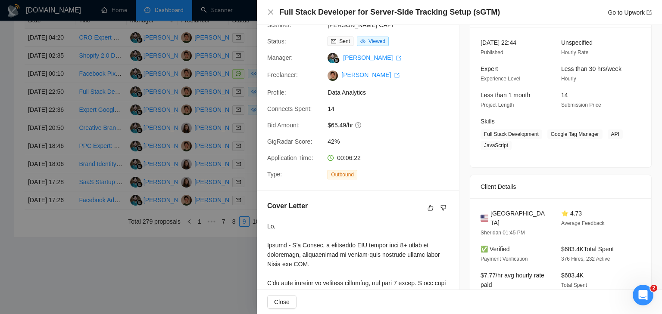
scroll to position [0, 0]
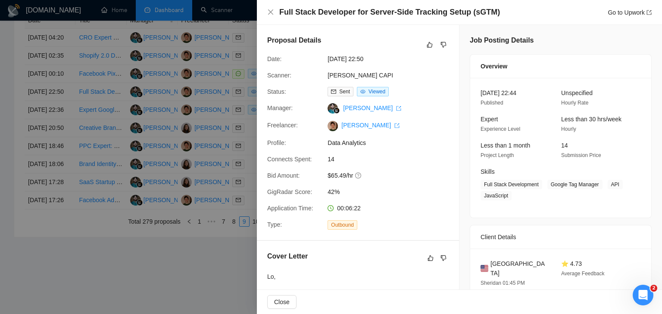
click at [115, 141] on div at bounding box center [331, 157] width 662 height 314
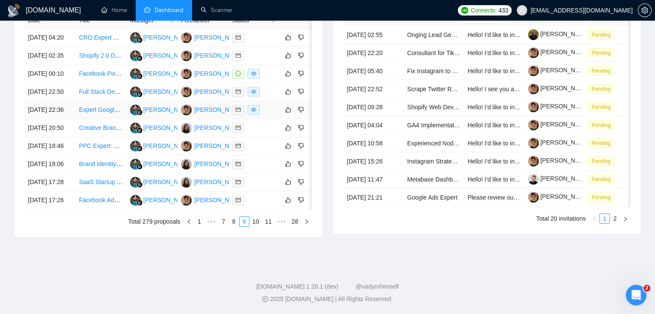
click at [76, 119] on td "Expert Google Tag Manager Container for all events including CAPI" at bounding box center [100, 110] width 51 height 18
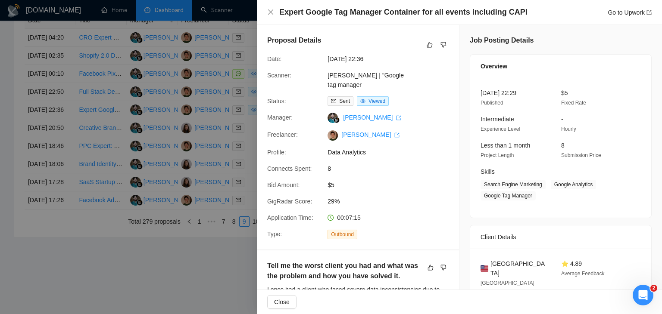
click at [354, 9] on h4 "Expert Google Tag Manager Container for all events including CAPI" at bounding box center [403, 12] width 248 height 11
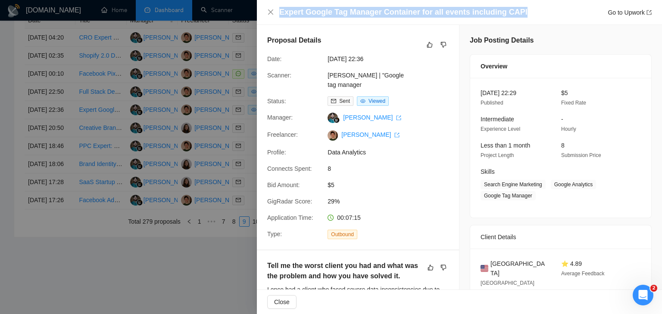
click at [354, 9] on h4 "Expert Google Tag Manager Container for all events including CAPI" at bounding box center [403, 12] width 248 height 11
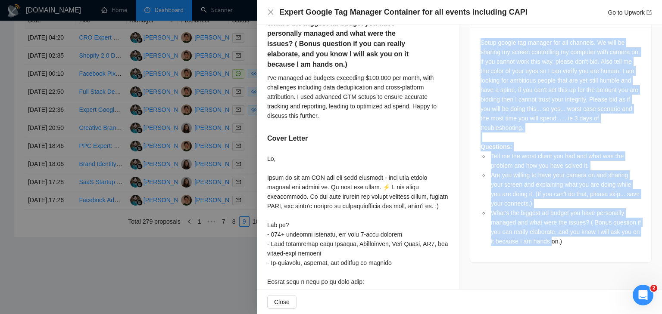
scroll to position [517, 0]
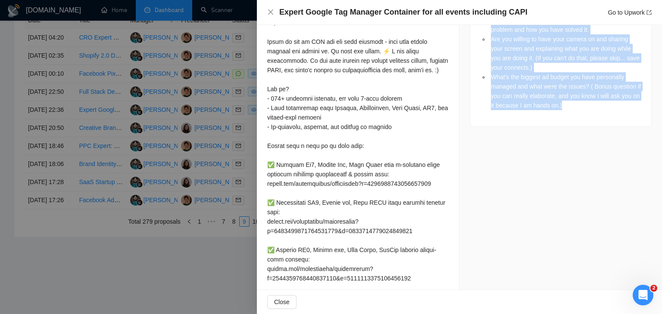
drag, startPoint x: 503, startPoint y: 183, endPoint x: 575, endPoint y: 93, distance: 115.3
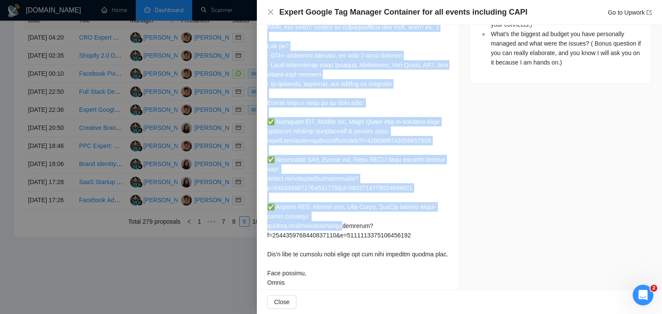
scroll to position [591, 0]
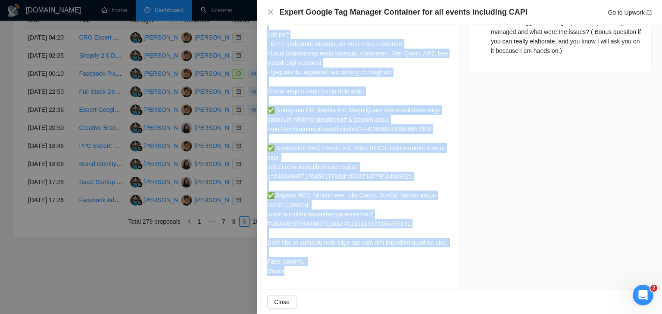
drag, startPoint x: 264, startPoint y: 143, endPoint x: 283, endPoint y: 280, distance: 137.9
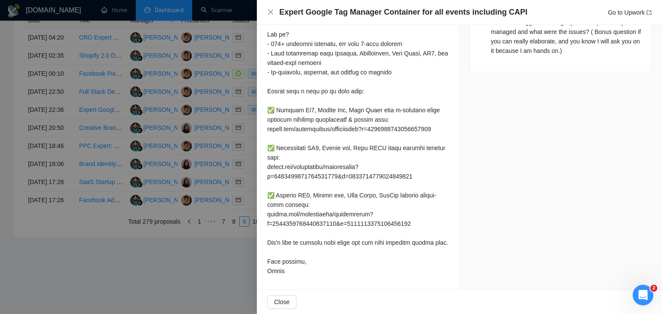
click at [210, 154] on div at bounding box center [331, 157] width 662 height 314
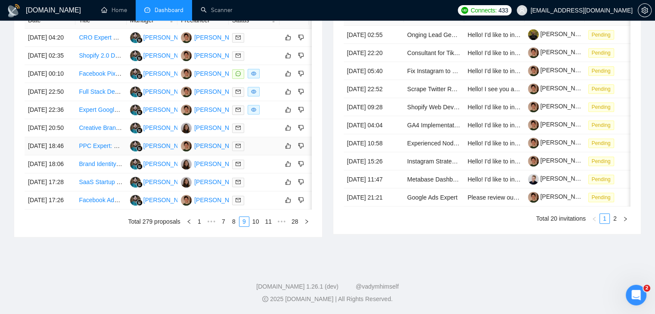
click at [74, 155] on td "[DATE] 18:46" at bounding box center [50, 146] width 51 height 18
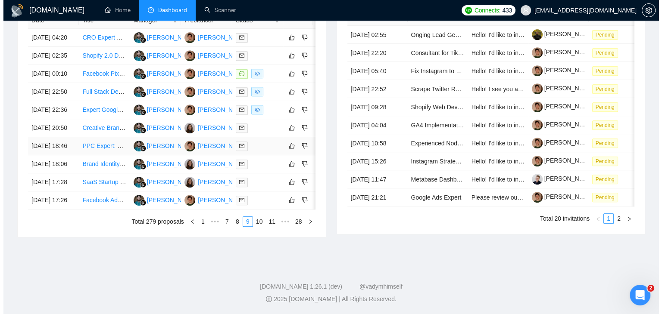
scroll to position [347, 0]
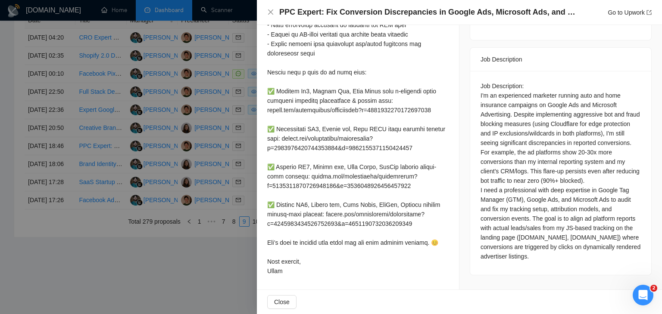
click at [353, 12] on h4 "PPC Expert: Fix Conversion Discrepancies in Google Ads, Microsoft Ads, and Goog…" at bounding box center [427, 12] width 297 height 11
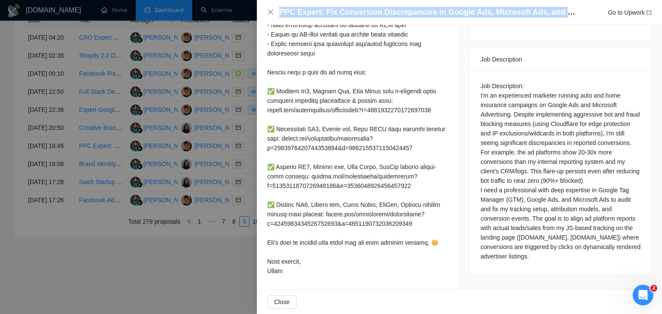
click at [353, 12] on h4 "PPC Expert: Fix Conversion Discrepancies in Google Ads, Microsoft Ads, and Goog…" at bounding box center [427, 12] width 297 height 11
drag, startPoint x: 473, startPoint y: 31, endPoint x: 521, endPoint y: 259, distance: 232.3
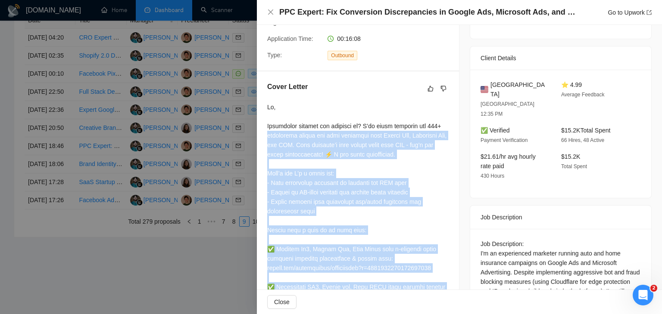
scroll to position [175, 0]
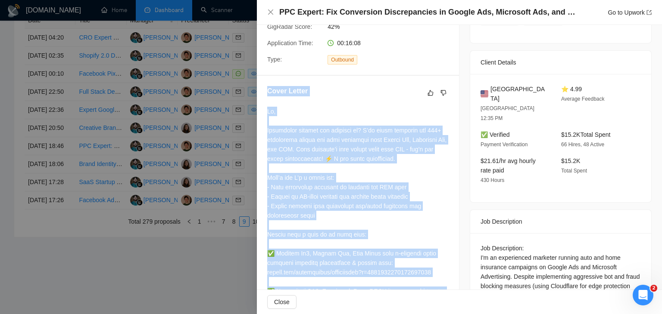
drag, startPoint x: 295, startPoint y: 282, endPoint x: 267, endPoint y: 95, distance: 188.9
click at [267, 95] on div "Cover Letter" at bounding box center [358, 264] width 202 height 376
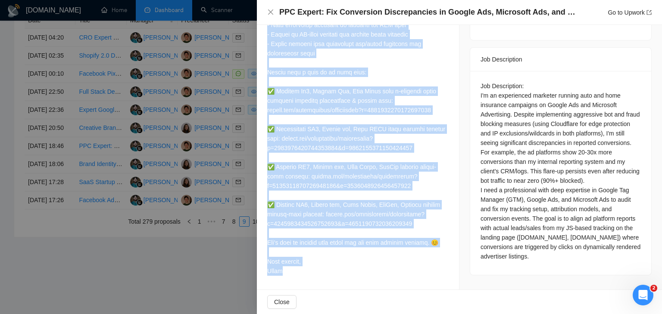
scroll to position [347, 0]
click at [426, 179] on div at bounding box center [357, 110] width 181 height 332
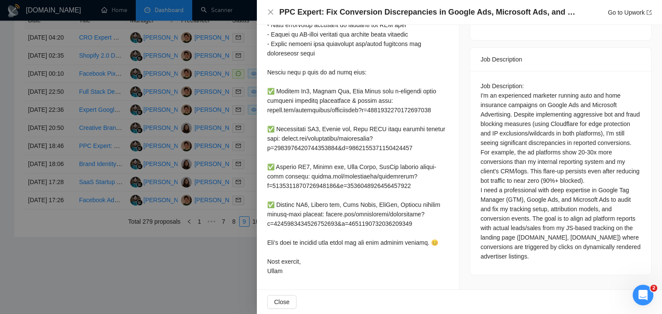
click at [220, 175] on div at bounding box center [331, 157] width 662 height 314
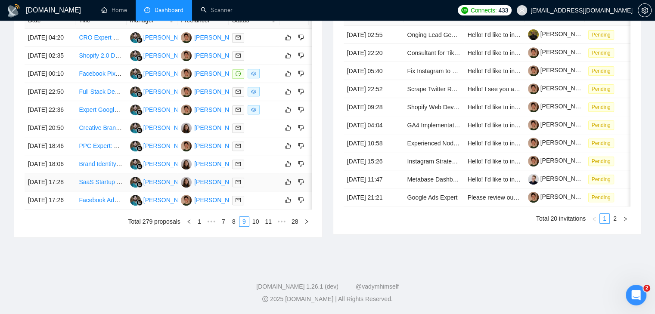
click at [69, 192] on td "[DATE] 17:28" at bounding box center [50, 183] width 51 height 18
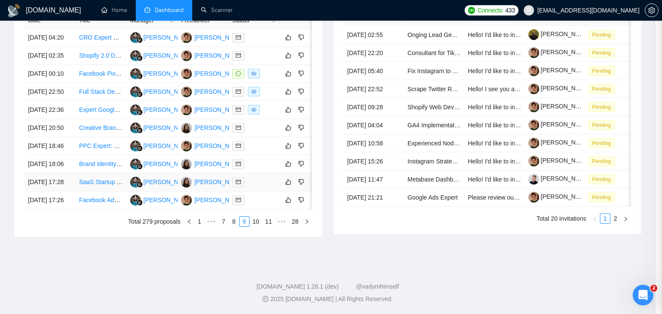
scroll to position [244, 0]
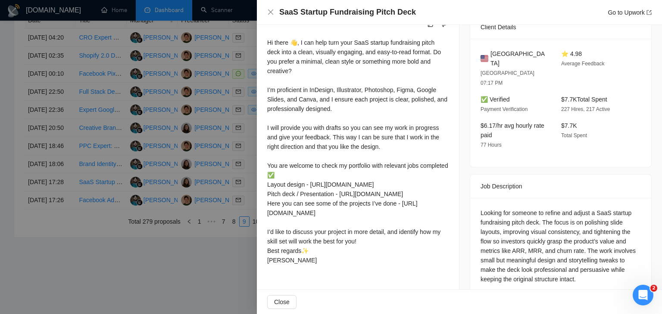
click at [247, 189] on div at bounding box center [331, 157] width 662 height 314
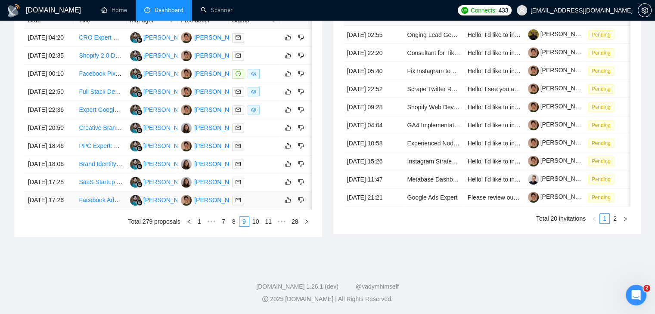
click at [72, 210] on td "[DATE] 17:26" at bounding box center [50, 201] width 51 height 18
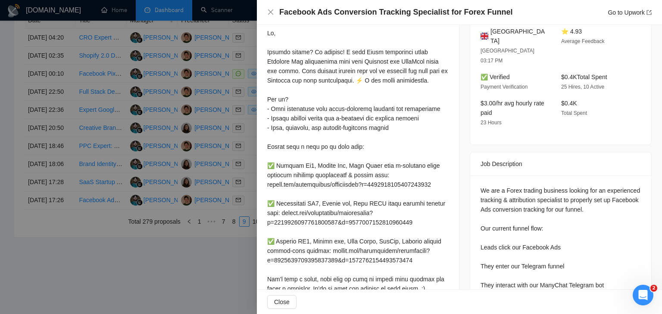
click at [354, 11] on h4 "Facebook Ads Conversion Tracking Specialist for Forex Funnel" at bounding box center [395, 12] width 233 height 11
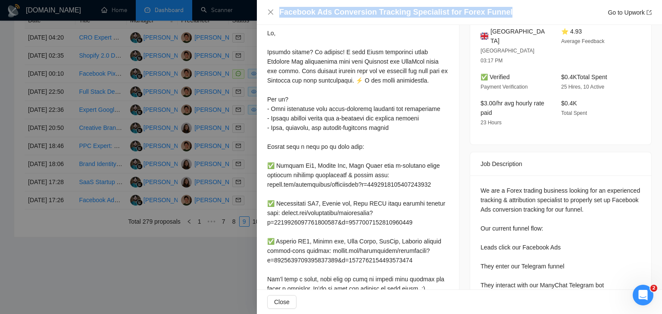
click at [354, 11] on h4 "Facebook Ads Conversion Tracking Specialist for Forex Funnel" at bounding box center [395, 12] width 233 height 11
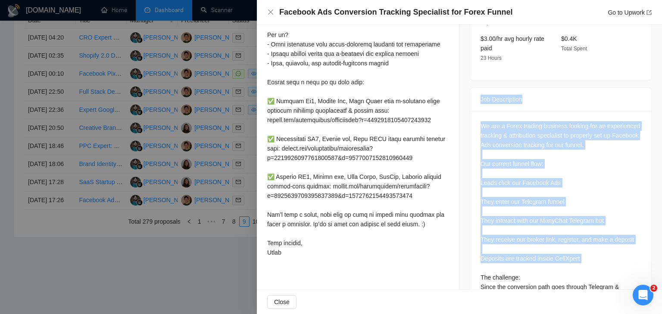
scroll to position [354, 0]
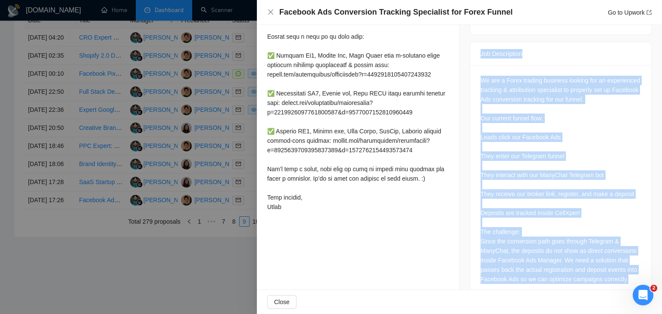
drag, startPoint x: 471, startPoint y: 141, endPoint x: 625, endPoint y: 262, distance: 195.3
click at [625, 262] on div "Job Description We are a Forex trading business looking for an experienced trac…" at bounding box center [560, 170] width 182 height 257
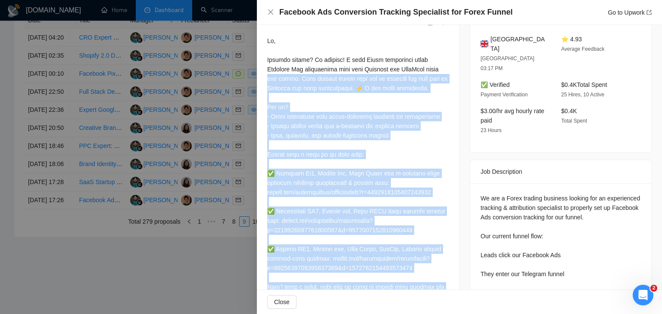
scroll to position [225, 0]
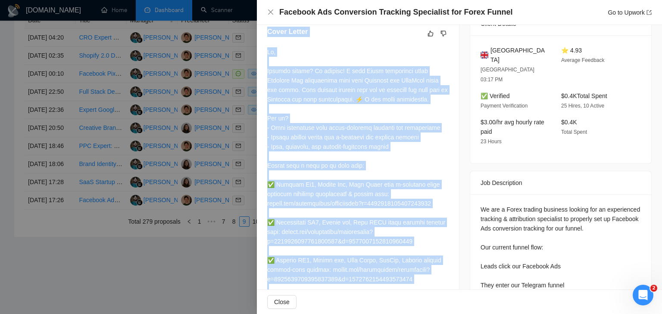
drag, startPoint x: 310, startPoint y: 225, endPoint x: 261, endPoint y: 40, distance: 190.8
click at [261, 40] on div "Cover Letter" at bounding box center [358, 185] width 202 height 339
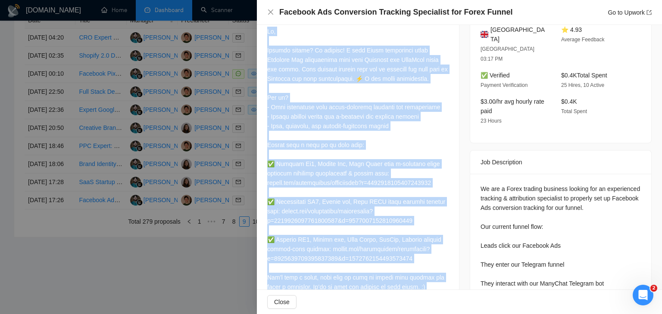
scroll to position [311, 0]
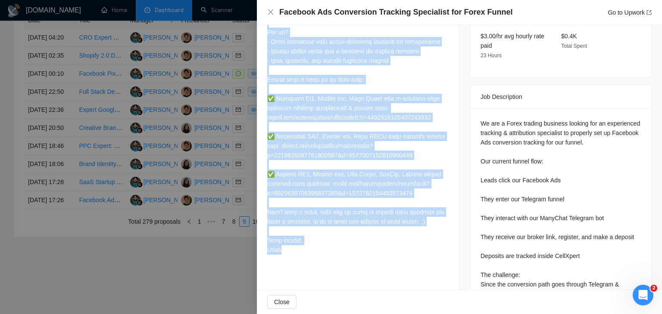
click at [441, 143] on div at bounding box center [357, 108] width 181 height 294
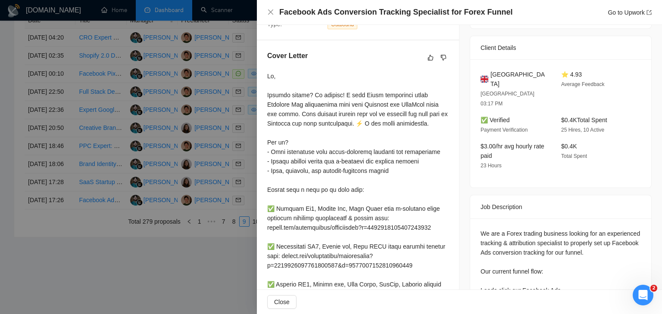
scroll to position [182, 0]
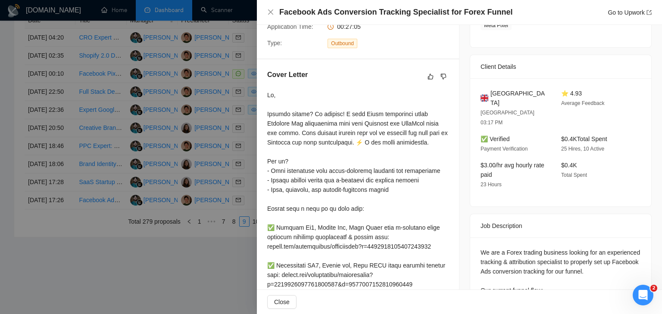
click at [233, 126] on div at bounding box center [331, 157] width 662 height 314
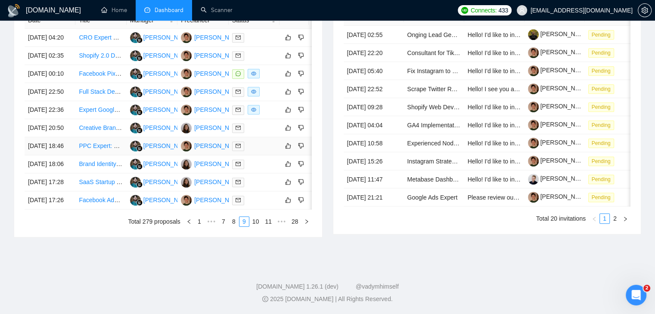
click at [64, 155] on td "[DATE] 18:46" at bounding box center [50, 146] width 51 height 18
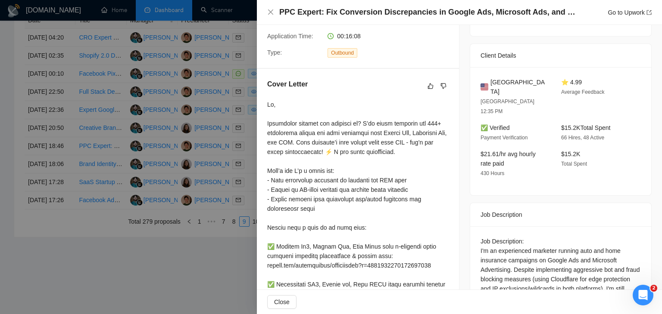
click at [193, 156] on div at bounding box center [331, 157] width 662 height 314
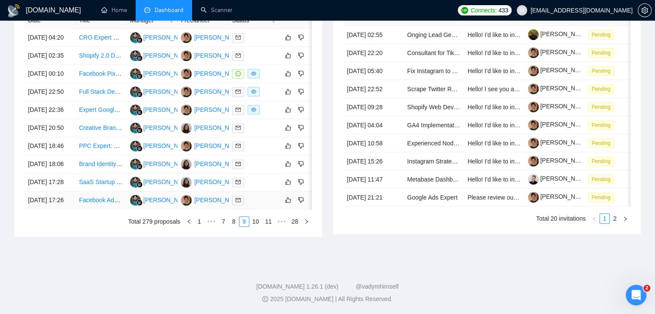
click at [71, 210] on td "[DATE] 17:26" at bounding box center [50, 201] width 51 height 18
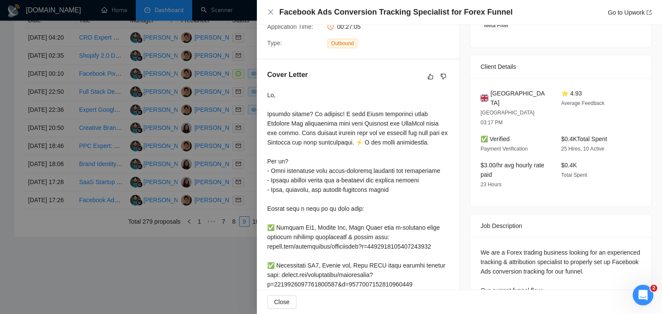
click at [385, 15] on h4 "Facebook Ads Conversion Tracking Specialist for Forex Funnel" at bounding box center [395, 12] width 233 height 11
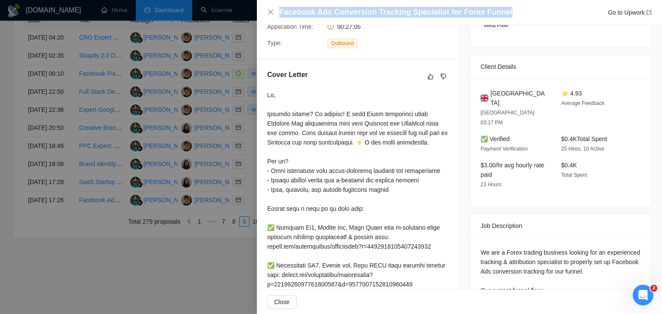
click at [385, 15] on h4 "Facebook Ads Conversion Tracking Specialist for Forex Funnel" at bounding box center [395, 12] width 233 height 11
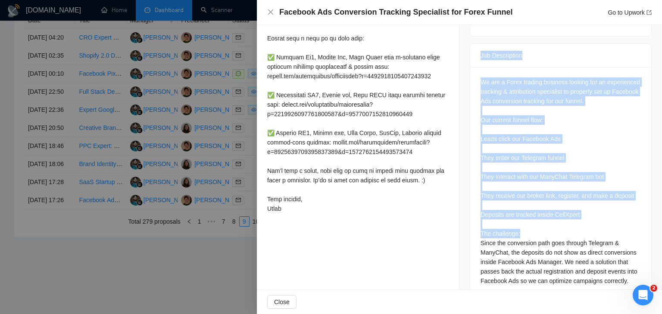
scroll to position [354, 0]
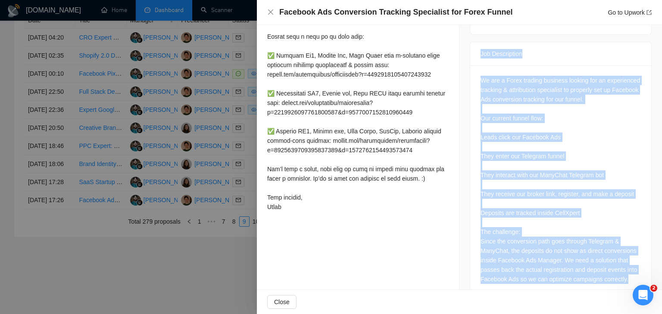
drag, startPoint x: 467, startPoint y: 203, endPoint x: 638, endPoint y: 267, distance: 182.8
click at [638, 267] on div "Job Description We are a Forex trading business looking for an experienced trac…" at bounding box center [560, 170] width 182 height 257
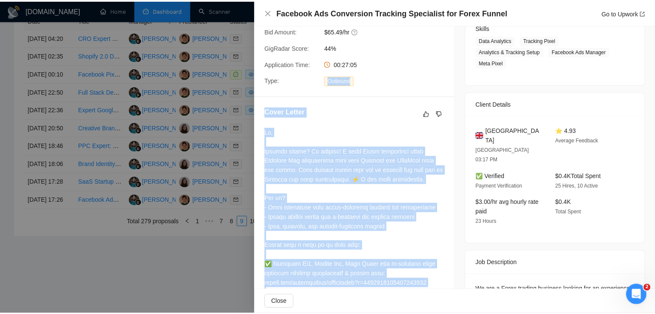
scroll to position [139, 0]
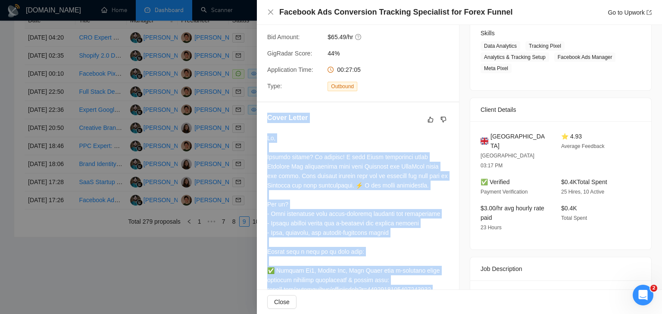
drag, startPoint x: 288, startPoint y: 225, endPoint x: 269, endPoint y: 130, distance: 97.1
click at [269, 130] on div "Cover Letter" at bounding box center [358, 272] width 202 height 339
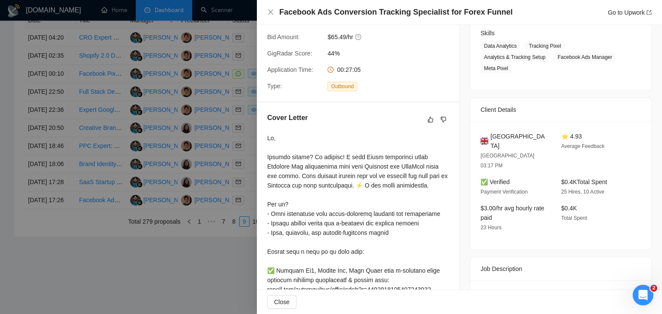
click at [186, 216] on div at bounding box center [331, 157] width 662 height 314
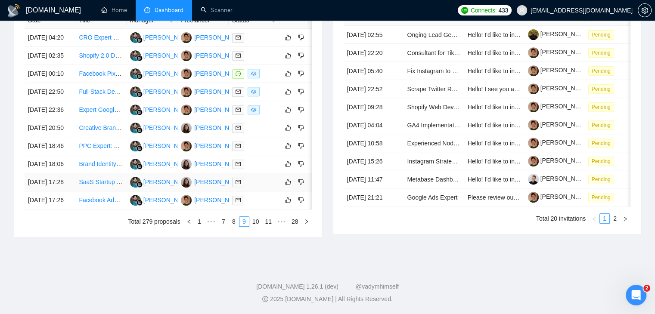
scroll to position [455, 0]
click at [256, 224] on link "10" at bounding box center [256, 221] width 12 height 9
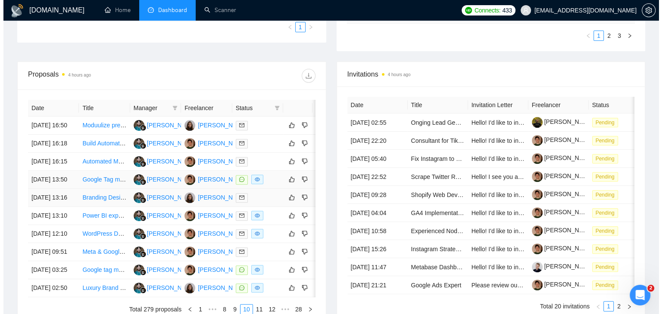
scroll to position [283, 0]
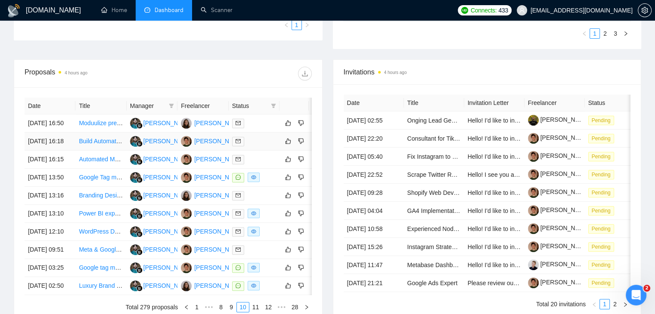
click at [62, 151] on td "[DATE] 16:18" at bounding box center [50, 142] width 51 height 18
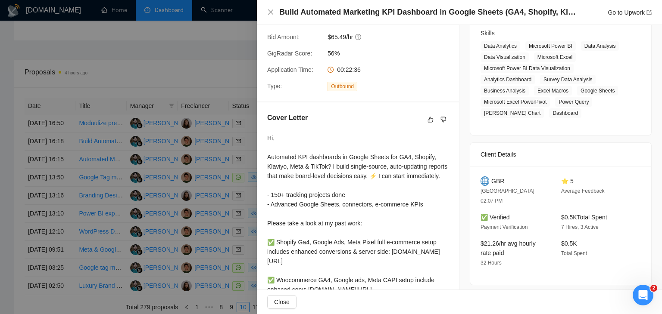
click at [357, 14] on h4 "Build Automated Marketing KPI Dashboard in Google Sheets (GA4, Shopify, Klaviyo…" at bounding box center [427, 12] width 297 height 11
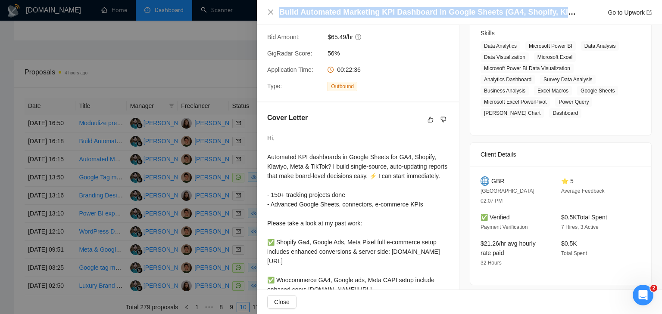
click at [357, 14] on h4 "Build Automated Marketing KPI Dashboard in Google Sheets (GA4, Shopify, Klaviyo…" at bounding box center [427, 12] width 297 height 11
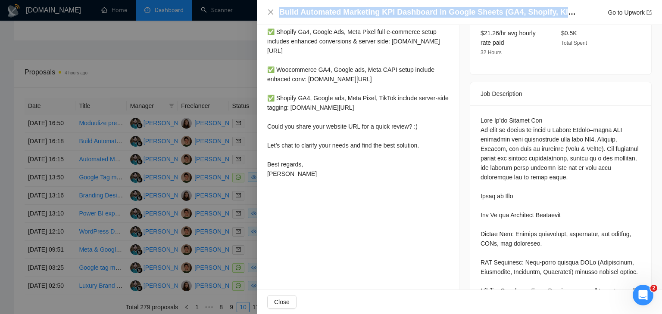
scroll to position [354, 0]
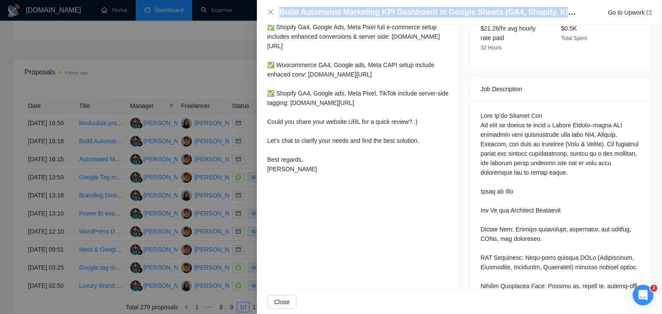
drag, startPoint x: 265, startPoint y: 130, endPoint x: 376, endPoint y: 180, distance: 121.1
click at [305, 188] on div "Cover Letter Hi, Automated KPI dashboards in Google Sheets for GA4, Shopify, Kl…" at bounding box center [358, 37] width 202 height 301
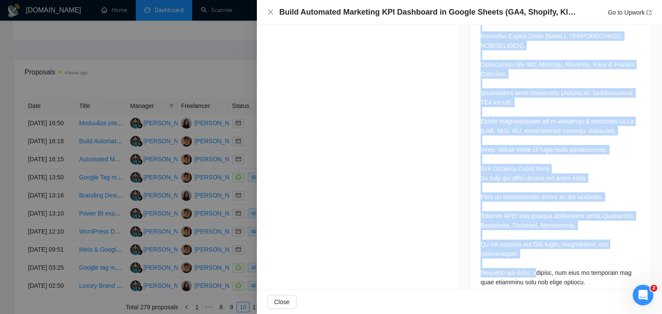
scroll to position [1081, 0]
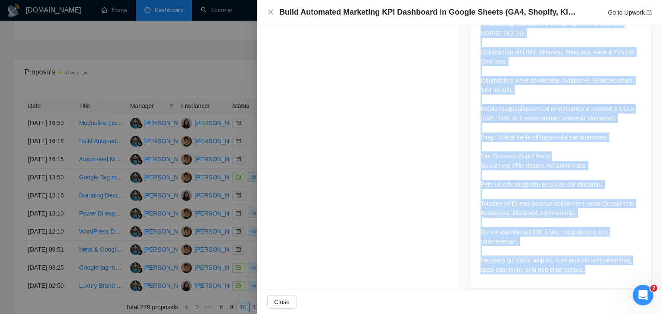
drag, startPoint x: 475, startPoint y: 77, endPoint x: 587, endPoint y: 258, distance: 212.5
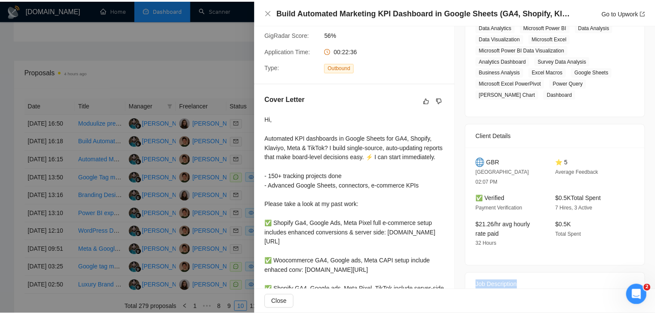
scroll to position [134, 0]
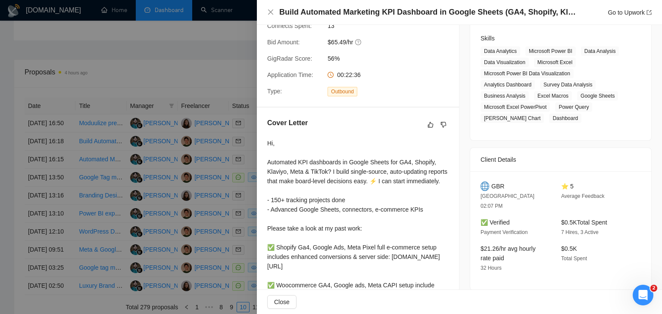
drag, startPoint x: 298, startPoint y: 170, endPoint x: 265, endPoint y: 131, distance: 51.9
click at [265, 131] on div "Cover Letter Hi, Automated KPI dashboards in Google Sheets for GA4, Shopify, Kl…" at bounding box center [358, 258] width 202 height 301
click at [223, 154] on div at bounding box center [331, 157] width 662 height 314
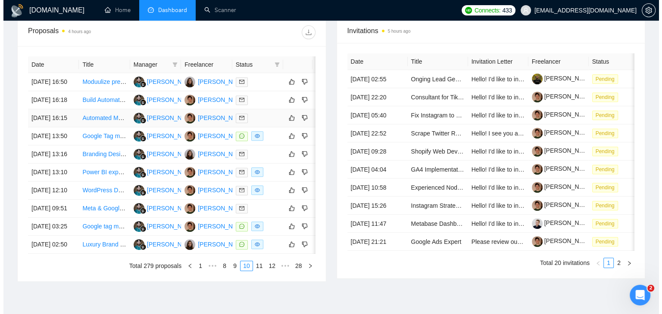
scroll to position [326, 0]
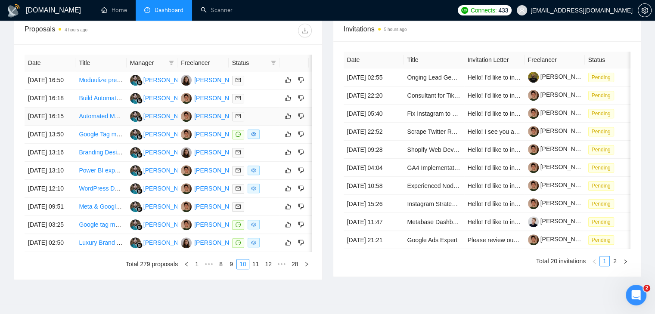
click at [67, 126] on td "[DATE] 16:15" at bounding box center [50, 117] width 51 height 18
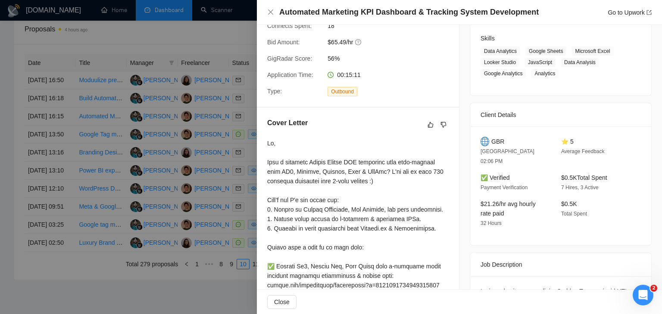
click at [379, 11] on h4 "Automated Marketing KPI Dashboard & Tracking System Development" at bounding box center [408, 12] width 259 height 11
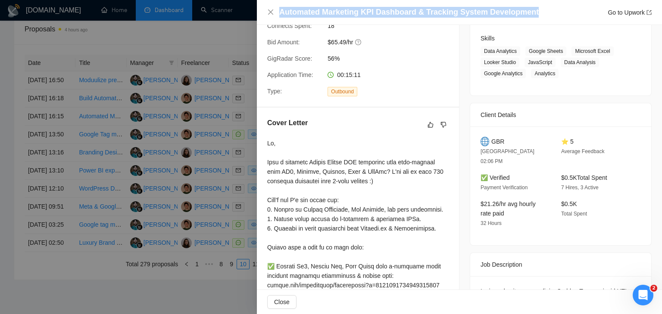
click at [379, 11] on h4 "Automated Marketing KPI Dashboard & Tracking System Development" at bounding box center [408, 12] width 259 height 11
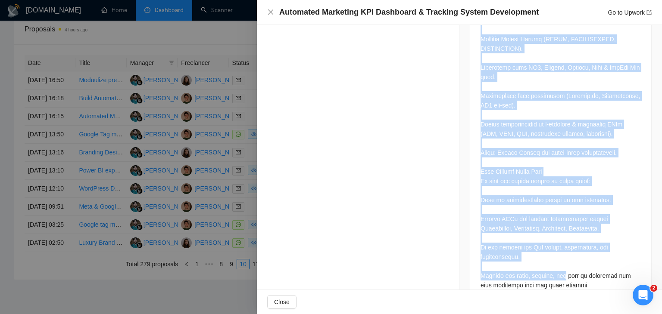
scroll to position [1027, 0]
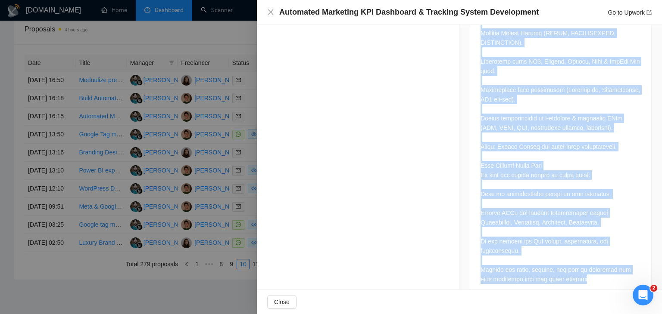
drag, startPoint x: 478, startPoint y: 77, endPoint x: 574, endPoint y: 259, distance: 205.6
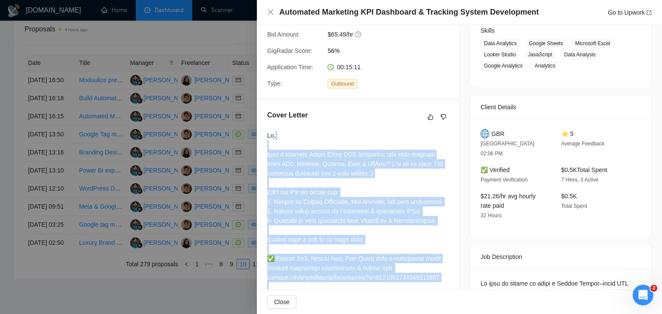
scroll to position [122, 0]
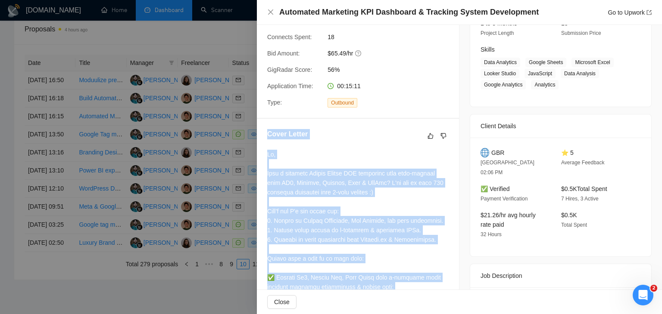
drag, startPoint x: 300, startPoint y: 242, endPoint x: 269, endPoint y: 142, distance: 104.2
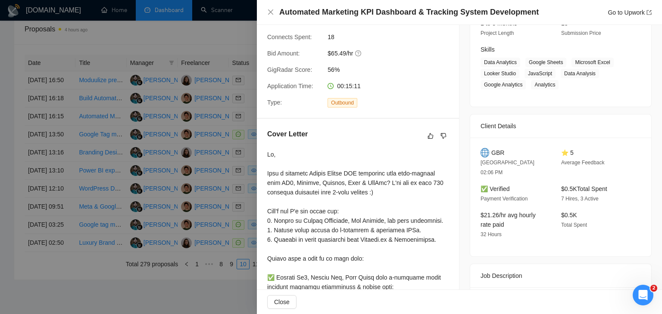
click at [245, 110] on div at bounding box center [331, 157] width 662 height 314
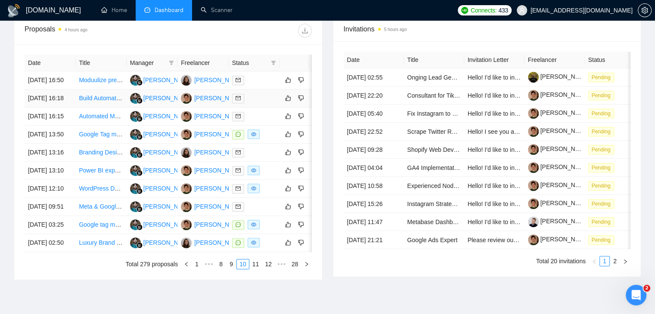
click at [77, 108] on td "Build Automated Marketing KPI Dashboard in Google Sheets (GA4, Shopify, Klaviyo…" at bounding box center [100, 99] width 51 height 18
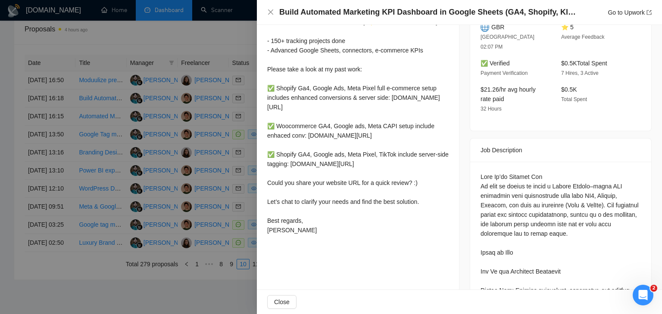
scroll to position [295, 0]
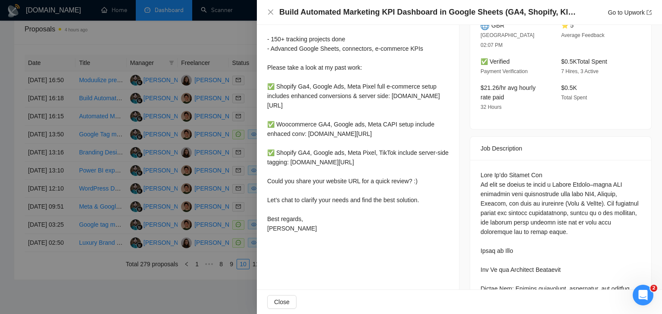
click at [129, 114] on div at bounding box center [331, 157] width 662 height 314
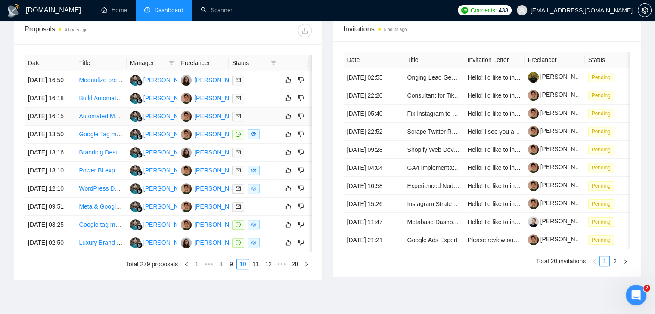
click at [65, 126] on td "[DATE] 16:15" at bounding box center [50, 117] width 51 height 18
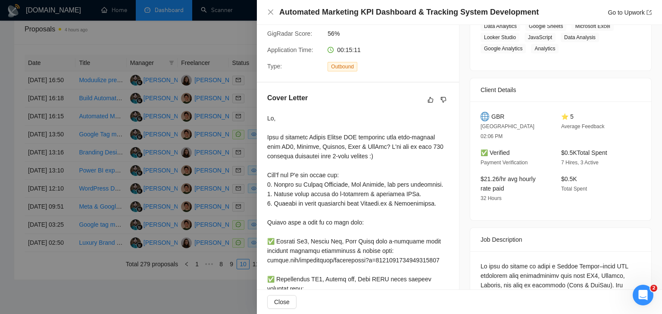
scroll to position [165, 0]
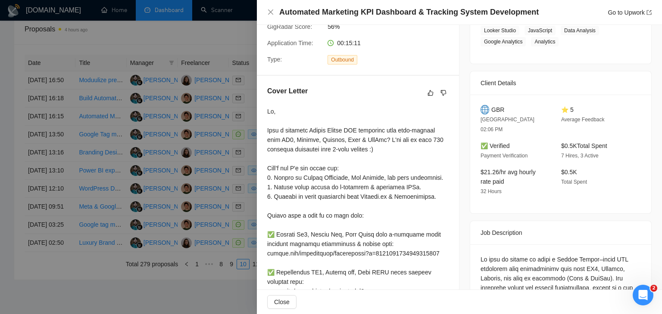
click at [76, 158] on div at bounding box center [331, 157] width 662 height 314
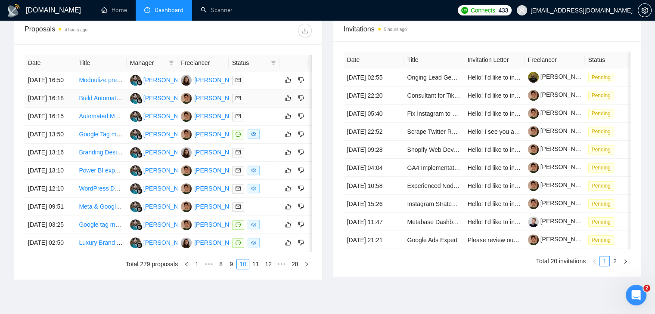
click at [69, 108] on td "[DATE] 16:18" at bounding box center [50, 99] width 51 height 18
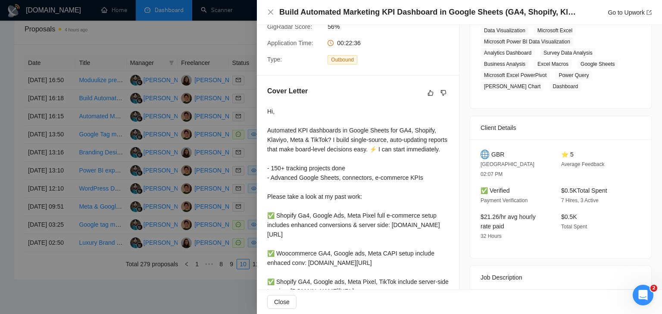
click at [67, 124] on div at bounding box center [331, 157] width 662 height 314
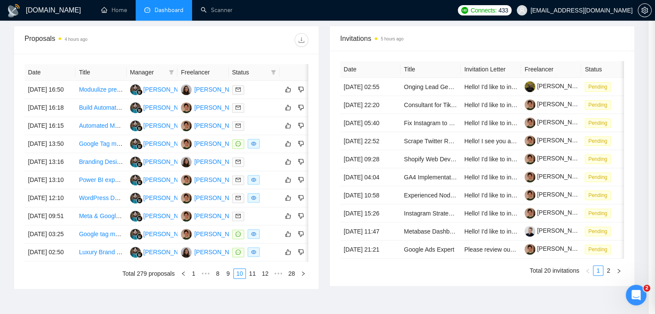
click at [66, 134] on td "[DATE] 16:15" at bounding box center [50, 126] width 51 height 18
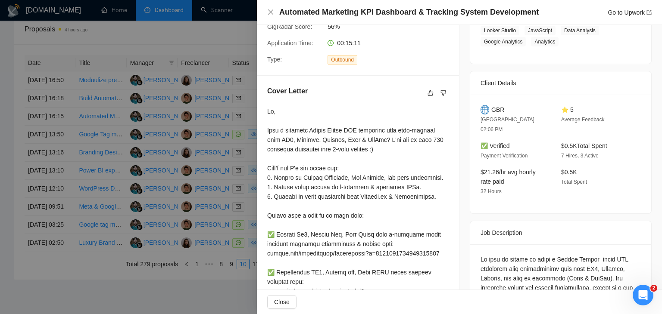
click at [66, 134] on div at bounding box center [331, 157] width 662 height 314
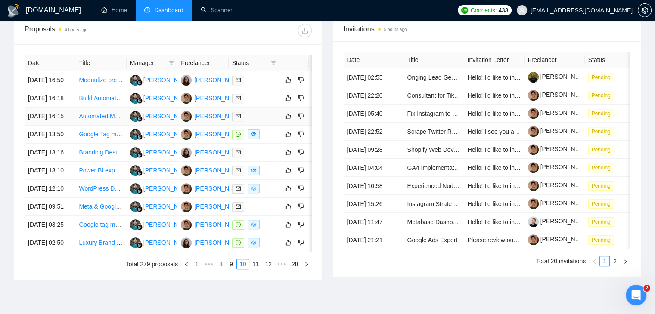
click at [84, 120] on link "Automated Marketing KPI Dashboard & Tracking System Development" at bounding box center [173, 116] width 189 height 7
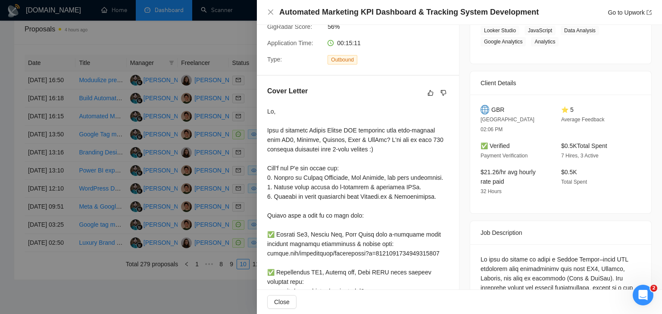
click at [50, 146] on div at bounding box center [331, 157] width 662 height 314
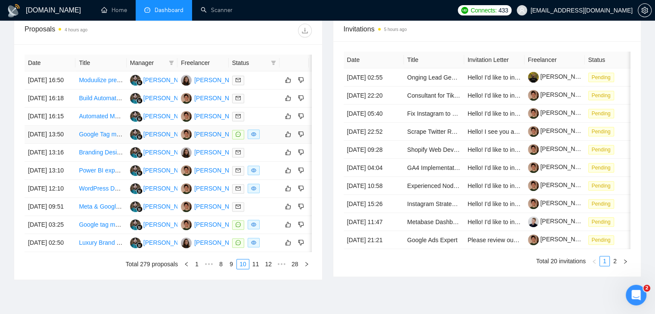
click at [61, 144] on td "[DATE] 13:50" at bounding box center [50, 135] width 51 height 18
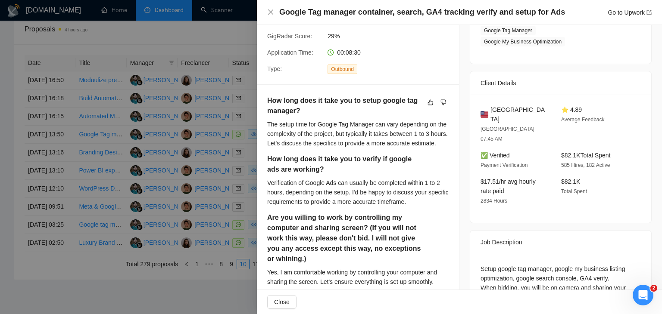
click at [398, 14] on h4 "Google Tag manager container, search, GA4 tracking verify and setup for Ads" at bounding box center [422, 12] width 286 height 11
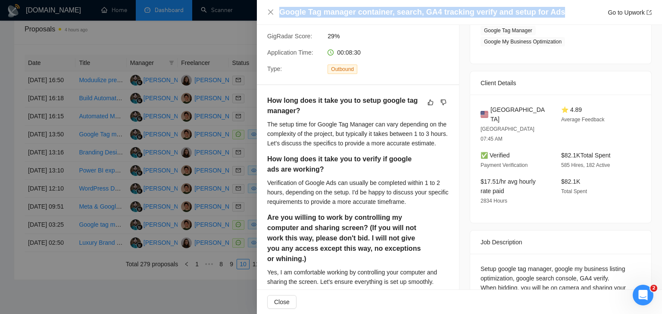
click at [398, 14] on h4 "Google Tag manager container, search, GA4 tracking verify and setup for Ads" at bounding box center [422, 12] width 286 height 11
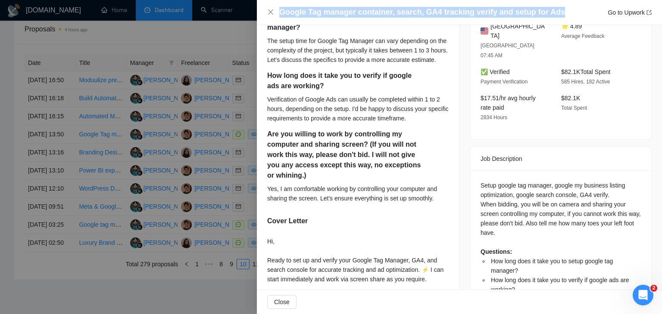
scroll to position [338, 0]
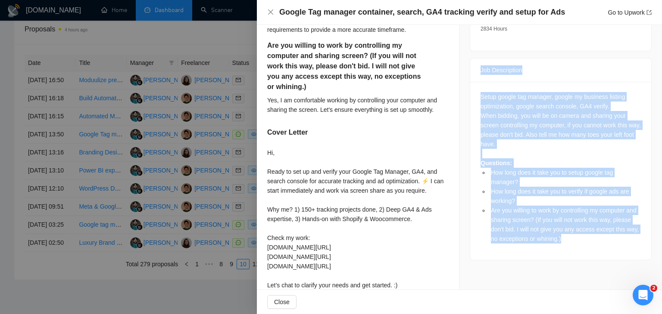
drag, startPoint x: 474, startPoint y: 38, endPoint x: 593, endPoint y: 219, distance: 215.9
click at [593, 219] on div "Job Description Setup google tag manager, google my business listing optimizati…" at bounding box center [560, 159] width 182 height 202
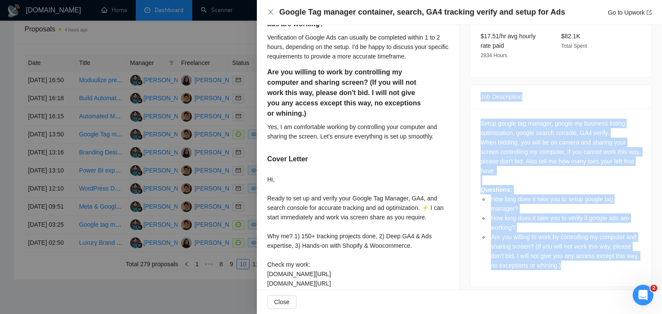
scroll to position [323, 0]
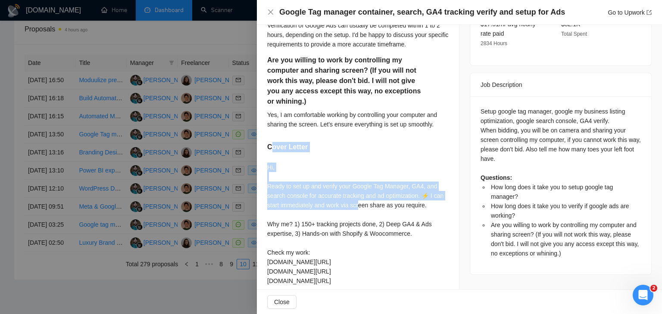
drag, startPoint x: 270, startPoint y: 168, endPoint x: 308, endPoint y: 213, distance: 59.3
click at [348, 223] on div "How long does it take you to setup google tag manager? The setup time for Googl…" at bounding box center [358, 133] width 202 height 410
click at [299, 208] on div "Hi, Ready to set up and verify your Google Tag Manager, GA4, and search console…" at bounding box center [357, 243] width 181 height 161
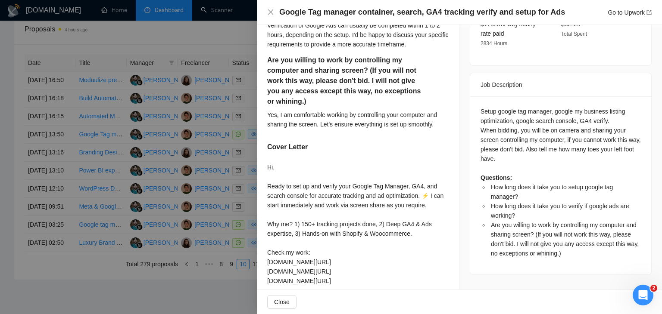
click at [267, 152] on h5 "Cover Letter" at bounding box center [287, 147] width 40 height 10
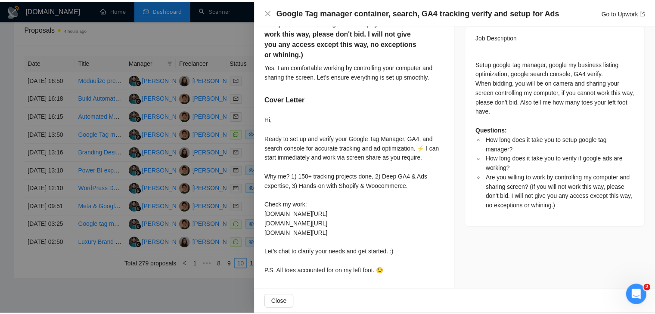
scroll to position [409, 0]
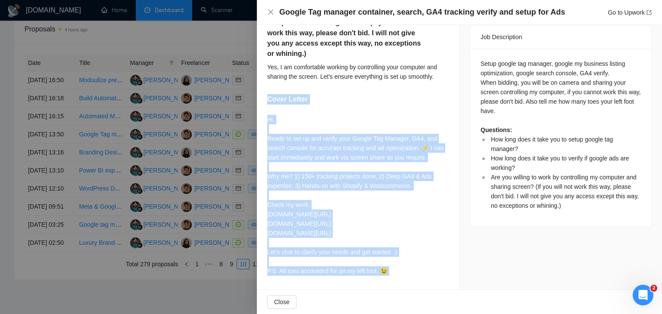
drag, startPoint x: 267, startPoint y: 162, endPoint x: 389, endPoint y: 273, distance: 165.3
click at [389, 273] on div "How long does it take you to setup google tag manager? The setup time for Googl…" at bounding box center [358, 85] width 202 height 410
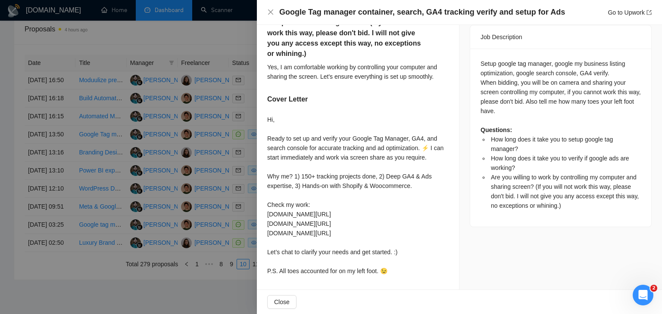
click at [174, 82] on div at bounding box center [331, 157] width 662 height 314
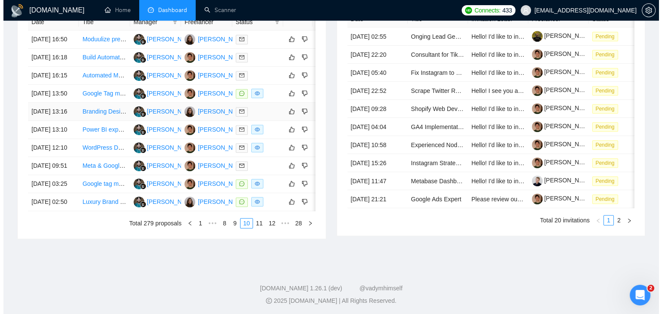
scroll to position [369, 0]
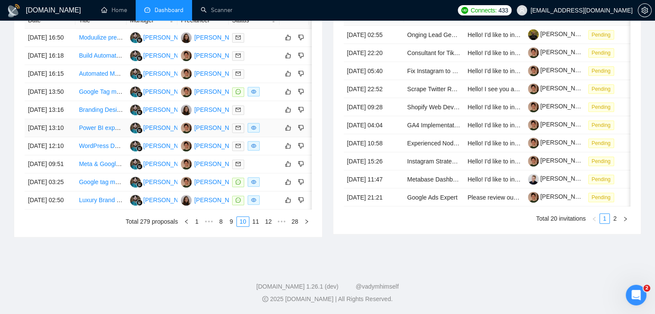
click at [67, 137] on td "[DATE] 13:10" at bounding box center [50, 128] width 51 height 18
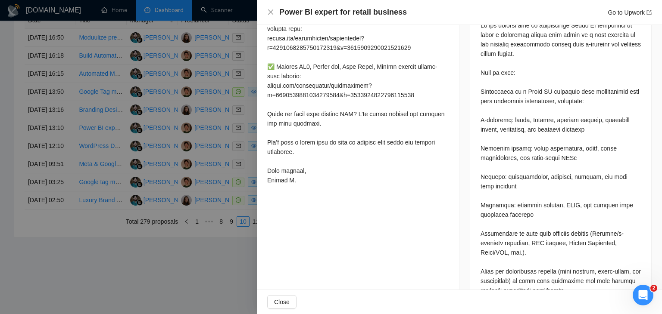
click at [321, 14] on h4 "Power BI expert for retail business" at bounding box center [342, 12] width 127 height 11
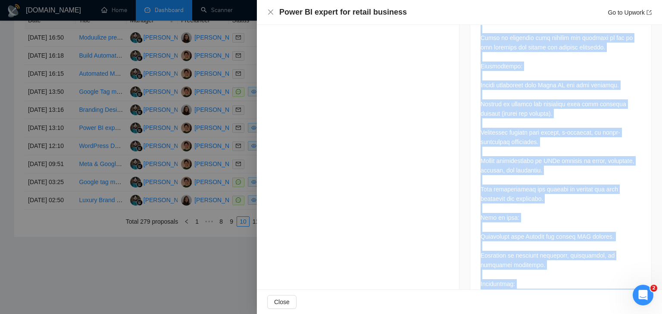
scroll to position [724, 0]
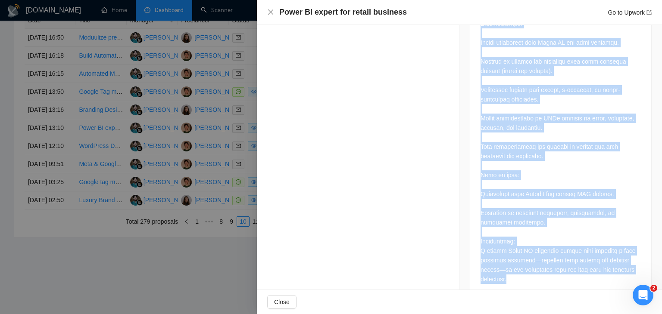
drag, startPoint x: 468, startPoint y: 106, endPoint x: 537, endPoint y: 266, distance: 174.4
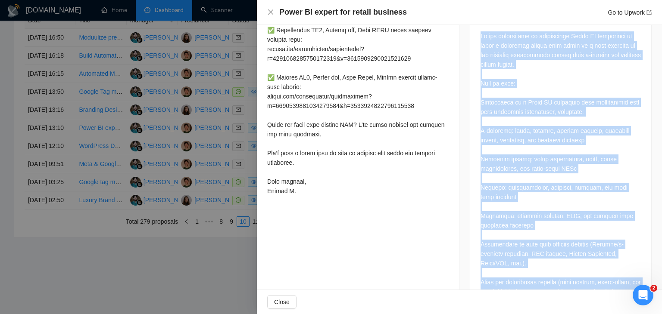
scroll to position [379, 0]
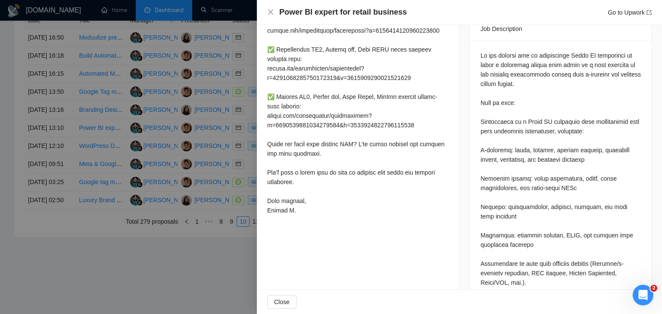
click at [284, 219] on div at bounding box center [357, 56] width 181 height 326
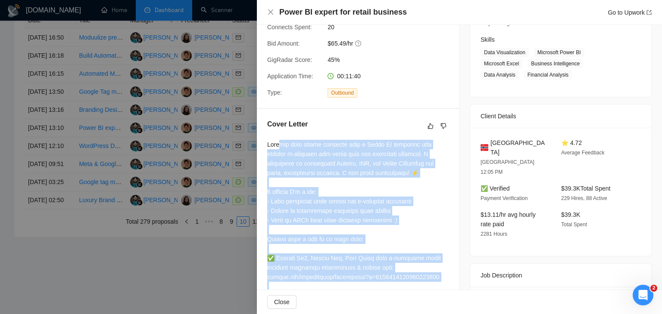
scroll to position [121, 0]
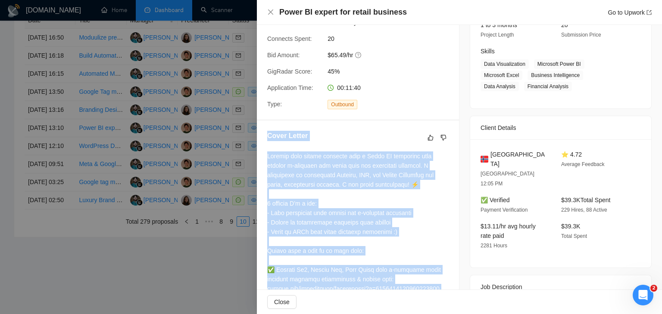
drag, startPoint x: 293, startPoint y: 222, endPoint x: 269, endPoint y: 146, distance: 80.0
click at [269, 146] on div "Cover Letter" at bounding box center [358, 304] width 202 height 367
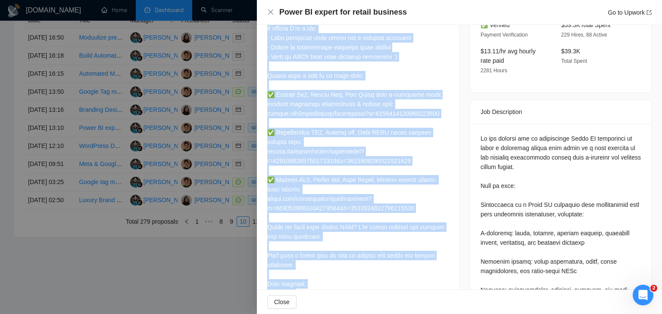
scroll to position [293, 0]
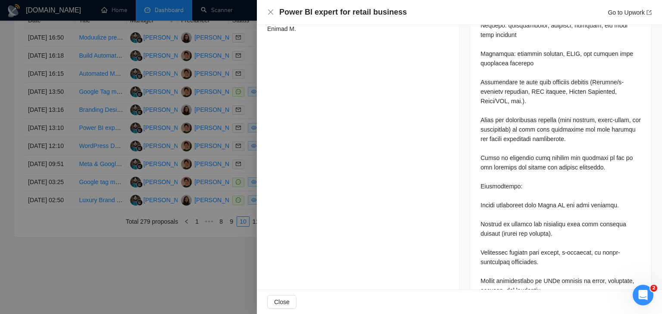
scroll to position [336, 0]
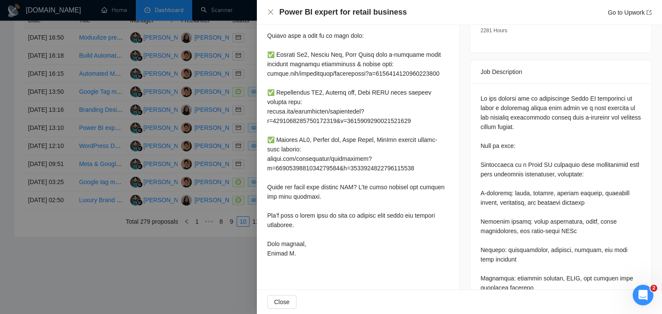
click at [324, 15] on h4 "Power BI expert for retail business" at bounding box center [342, 12] width 127 height 11
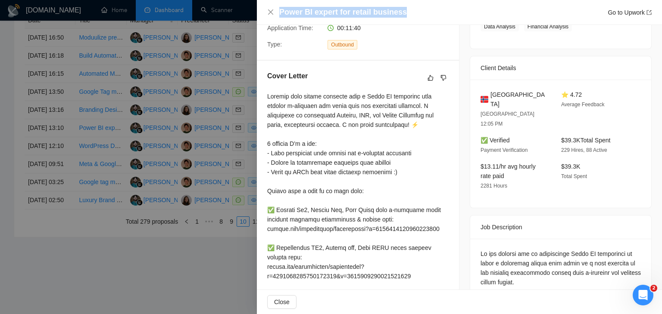
scroll to position [164, 0]
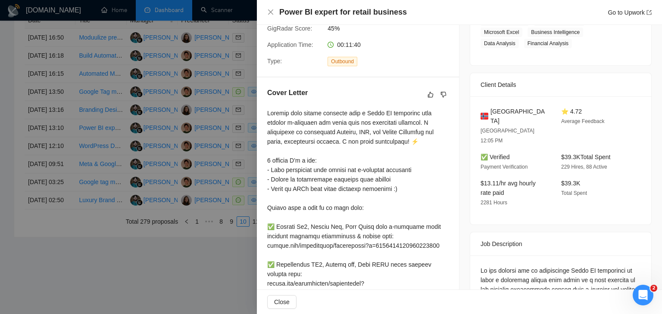
click at [221, 126] on div at bounding box center [331, 157] width 662 height 314
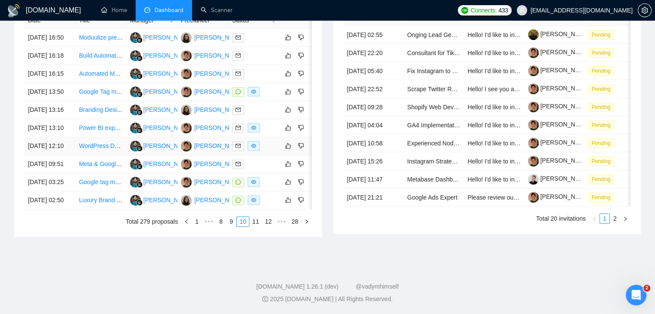
click at [71, 155] on td "[DATE] 12:10" at bounding box center [50, 146] width 51 height 18
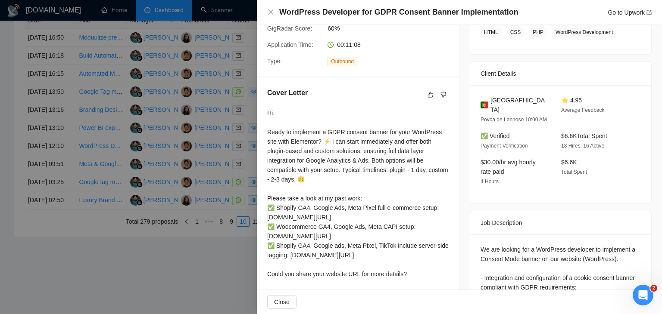
click at [328, 12] on h4 "WordPress Developer for GDPR Consent Banner Implementation" at bounding box center [398, 12] width 239 height 11
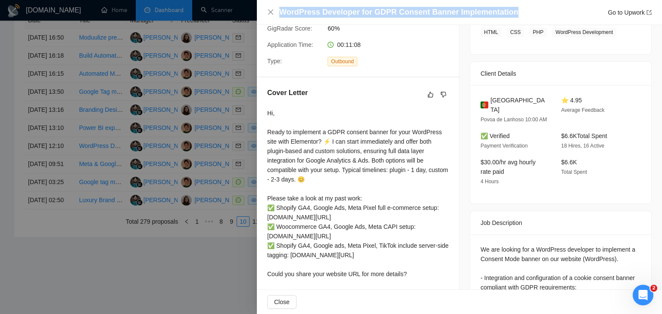
click at [328, 12] on h4 "WordPress Developer for GDPR Consent Banner Implementation" at bounding box center [398, 12] width 239 height 11
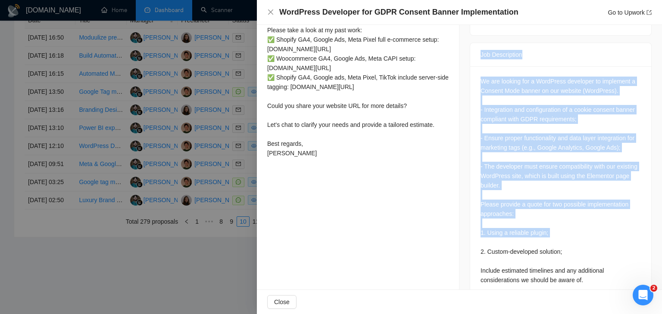
scroll to position [343, 0]
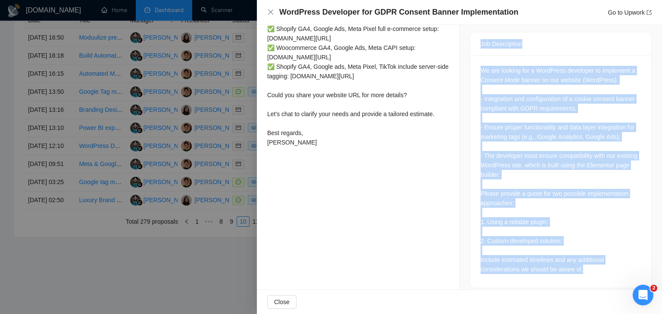
drag, startPoint x: 470, startPoint y: 87, endPoint x: 594, endPoint y: 267, distance: 219.1
click at [594, 267] on div "Job Description We are looking for a WordPress developer to implement a Consent…" at bounding box center [560, 160] width 182 height 257
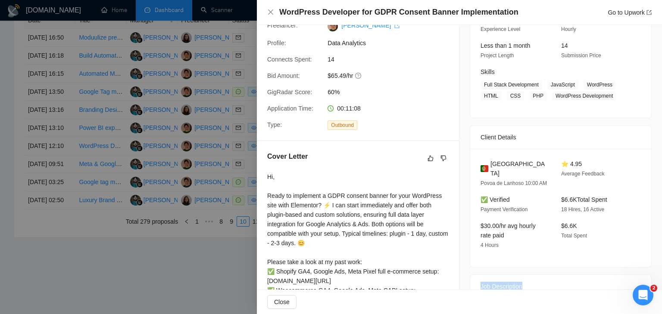
scroll to position [84, 0]
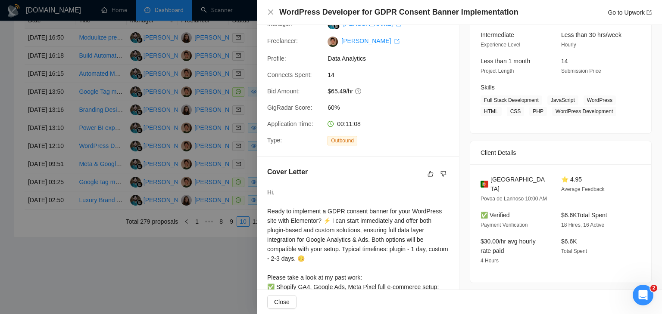
drag, startPoint x: 314, startPoint y: 177, endPoint x: 260, endPoint y: 178, distance: 53.8
click at [260, 178] on div "Cover Letter Hi, Ready to implement a GDPR consent banner for your WordPress si…" at bounding box center [358, 288] width 202 height 263
click at [225, 182] on div at bounding box center [331, 157] width 662 height 314
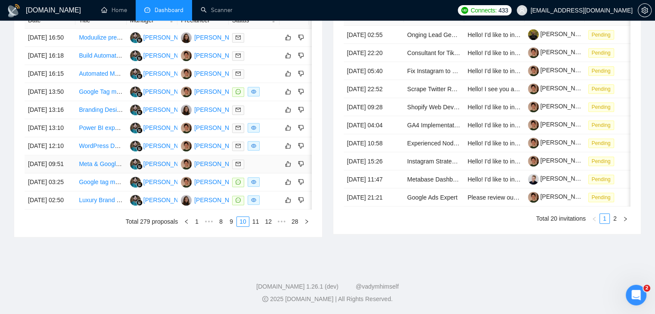
click at [77, 174] on td "Meta & Google Ads Growth Partner for Supplement Brand (Creative Strategy + PPC)" at bounding box center [100, 164] width 51 height 18
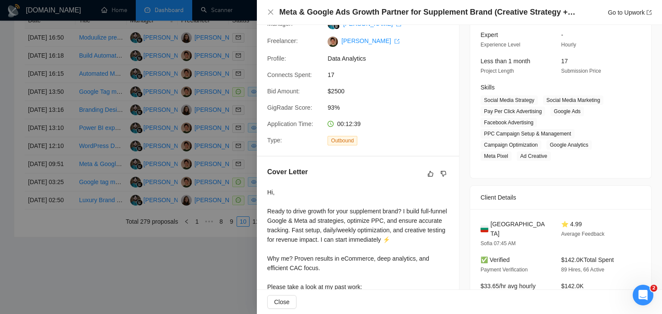
click at [374, 11] on h4 "Meta & Google Ads Growth Partner for Supplement Brand (Creative Strategy + PPC)" at bounding box center [427, 12] width 297 height 11
click at [372, 8] on h4 "Meta & Google Ads Growth Partner for Supplement Brand (Creative Strategy + PPC)" at bounding box center [427, 12] width 297 height 11
click at [369, 10] on h4 "Meta & Google Ads Growth Partner for Supplement Brand (Creative Strategy + PPC)" at bounding box center [427, 12] width 297 height 11
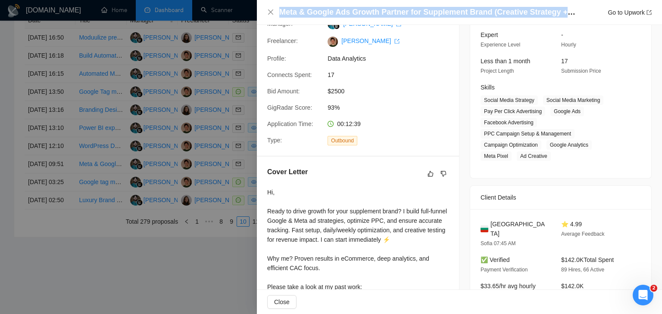
click at [369, 10] on h4 "Meta & Google Ads Growth Partner for Supplement Brand (Creative Strategy + PPC)" at bounding box center [427, 12] width 297 height 11
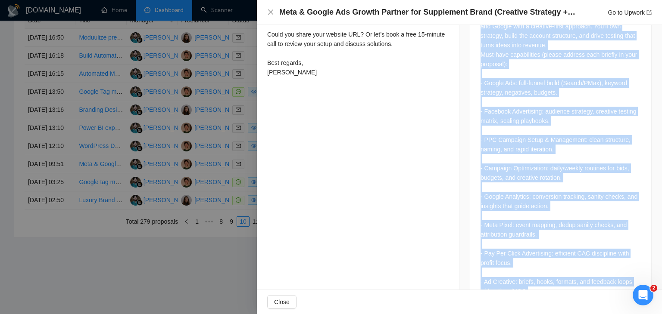
scroll to position [473, 0]
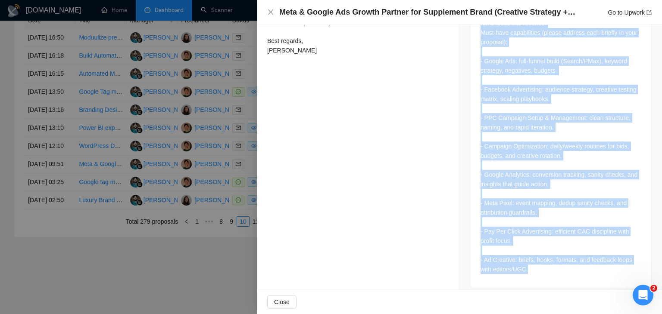
drag, startPoint x: 476, startPoint y: 84, endPoint x: 533, endPoint y: 265, distance: 189.5
click at [533, 265] on div "Job Description We’re a fast-growing supplement eCommerce brand looking for an …" at bounding box center [560, 118] width 182 height 342
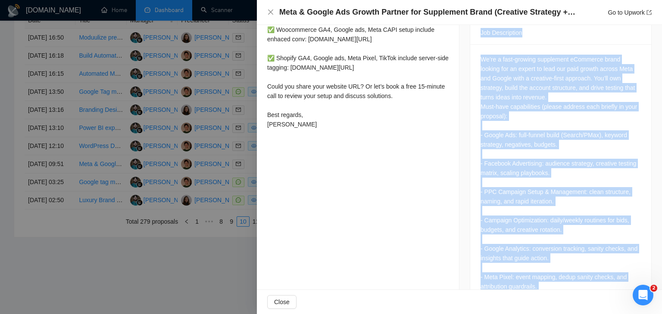
scroll to position [387, 0]
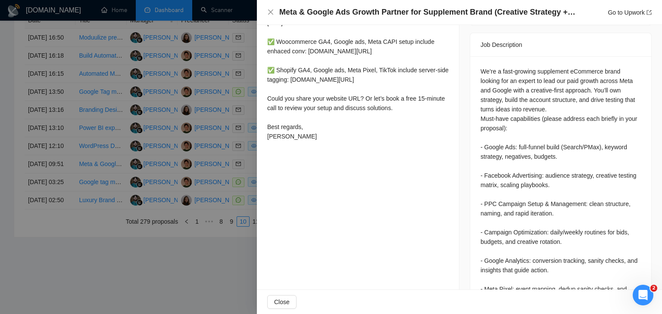
click at [302, 141] on div "Hi, Ready to drive growth for your supplement brand? I build full-funnel Google…" at bounding box center [357, 13] width 181 height 256
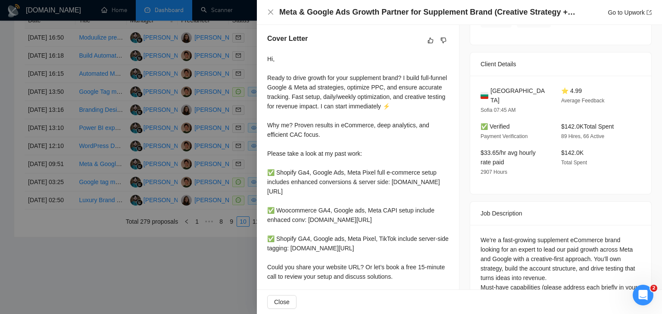
scroll to position [214, 0]
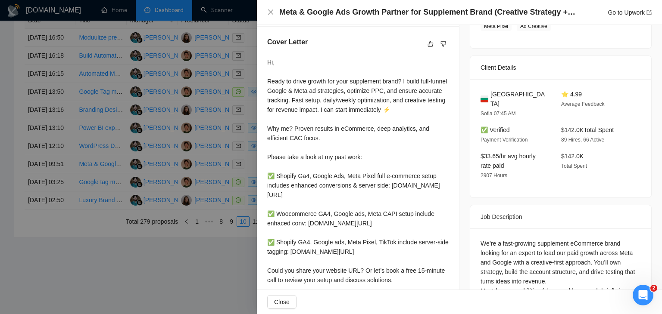
drag, startPoint x: 271, startPoint y: 150, endPoint x: 265, endPoint y: 49, distance: 101.4
click at [265, 49] on div "Cover Letter Hi, Ready to drive growth for your supplement brand? I build full-…" at bounding box center [358, 177] width 202 height 301
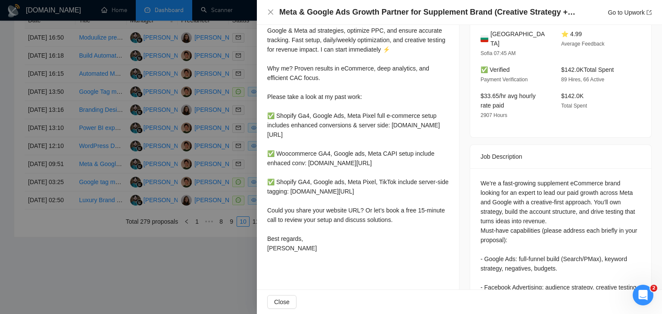
scroll to position [301, 0]
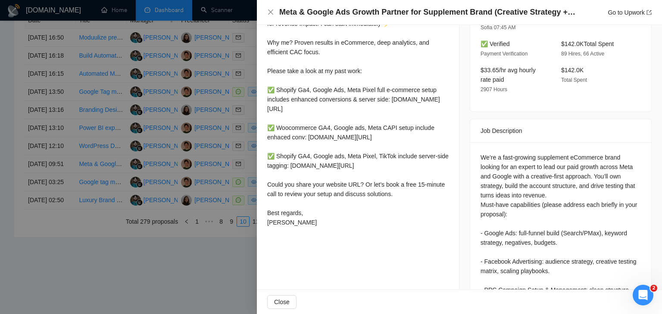
click at [229, 222] on div at bounding box center [331, 157] width 662 height 314
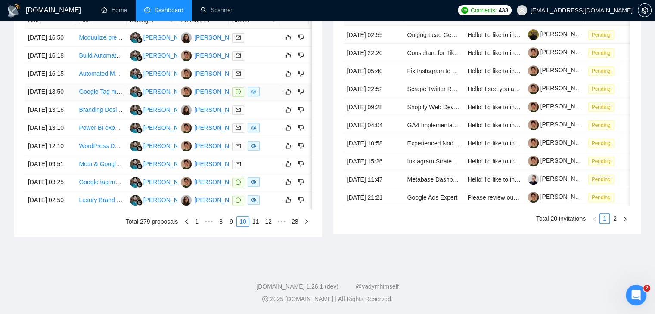
click at [89, 95] on link "Google Tag manager container, search, GA4 tracking verify and setup for Ads" at bounding box center [182, 91] width 207 height 7
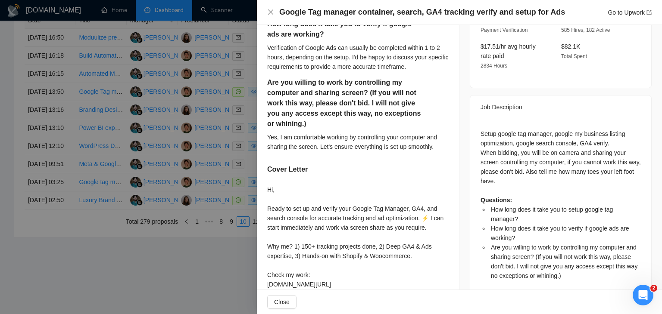
click at [114, 175] on div at bounding box center [331, 157] width 662 height 314
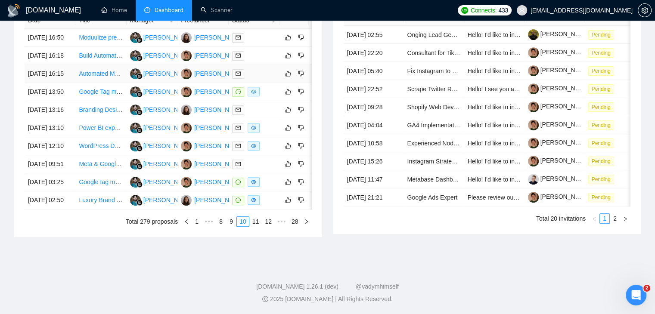
click at [63, 83] on td "[DATE] 16:15" at bounding box center [50, 74] width 51 height 18
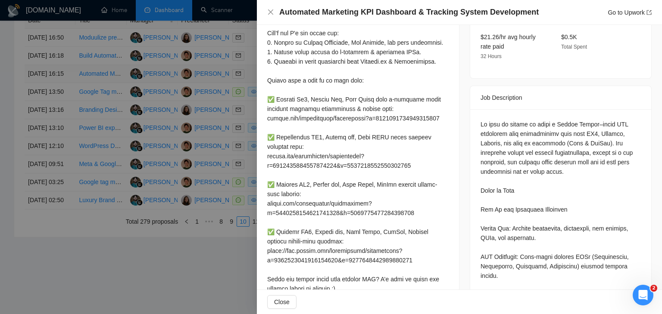
click at [63, 95] on div at bounding box center [331, 157] width 662 height 314
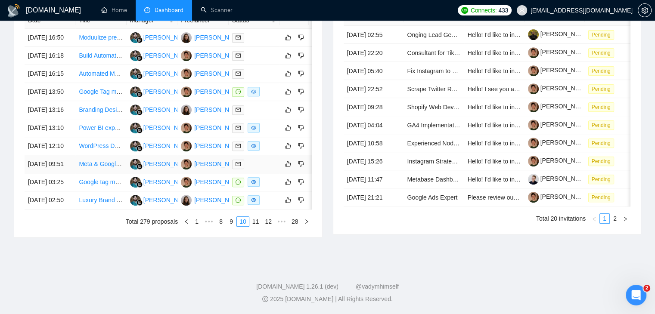
click at [69, 174] on td "[DATE] 09:51" at bounding box center [50, 164] width 51 height 18
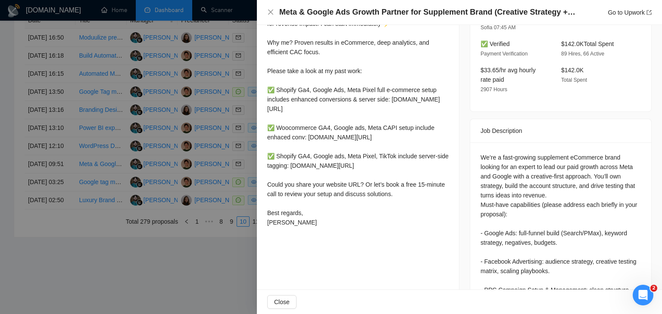
click at [199, 192] on div at bounding box center [331, 157] width 662 height 314
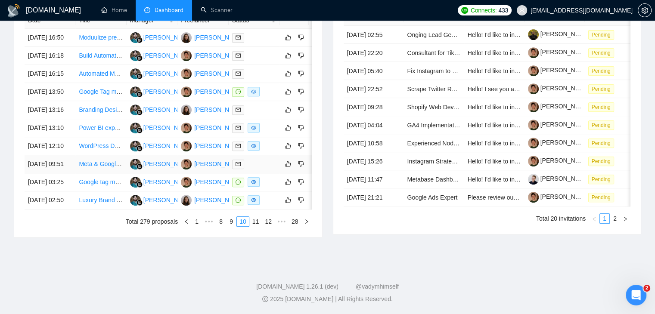
click at [67, 174] on td "[DATE] 09:51" at bounding box center [50, 164] width 51 height 18
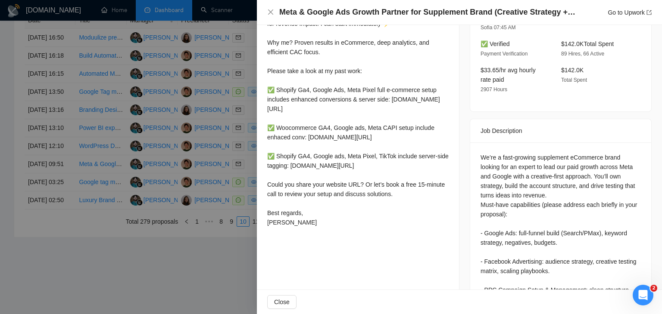
click at [68, 227] on div at bounding box center [331, 157] width 662 height 314
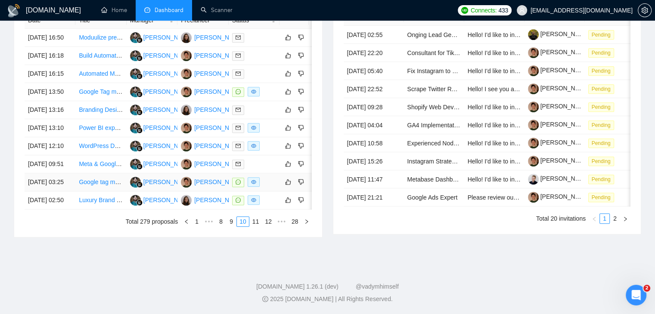
click at [62, 192] on td "[DATE] 03:25" at bounding box center [50, 183] width 51 height 18
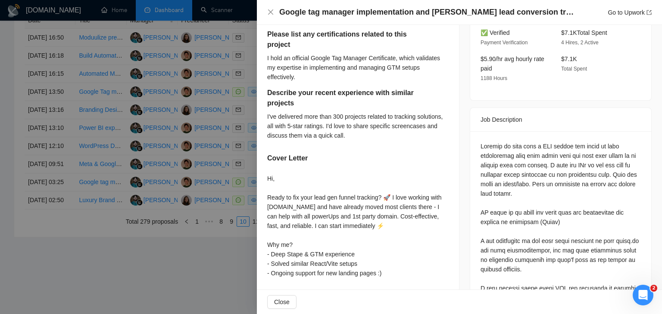
click at [391, 14] on h4 "Google tag manager implementation and [PERSON_NAME] lead conversion tracking" at bounding box center [427, 12] width 297 height 11
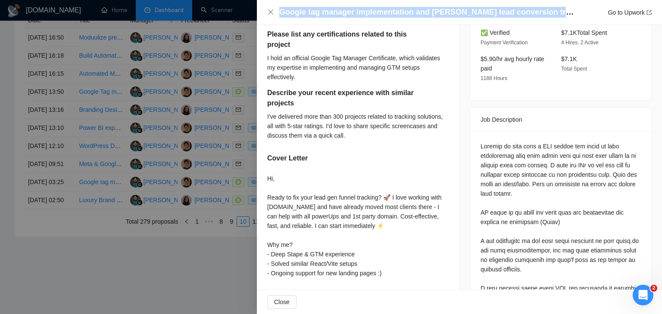
click at [391, 14] on h4 "Google tag manager implementation and [PERSON_NAME] lead conversion tracking" at bounding box center [427, 12] width 297 height 11
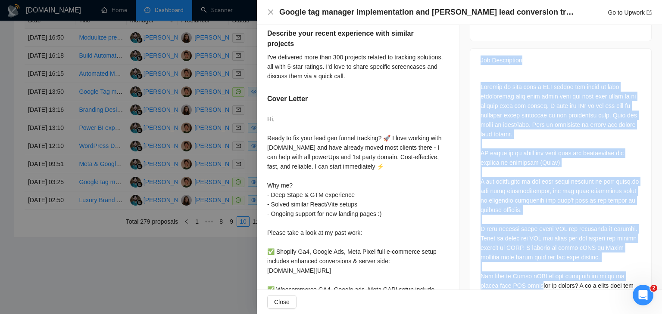
scroll to position [521, 0]
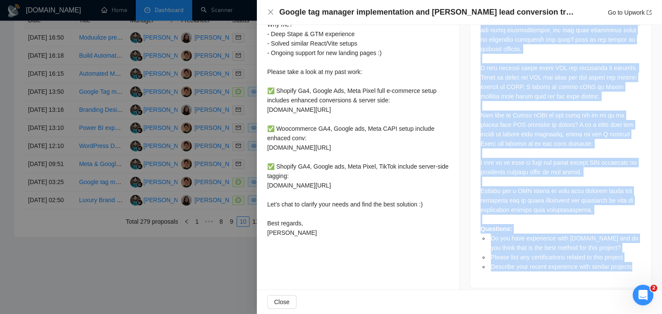
drag, startPoint x: 478, startPoint y: 112, endPoint x: 628, endPoint y: 259, distance: 209.9
click at [628, 259] on div "Job Description Questions: Do you have experience with [DOMAIN_NAME] and do you…" at bounding box center [560, 87] width 182 height 401
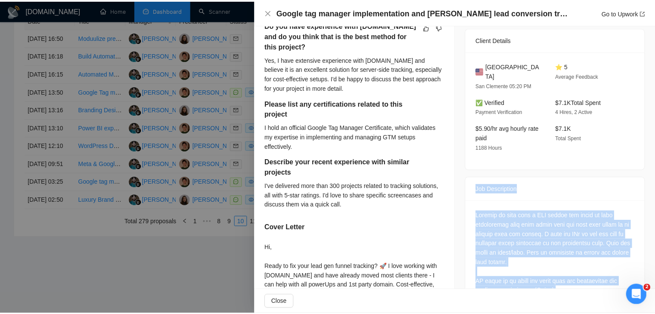
scroll to position [349, 0]
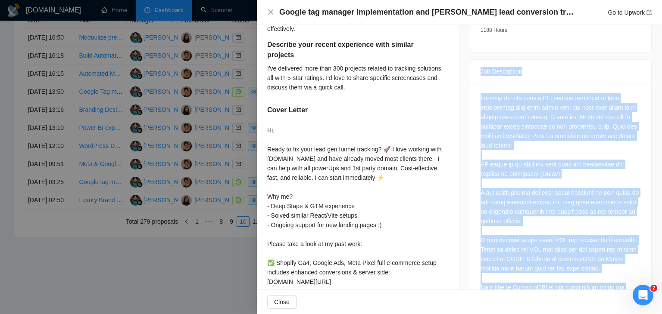
drag, startPoint x: 283, startPoint y: 247, endPoint x: 262, endPoint y: 124, distance: 124.6
click at [262, 124] on div "Do you have experience with [DOMAIN_NAME] and do you think that is the best met…" at bounding box center [358, 157] width 202 height 531
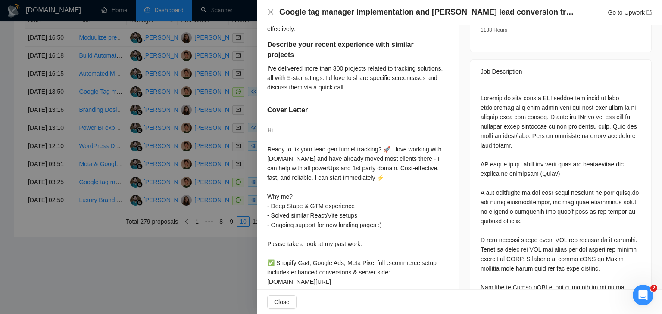
click at [232, 168] on div at bounding box center [331, 157] width 662 height 314
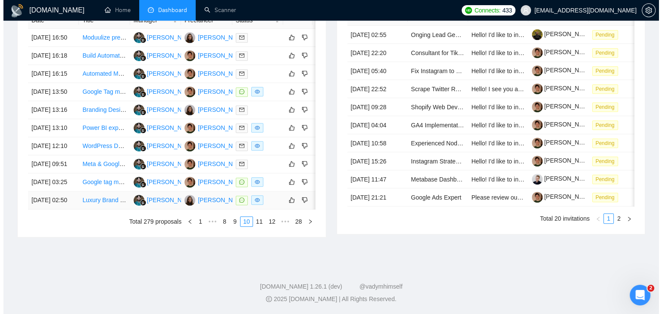
scroll to position [412, 0]
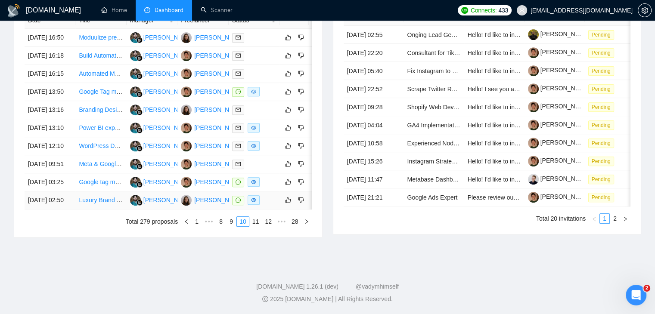
click at [68, 210] on td "[DATE] 02:50" at bounding box center [50, 201] width 51 height 18
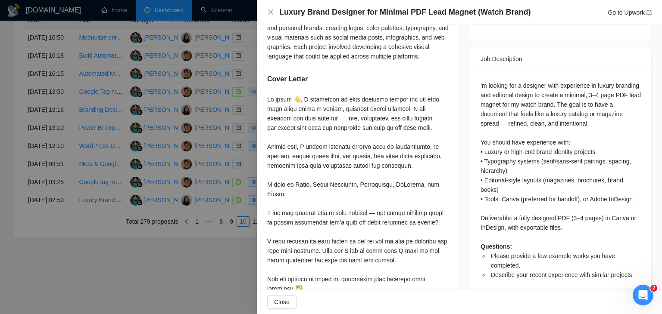
click at [137, 98] on div at bounding box center [331, 157] width 662 height 314
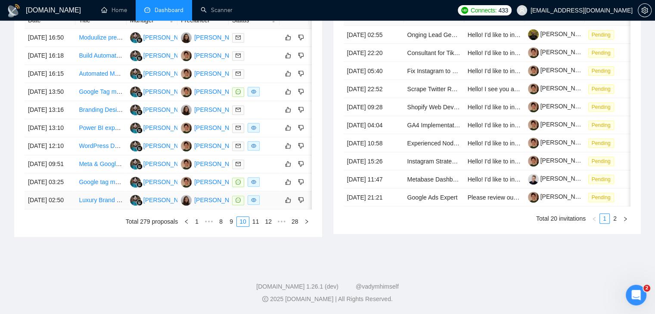
click at [70, 210] on td "[DATE] 02:50" at bounding box center [50, 201] width 51 height 18
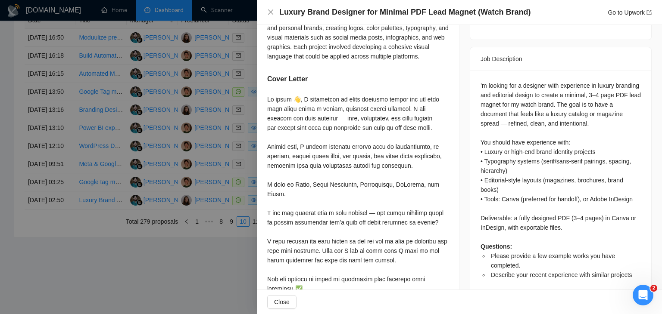
click at [87, 212] on div at bounding box center [331, 157] width 662 height 314
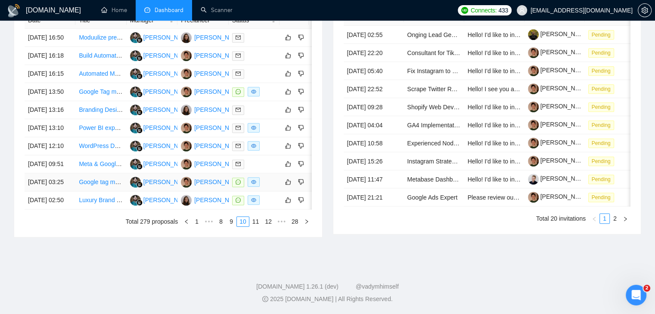
click at [59, 192] on td "[DATE] 03:25" at bounding box center [50, 183] width 51 height 18
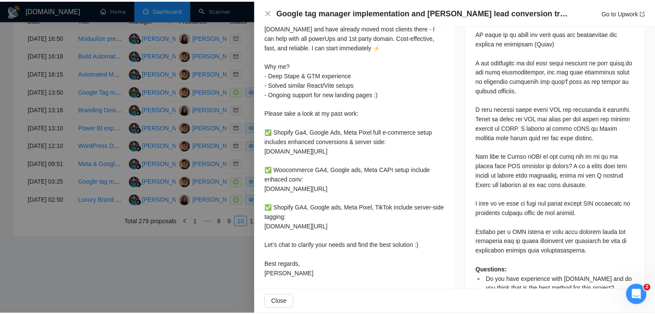
scroll to position [521, 0]
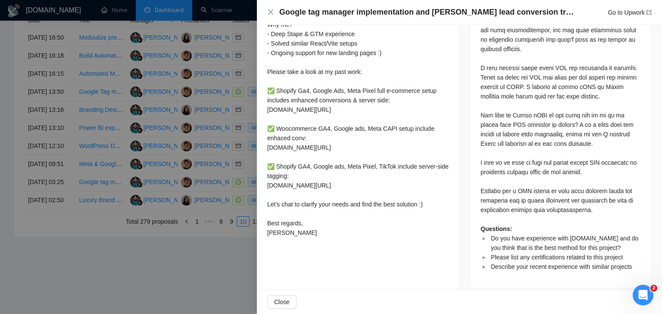
click at [243, 154] on div at bounding box center [331, 157] width 662 height 314
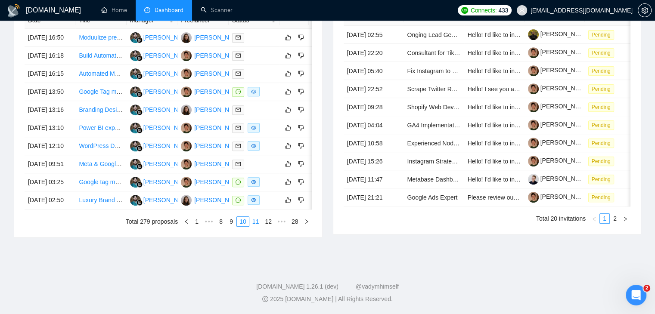
click at [256, 227] on link "11" at bounding box center [256, 221] width 12 height 9
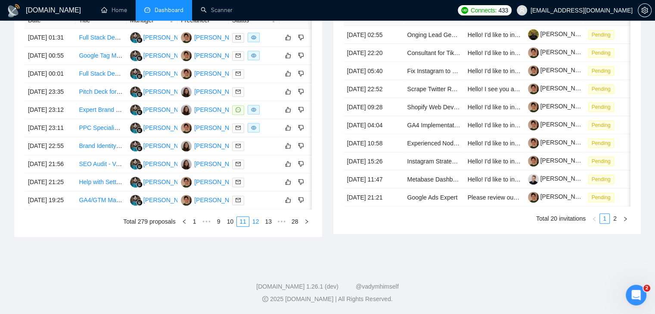
click at [257, 227] on link "12" at bounding box center [256, 221] width 12 height 9
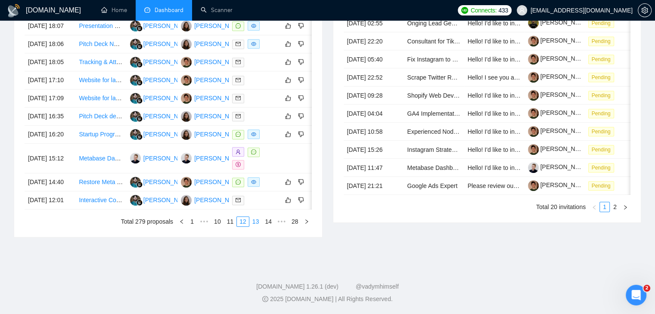
click at [257, 227] on link "13" at bounding box center [256, 221] width 12 height 9
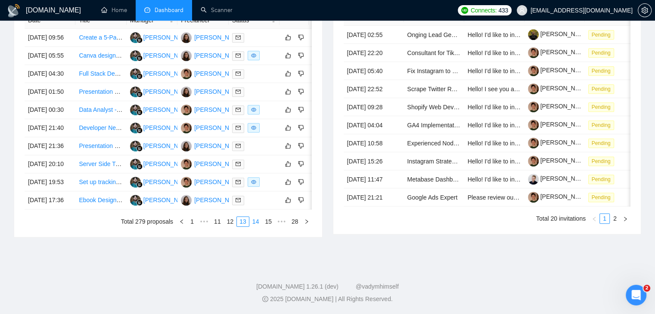
click at [255, 227] on link "14" at bounding box center [256, 221] width 12 height 9
click at [258, 227] on link "15" at bounding box center [256, 221] width 12 height 9
click at [258, 227] on link "16" at bounding box center [256, 221] width 12 height 9
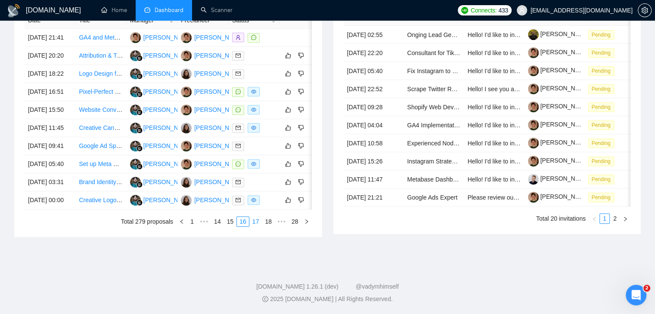
click at [258, 227] on link "17" at bounding box center [256, 221] width 12 height 9
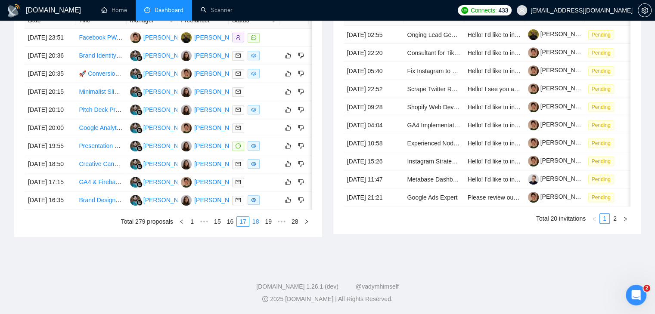
click at [258, 227] on link "18" at bounding box center [256, 221] width 12 height 9
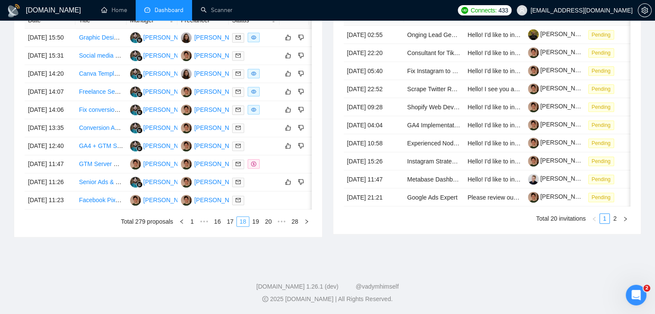
click at [258, 227] on link "19" at bounding box center [256, 221] width 12 height 9
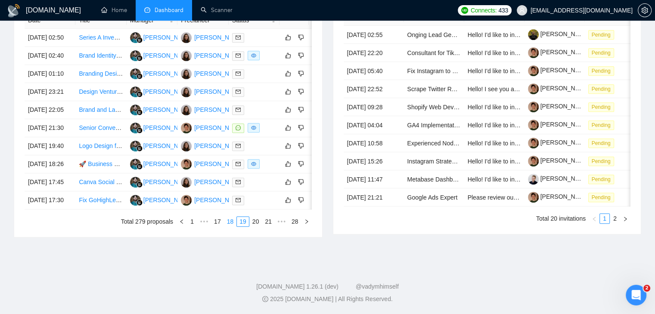
click at [258, 227] on link "20" at bounding box center [256, 221] width 12 height 9
click at [258, 227] on link "21" at bounding box center [256, 221] width 12 height 9
click at [256, 224] on link "22" at bounding box center [256, 221] width 12 height 9
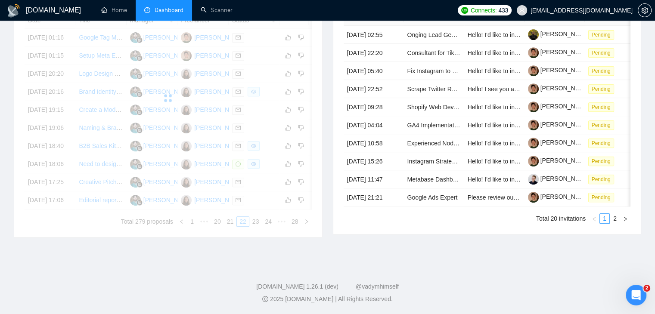
scroll to position [412, 0]
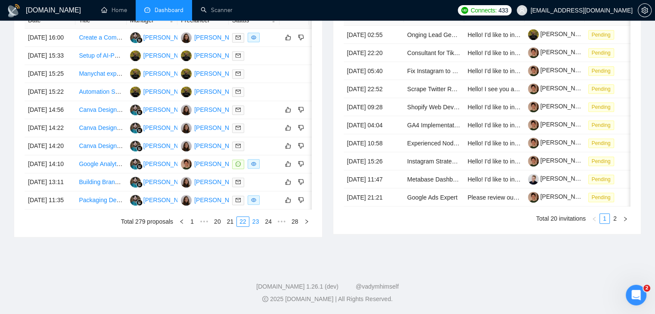
click at [254, 227] on link "23" at bounding box center [256, 221] width 12 height 9
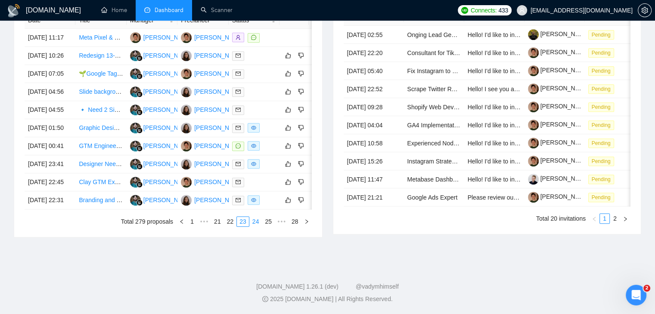
click at [257, 227] on link "24" at bounding box center [256, 221] width 12 height 9
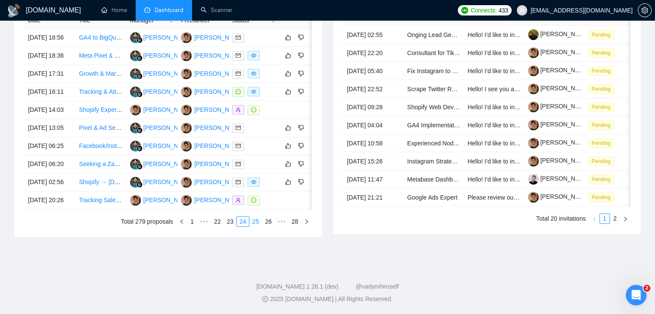
click at [257, 227] on link "25" at bounding box center [256, 221] width 12 height 9
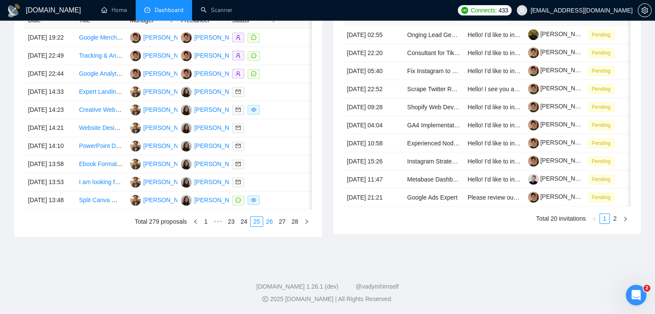
click at [267, 227] on link "26" at bounding box center [270, 221] width 12 height 9
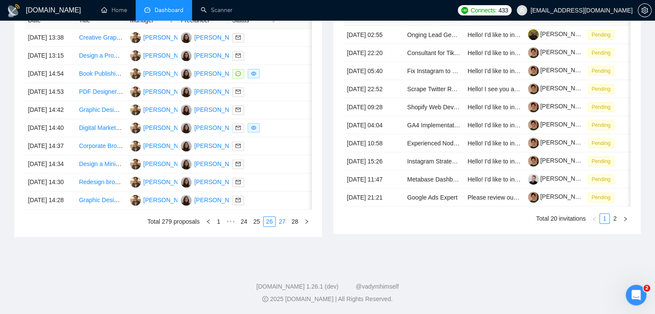
click at [280, 227] on link "27" at bounding box center [282, 221] width 12 height 9
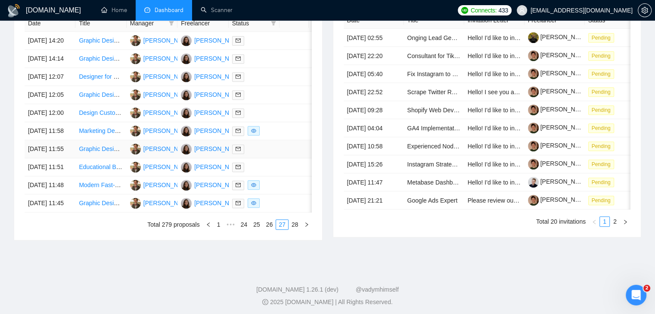
scroll to position [369, 0]
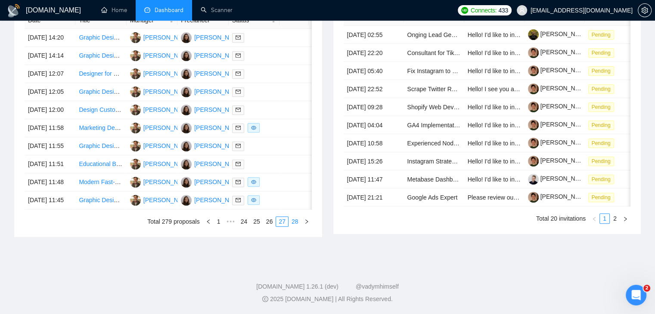
click at [290, 227] on link "28" at bounding box center [295, 221] width 12 height 9
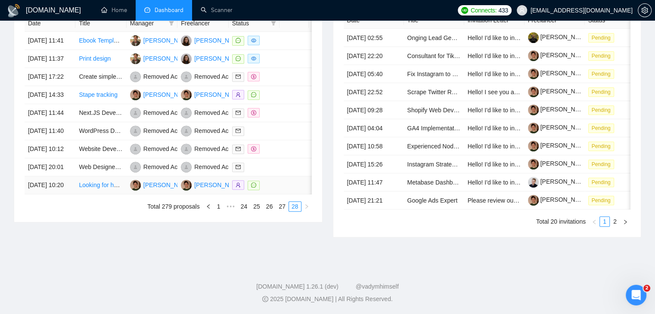
scroll to position [412, 0]
click at [219, 211] on link "1" at bounding box center [218, 206] width 9 height 9
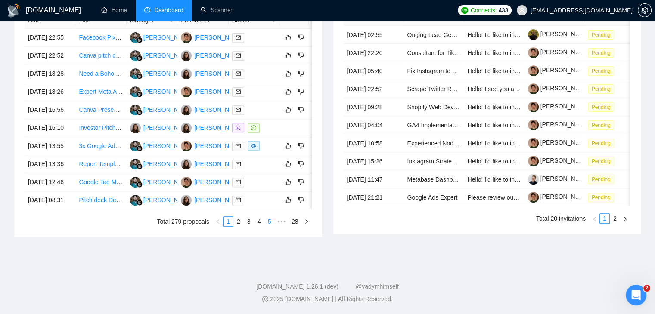
click at [270, 227] on link "5" at bounding box center [269, 221] width 9 height 9
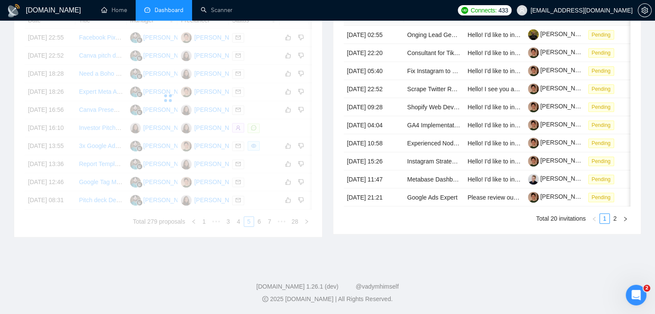
click at [270, 227] on div "Date Title Manager Freelancer Status [DATE] 22:55 Facebook Pixel &amp; Shopify …" at bounding box center [168, 119] width 287 height 215
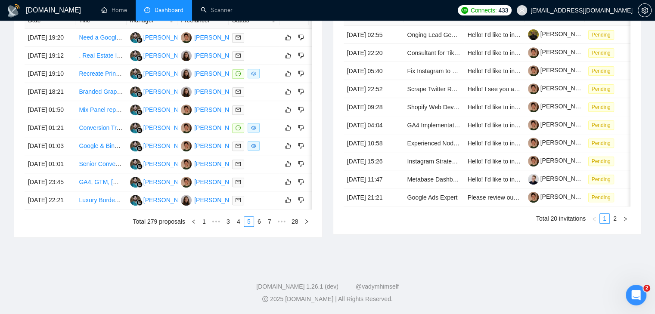
click at [270, 227] on link "7" at bounding box center [269, 221] width 9 height 9
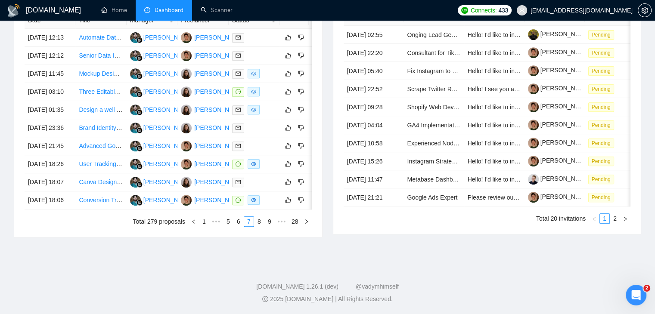
click at [270, 227] on link "9" at bounding box center [269, 221] width 9 height 9
click at [258, 227] on link "10" at bounding box center [256, 221] width 12 height 9
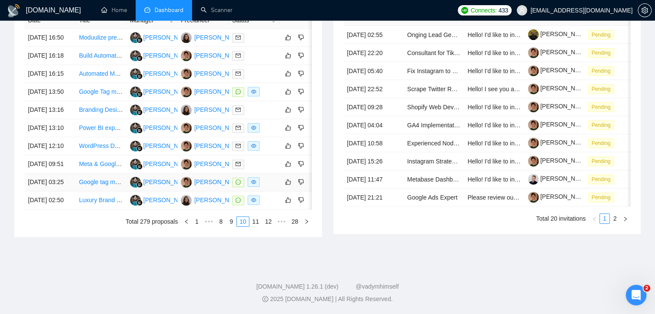
click at [73, 192] on td "[DATE] 03:25" at bounding box center [50, 183] width 51 height 18
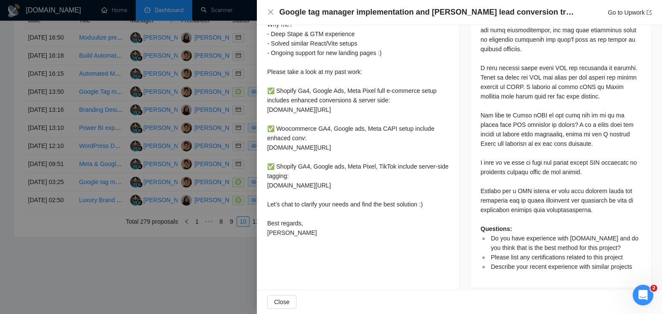
click at [204, 246] on div at bounding box center [331, 157] width 662 height 314
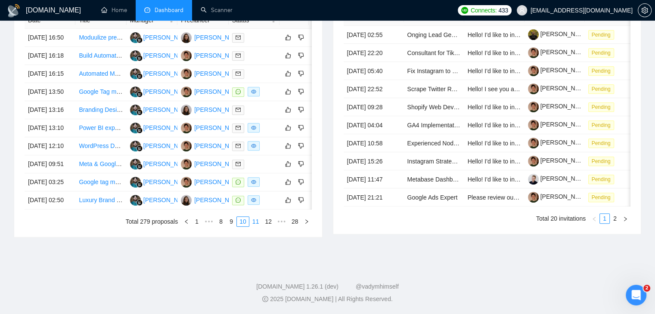
click at [254, 227] on link "11" at bounding box center [256, 221] width 12 height 9
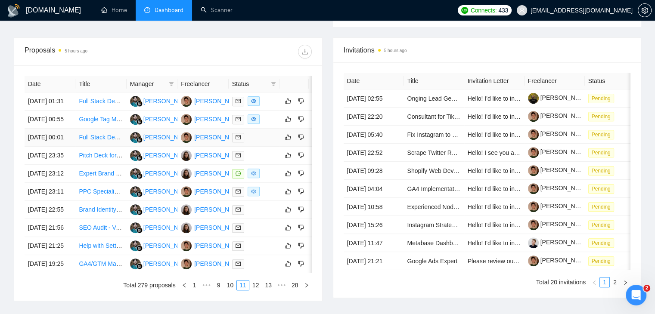
scroll to position [326, 0]
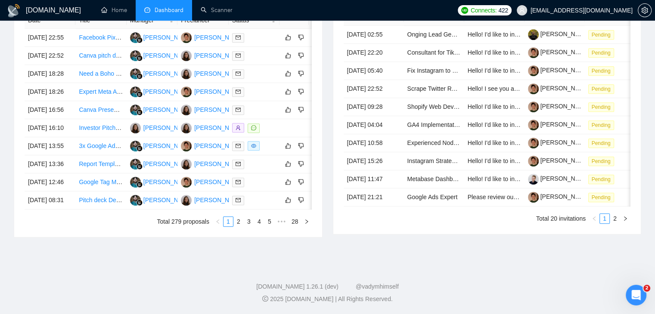
scroll to position [423, 0]
click at [236, 227] on link "2" at bounding box center [238, 221] width 9 height 9
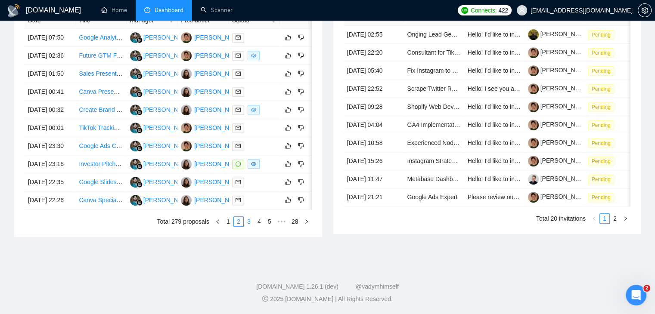
click at [252, 227] on link "3" at bounding box center [248, 221] width 9 height 9
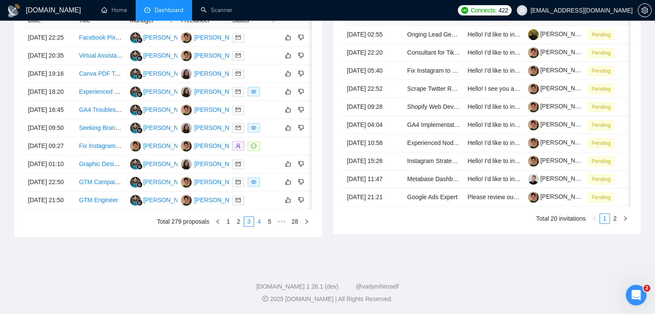
click at [260, 227] on link "4" at bounding box center [259, 221] width 9 height 9
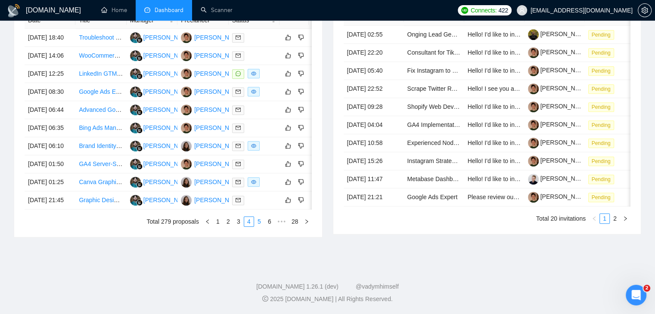
click at [261, 227] on link "5" at bounding box center [259, 221] width 9 height 9
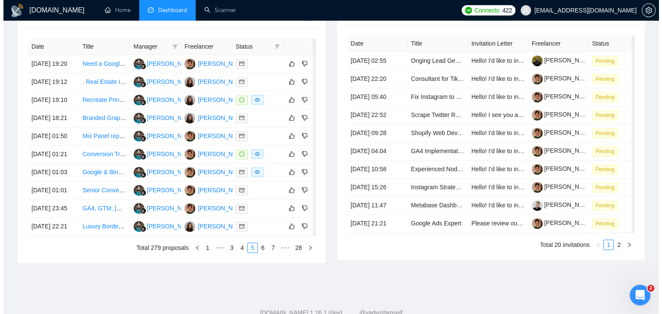
scroll to position [337, 0]
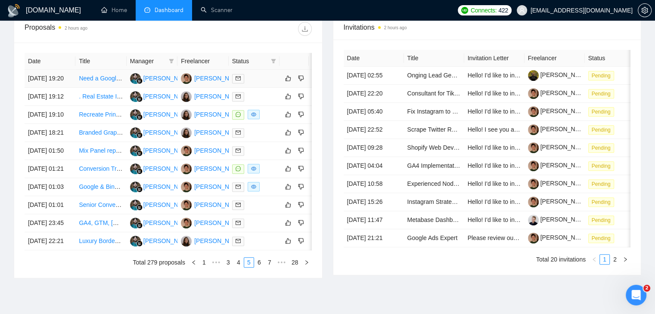
click at [72, 88] on td "[DATE] 19:20" at bounding box center [50, 79] width 51 height 18
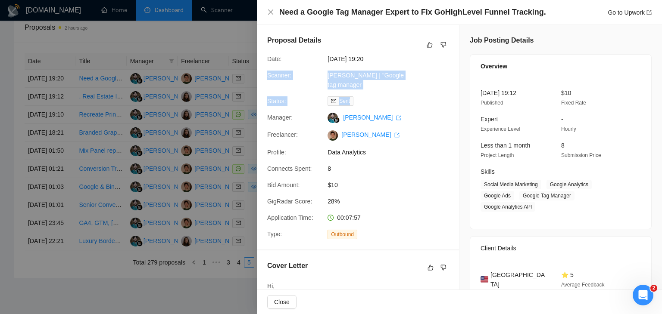
drag, startPoint x: 262, startPoint y: 75, endPoint x: 358, endPoint y: 90, distance: 97.4
click at [358, 90] on div "Proposal Details Date: 27 Sep, 2025 19:20 Scanner: Artur_GTM | "Google tag mana…" at bounding box center [358, 137] width 202 height 225
click at [354, 88] on div "[PERSON_NAME] | "Google tag manager" at bounding box center [369, 80] width 91 height 19
drag, startPoint x: 355, startPoint y: 87, endPoint x: 258, endPoint y: 71, distance: 97.7
click at [258, 71] on div "Proposal Details Date: 27 Sep, 2025 19:20 Scanner: Artur_GTM | "Google tag mana…" at bounding box center [358, 137] width 202 height 225
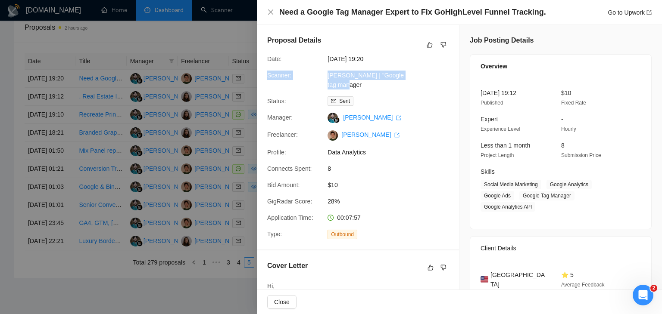
copy div "Scanner: [PERSON_NAME] | "Google tag manager"
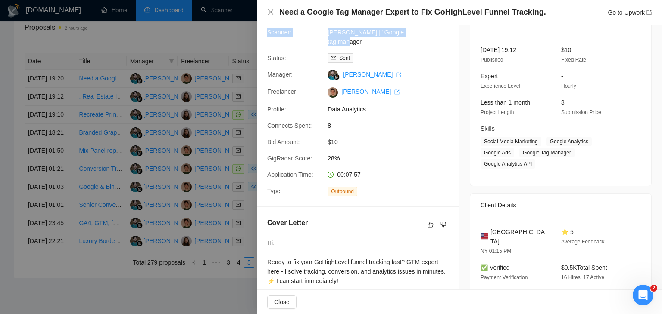
scroll to position [258, 0]
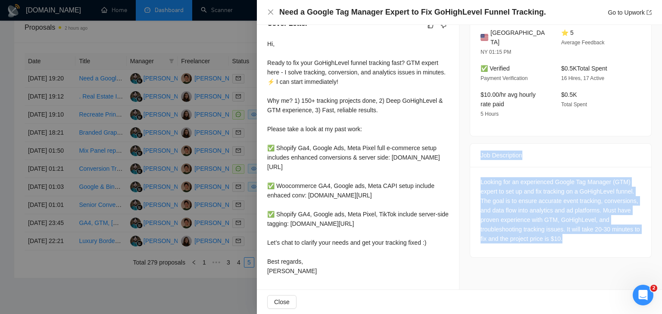
drag, startPoint x: 476, startPoint y: 124, endPoint x: 569, endPoint y: 219, distance: 132.8
click at [569, 219] on div "Job Description Looking for an experienced Google Tag Manager (GTM) expert to s…" at bounding box center [560, 200] width 182 height 115
copy div "Job Description Looking for an experienced Google Tag Manager (GTM) expert to s…"
